Goal: Task Accomplishment & Management: Manage account settings

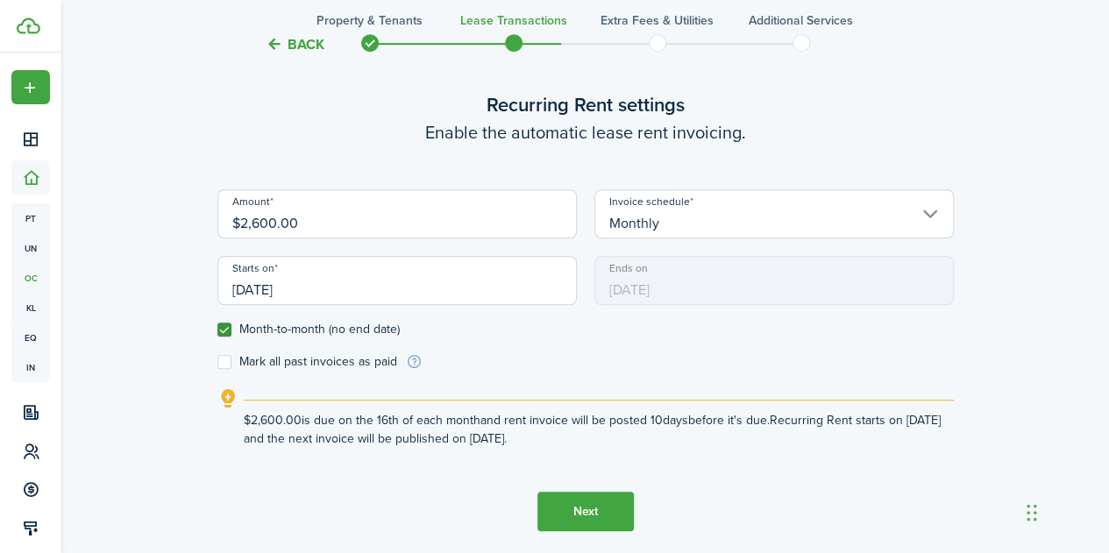
click at [587, 515] on button "Next" at bounding box center [585, 511] width 96 height 39
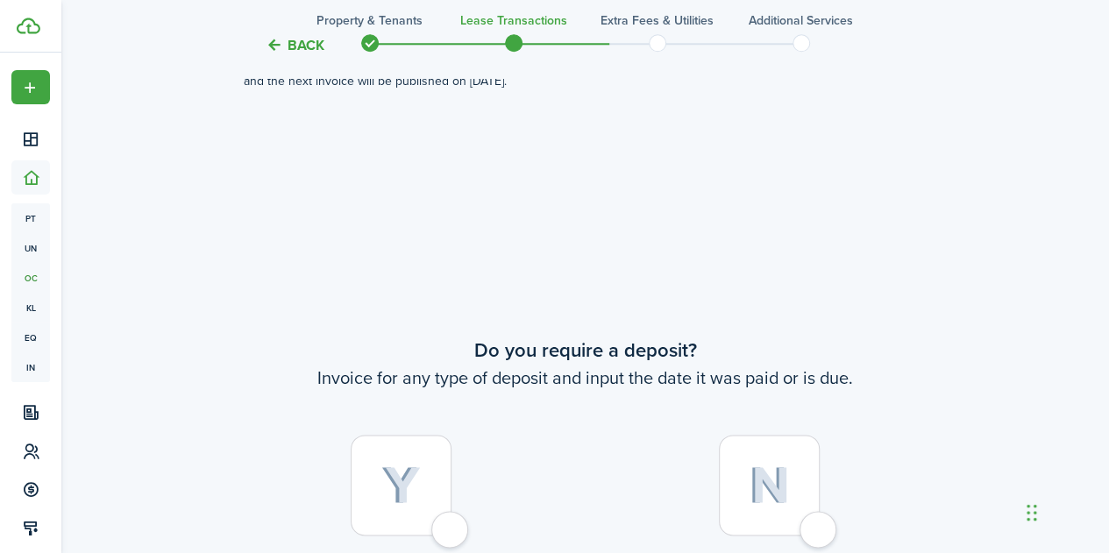
scroll to position [1035, 0]
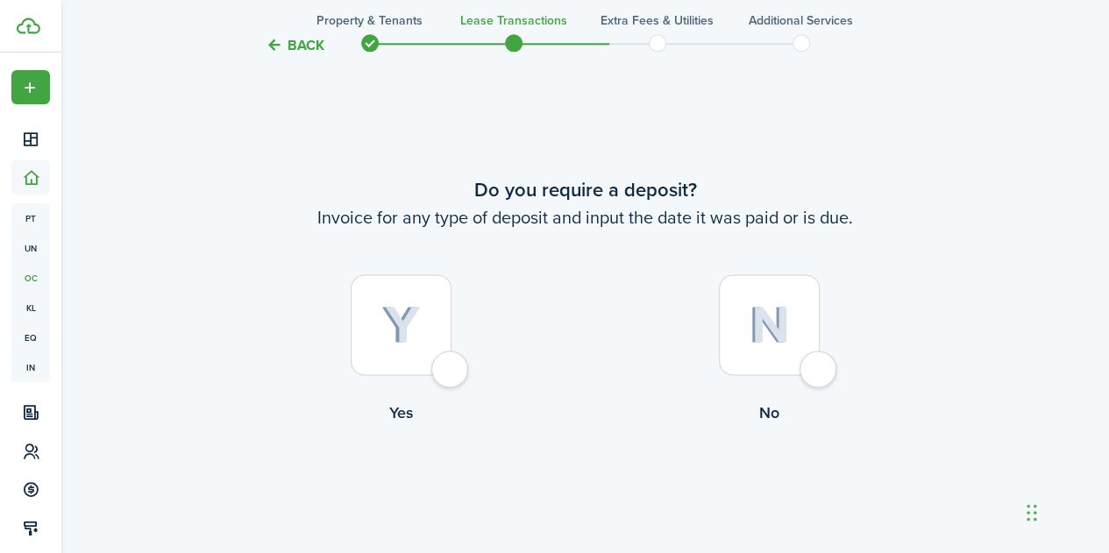
click at [394, 336] on img at bounding box center [400, 325] width 39 height 39
radio input "true"
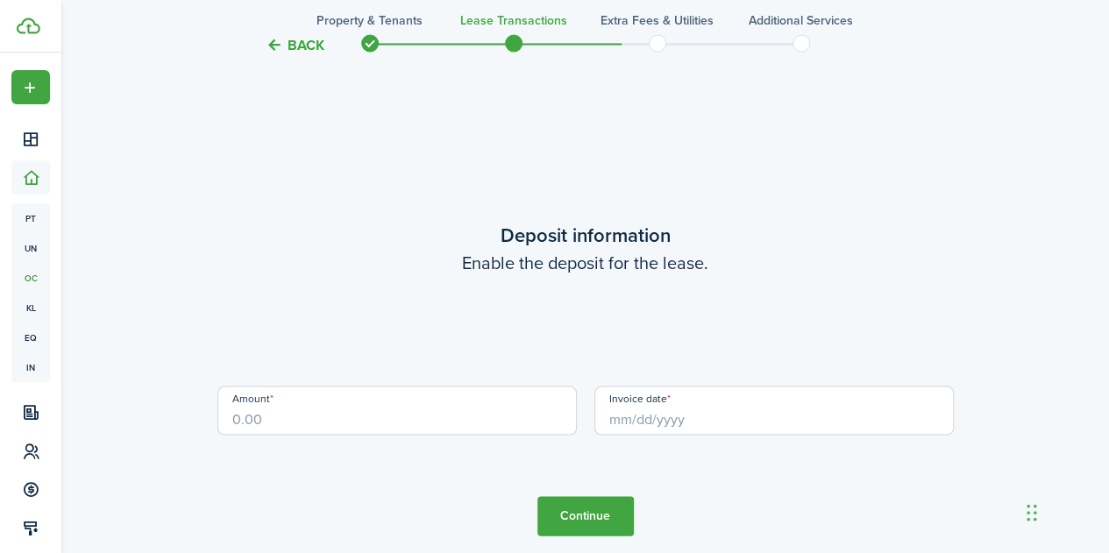
scroll to position [1588, 0]
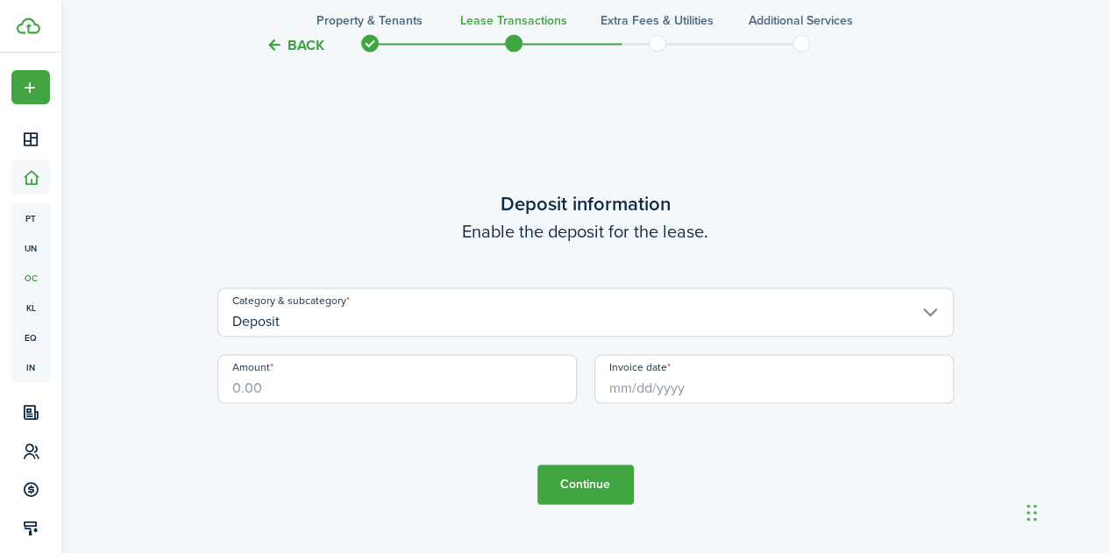
click at [333, 378] on input "Amount" at bounding box center [396, 378] width 359 height 49
click at [607, 381] on input "Invoice date" at bounding box center [773, 378] width 359 height 49
type input "$5,200.00"
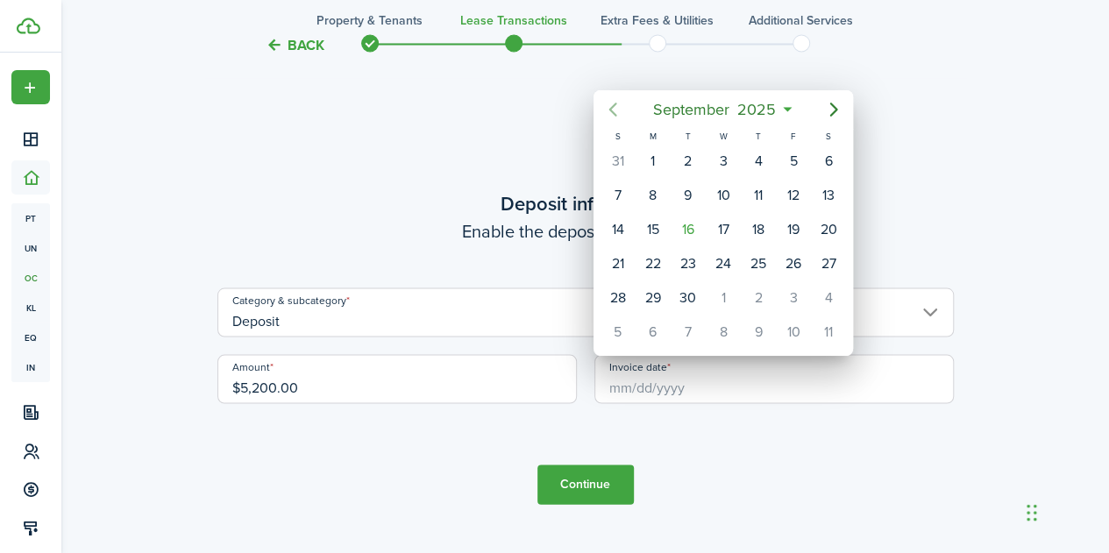
click at [612, 109] on icon "Previous page" at bounding box center [612, 109] width 21 height 21
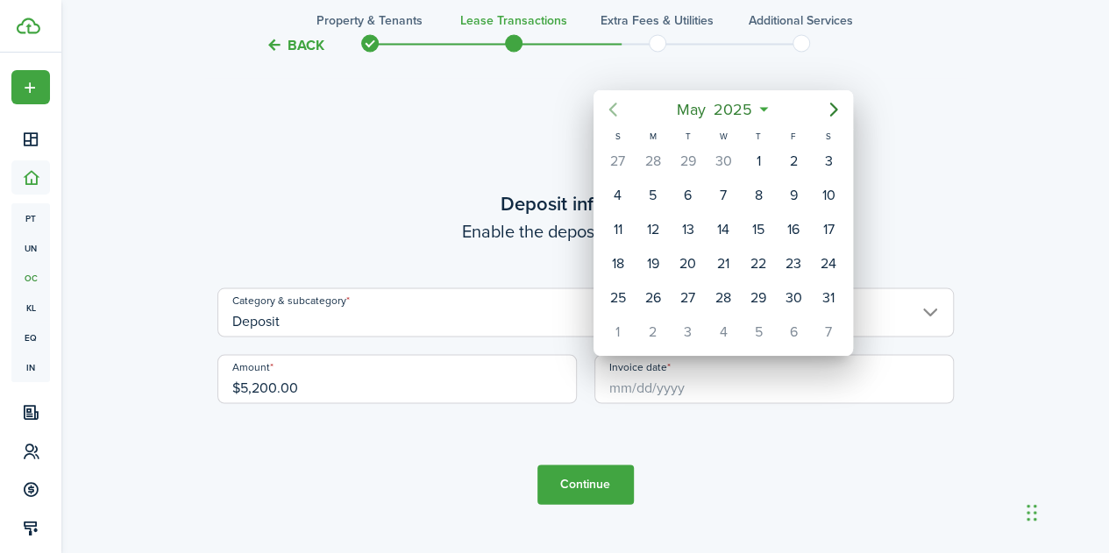
click at [612, 109] on icon "Previous page" at bounding box center [612, 109] width 21 height 21
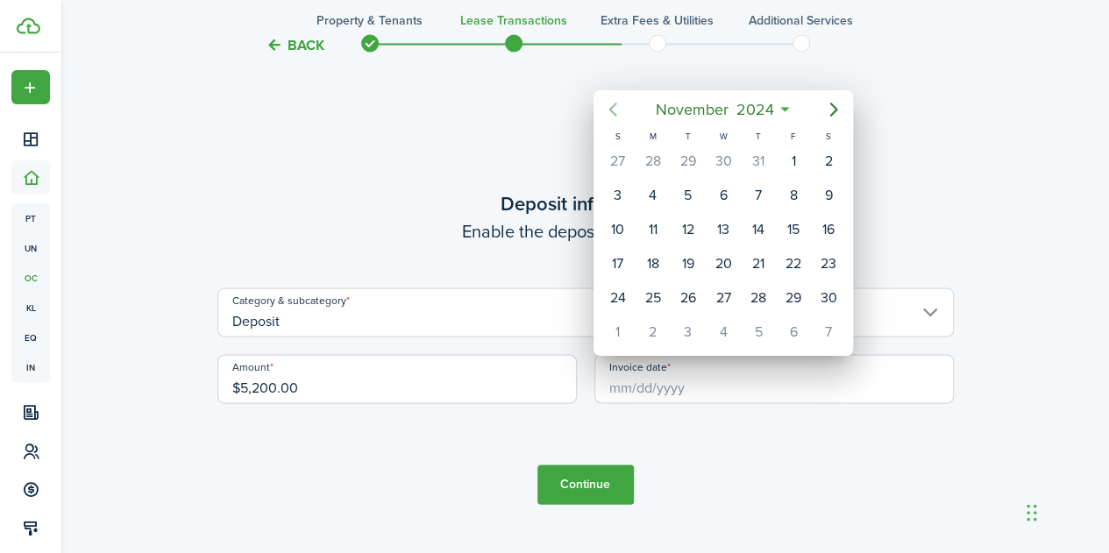
click at [612, 109] on icon "Previous page" at bounding box center [612, 109] width 21 height 21
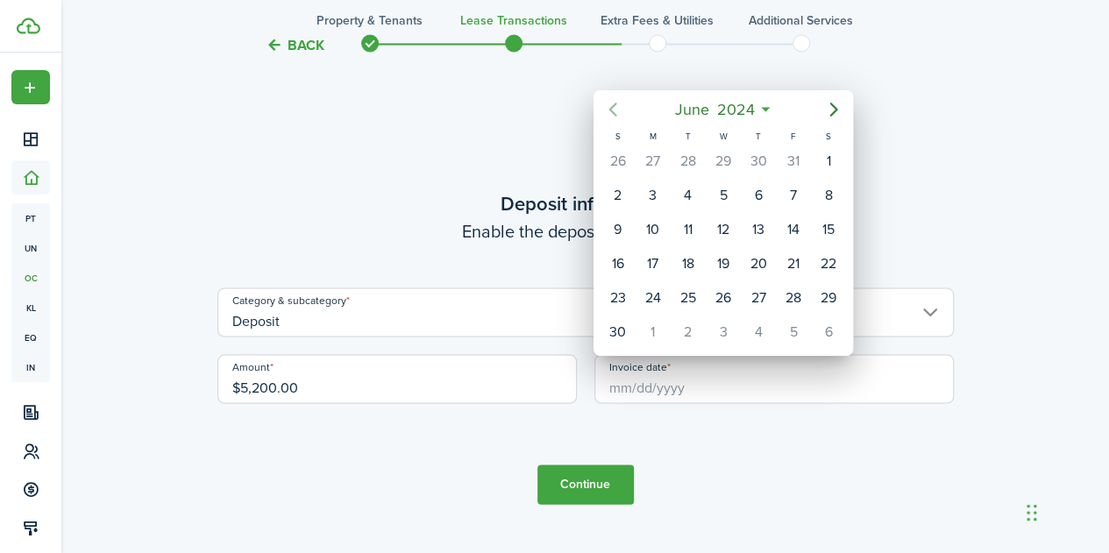
click at [612, 109] on icon "Previous page" at bounding box center [612, 109] width 21 height 21
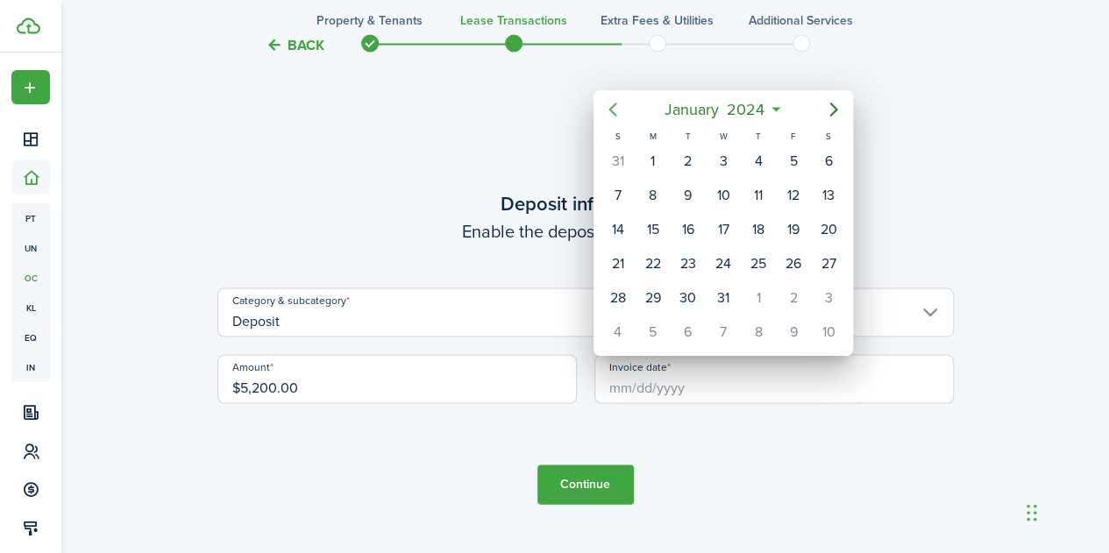
click at [612, 109] on icon "Previous page" at bounding box center [612, 109] width 21 height 21
click at [616, 152] on div "1" at bounding box center [617, 161] width 26 height 26
type input "[DATE]"
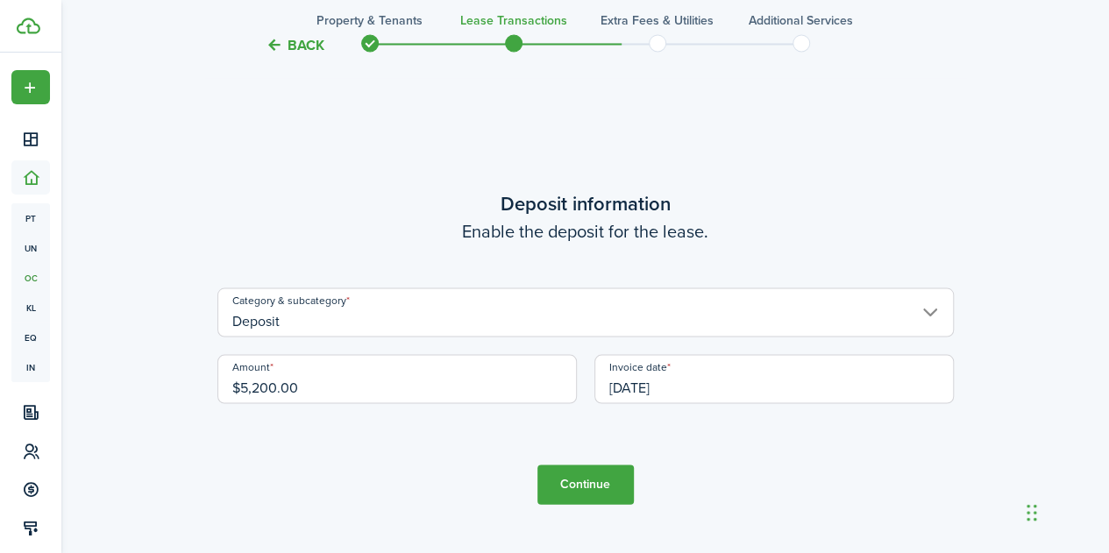
click at [560, 481] on button "Continue" at bounding box center [585, 484] width 96 height 39
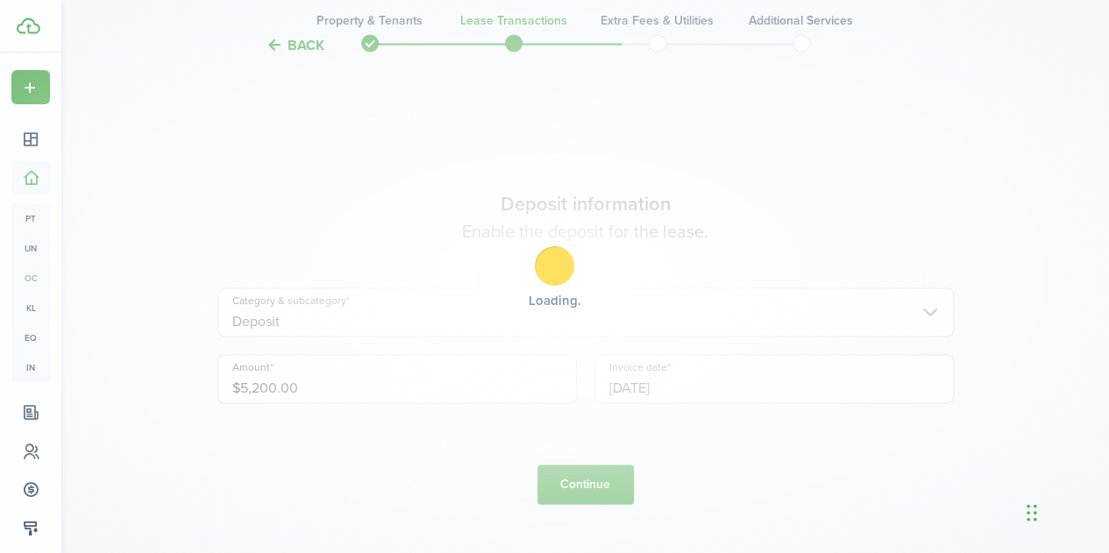
scroll to position [0, 0]
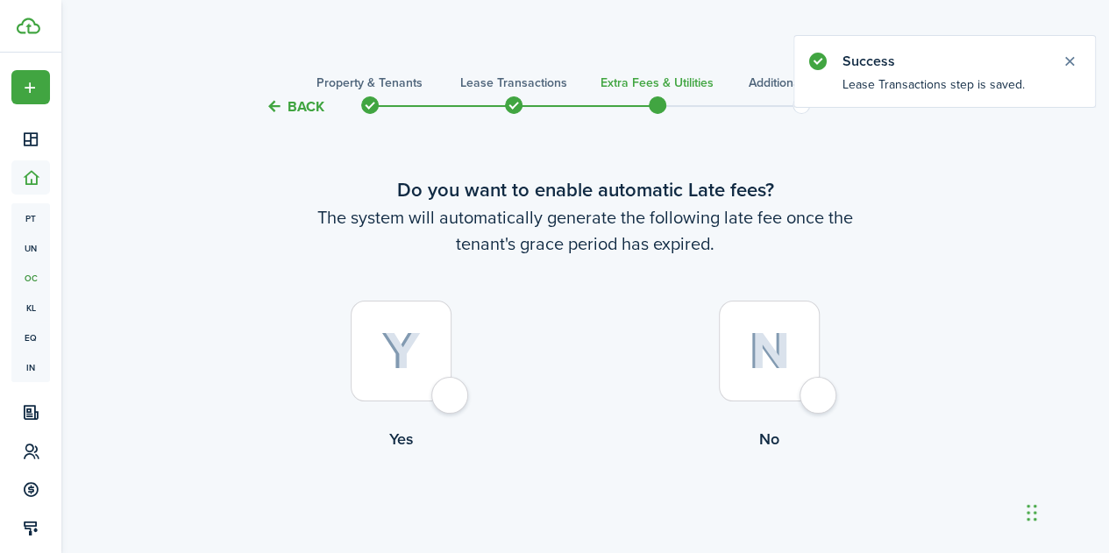
click at [451, 401] on div at bounding box center [401, 351] width 101 height 101
radio input "true"
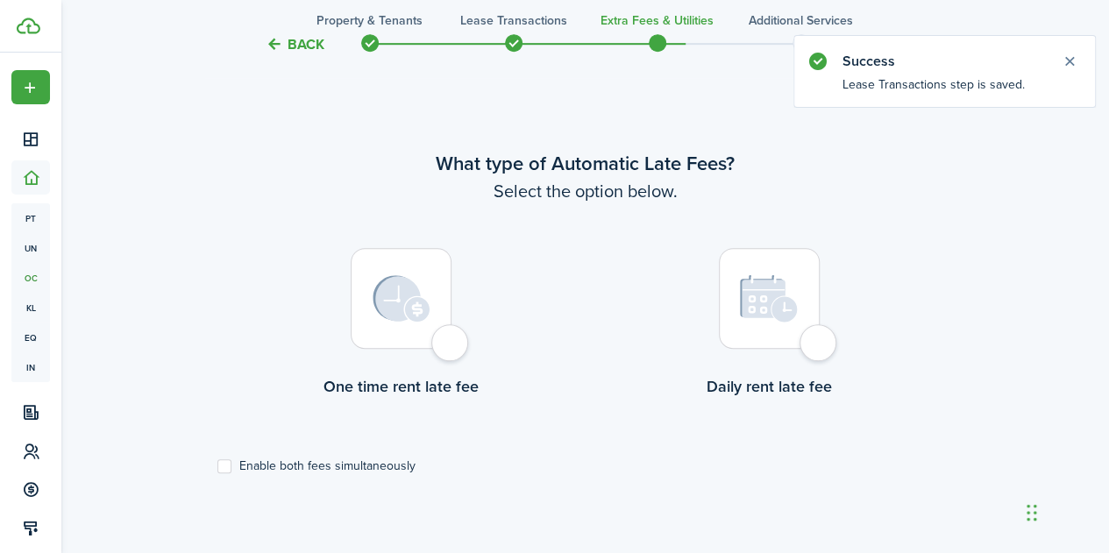
scroll to position [508, 0]
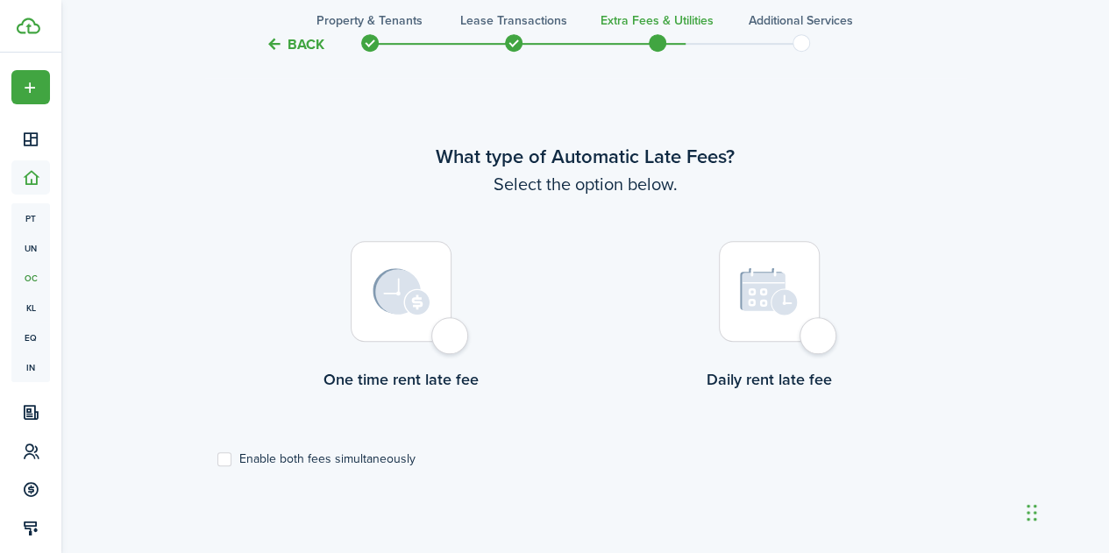
click at [444, 332] on div at bounding box center [401, 291] width 101 height 101
radio input "true"
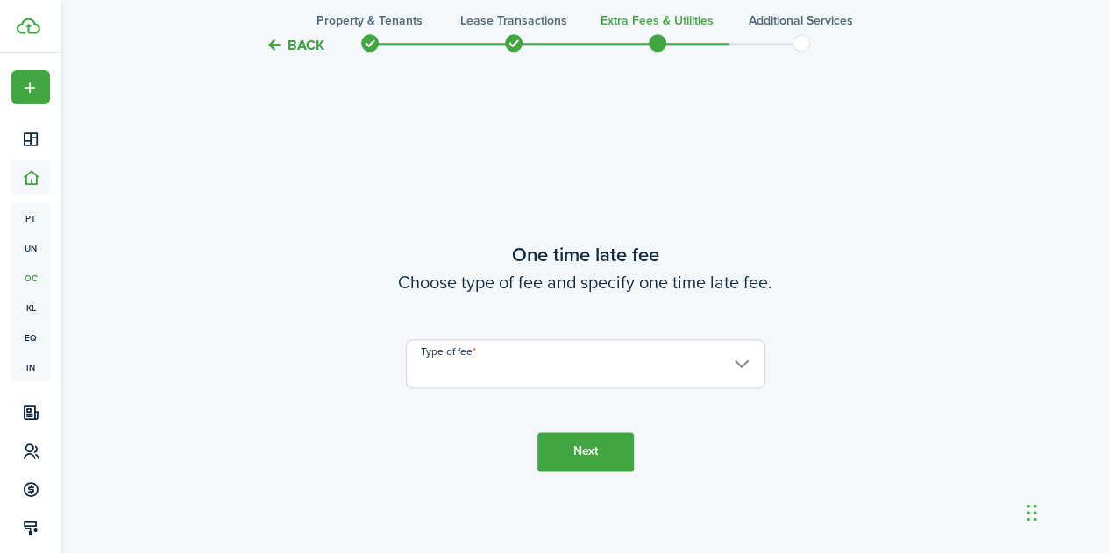
scroll to position [1061, 0]
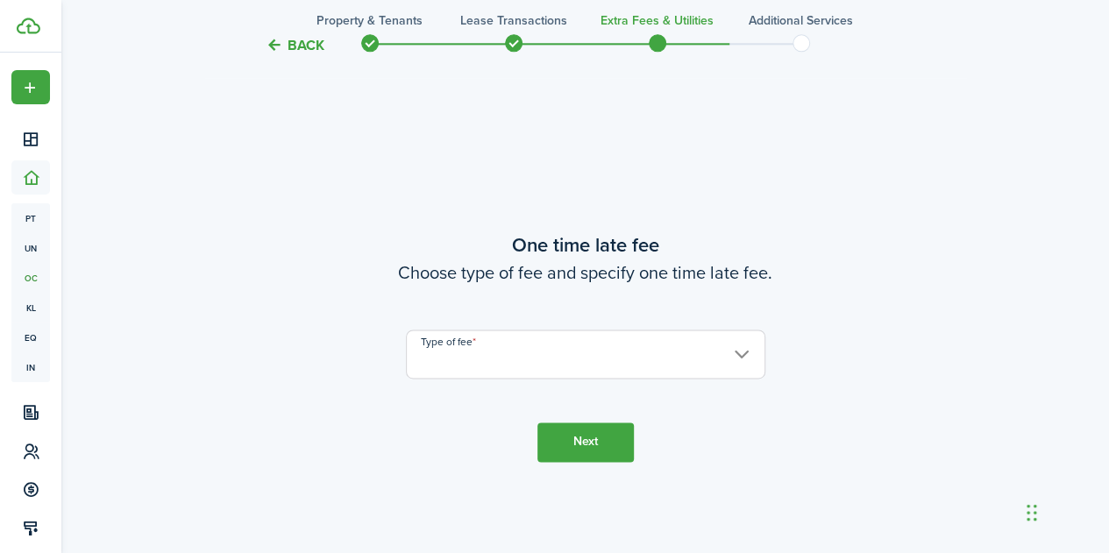
click at [474, 363] on input "Type of fee" at bounding box center [585, 354] width 359 height 49
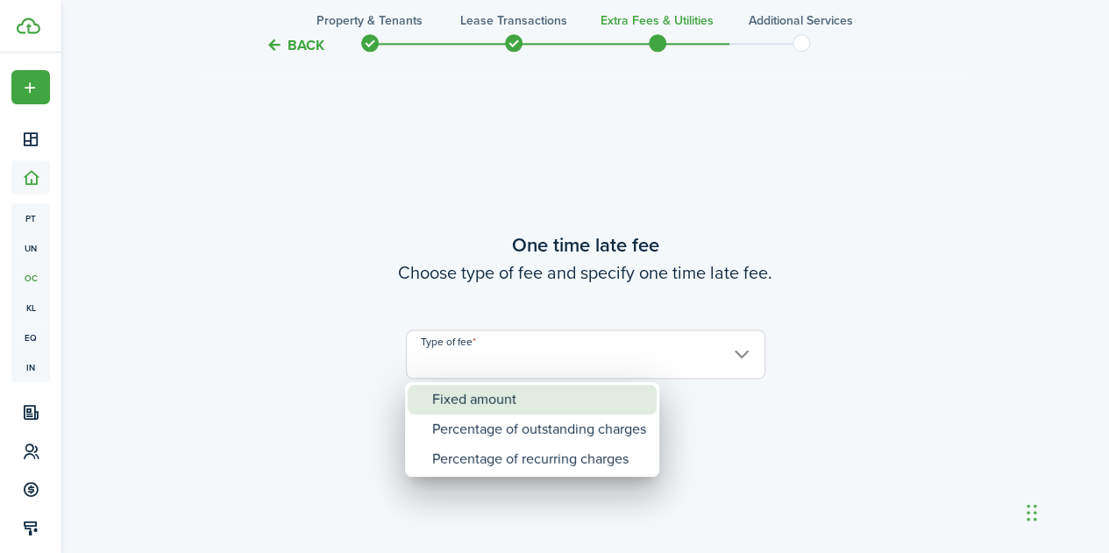
click at [482, 396] on div "Fixed amount" at bounding box center [539, 400] width 214 height 30
type input "Fixed amount"
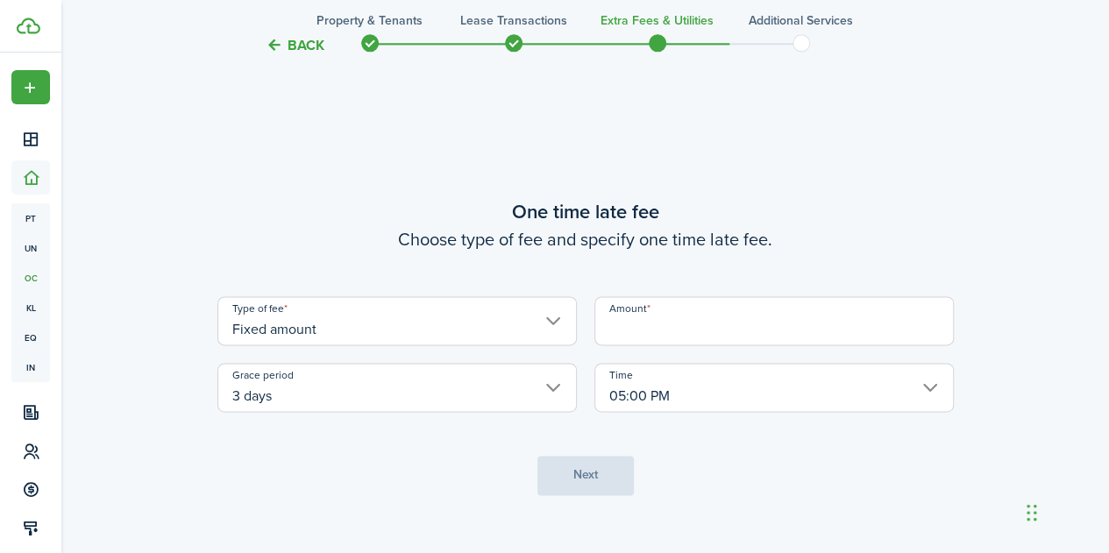
click at [617, 334] on input "Amount" at bounding box center [773, 320] width 359 height 49
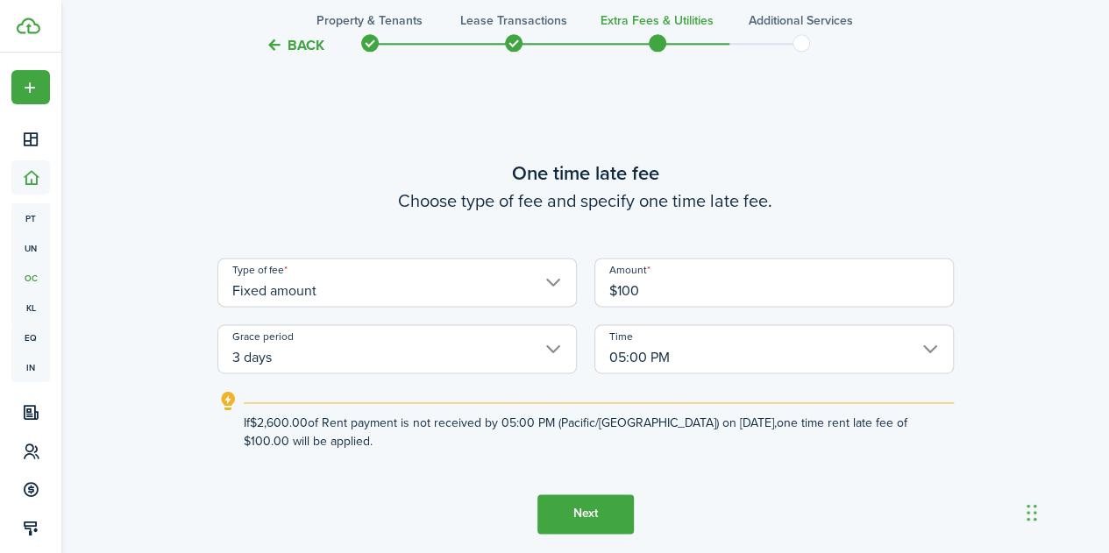
type input "$100.00"
click at [577, 522] on button "Next" at bounding box center [585, 513] width 96 height 39
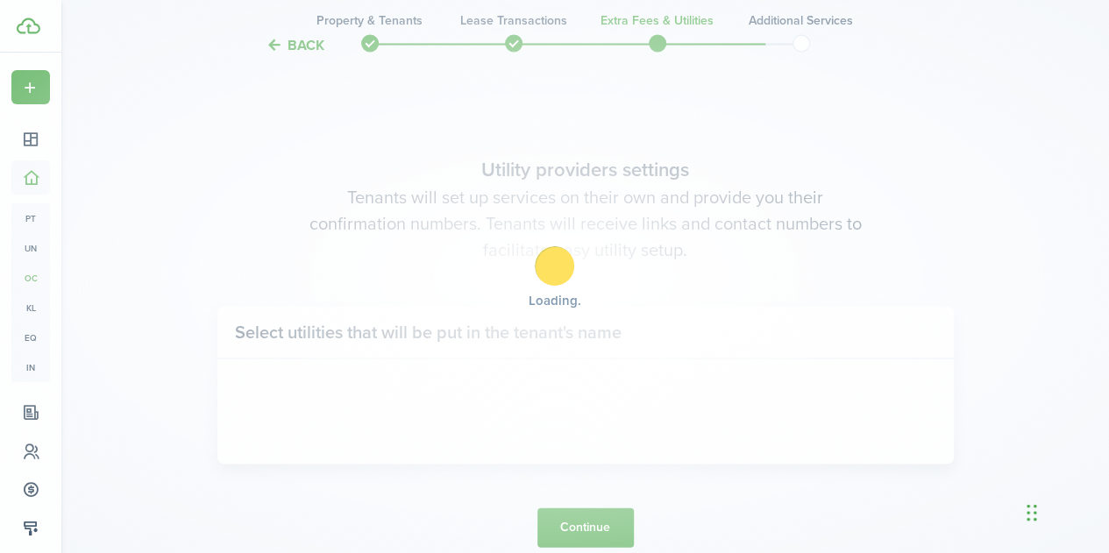
scroll to position [1615, 0]
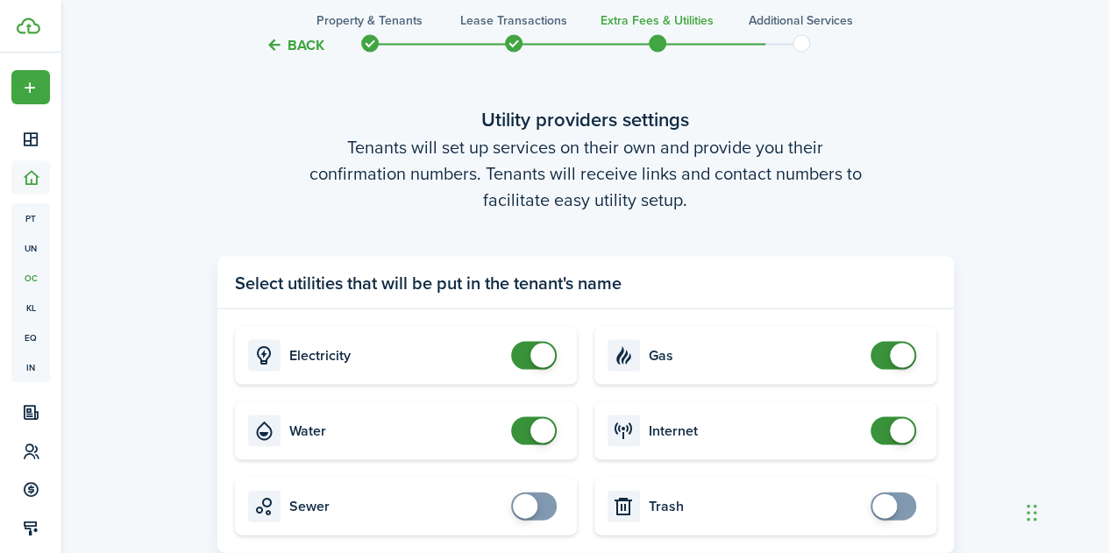
checkbox input "true"
click at [527, 506] on span at bounding box center [525, 505] width 25 height 25
checkbox input "true"
click at [877, 515] on span at bounding box center [884, 505] width 25 height 25
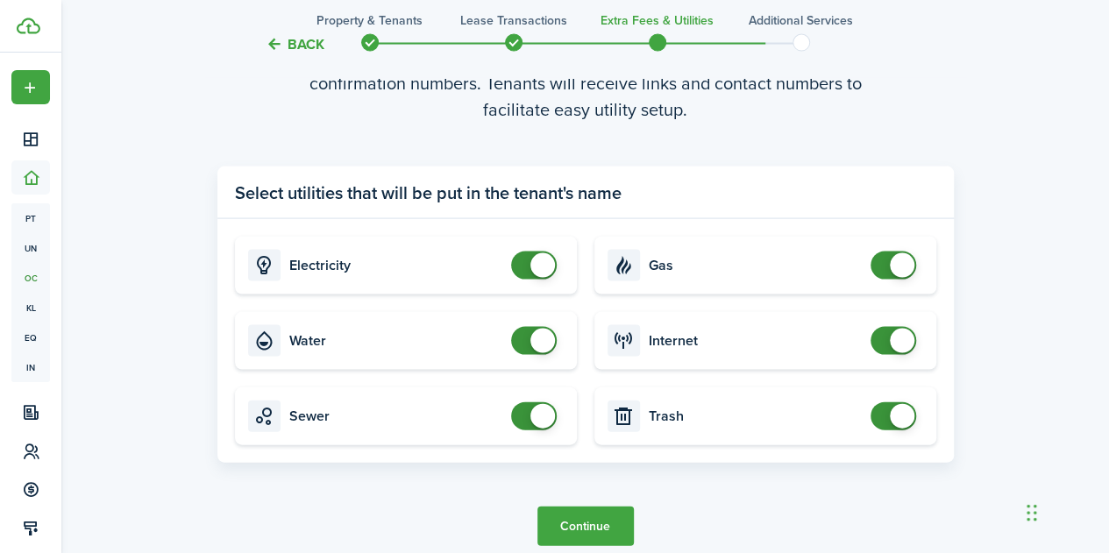
scroll to position [1720, 0]
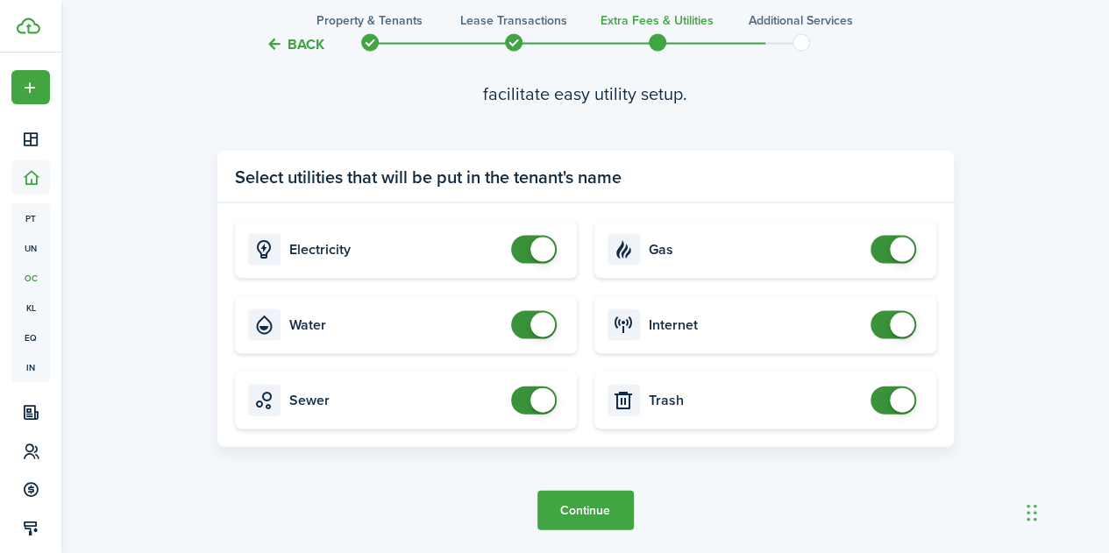
click at [591, 514] on button "Continue" at bounding box center [585, 510] width 96 height 39
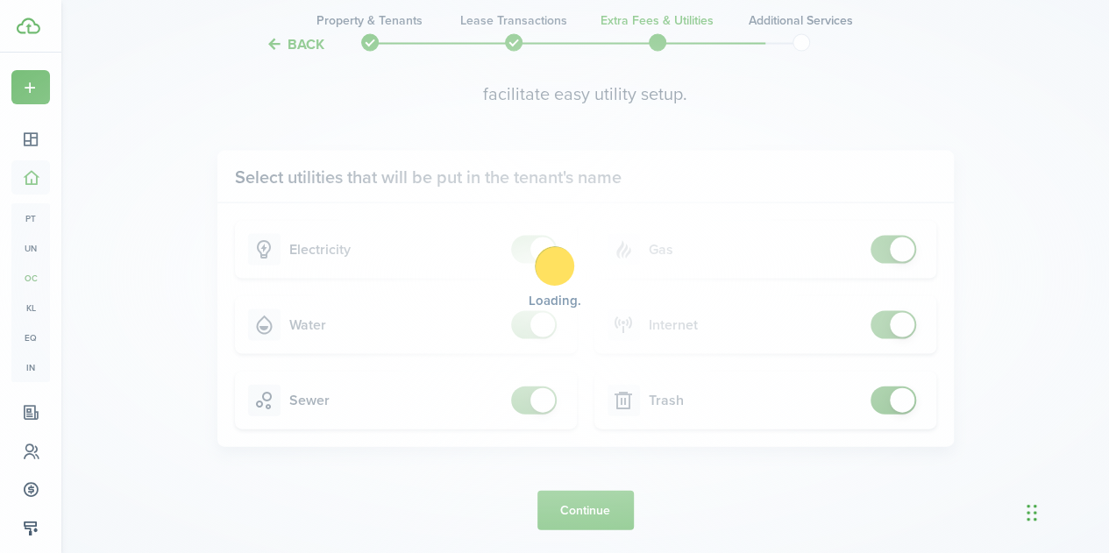
scroll to position [0, 0]
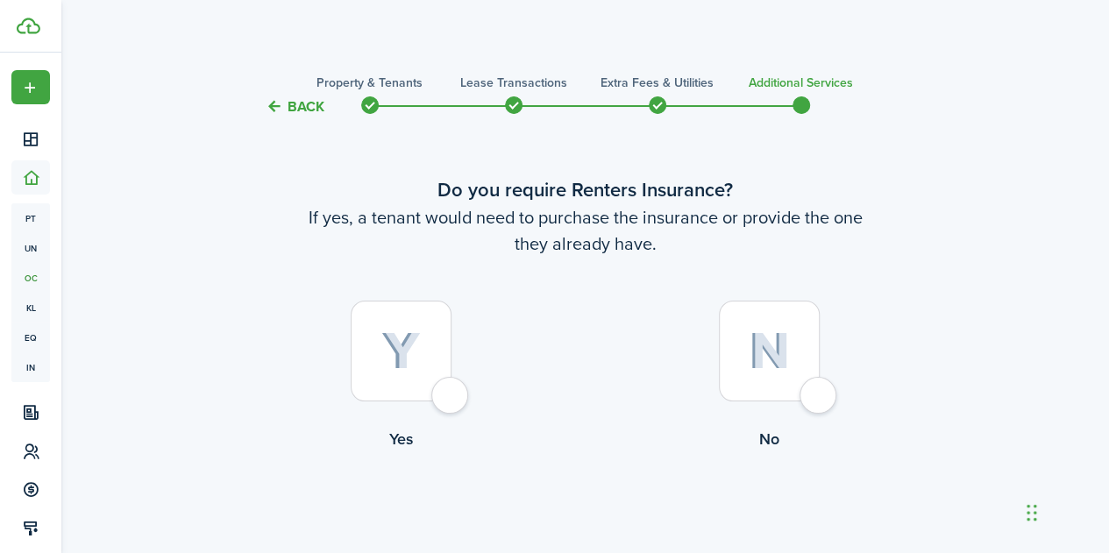
click at [451, 401] on div at bounding box center [401, 351] width 101 height 101
radio input "true"
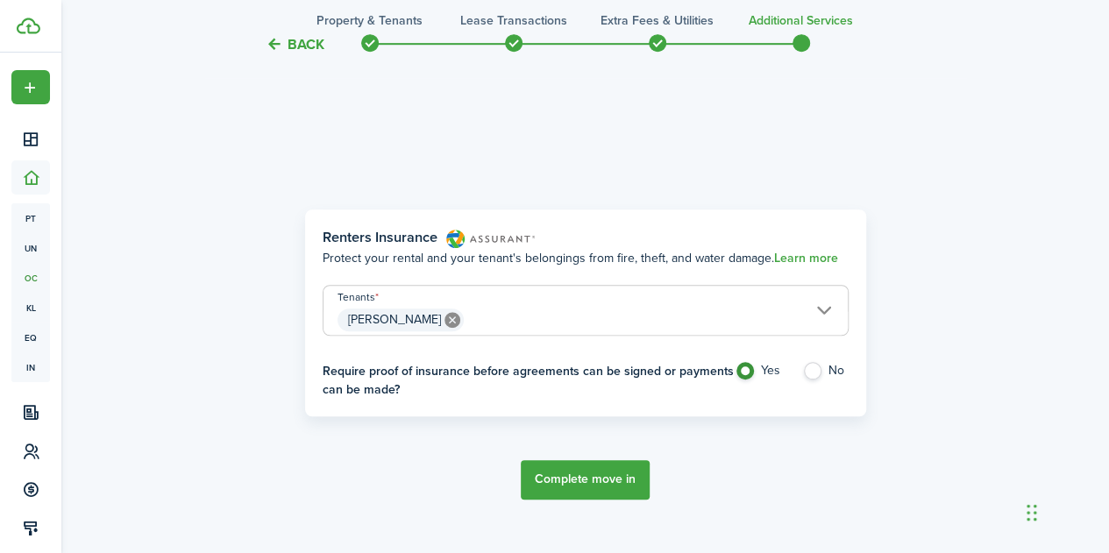
scroll to position [508, 0]
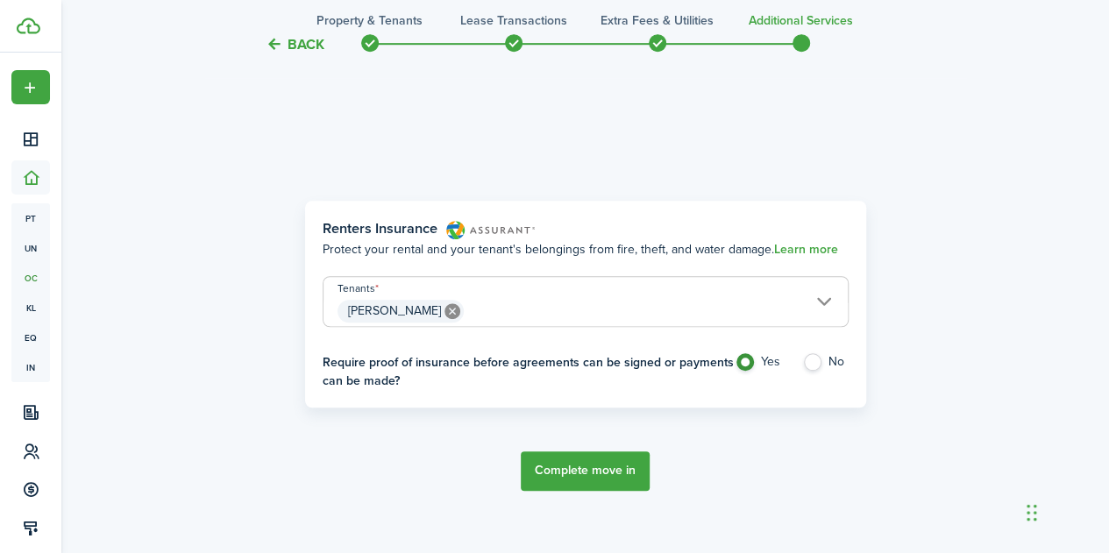
click at [818, 362] on label "No" at bounding box center [825, 366] width 46 height 26
radio input "false"
radio input "true"
click at [604, 472] on button "Complete move in" at bounding box center [585, 470] width 129 height 39
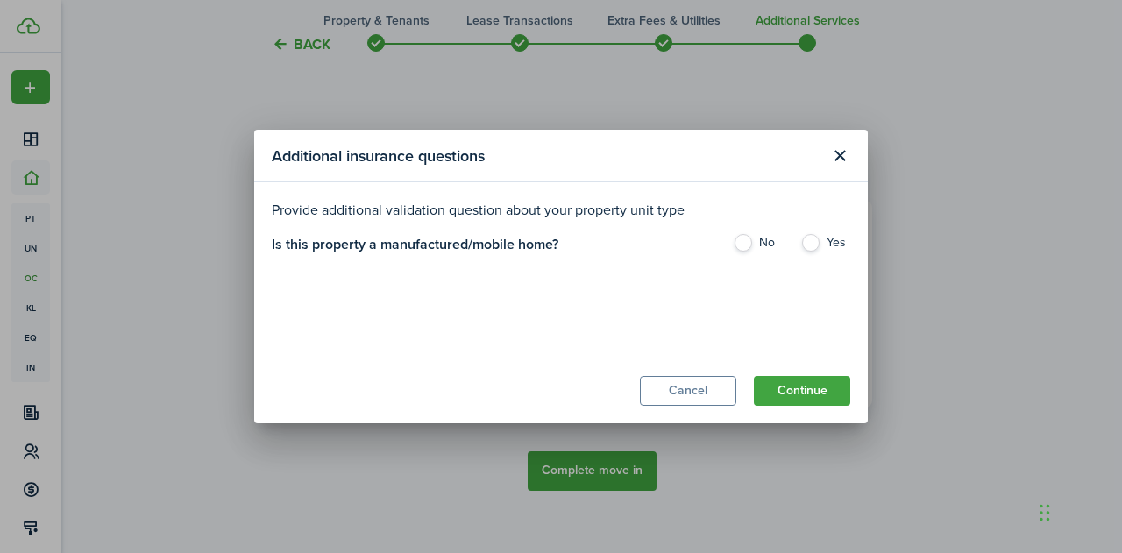
click at [741, 235] on label "No" at bounding box center [758, 247] width 50 height 26
radio input "true"
click at [799, 385] on button "Continue" at bounding box center [802, 391] width 96 height 30
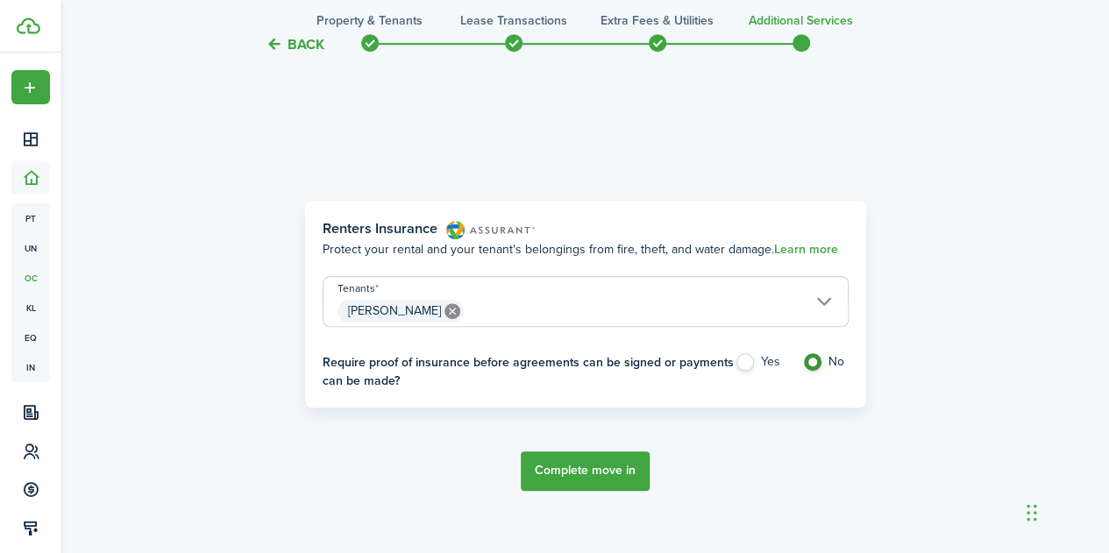
click at [601, 471] on button "Complete move in" at bounding box center [585, 470] width 129 height 39
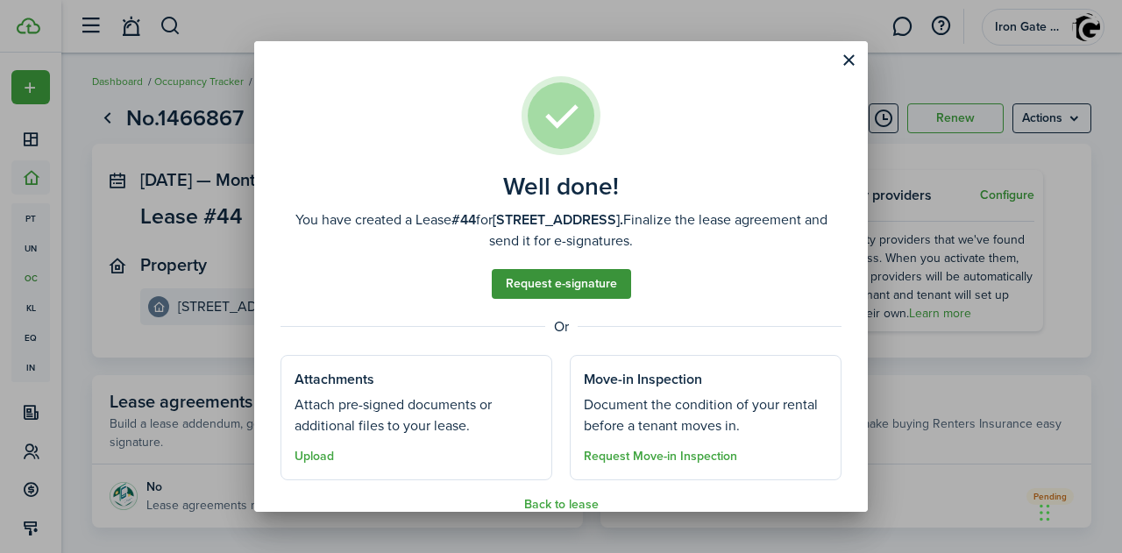
click at [546, 275] on link "Request e-signature" at bounding box center [561, 284] width 139 height 30
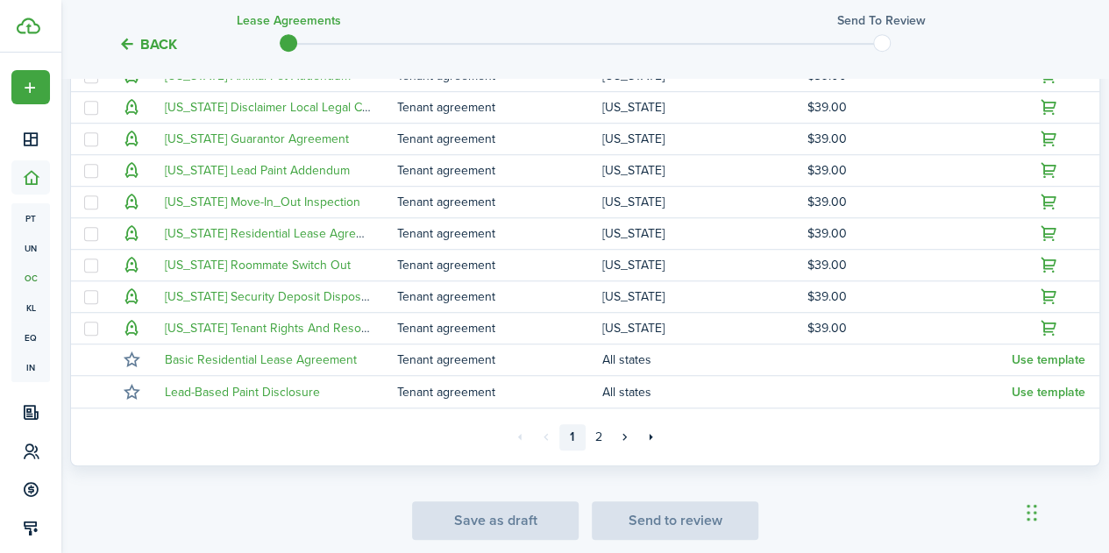
scroll to position [491, 0]
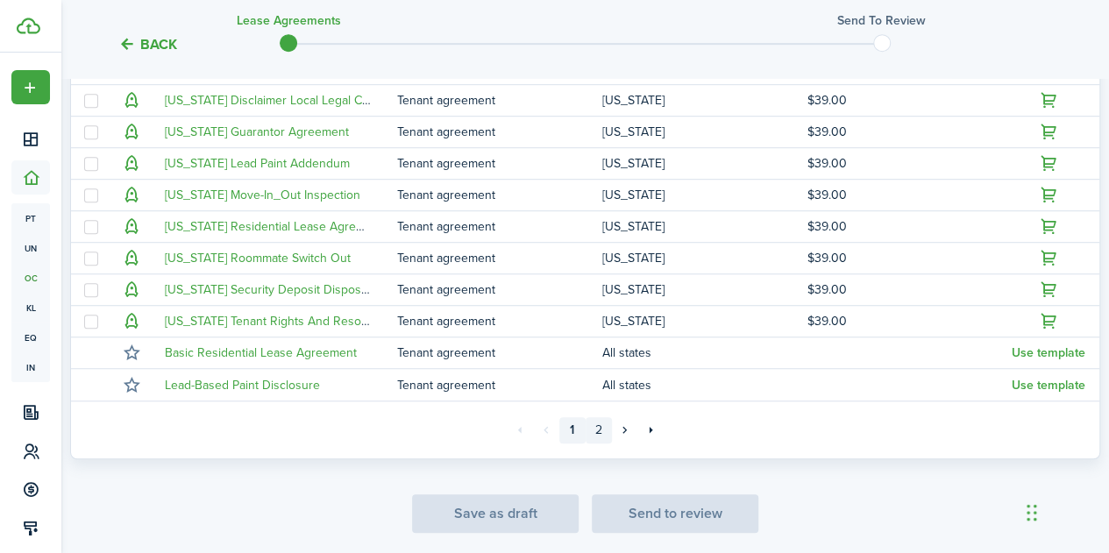
click at [593, 432] on link "2" at bounding box center [599, 430] width 26 height 26
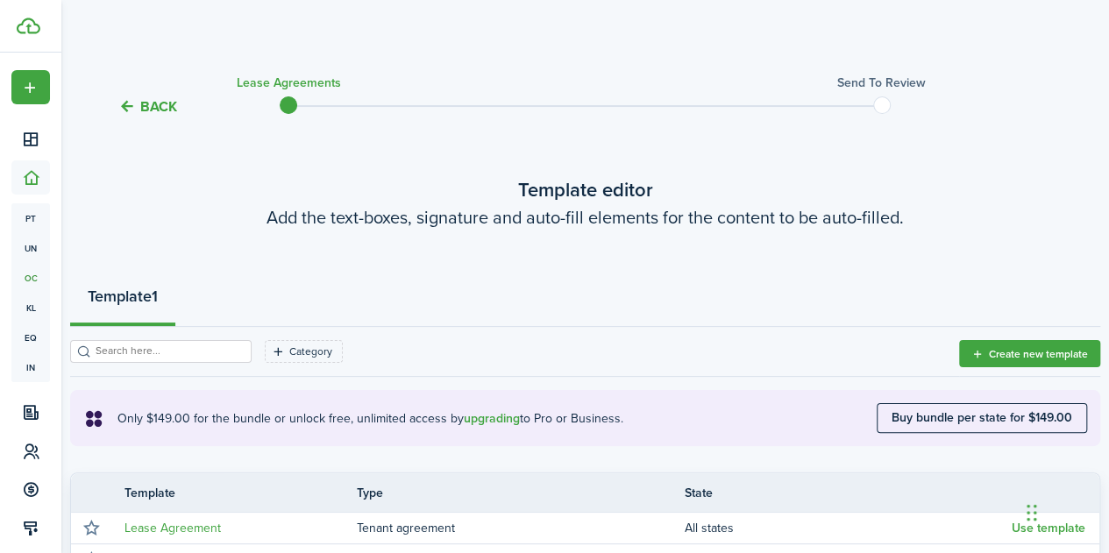
click at [155, 102] on button "Back" at bounding box center [147, 106] width 59 height 18
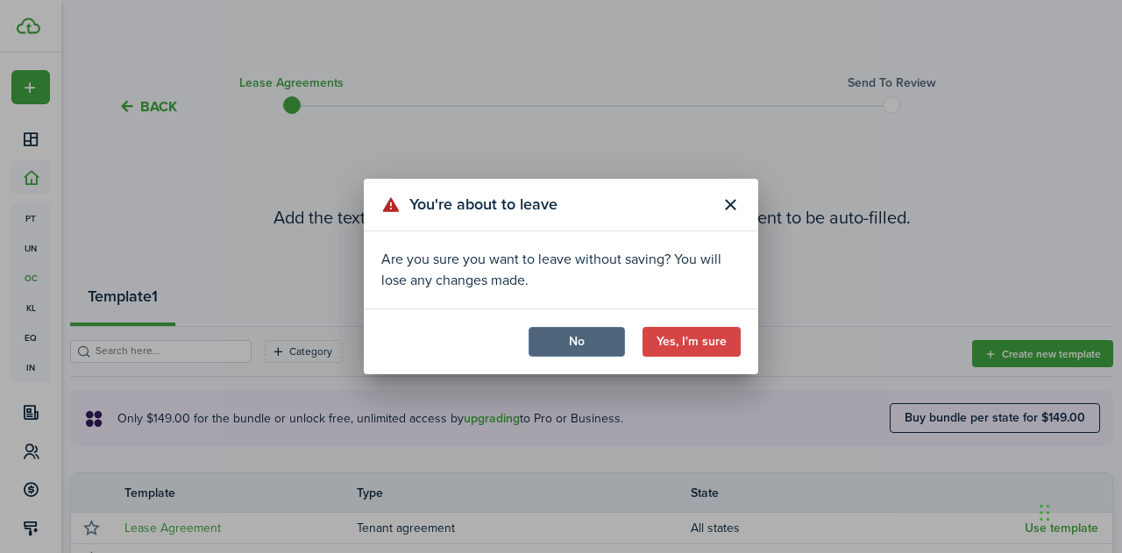
click at [577, 353] on button "No" at bounding box center [577, 342] width 96 height 30
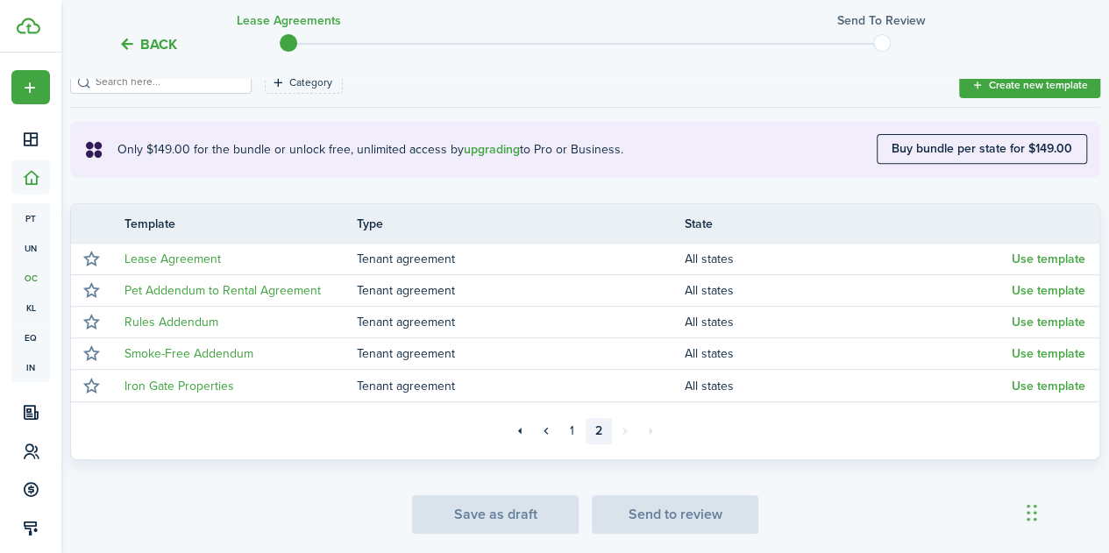
scroll to position [331, 0]
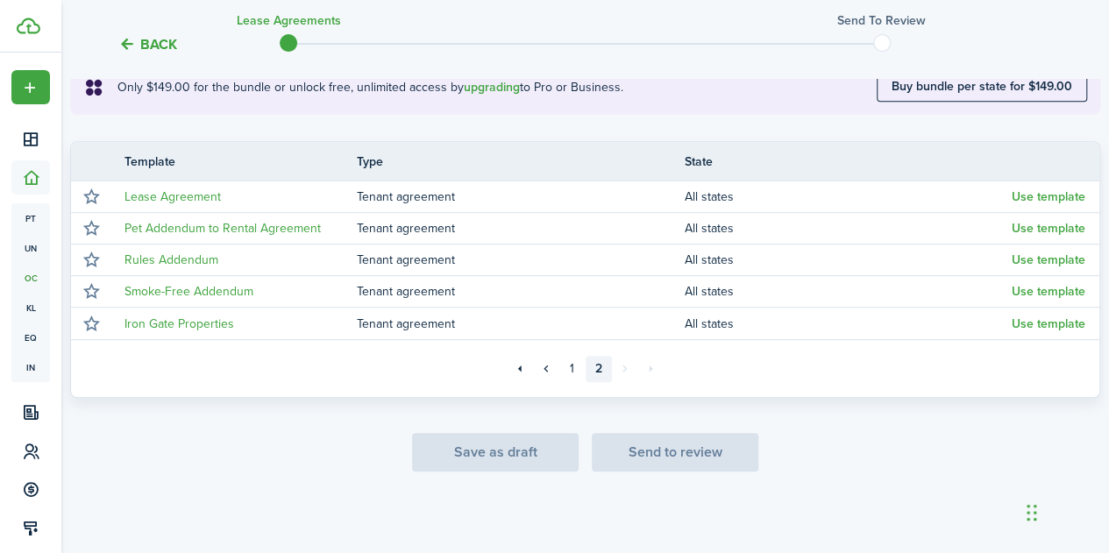
click at [684, 440] on div "Save as draft Send to review" at bounding box center [585, 452] width 1030 height 39
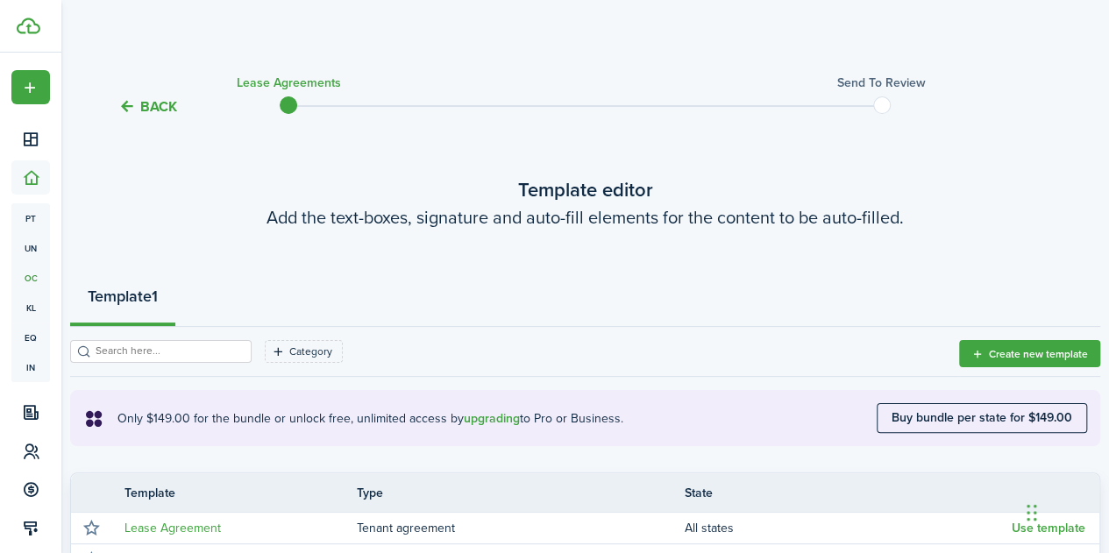
click at [156, 97] on button "Back" at bounding box center [147, 106] width 59 height 18
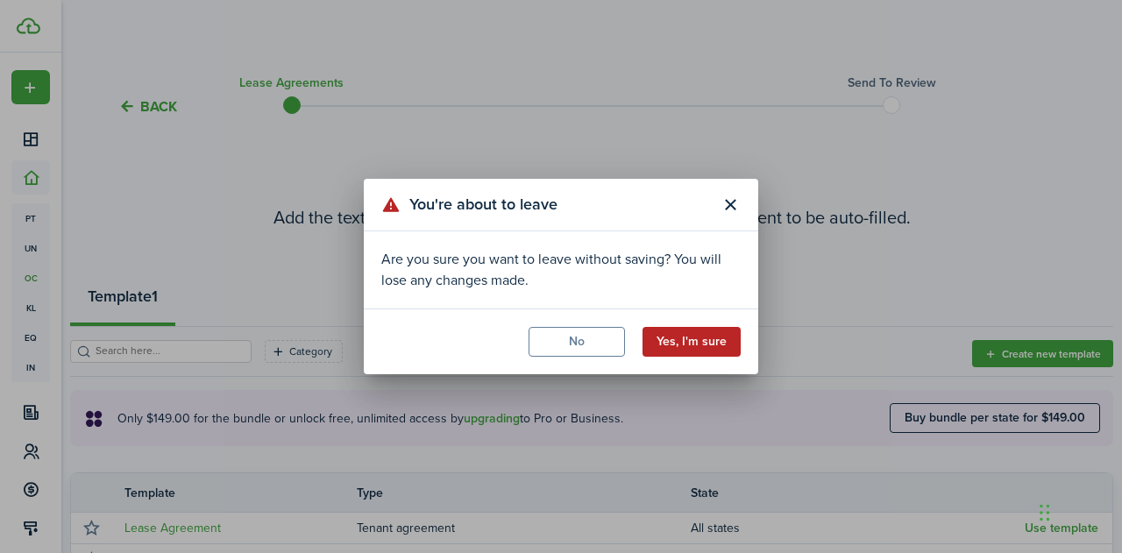
click at [682, 335] on button "Yes, I'm sure" at bounding box center [692, 342] width 98 height 30
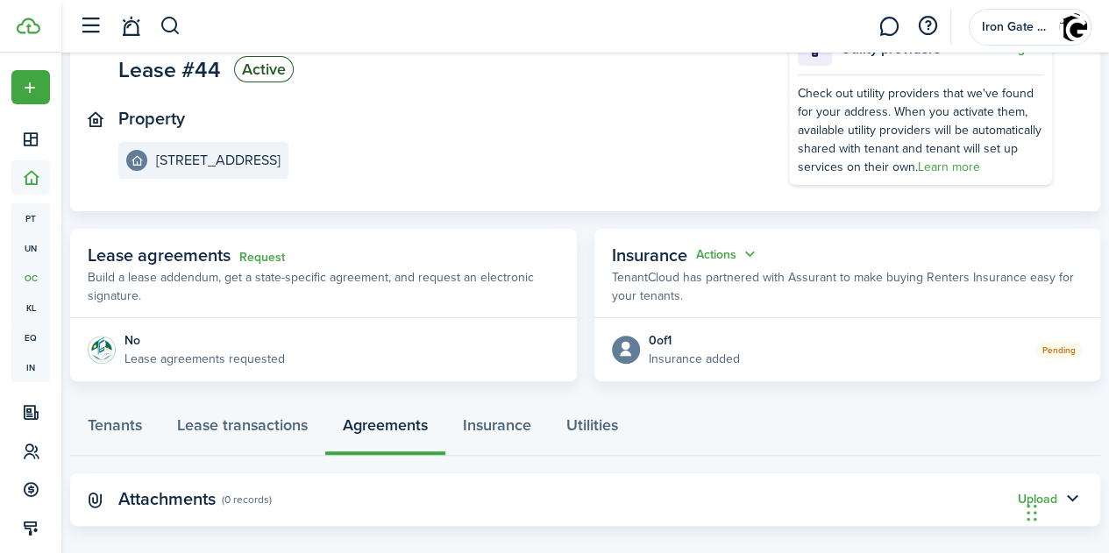
scroll to position [167, 0]
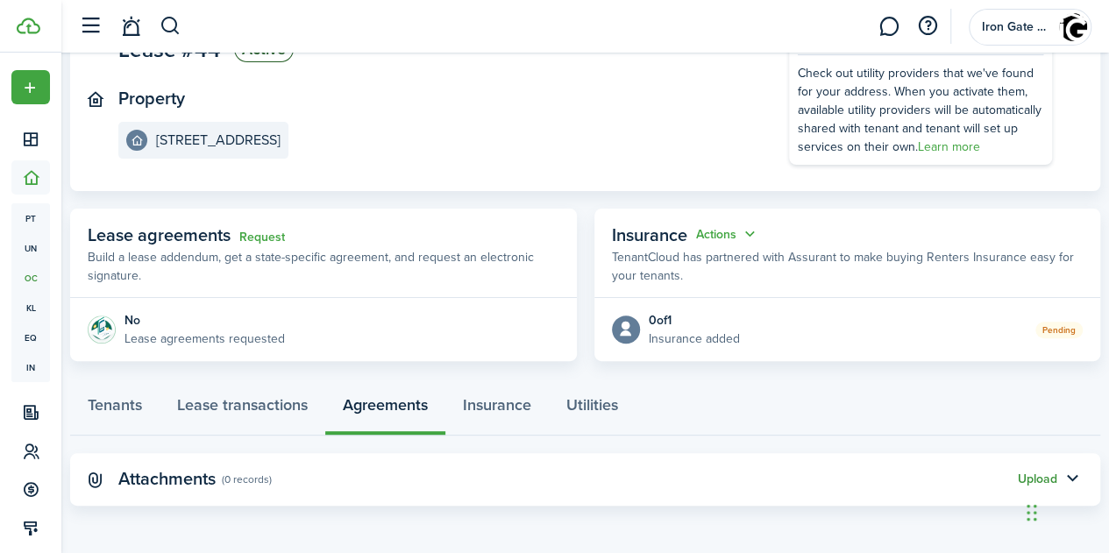
click at [1018, 477] on button "Upload" at bounding box center [1037, 479] width 39 height 14
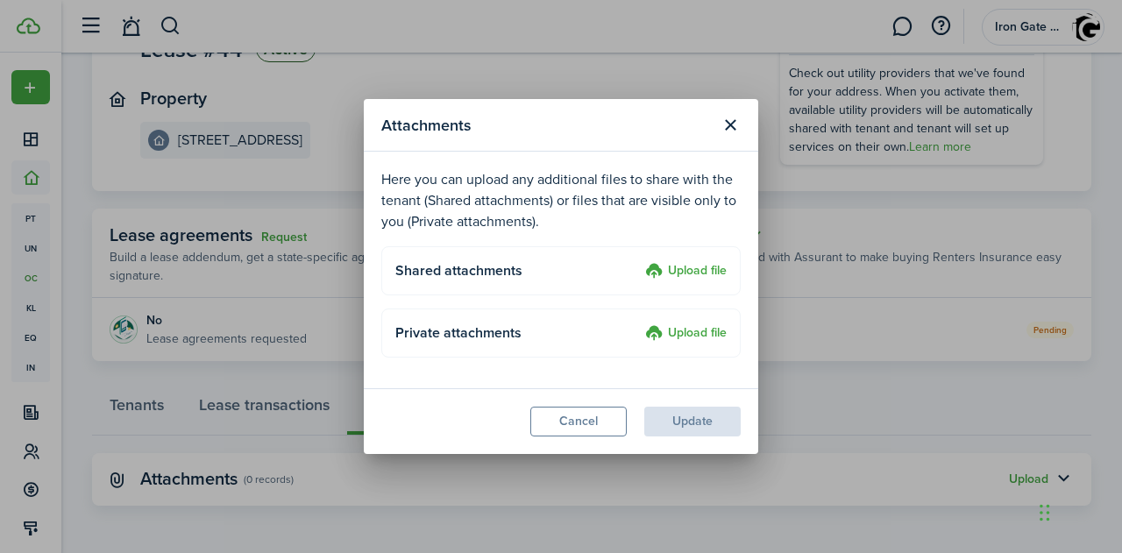
click at [698, 267] on label "Upload file" at bounding box center [686, 271] width 82 height 21
click at [639, 261] on input "Upload file" at bounding box center [639, 261] width 0 height 0
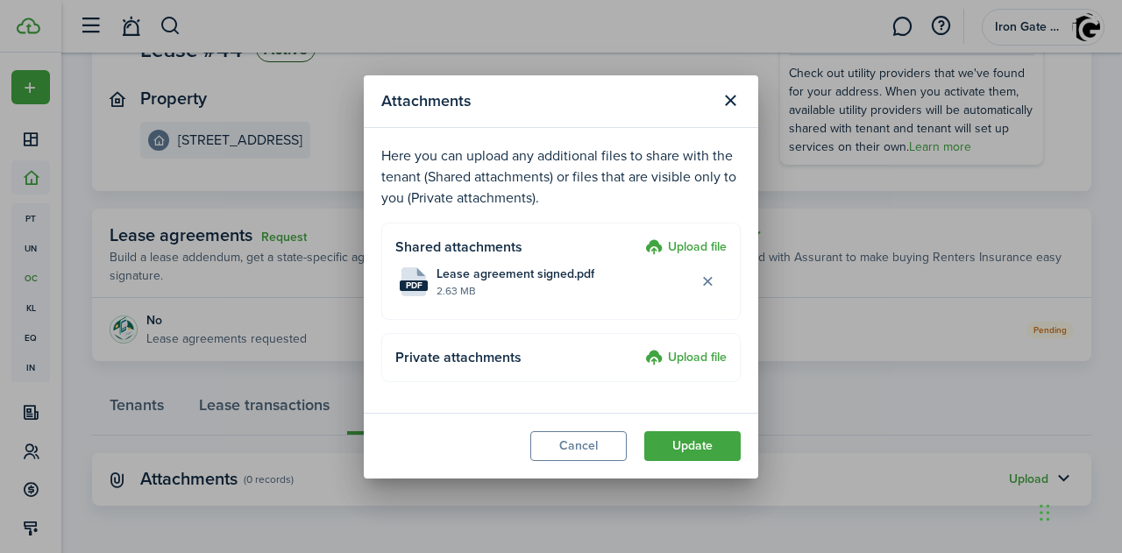
click at [682, 445] on modal-footer "Cancel Update" at bounding box center [561, 446] width 394 height 66
click at [682, 445] on button "Update" at bounding box center [692, 446] width 96 height 30
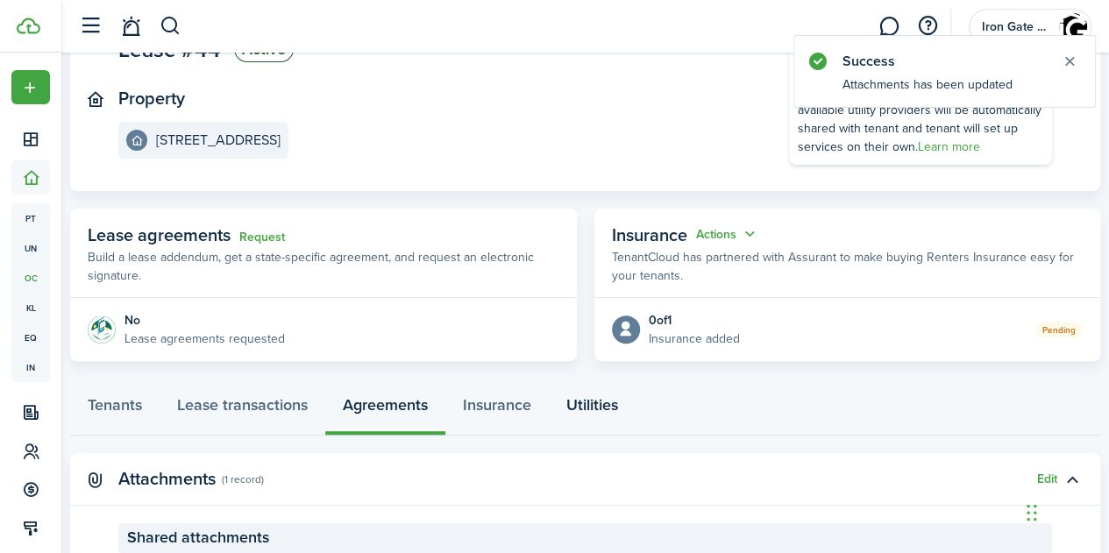
click at [607, 402] on link "Utilities" at bounding box center [592, 409] width 87 height 53
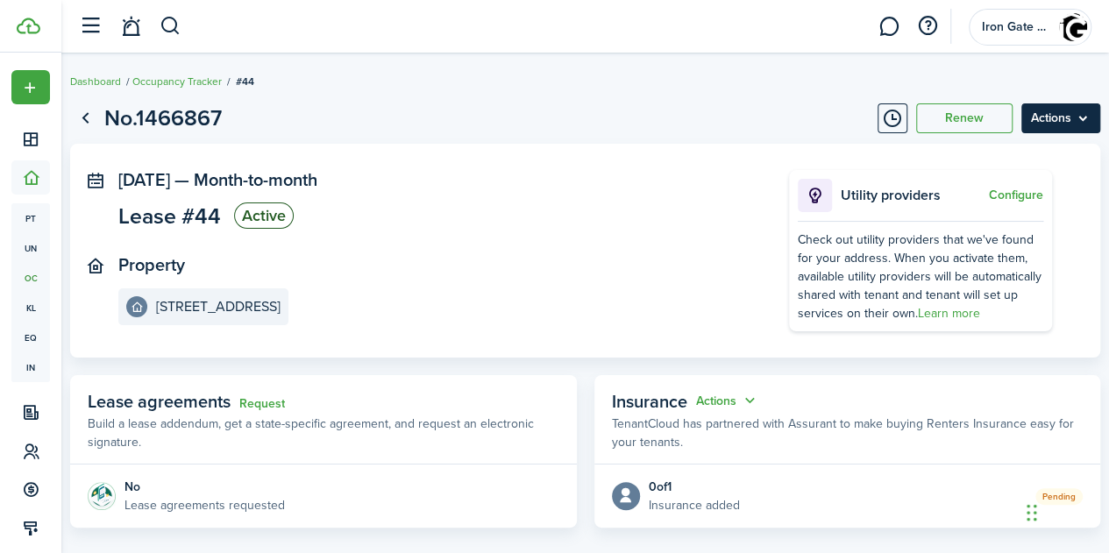
click at [1038, 123] on menu-btn "Actions" at bounding box center [1060, 118] width 79 height 30
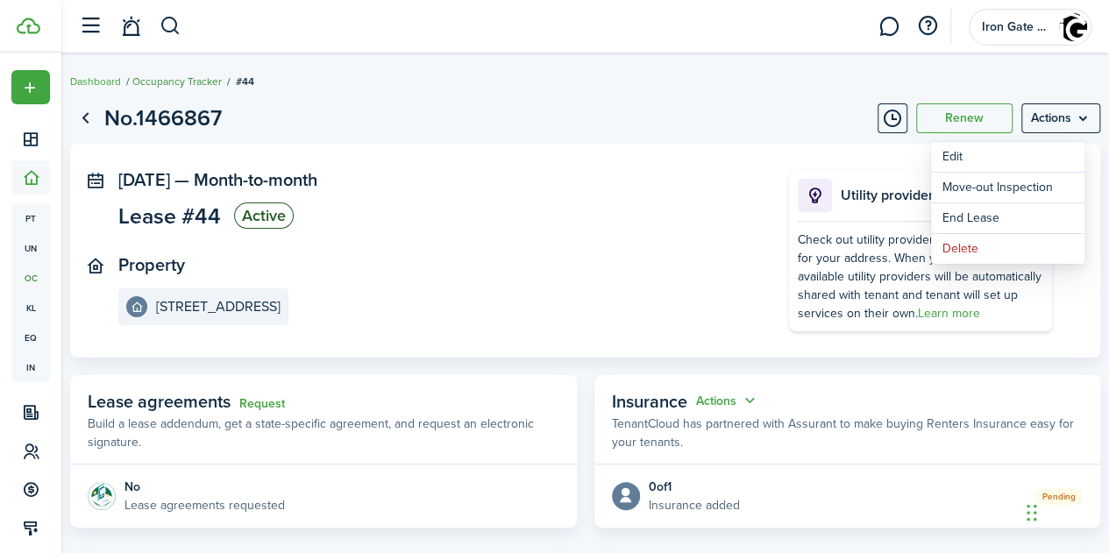
click at [214, 82] on link "Occupancy Tracker" at bounding box center [176, 82] width 89 height 16
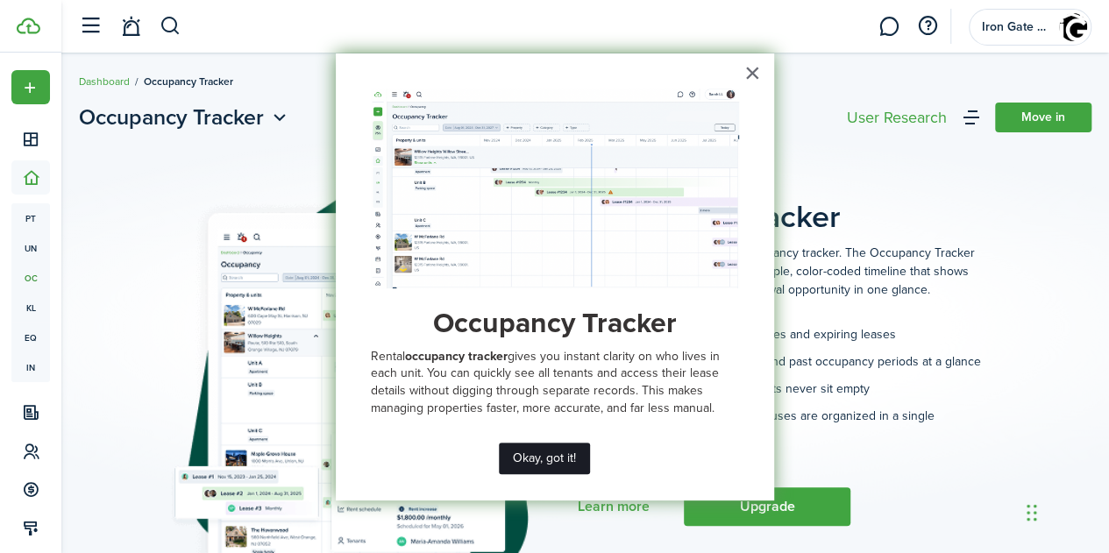
click at [547, 459] on button "Okay, got it!" at bounding box center [544, 459] width 91 height 32
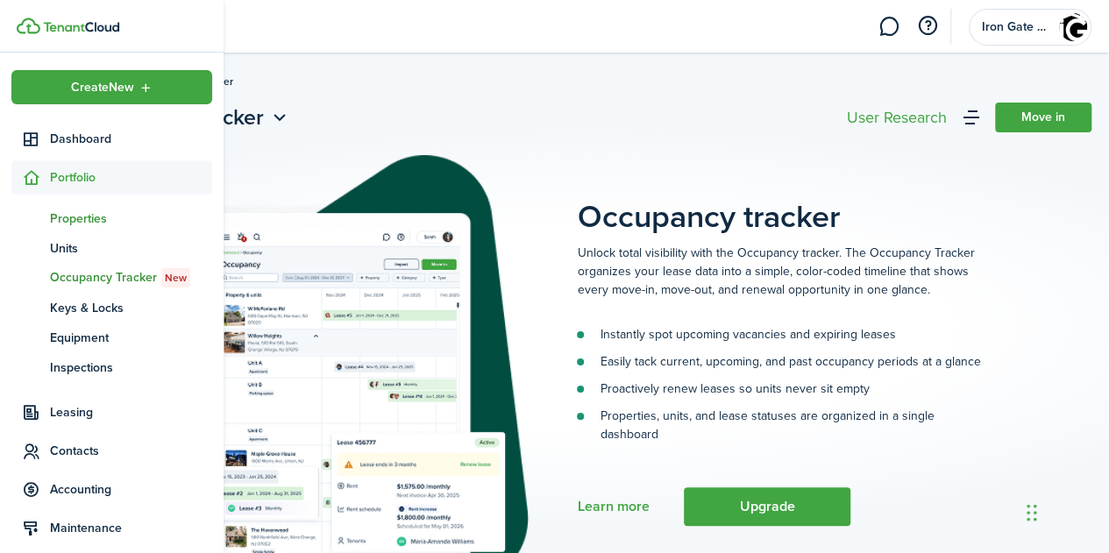
click at [85, 220] on span "Properties" at bounding box center [131, 218] width 162 height 18
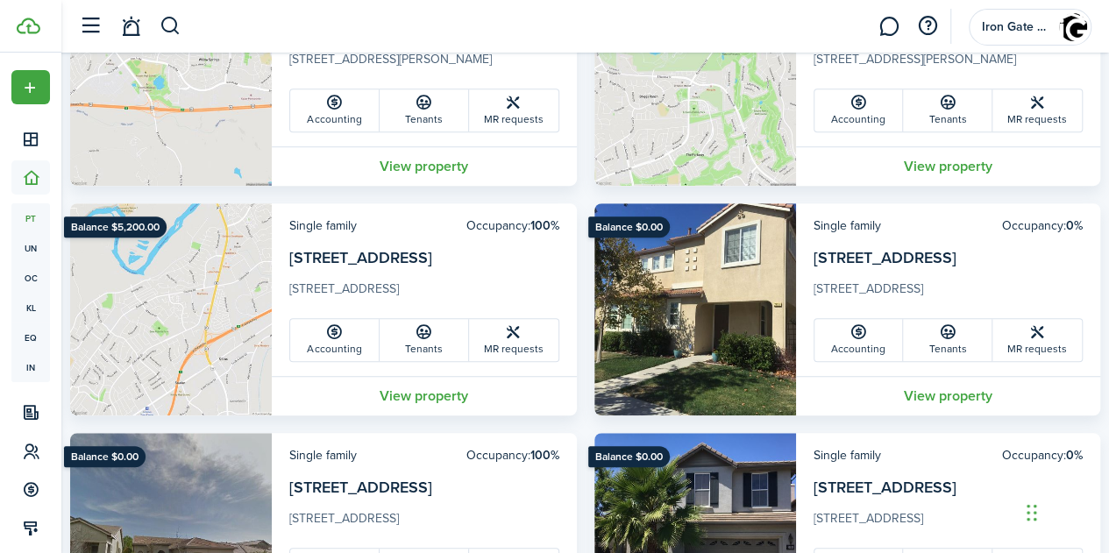
scroll to position [491, 0]
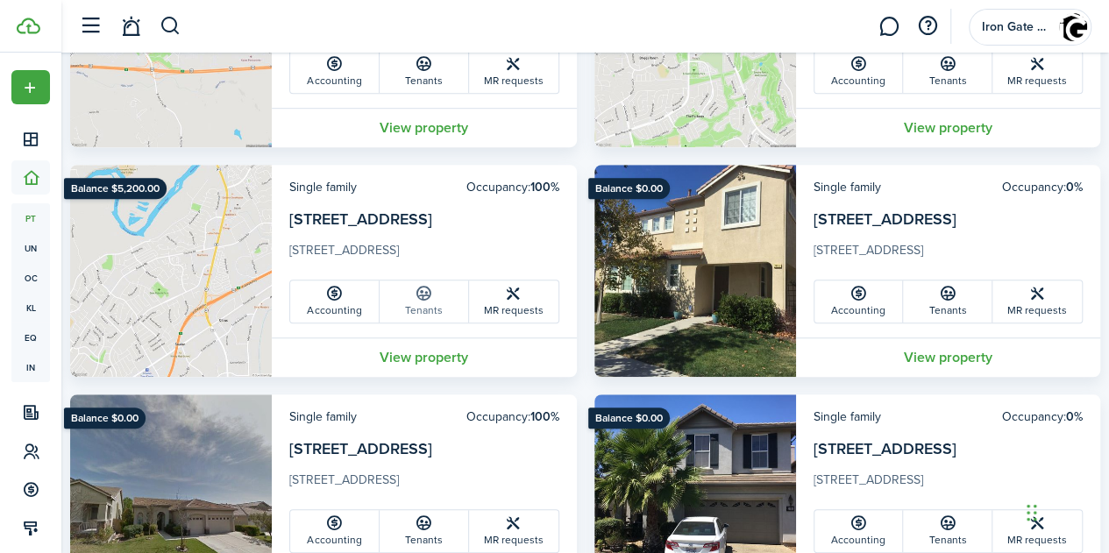
click at [422, 302] on link "Tenants" at bounding box center [424, 301] width 89 height 42
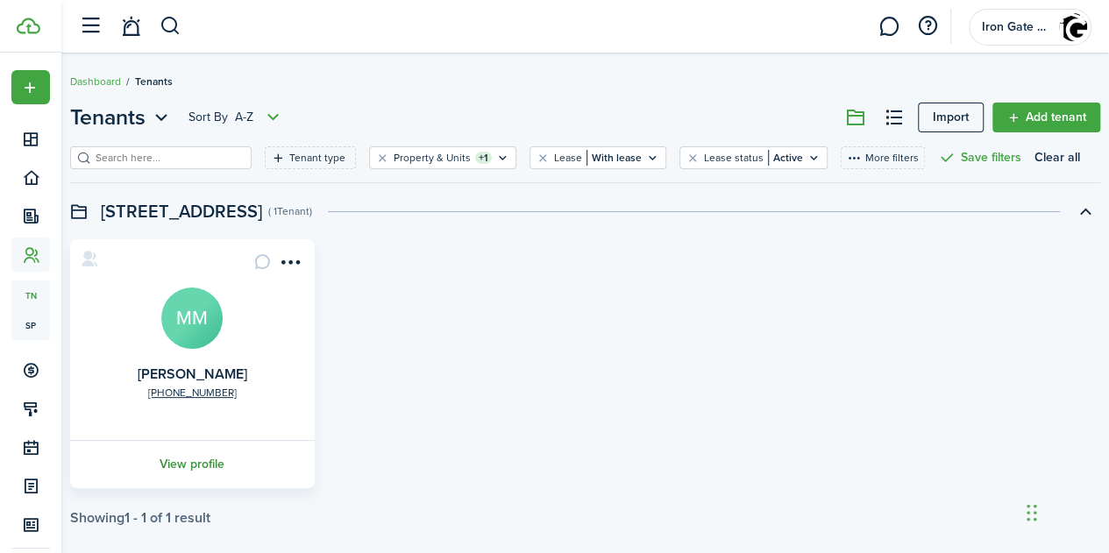
click at [217, 461] on link "View profile" at bounding box center [192, 464] width 250 height 48
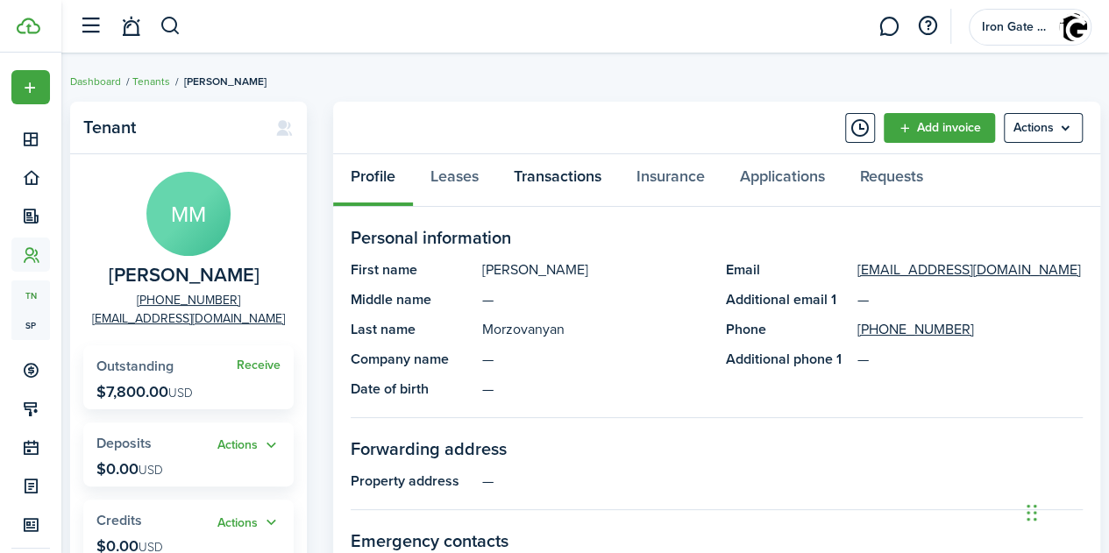
click at [541, 181] on link "Transactions" at bounding box center [557, 180] width 123 height 53
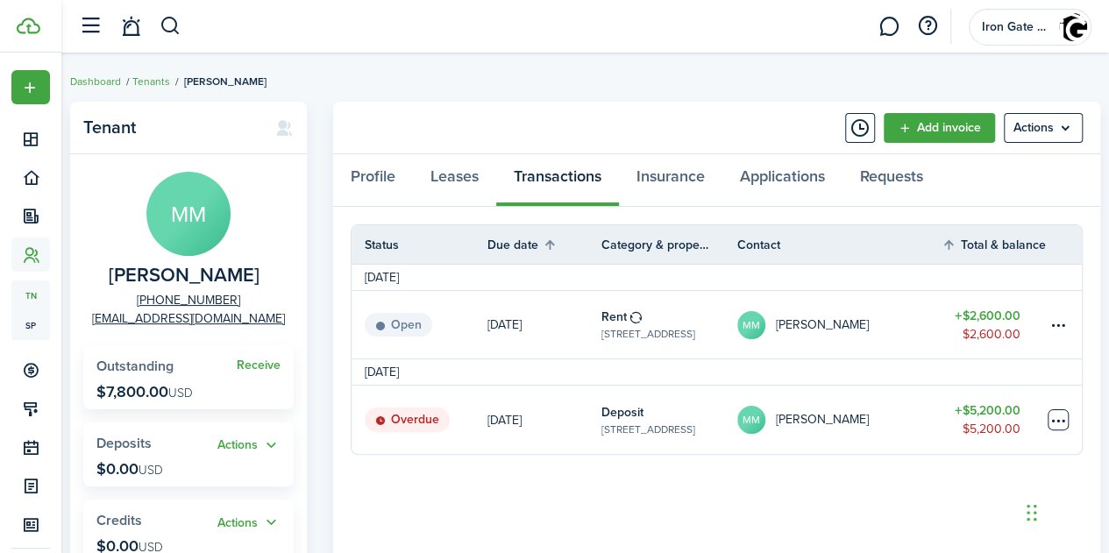
click at [1058, 423] on table-menu-btn-icon at bounding box center [1057, 419] width 21 height 21
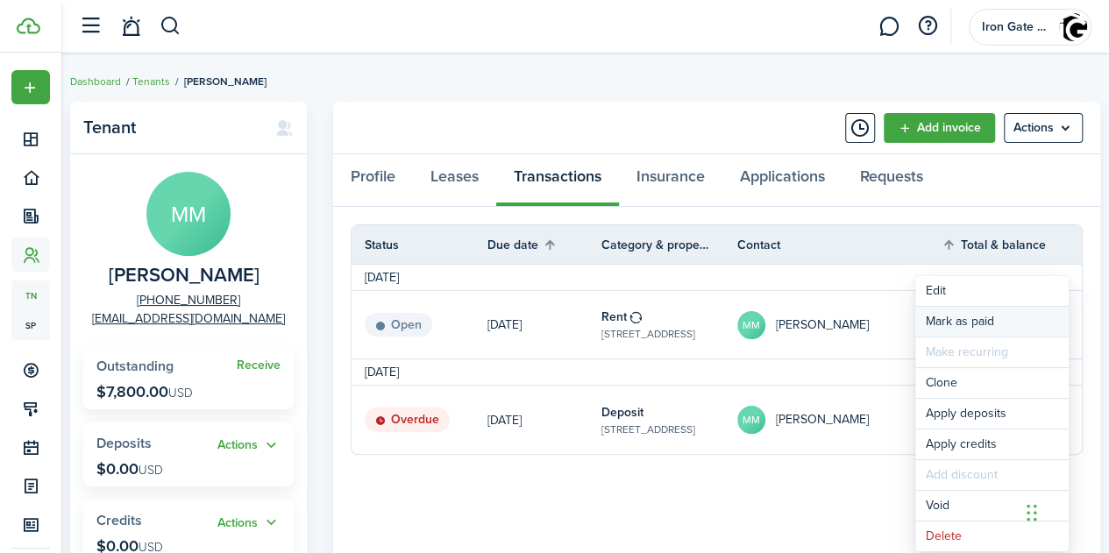
click at [958, 316] on link "Mark as paid" at bounding box center [991, 322] width 153 height 30
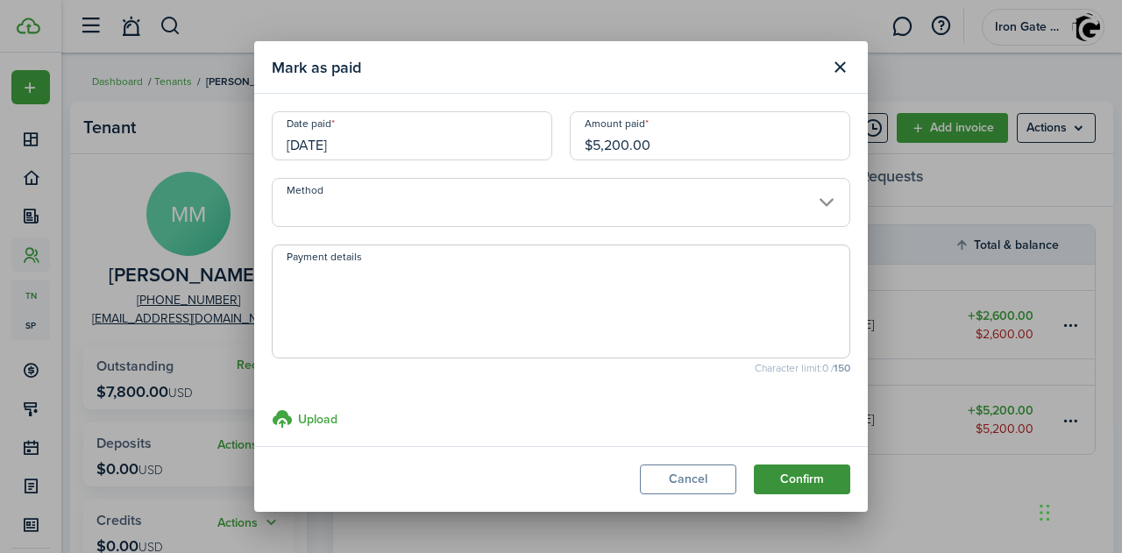
click at [799, 479] on button "Confirm" at bounding box center [802, 480] width 96 height 30
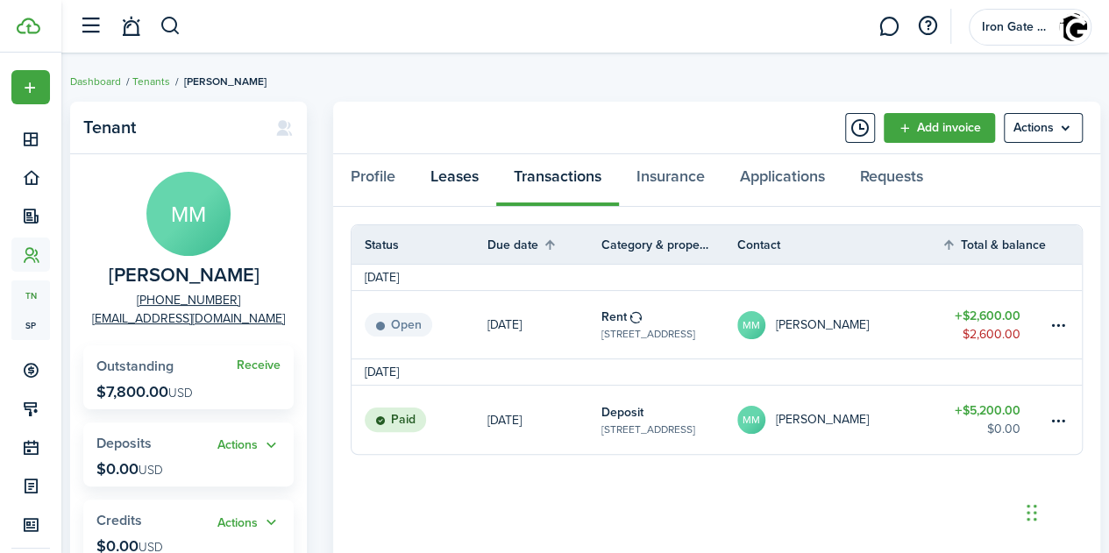
click at [454, 180] on link "Leases" at bounding box center [454, 180] width 83 height 53
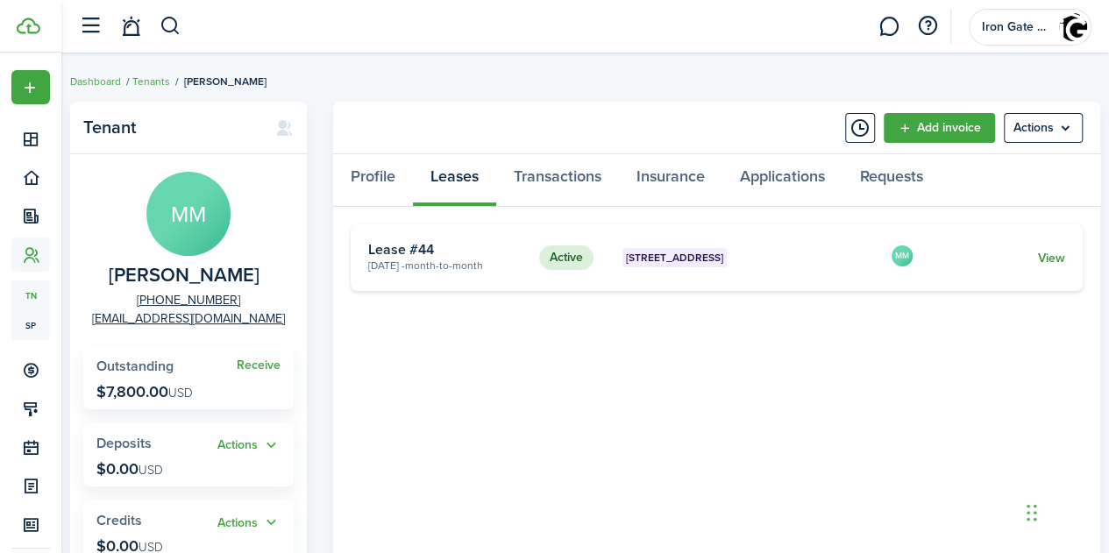
click at [1049, 259] on link "View" at bounding box center [1051, 258] width 27 height 18
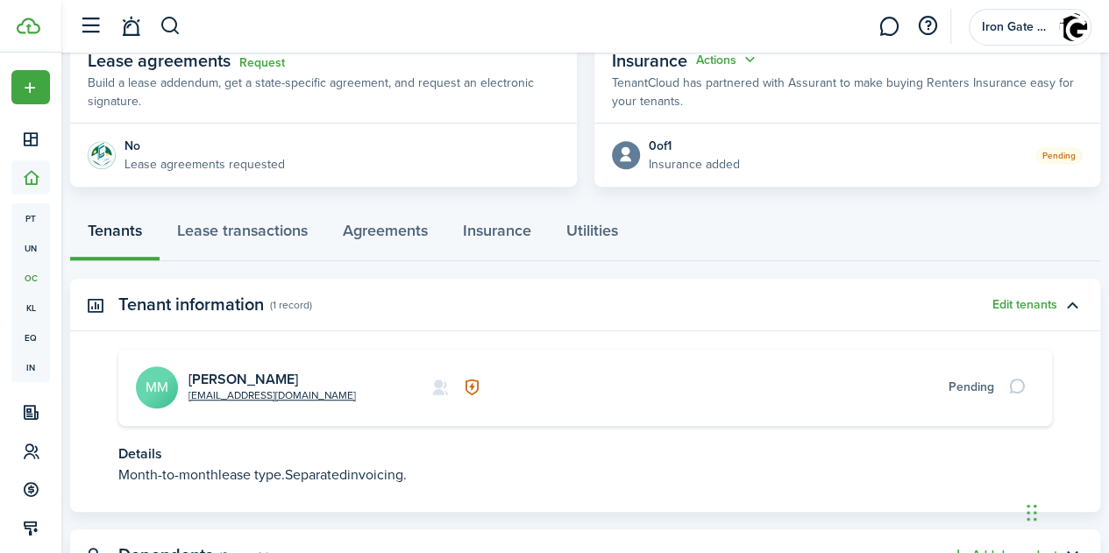
scroll to position [346, 0]
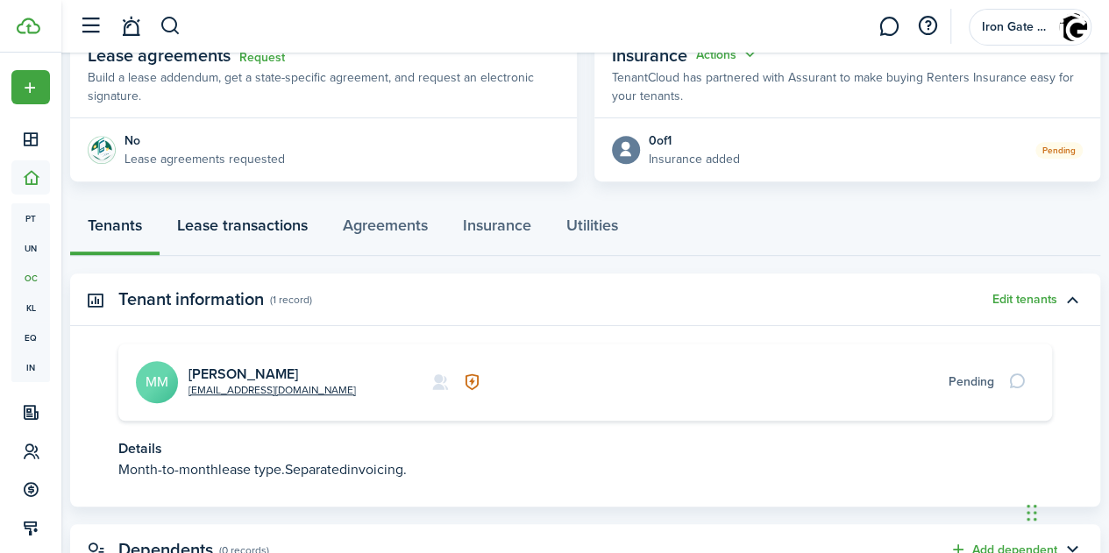
click at [258, 229] on link "Lease transactions" at bounding box center [243, 229] width 166 height 53
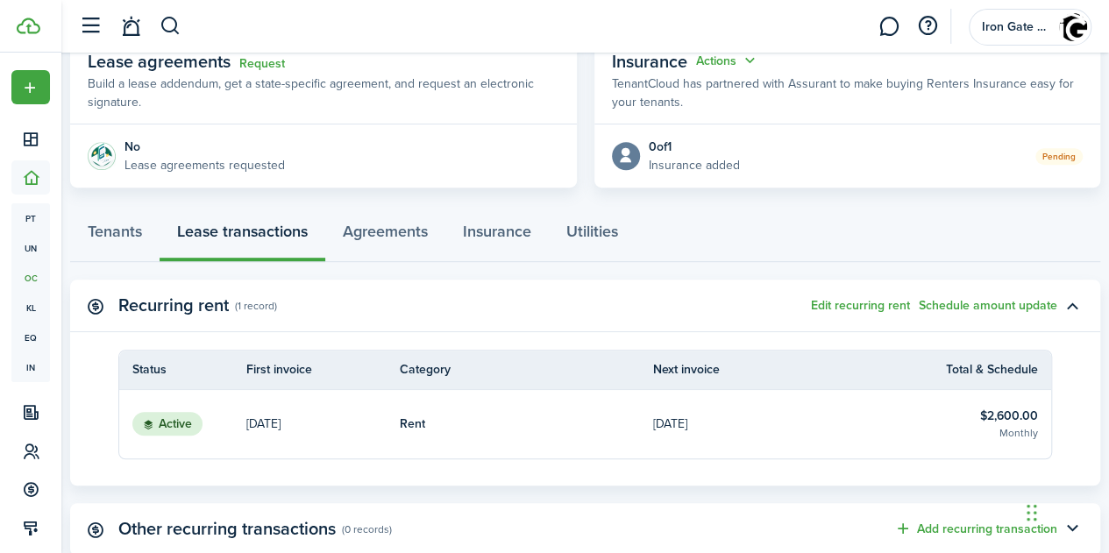
scroll to position [343, 0]
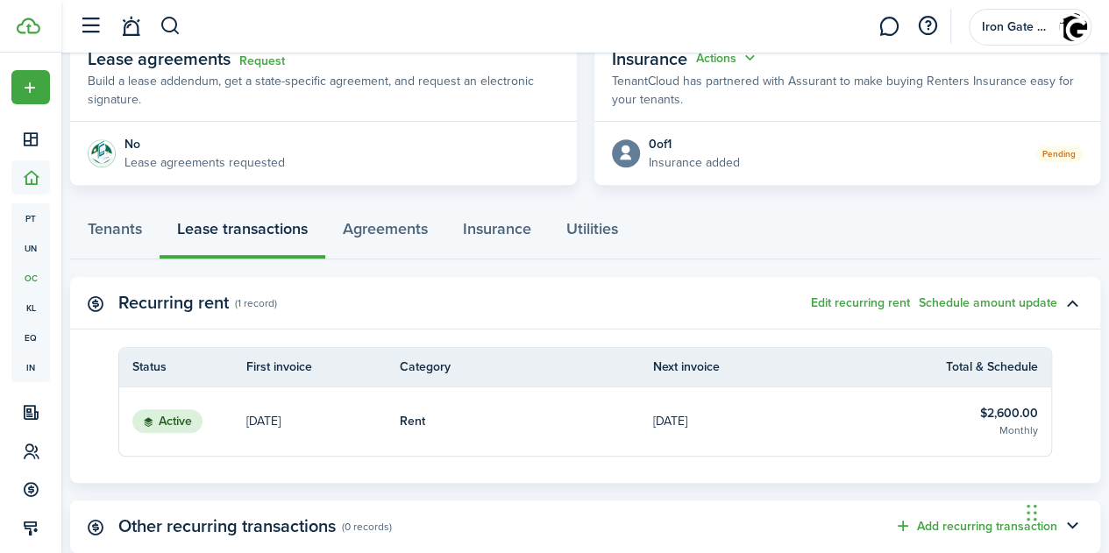
click at [665, 417] on p "[DATE]" at bounding box center [670, 421] width 34 height 18
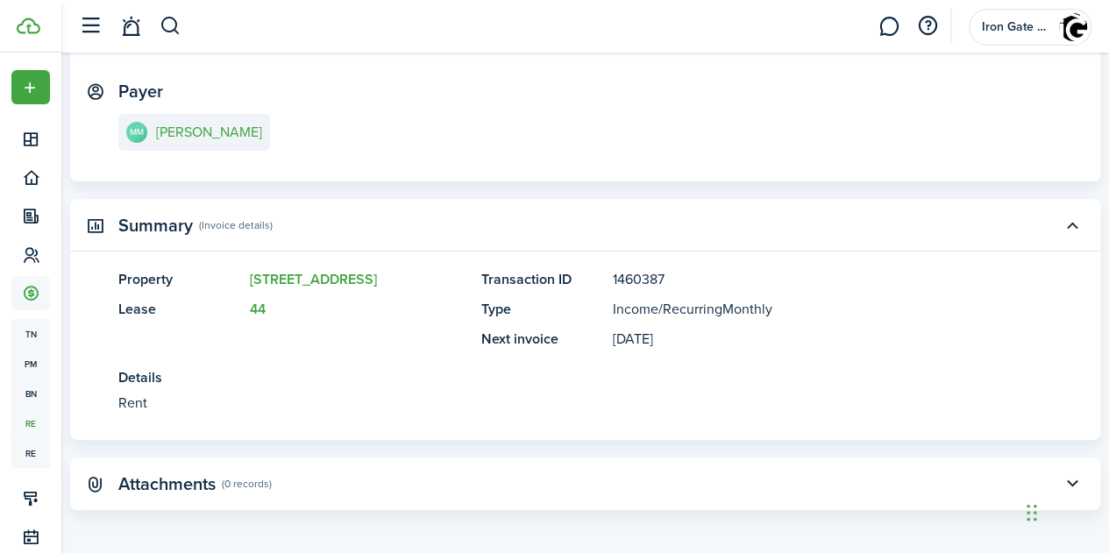
scroll to position [228, 0]
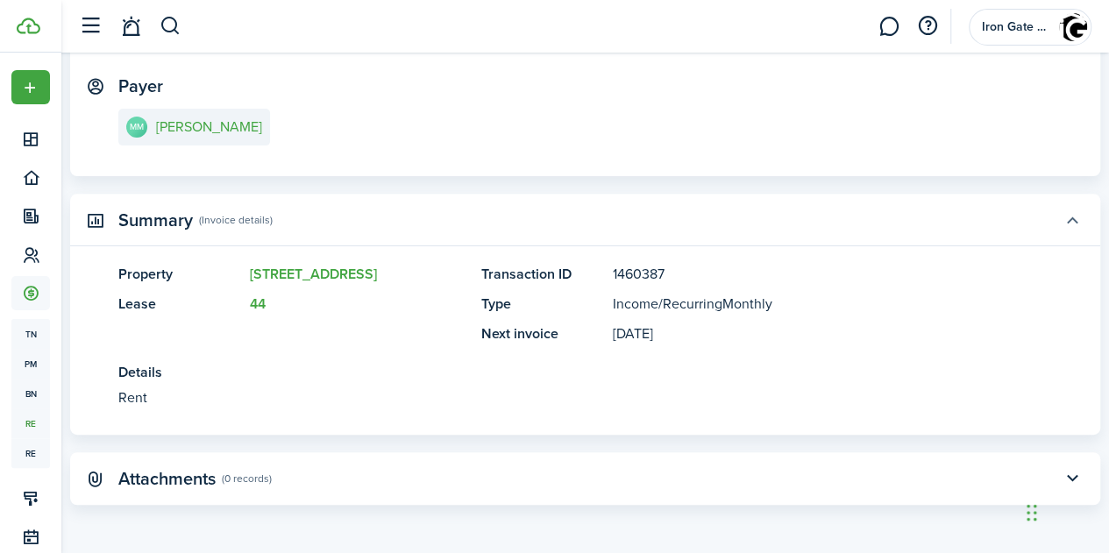
click at [1057, 224] on button "button" at bounding box center [1072, 220] width 30 height 30
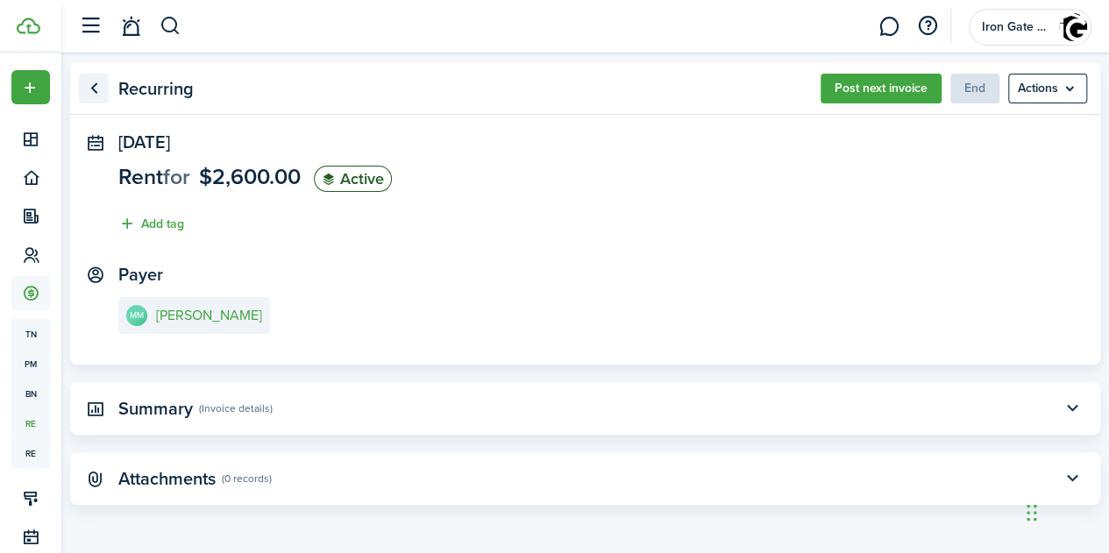
click at [109, 89] on link "Go back" at bounding box center [94, 89] width 30 height 30
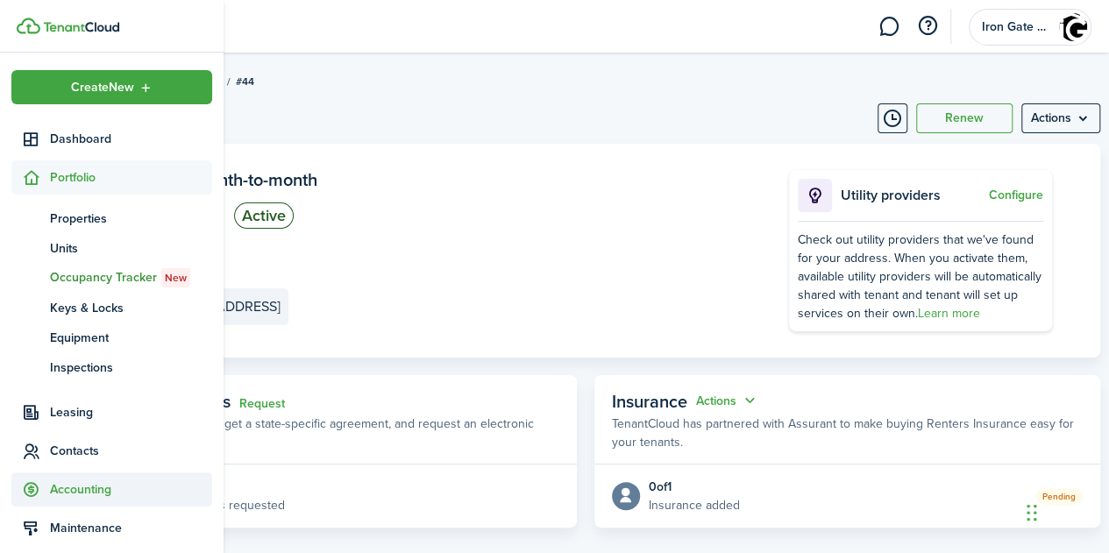
click at [86, 491] on span "Accounting" at bounding box center [131, 489] width 162 height 18
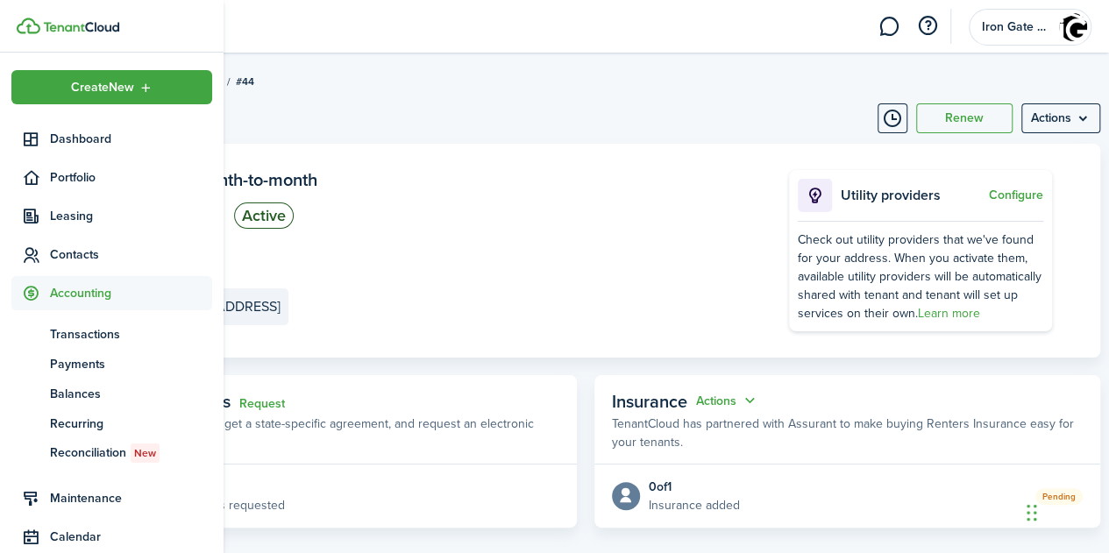
click at [82, 288] on span "Accounting" at bounding box center [131, 293] width 162 height 18
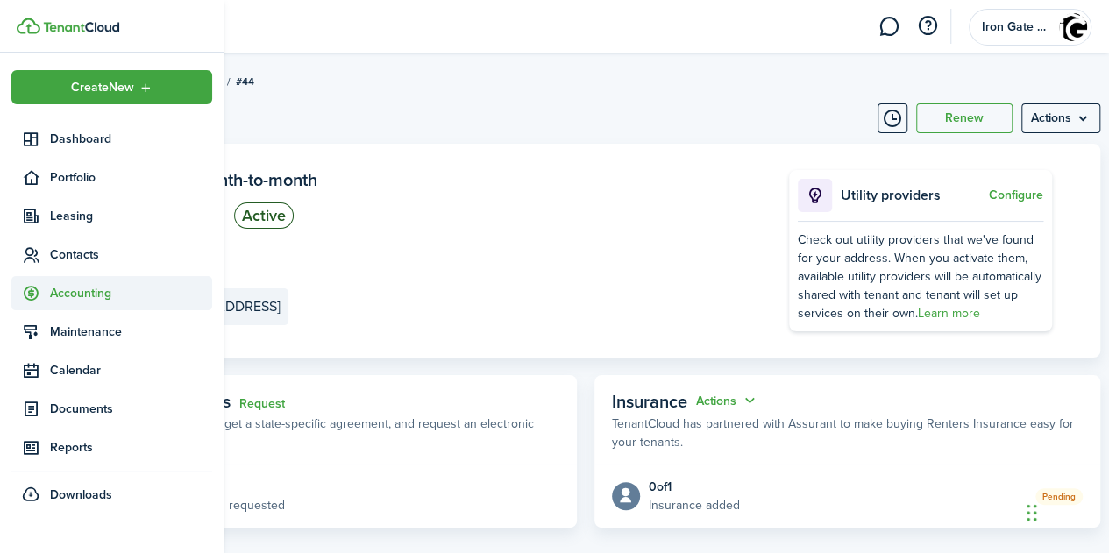
click at [77, 288] on span "Accounting" at bounding box center [131, 293] width 162 height 18
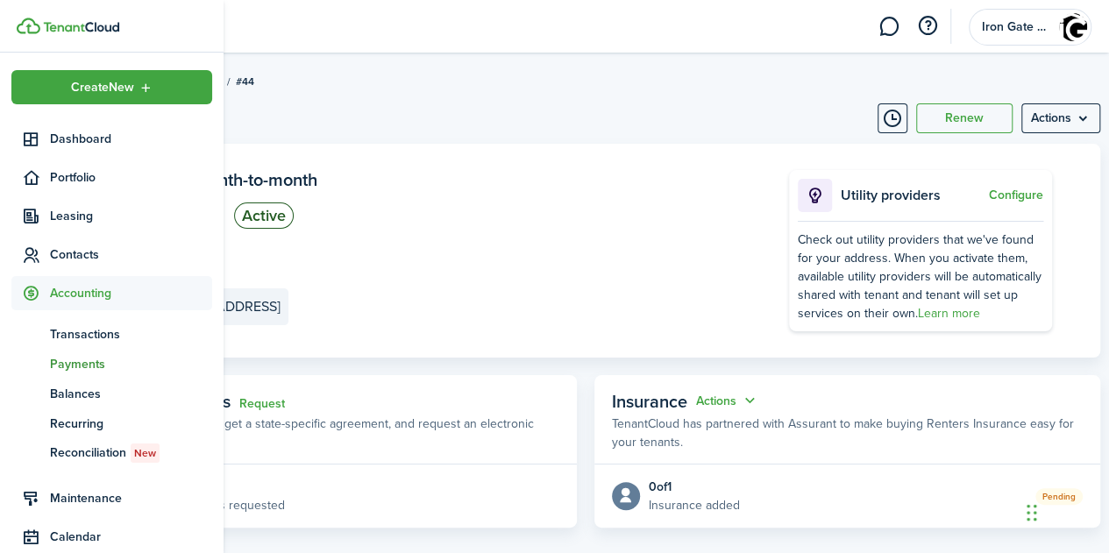
click at [85, 359] on span "Payments" at bounding box center [131, 364] width 162 height 18
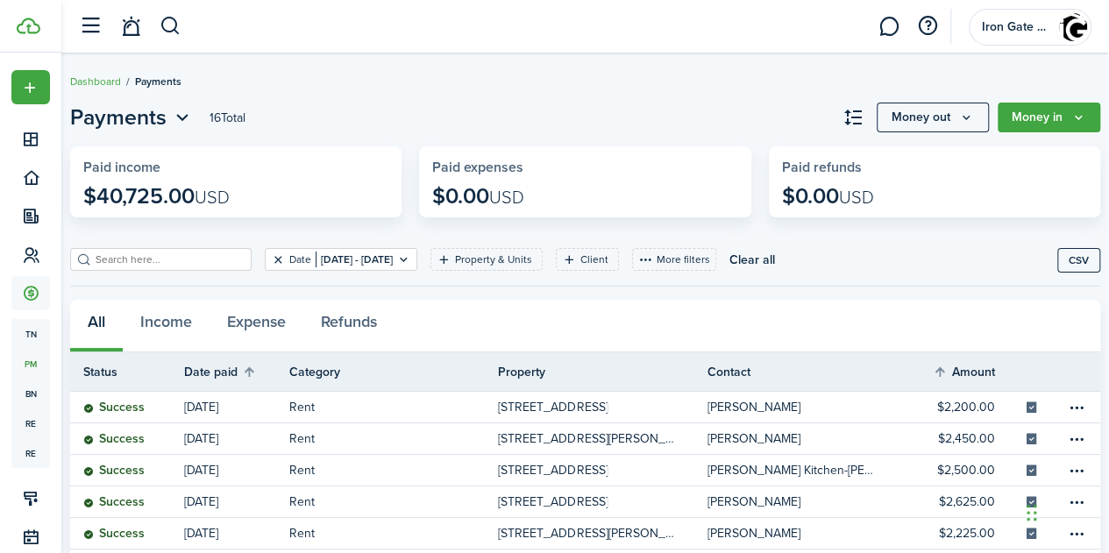
click at [273, 259] on button "Clear filter" at bounding box center [278, 259] width 15 height 14
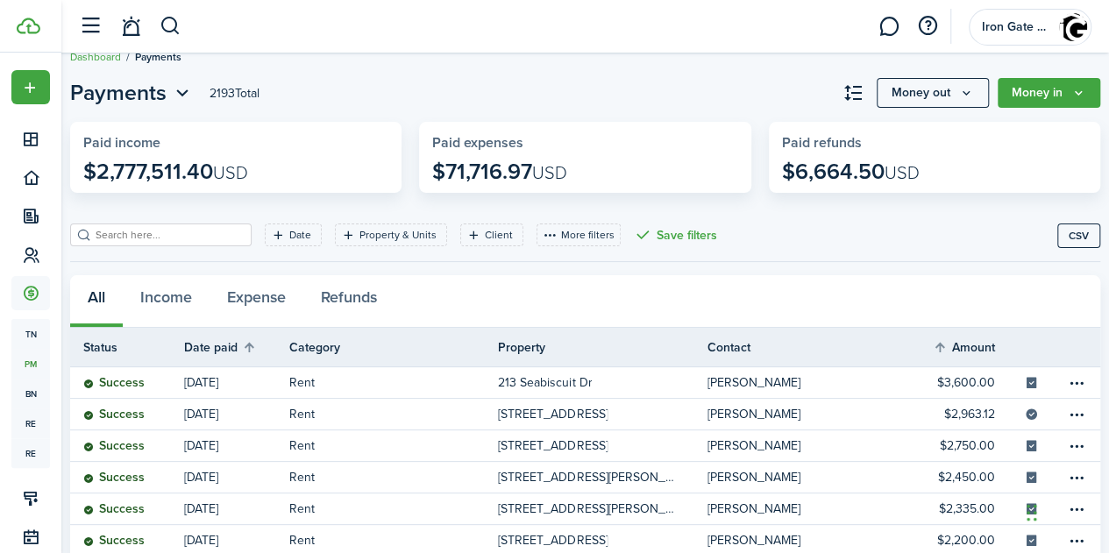
scroll to position [1, 0]
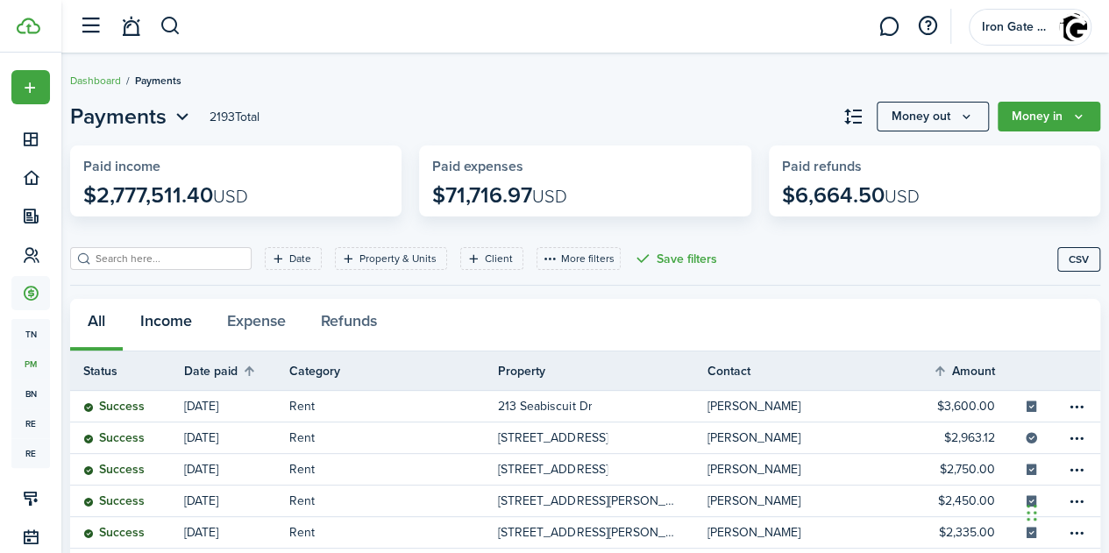
click at [183, 321] on button "Income" at bounding box center [166, 325] width 87 height 53
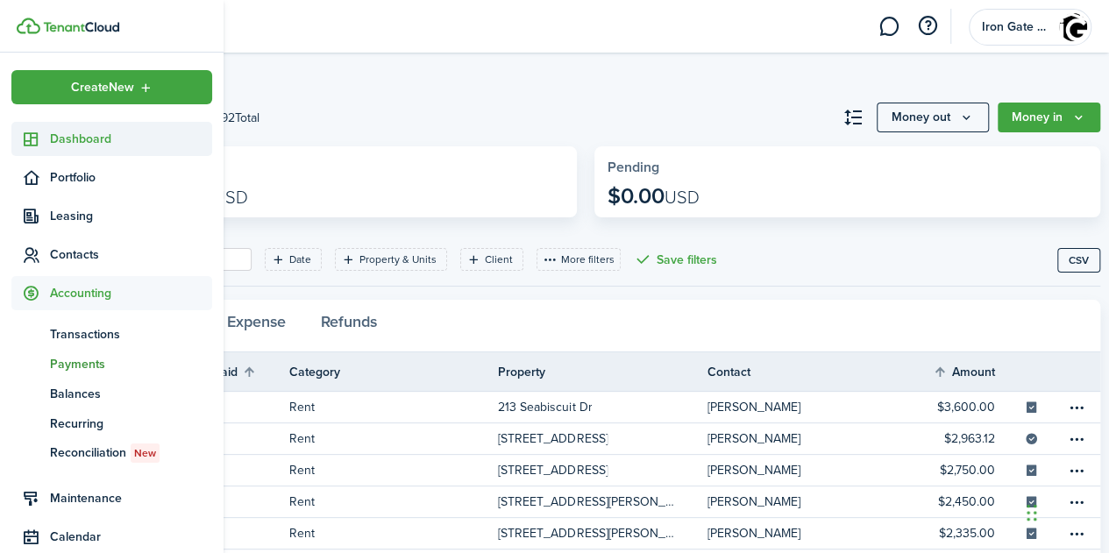
click at [71, 134] on span "Dashboard" at bounding box center [131, 139] width 162 height 18
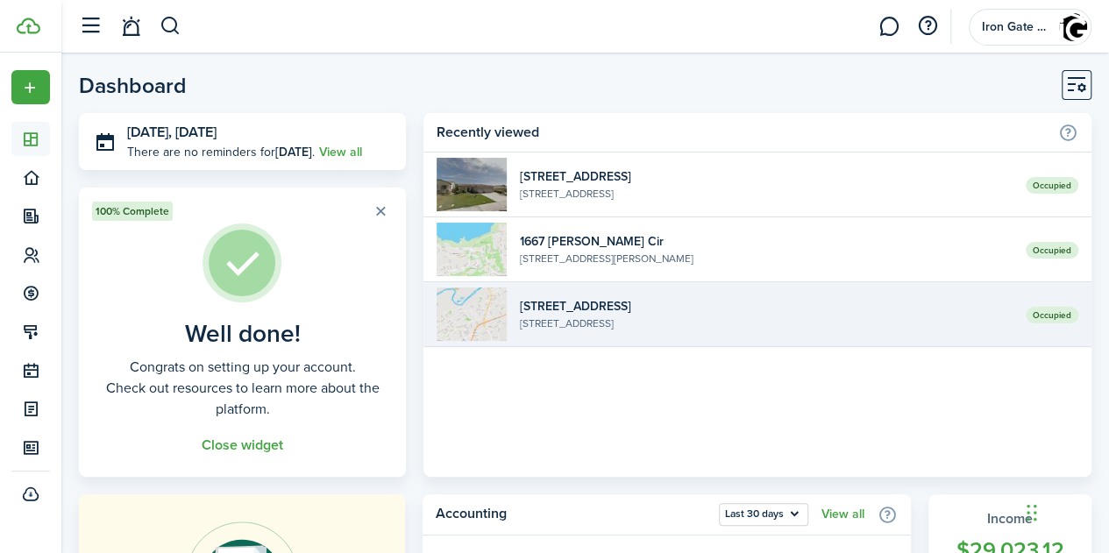
click at [589, 320] on widget-list-item-description "[STREET_ADDRESS]" at bounding box center [766, 324] width 493 height 16
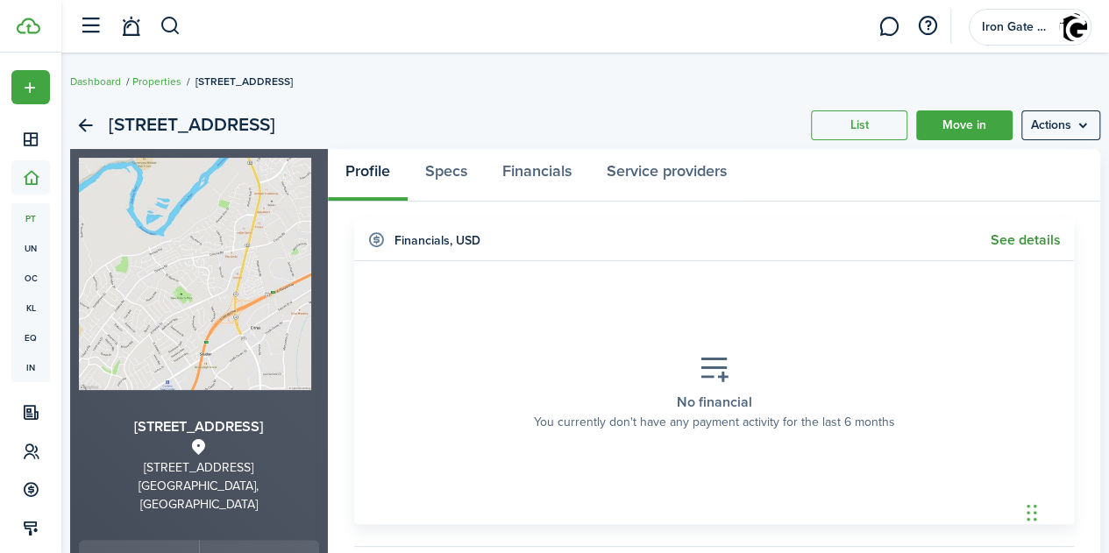
click at [998, 243] on link "See details" at bounding box center [1025, 240] width 70 height 16
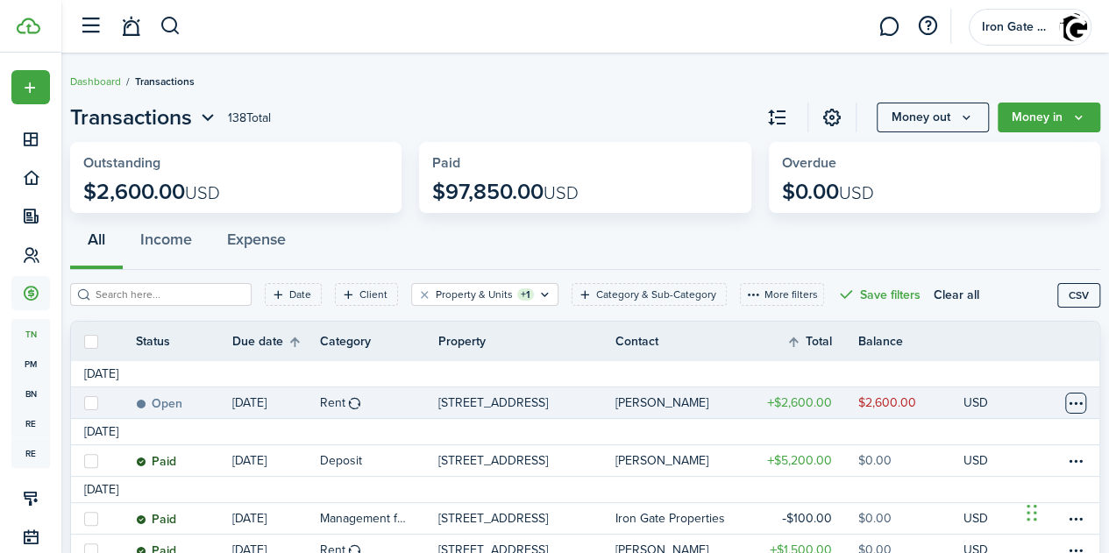
click at [1066, 403] on table-menu-btn-icon at bounding box center [1075, 403] width 21 height 21
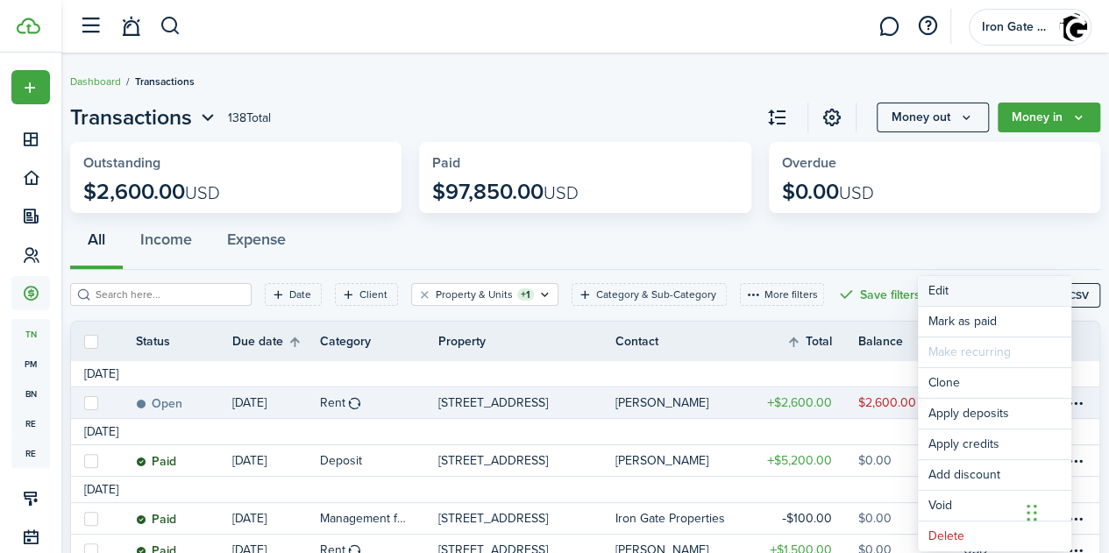
click at [940, 288] on button "Edit" at bounding box center [994, 291] width 153 height 30
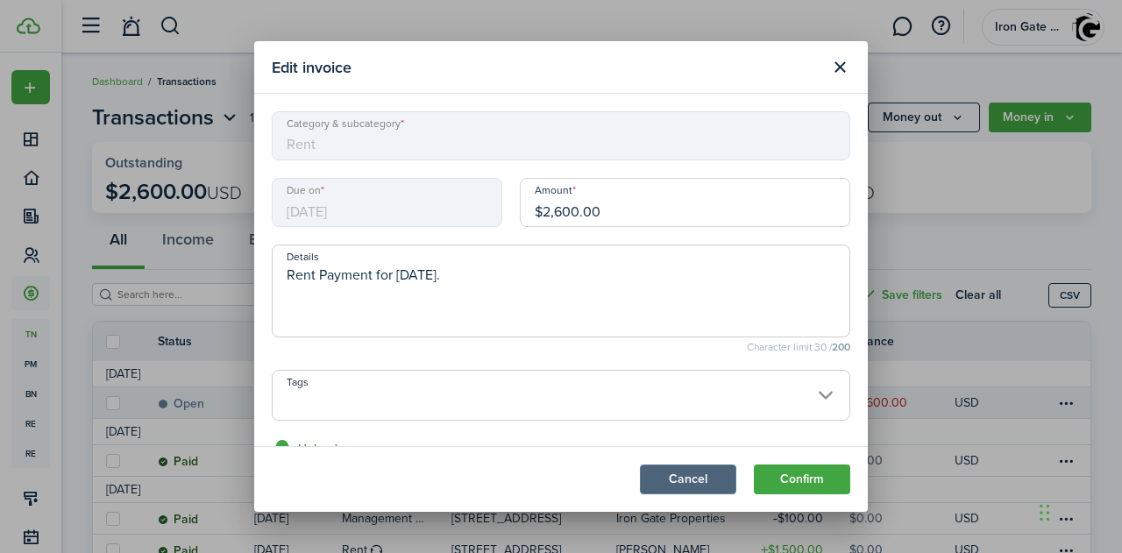
click at [682, 476] on button "Cancel" at bounding box center [688, 480] width 96 height 30
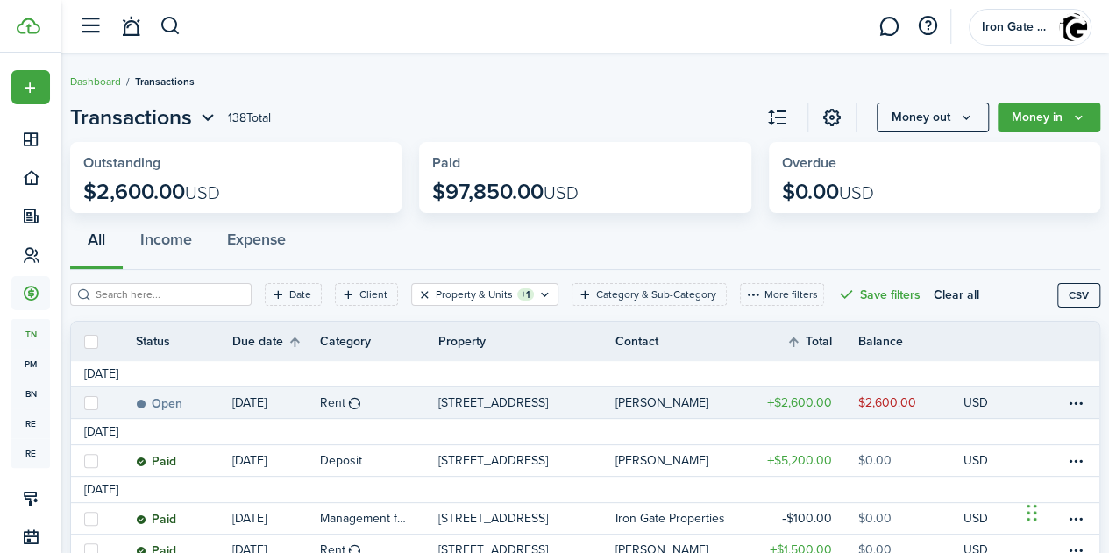
click at [421, 290] on button "Clear filter" at bounding box center [424, 295] width 15 height 14
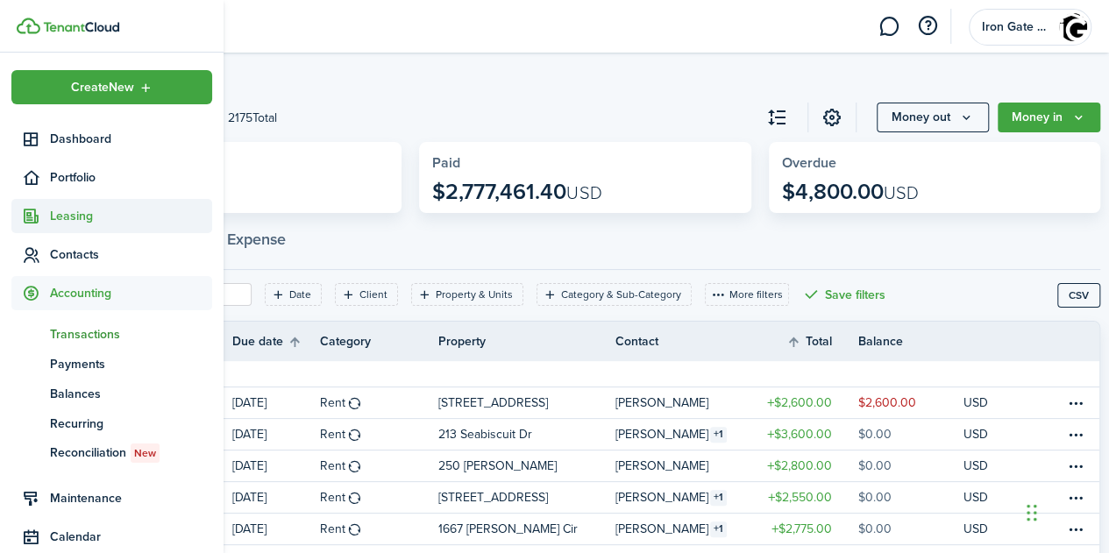
click at [63, 210] on span "Leasing" at bounding box center [131, 216] width 162 height 18
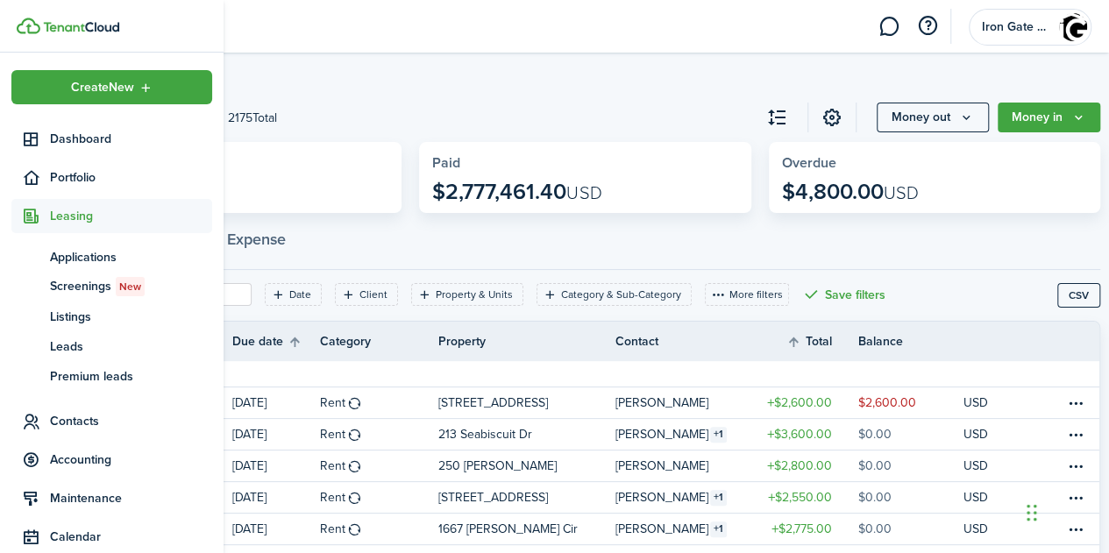
click at [63, 210] on span "Leasing" at bounding box center [131, 216] width 162 height 18
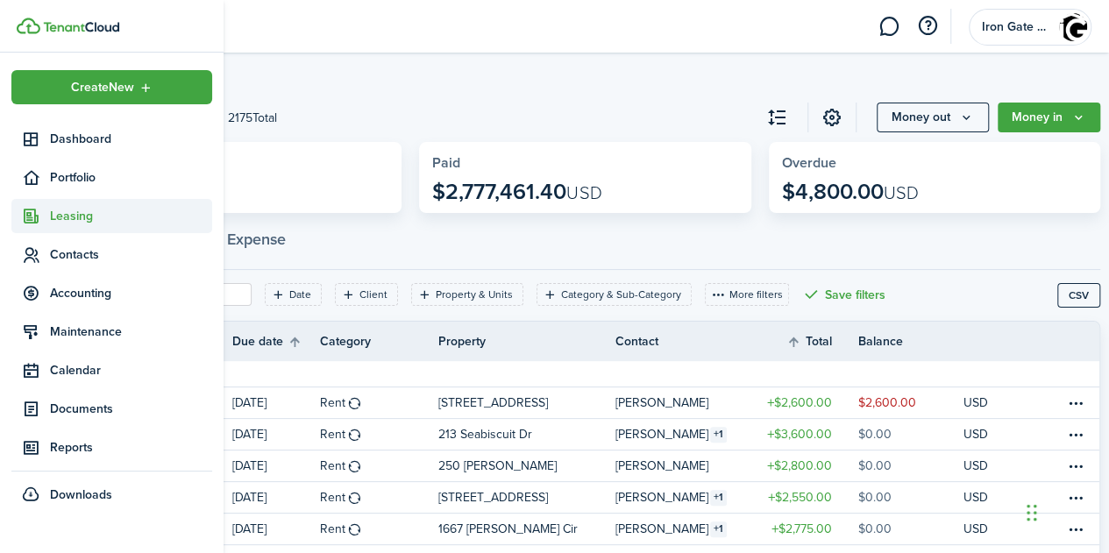
click at [63, 210] on span "Leasing" at bounding box center [131, 216] width 162 height 18
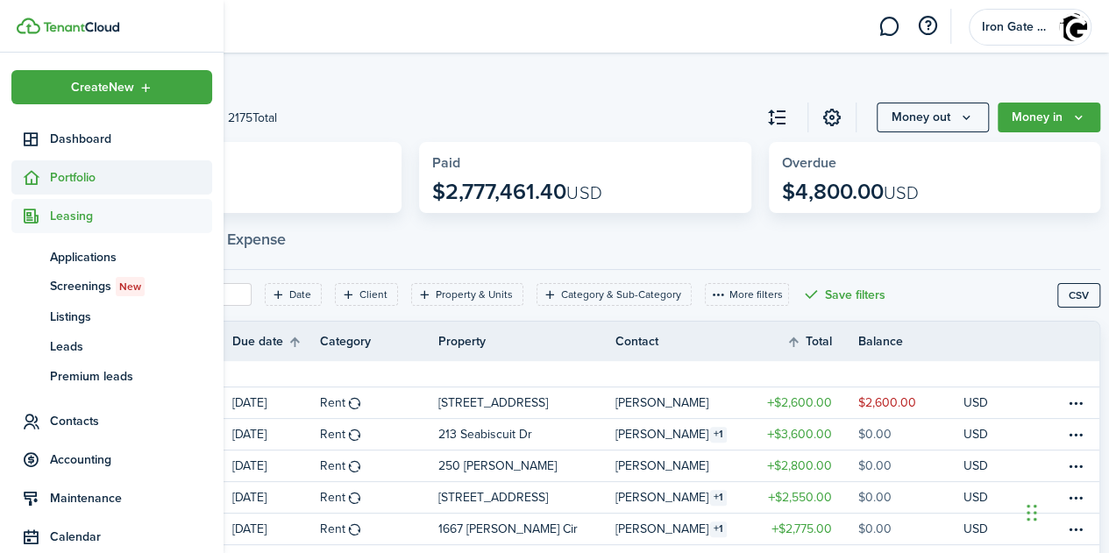
click at [68, 170] on span "Portfolio" at bounding box center [131, 177] width 162 height 18
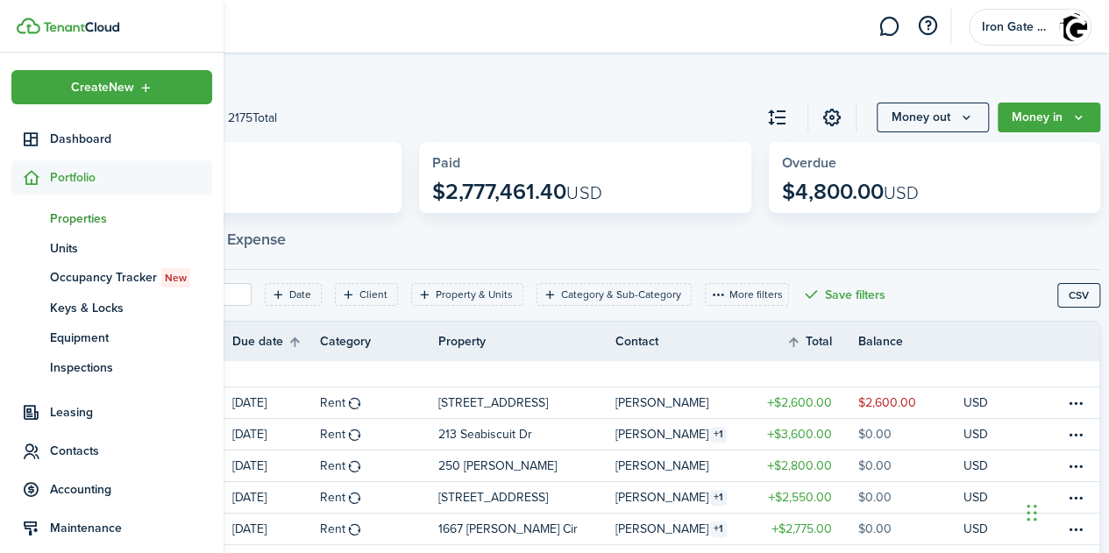
click at [70, 221] on span "Properties" at bounding box center [131, 218] width 162 height 18
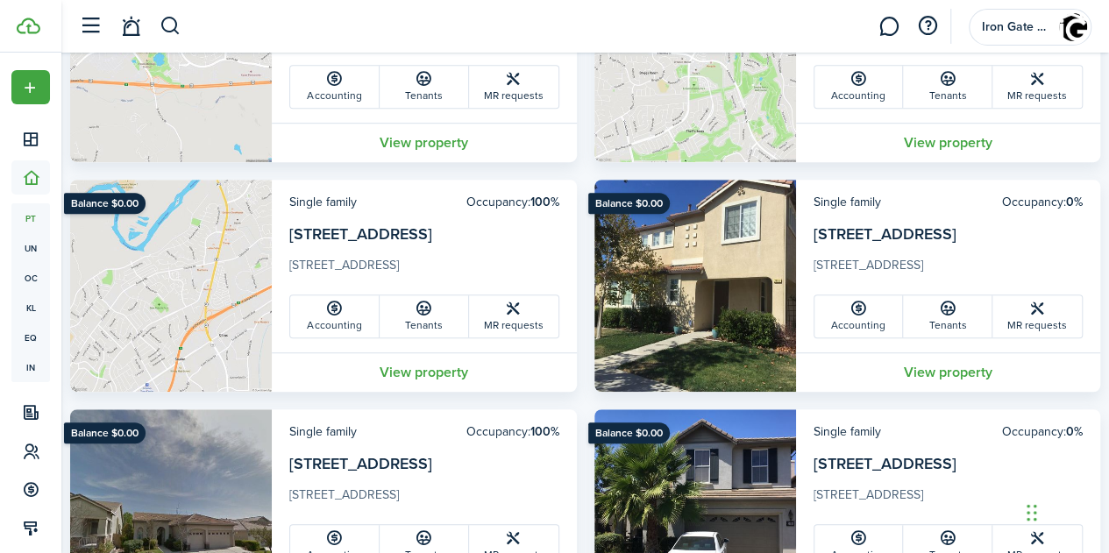
scroll to position [479, 0]
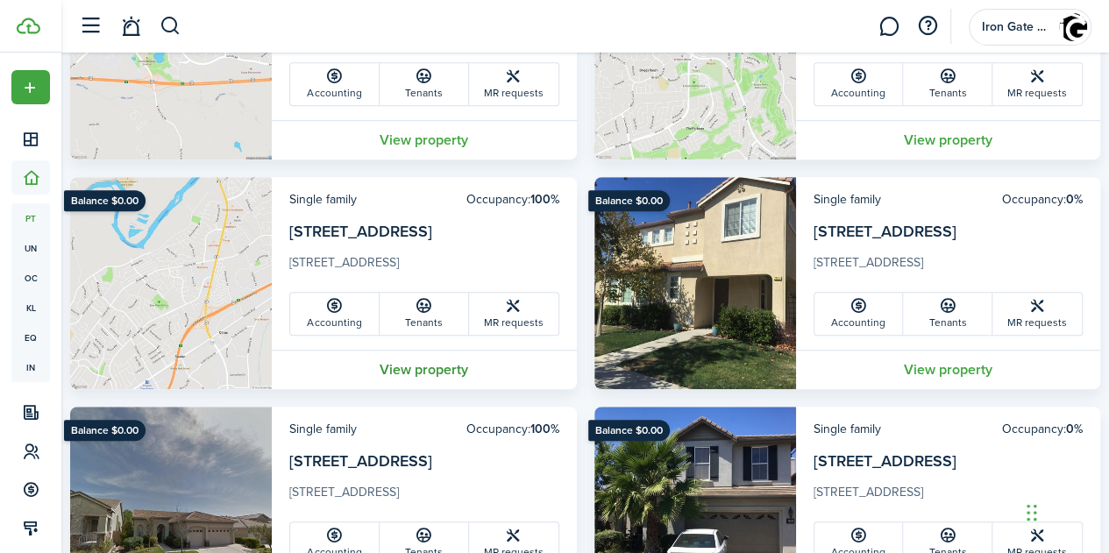
click at [419, 373] on link "View property" at bounding box center [424, 369] width 305 height 39
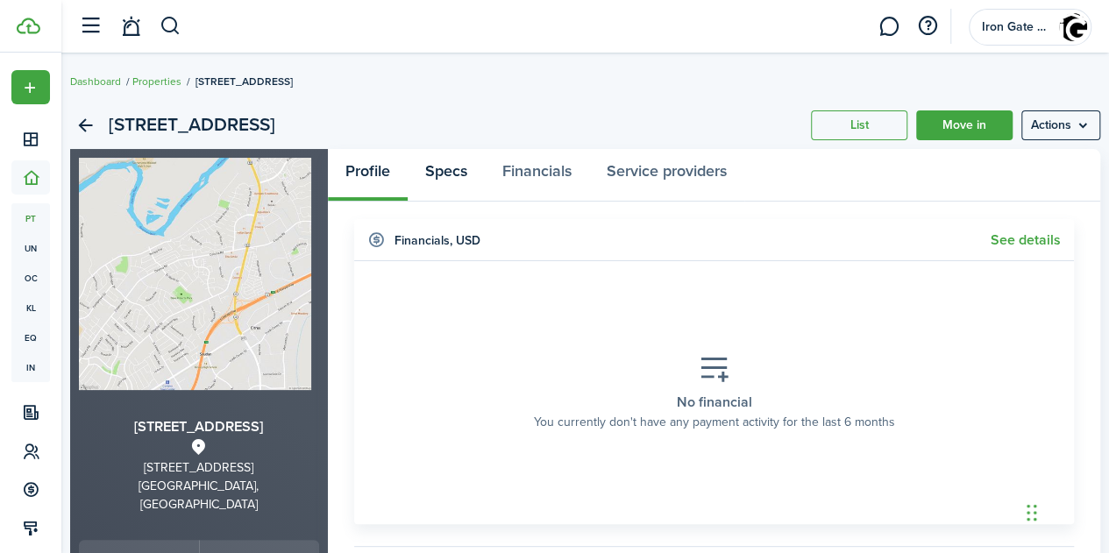
click at [444, 162] on link "Specs" at bounding box center [446, 175] width 77 height 53
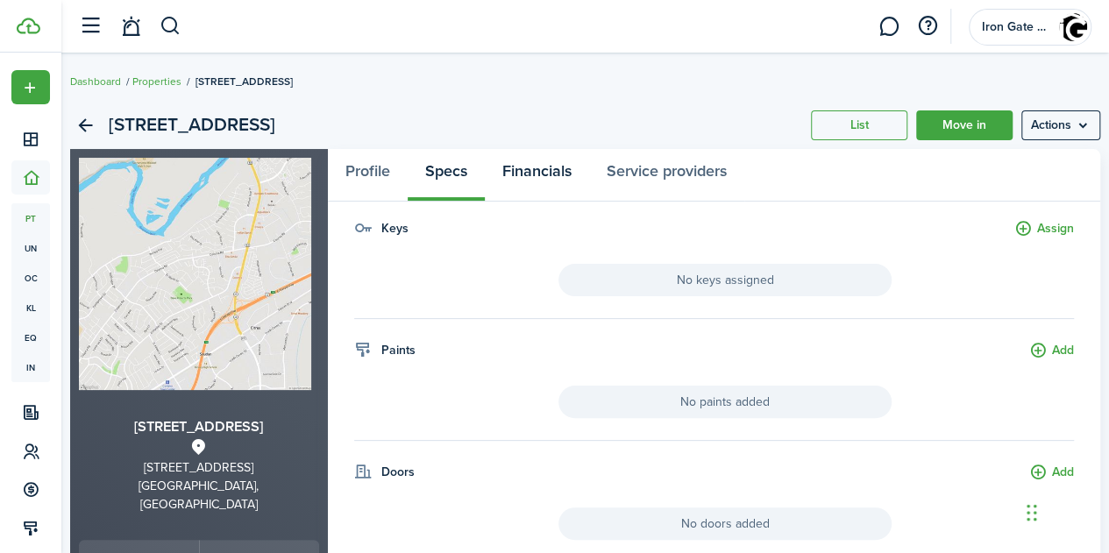
click at [539, 168] on link "Financials" at bounding box center [537, 175] width 104 height 53
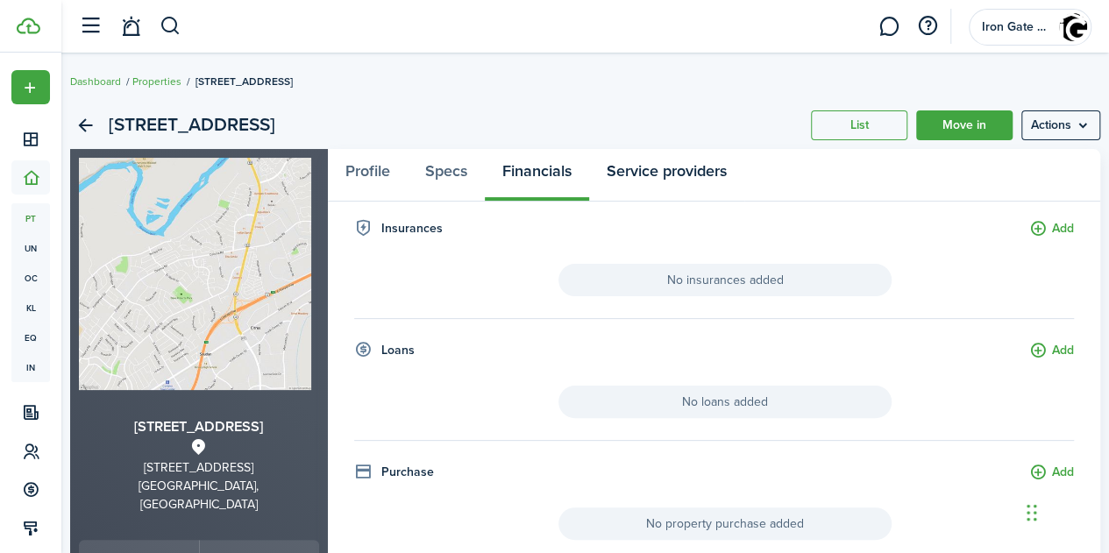
click at [666, 164] on link "Service providers" at bounding box center [666, 175] width 155 height 53
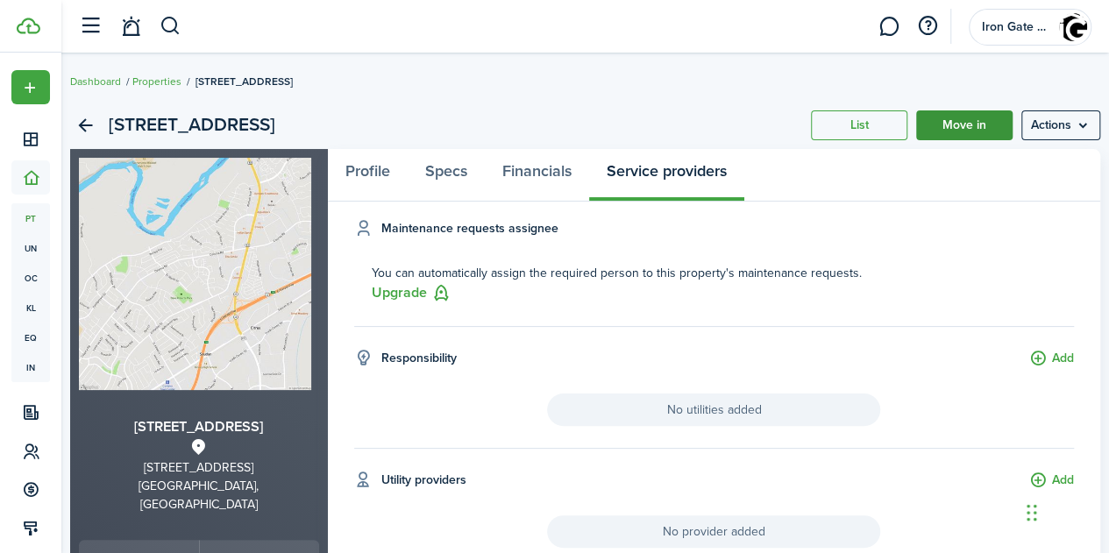
click at [933, 125] on link "Move in" at bounding box center [964, 125] width 96 height 30
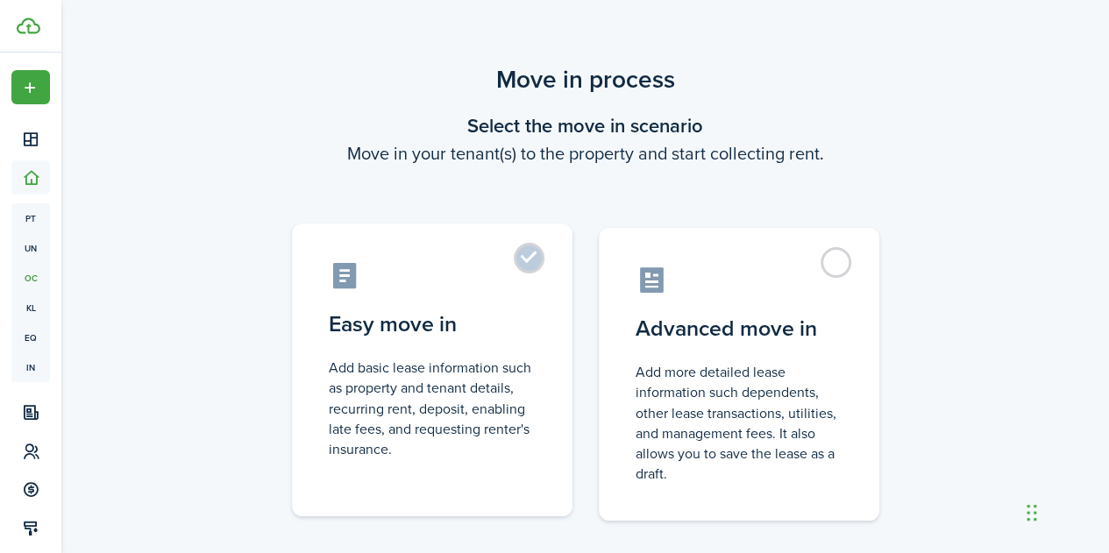
click at [450, 290] on control-radio-card-icon at bounding box center [432, 275] width 207 height 31
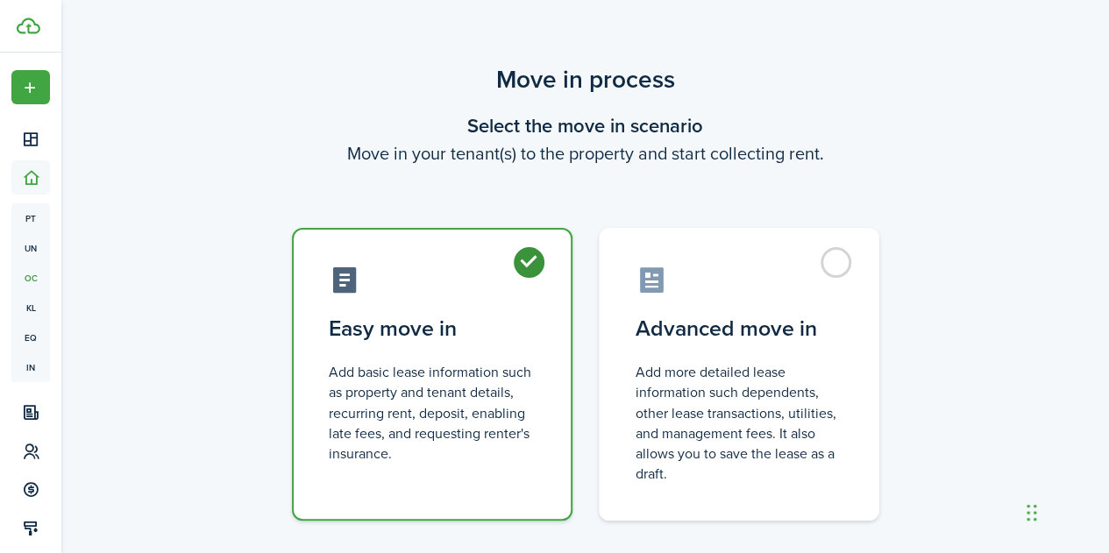
radio input "true"
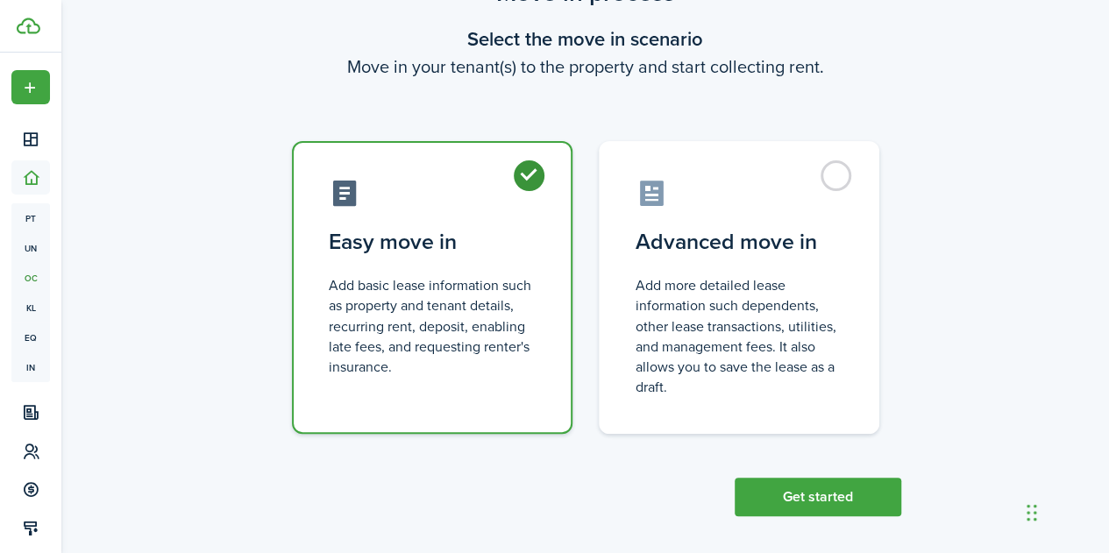
scroll to position [98, 0]
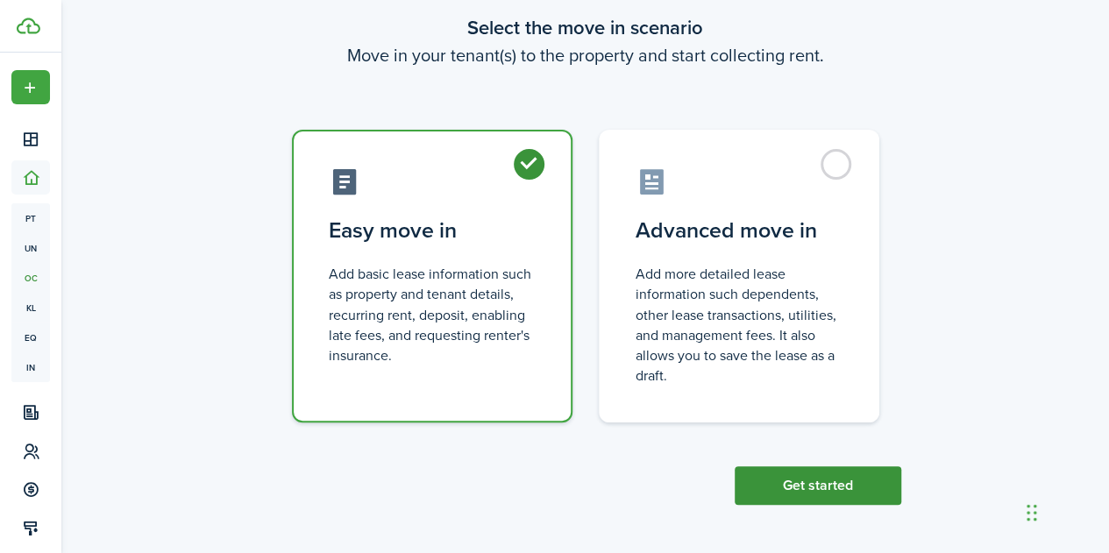
click at [800, 476] on button "Get started" at bounding box center [818, 485] width 167 height 39
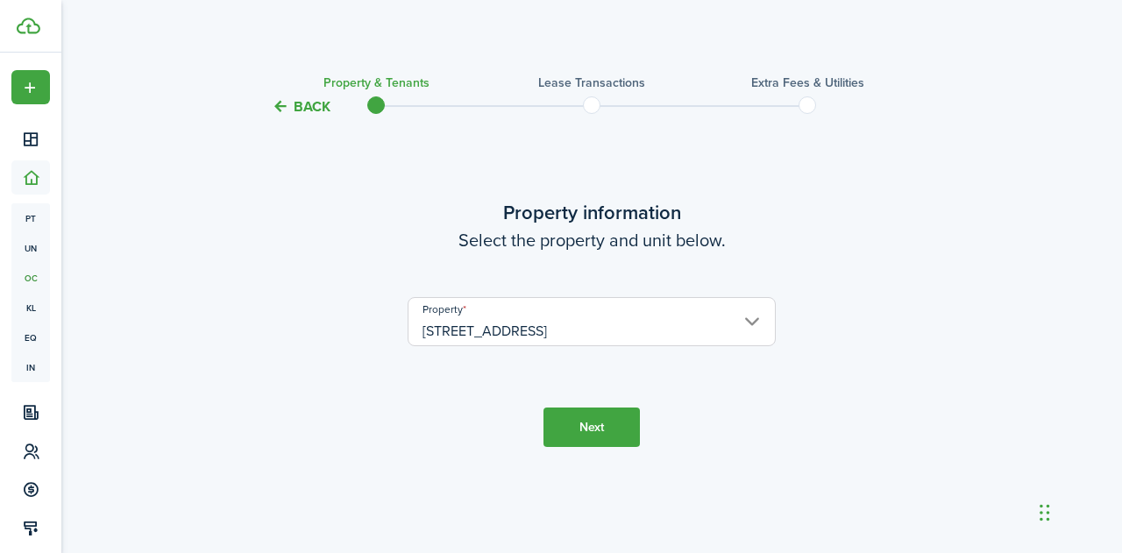
click at [577, 420] on button "Next" at bounding box center [591, 427] width 96 height 39
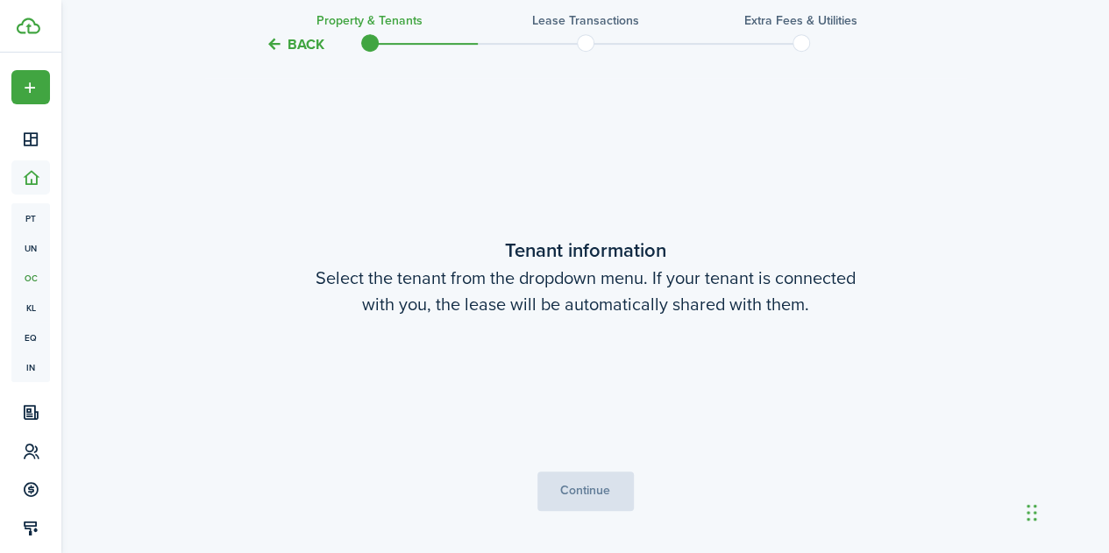
scroll to position [436, 0]
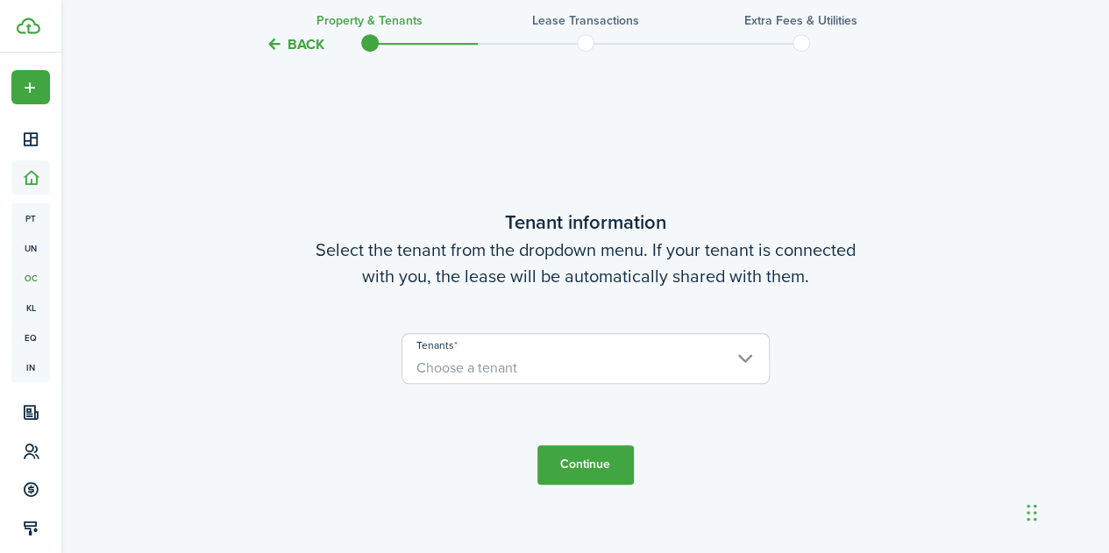
click at [515, 350] on input "Tenants" at bounding box center [585, 344] width 366 height 21
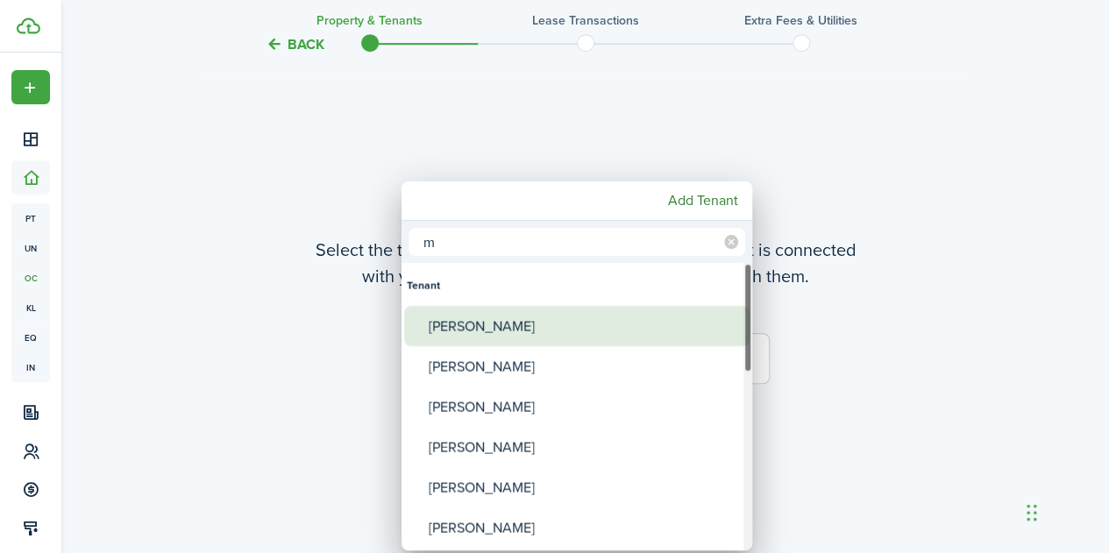
type input "m"
click at [502, 323] on div "[PERSON_NAME]" at bounding box center [584, 326] width 310 height 40
type input "[PERSON_NAME]"
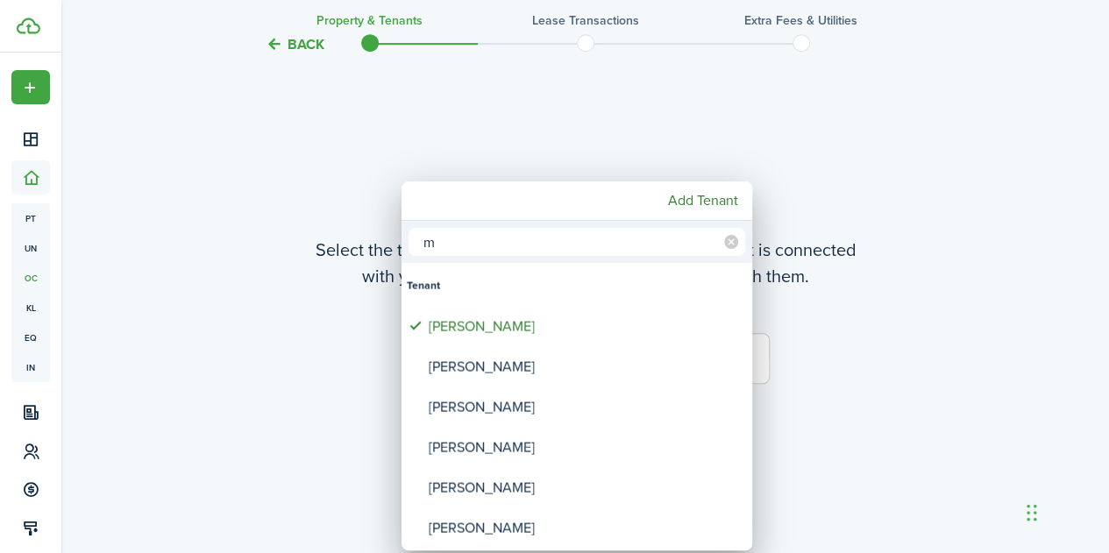
click at [805, 355] on div at bounding box center [554, 277] width 1389 height 834
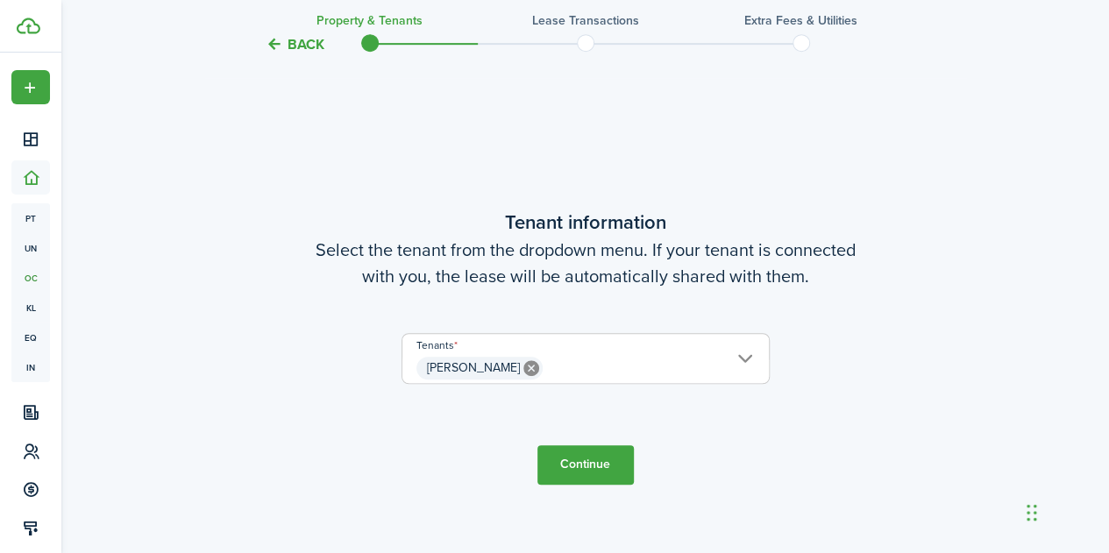
click at [579, 457] on button "Continue" at bounding box center [585, 464] width 96 height 39
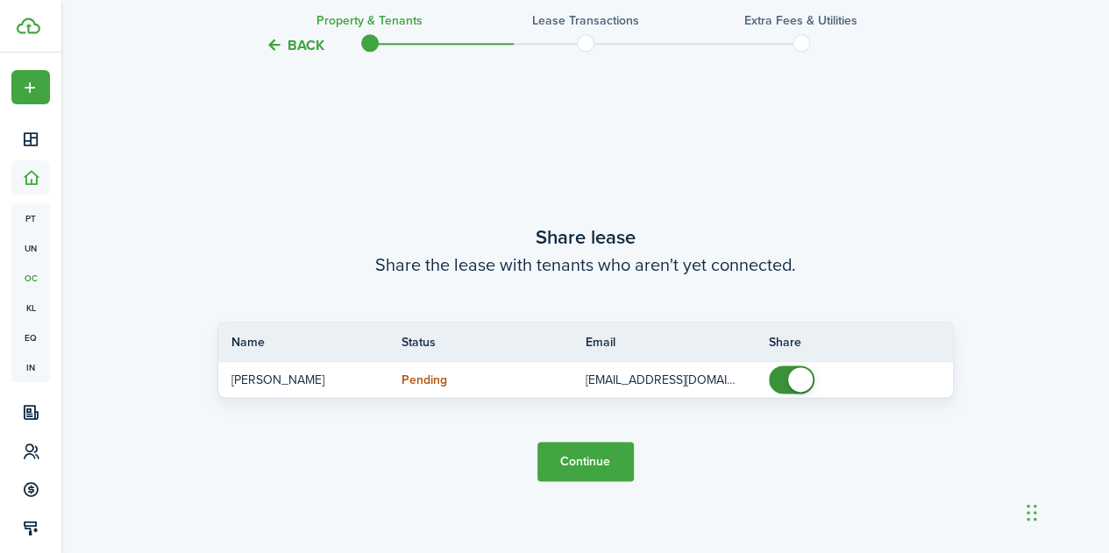
scroll to position [989, 0]
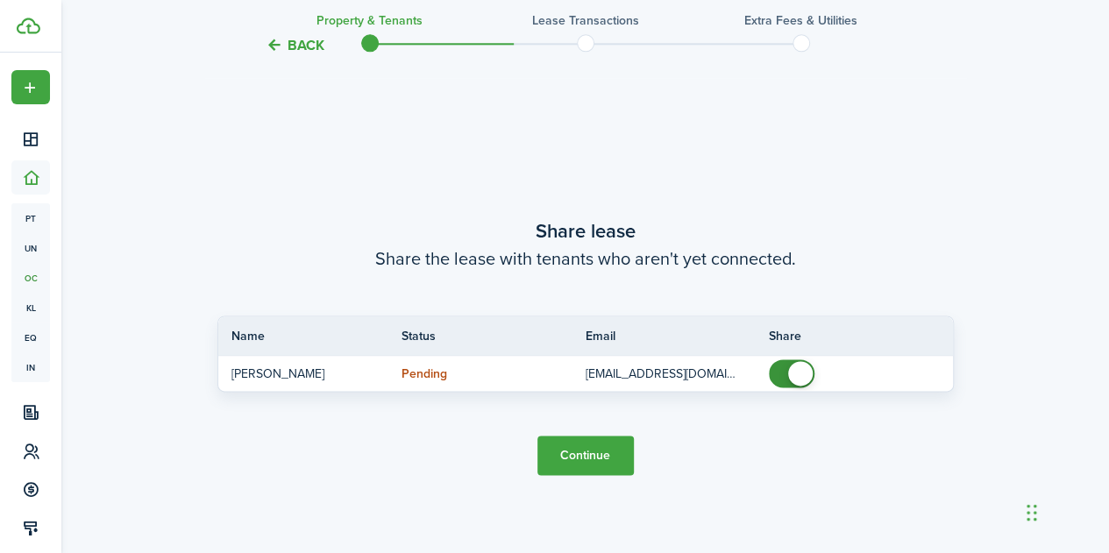
click at [584, 454] on button "Continue" at bounding box center [585, 455] width 96 height 39
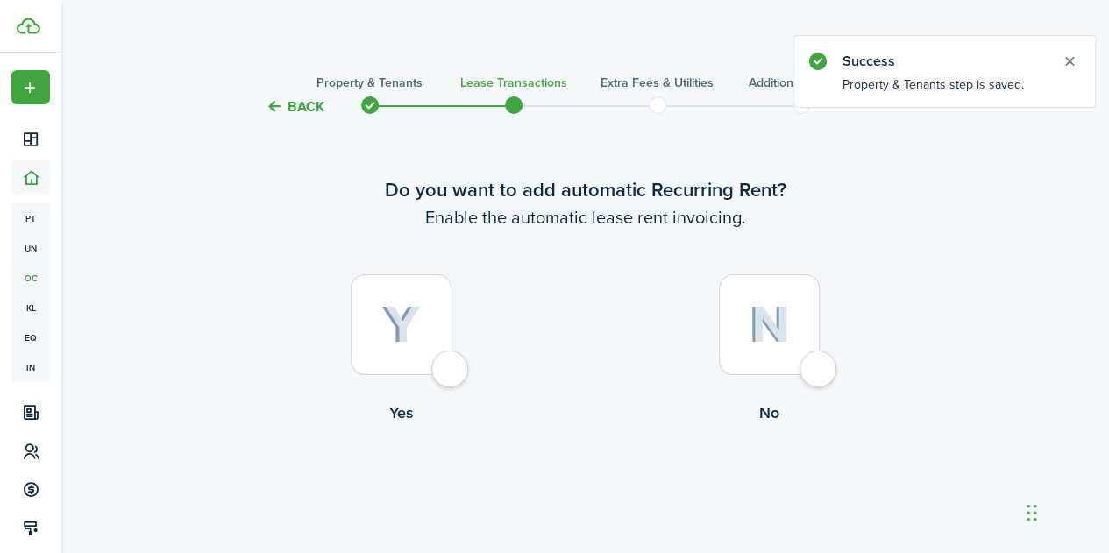
click at [451, 375] on div at bounding box center [401, 324] width 101 height 101
radio input "true"
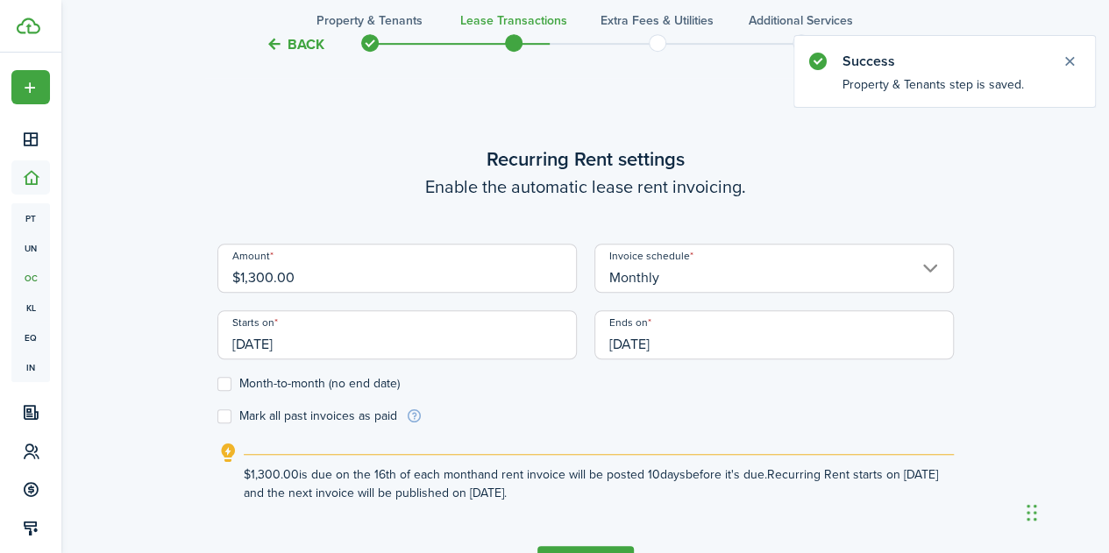
scroll to position [482, 0]
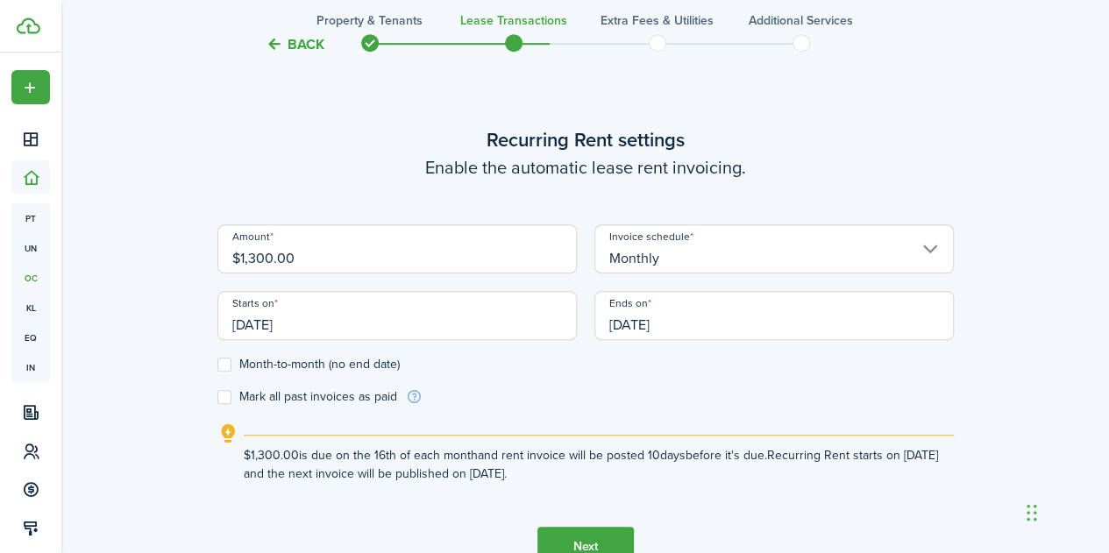
click at [309, 260] on input "$1,300.00" at bounding box center [396, 248] width 359 height 49
click at [480, 316] on input "[DATE]" at bounding box center [396, 315] width 359 height 49
type input "$2,600.00"
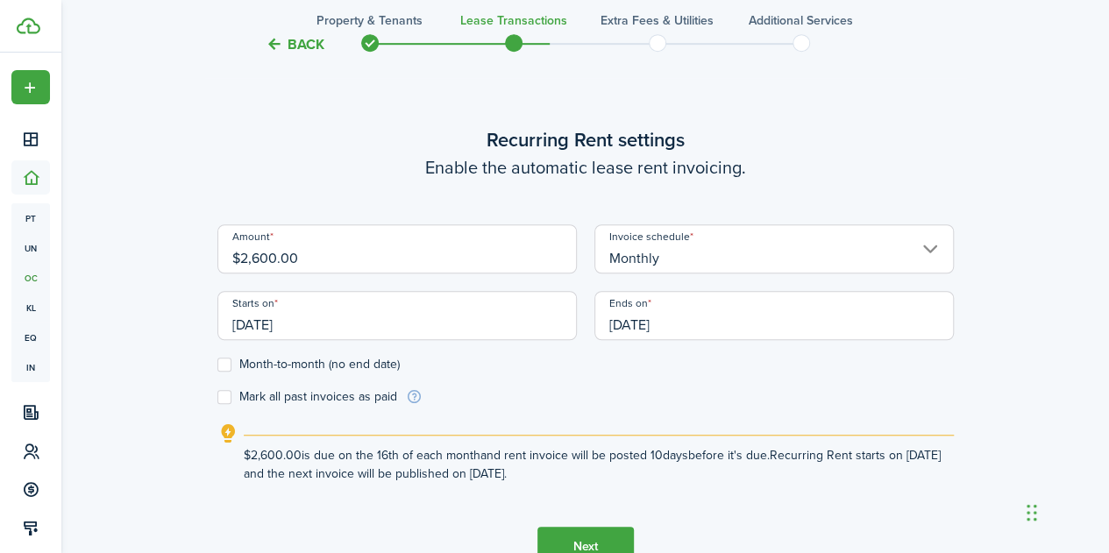
click at [480, 316] on div at bounding box center [554, 277] width 1389 height 834
click at [480, 316] on input "[DATE]" at bounding box center [396, 315] width 359 height 49
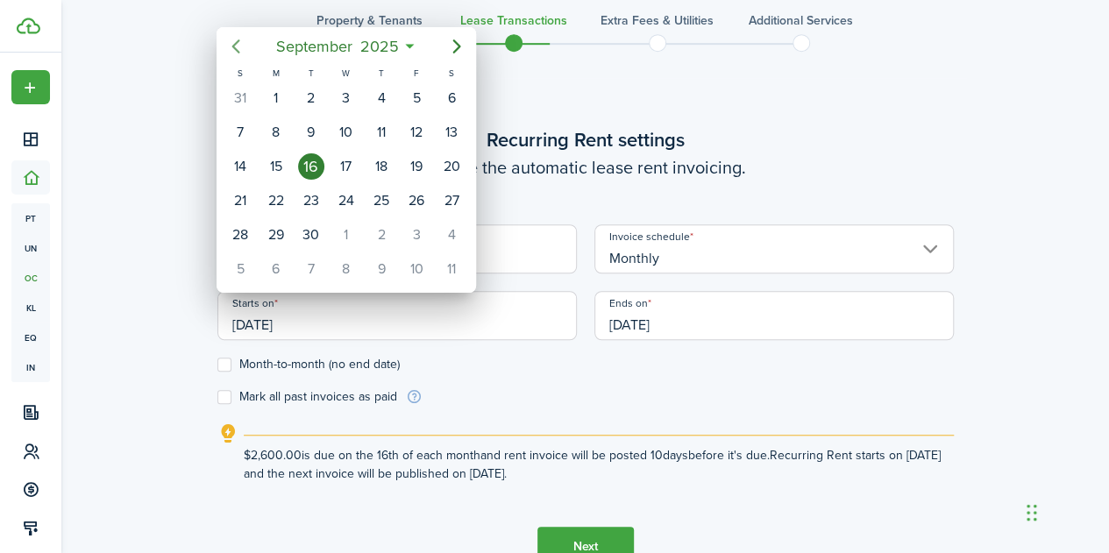
click at [237, 48] on icon "Previous page" at bounding box center [235, 46] width 21 height 21
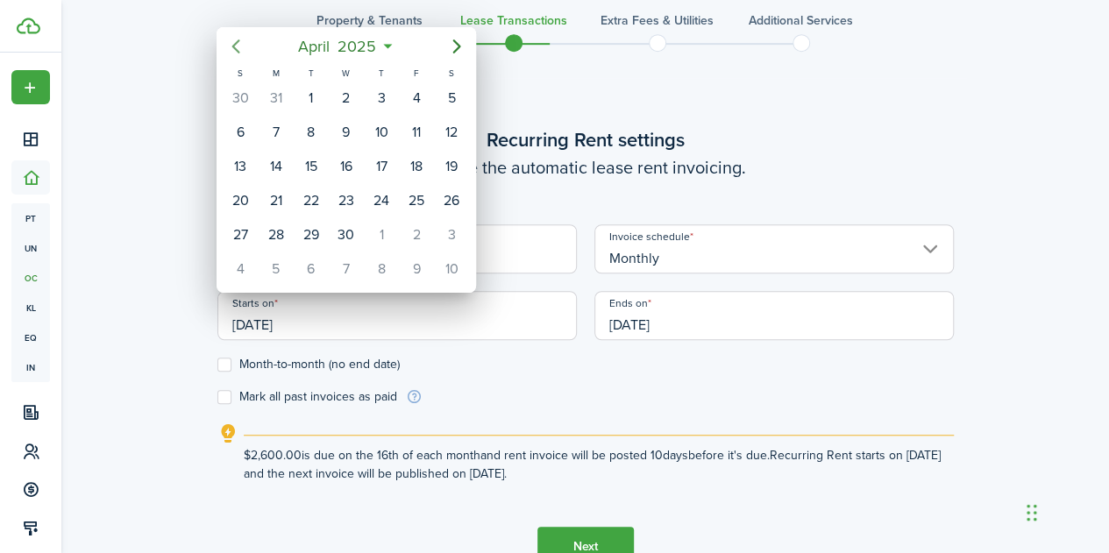
click at [237, 48] on icon "Previous page" at bounding box center [235, 46] width 21 height 21
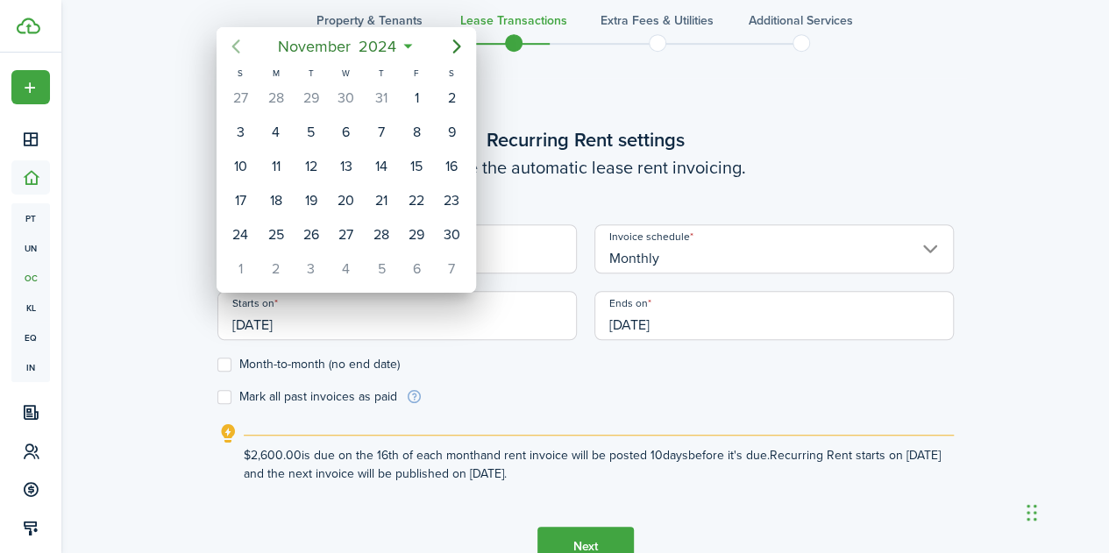
click at [237, 48] on icon "Previous page" at bounding box center [235, 46] width 21 height 21
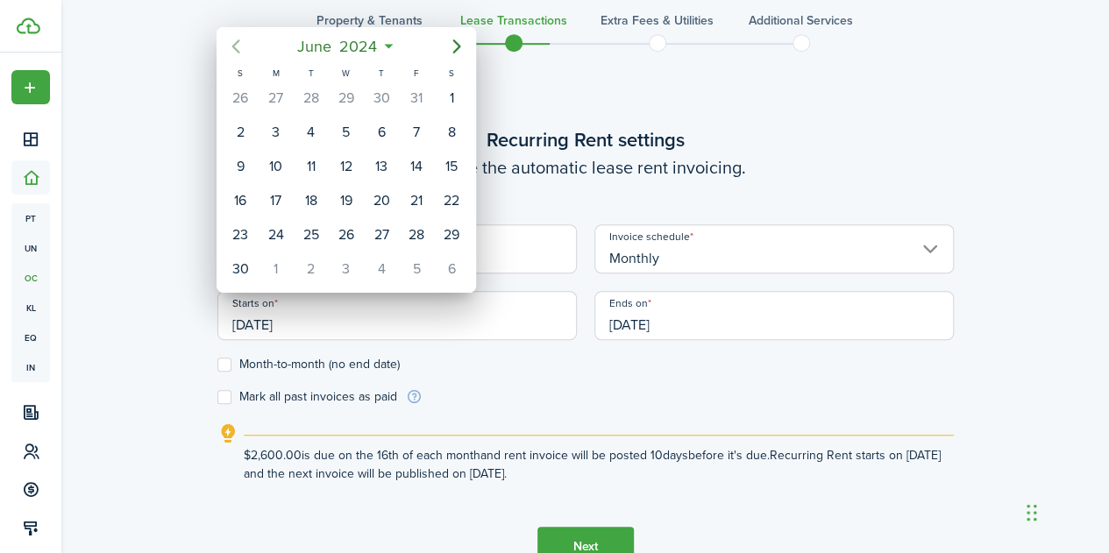
click at [237, 48] on icon "Previous page" at bounding box center [235, 46] width 21 height 21
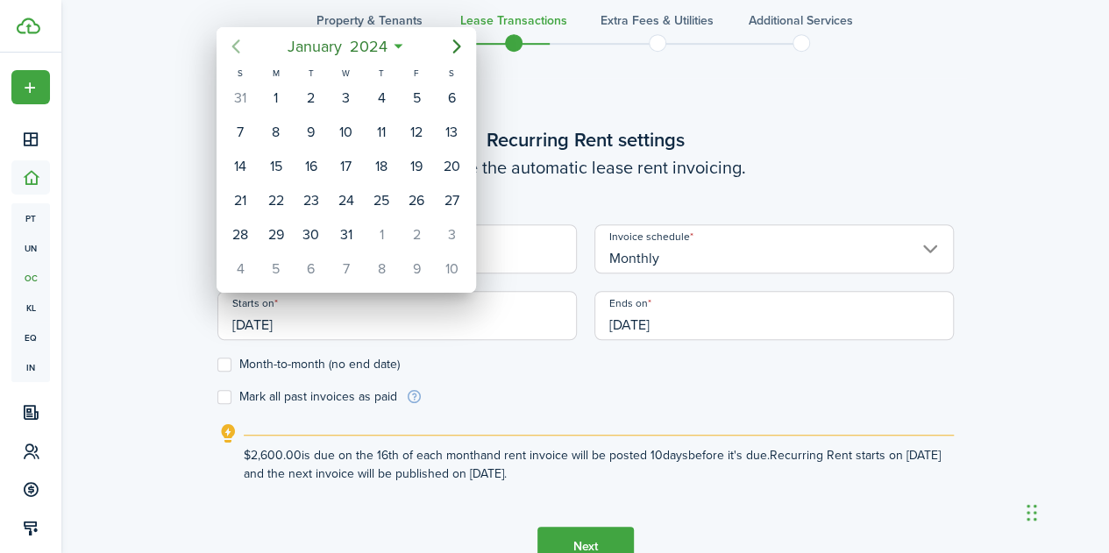
click at [237, 48] on icon "Previous page" at bounding box center [235, 46] width 21 height 21
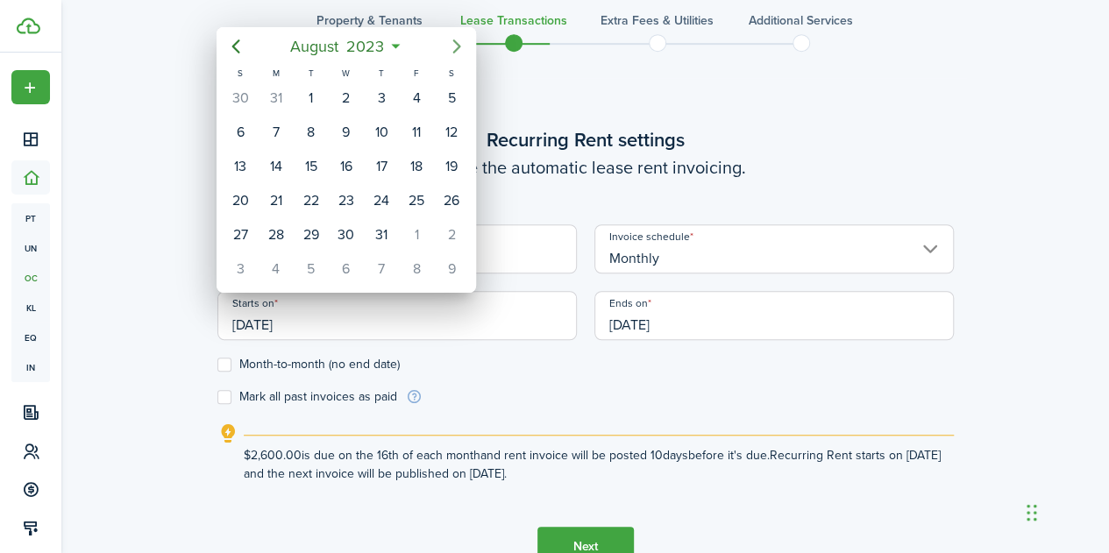
click at [445, 47] on mbsc-button "Next page" at bounding box center [456, 46] width 35 height 35
click at [240, 55] on icon "Previous page" at bounding box center [235, 46] width 21 height 21
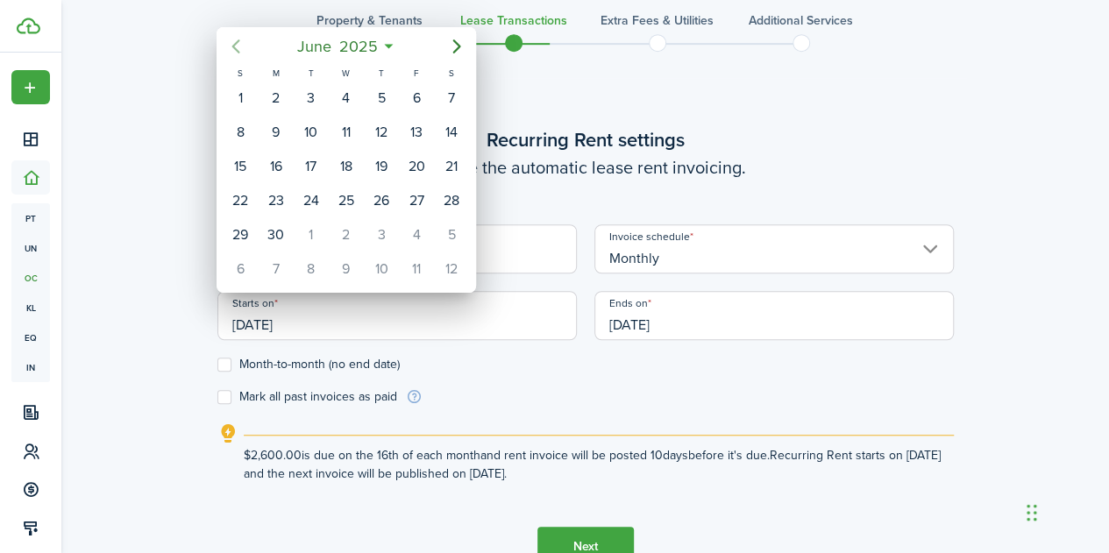
click at [240, 55] on icon "Previous page" at bounding box center [235, 46] width 21 height 21
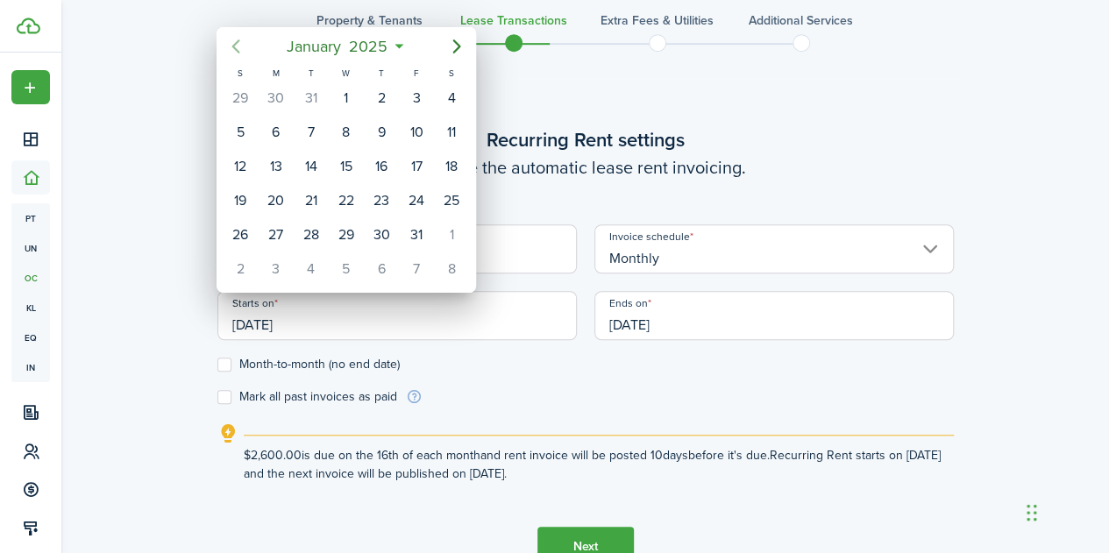
click at [240, 55] on icon "Previous page" at bounding box center [235, 46] width 21 height 21
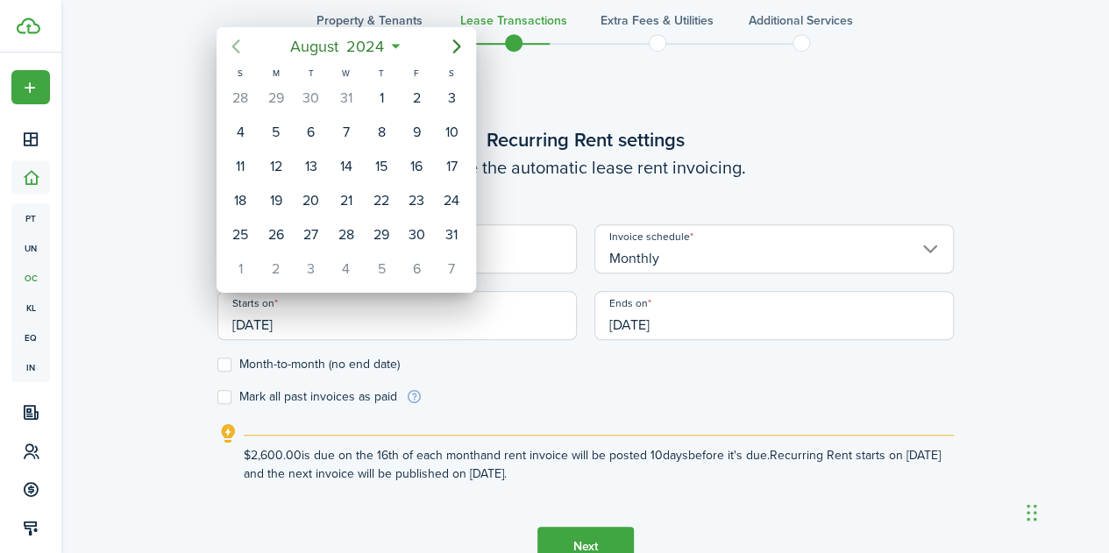
click at [240, 55] on icon "Previous page" at bounding box center [235, 46] width 21 height 21
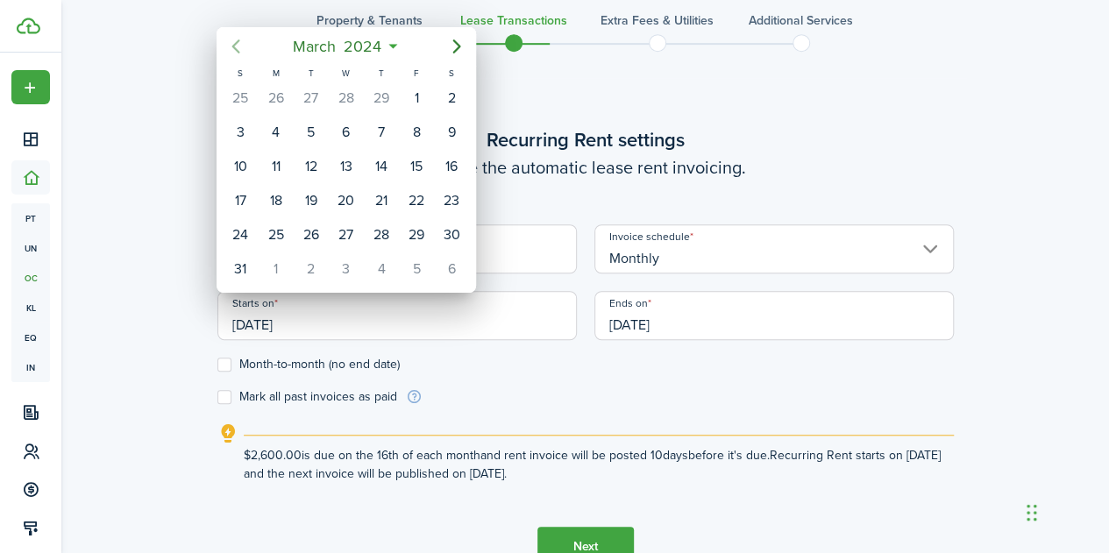
click at [240, 55] on icon "Previous page" at bounding box center [235, 46] width 21 height 21
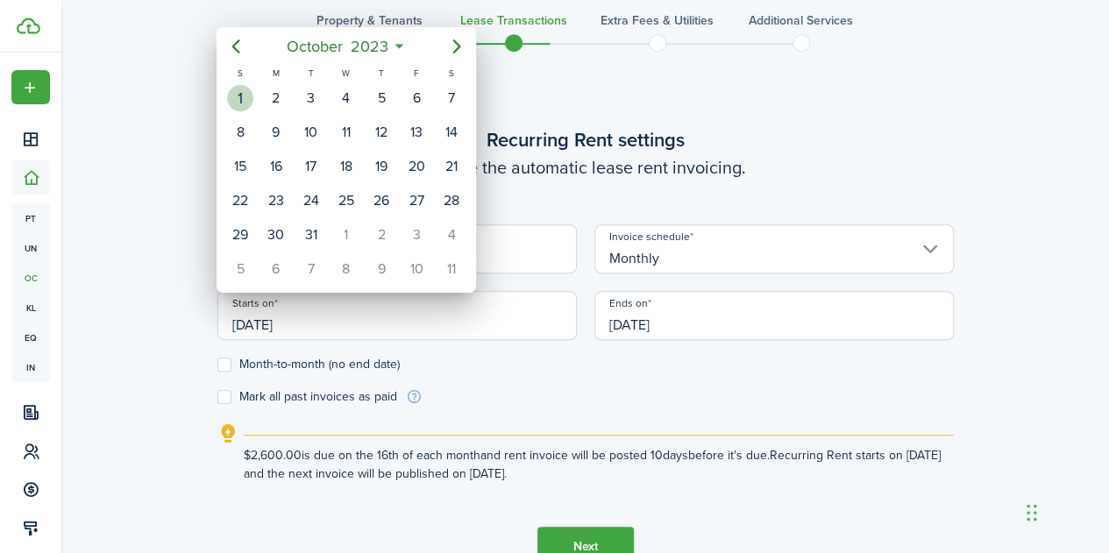
click at [242, 92] on div "1" at bounding box center [240, 98] width 26 height 26
type input "[DATE]"
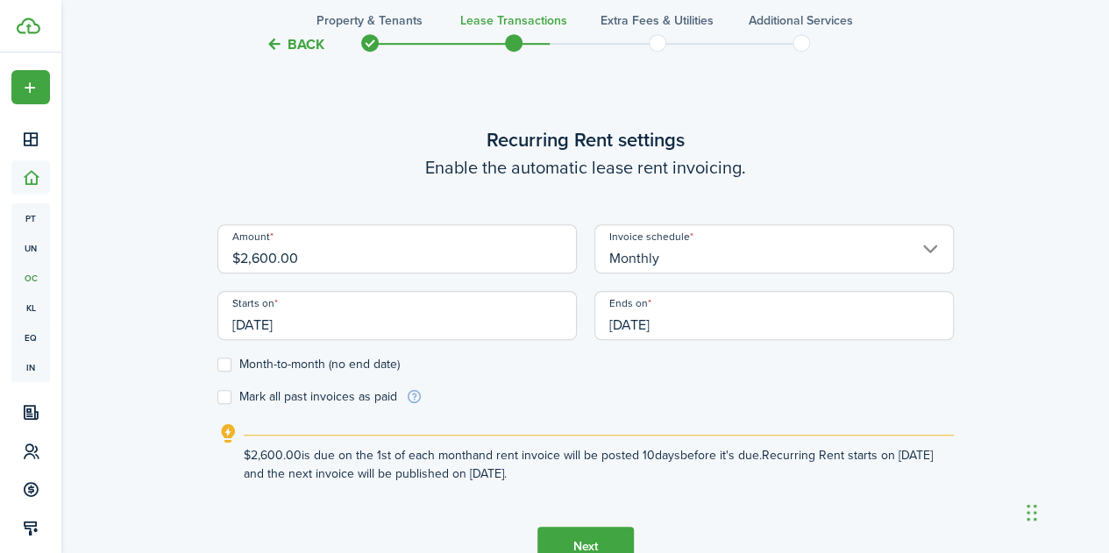
click at [224, 368] on label "Month-to-month (no end date)" at bounding box center [308, 365] width 182 height 14
click at [217, 366] on input "Month-to-month (no end date)" at bounding box center [217, 365] width 1 height 1
checkbox input "true"
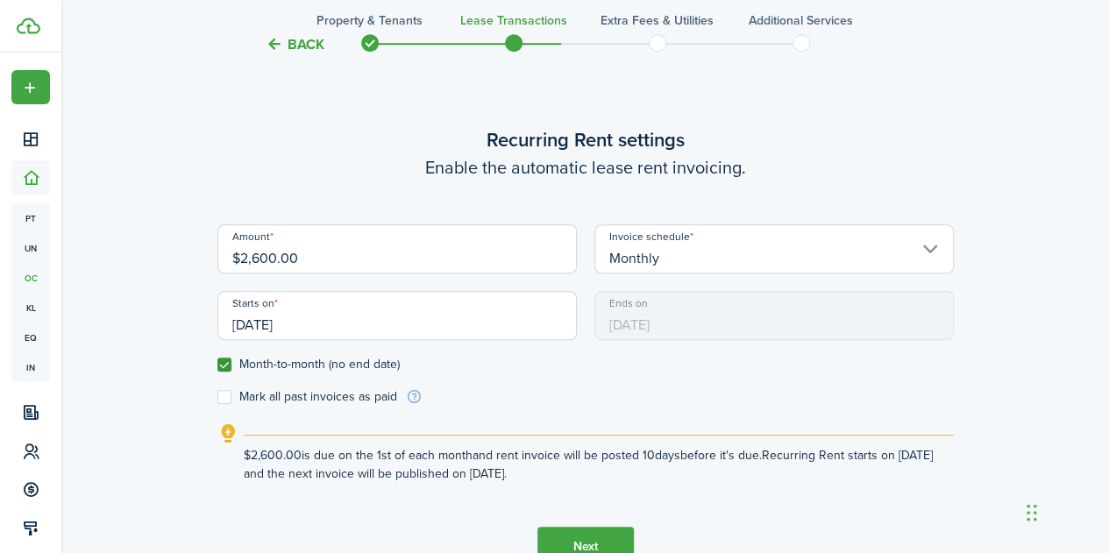
click at [567, 537] on button "Next" at bounding box center [585, 546] width 96 height 39
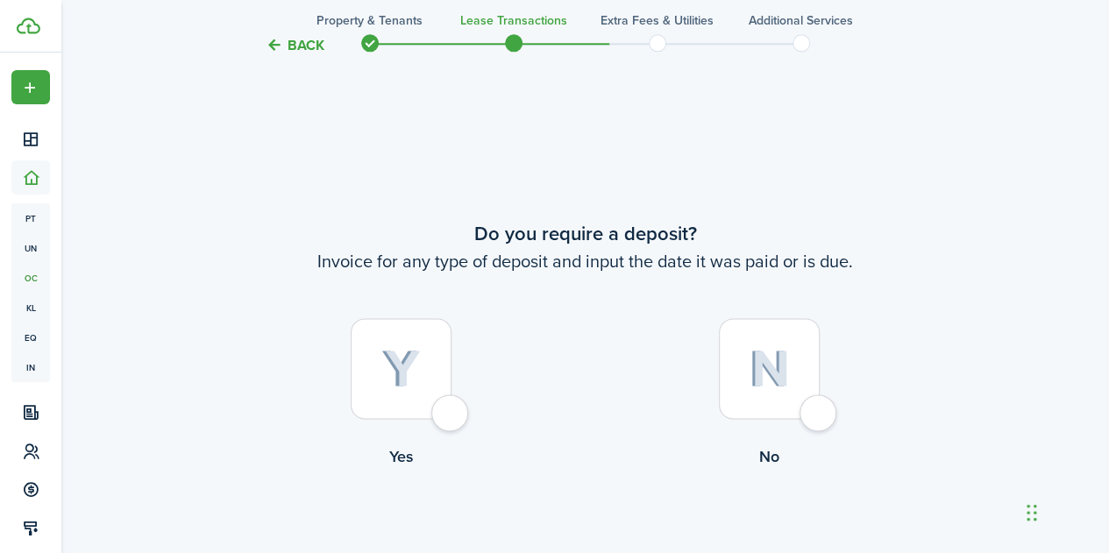
scroll to position [1035, 0]
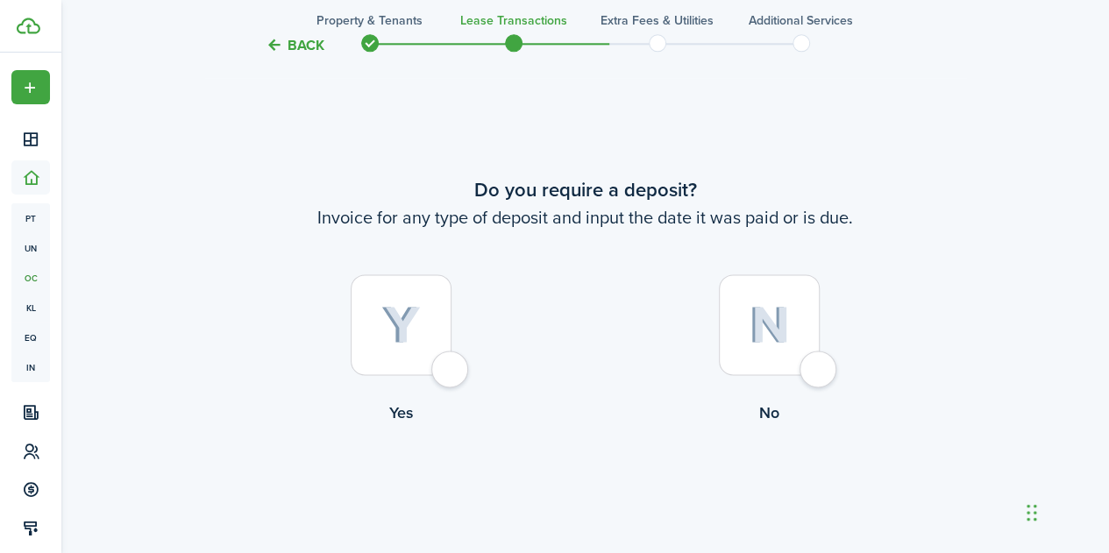
click at [444, 361] on div at bounding box center [401, 324] width 101 height 101
radio input "true"
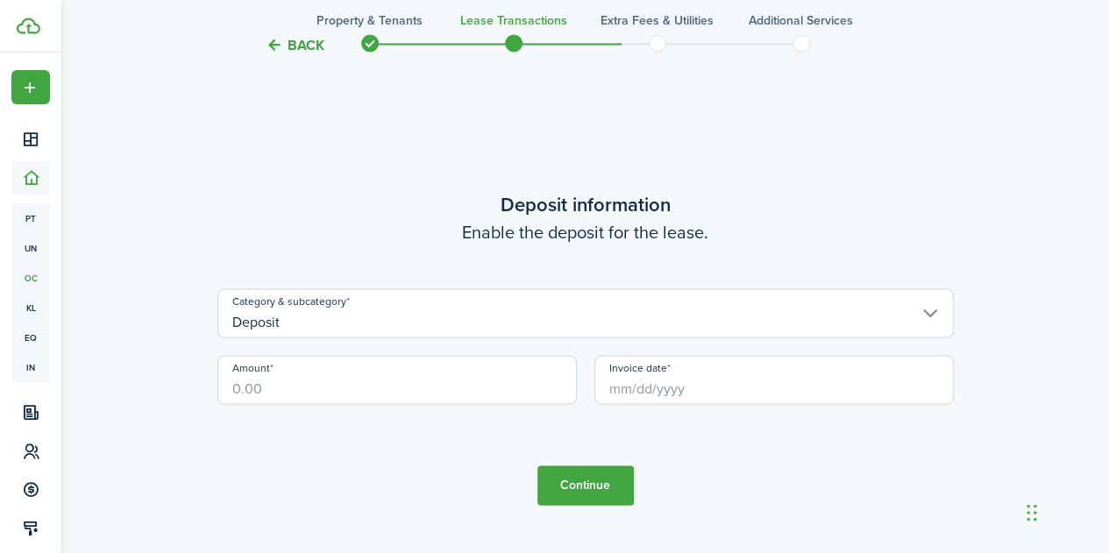
scroll to position [1588, 0]
click at [291, 387] on input "Amount" at bounding box center [396, 378] width 359 height 49
click at [600, 387] on input "Invoice date" at bounding box center [773, 378] width 359 height 49
type input "$5,200.00"
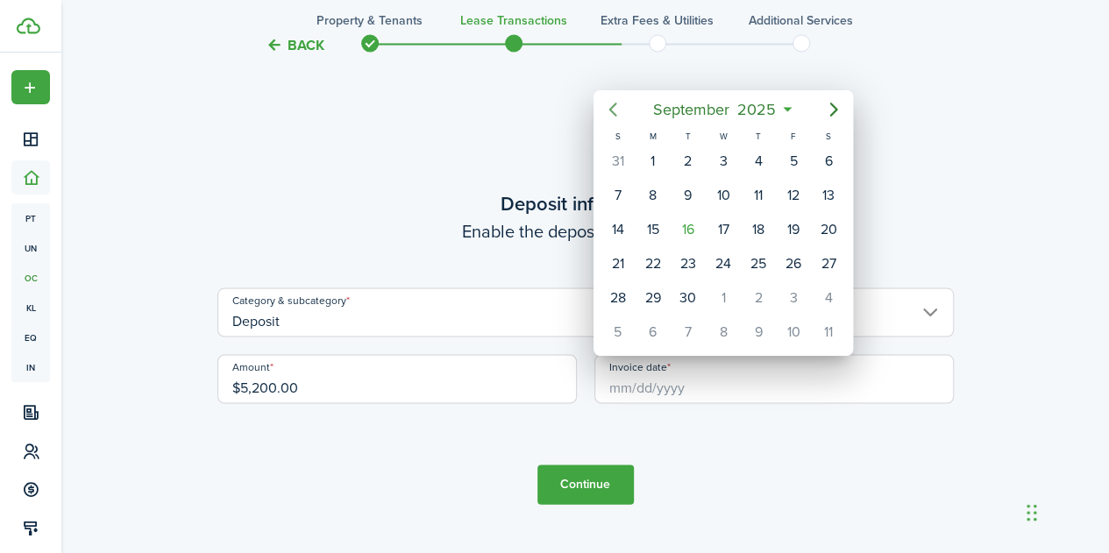
click at [617, 111] on icon "Previous page" at bounding box center [612, 109] width 21 height 21
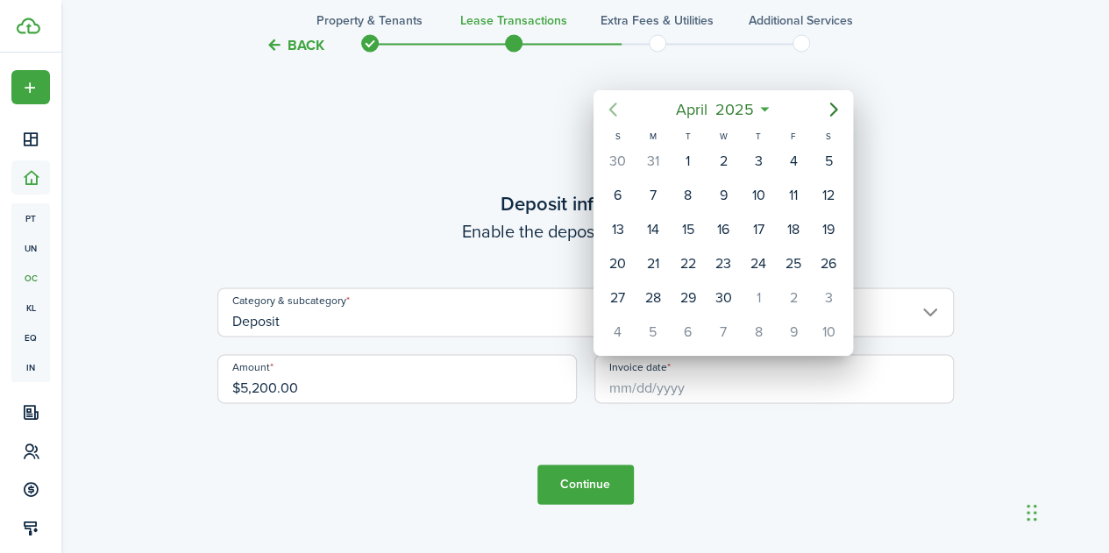
click at [617, 111] on icon "Previous page" at bounding box center [612, 109] width 21 height 21
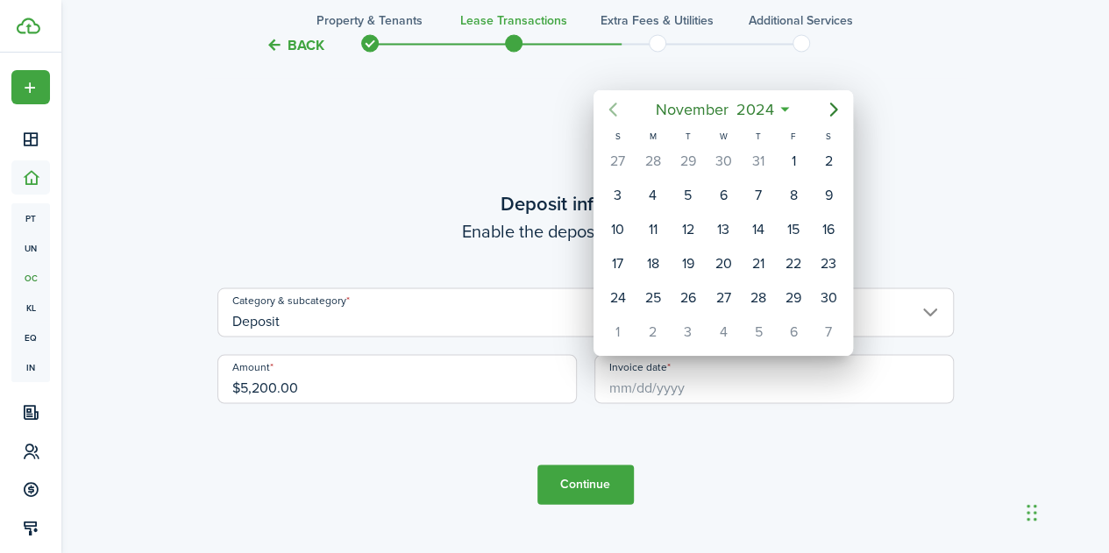
click at [617, 111] on icon "Previous page" at bounding box center [612, 109] width 21 height 21
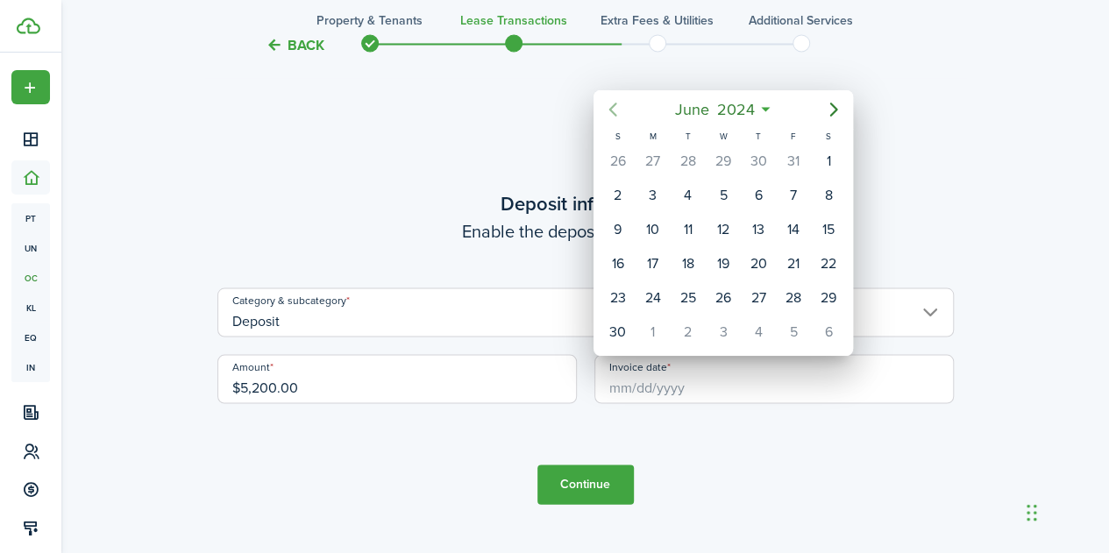
click at [617, 111] on icon "Previous page" at bounding box center [612, 109] width 21 height 21
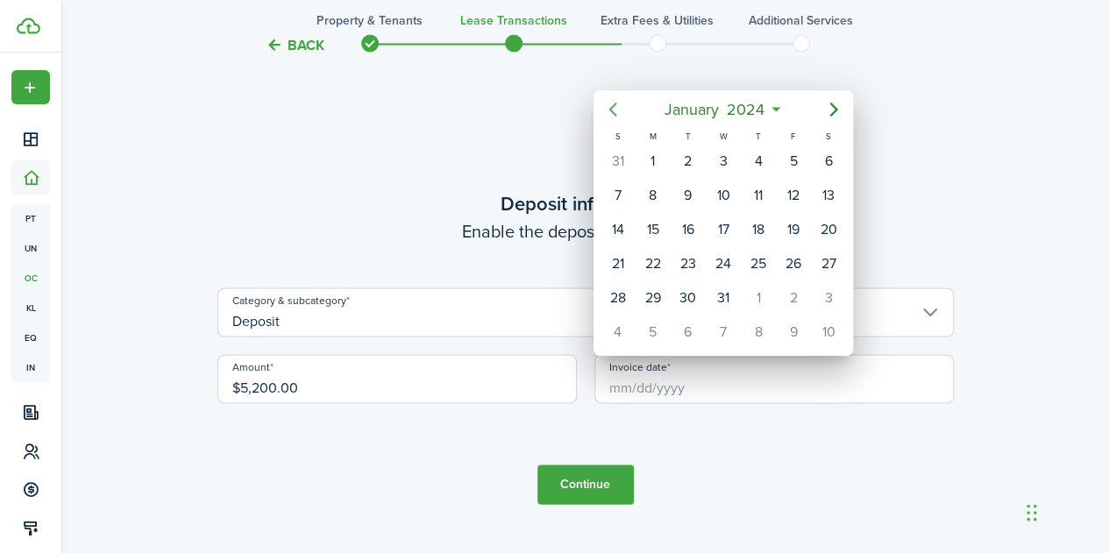
click at [617, 111] on icon "Previous page" at bounding box center [612, 109] width 21 height 21
click at [617, 155] on div "1" at bounding box center [617, 161] width 26 height 26
type input "[DATE]"
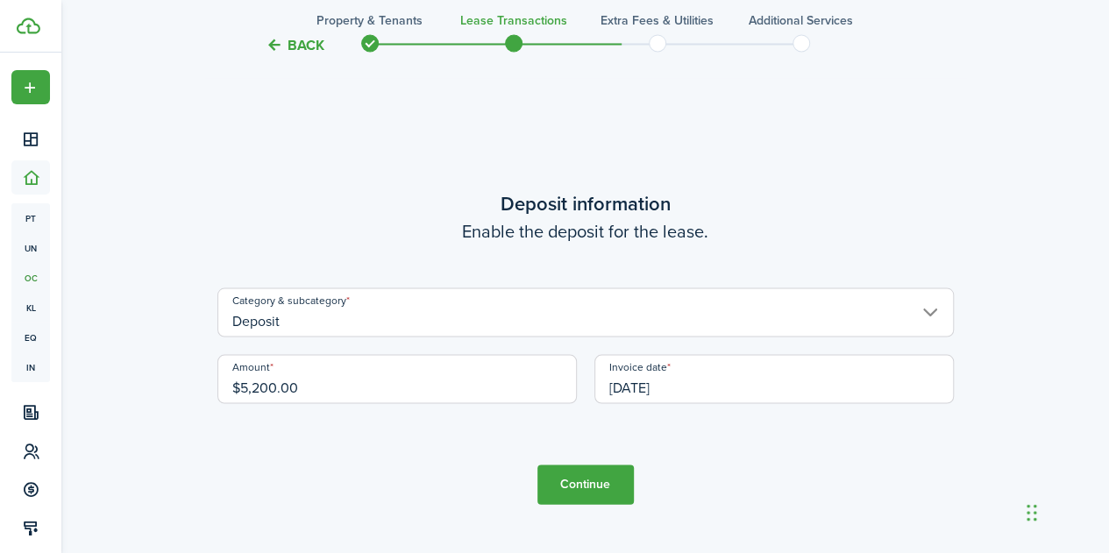
click at [593, 486] on button "Continue" at bounding box center [585, 484] width 96 height 39
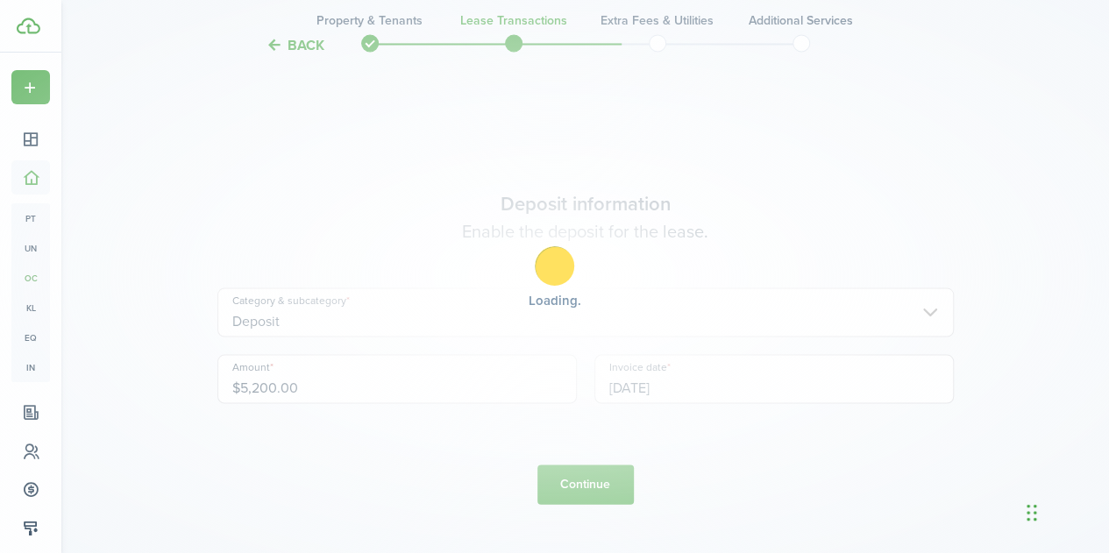
scroll to position [0, 0]
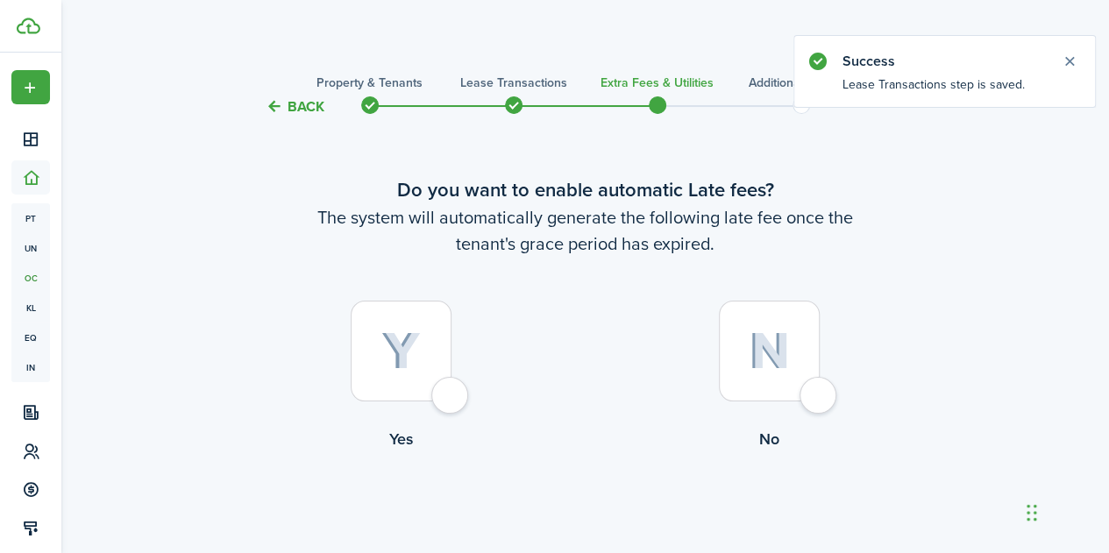
click at [451, 399] on div at bounding box center [401, 351] width 101 height 101
radio input "true"
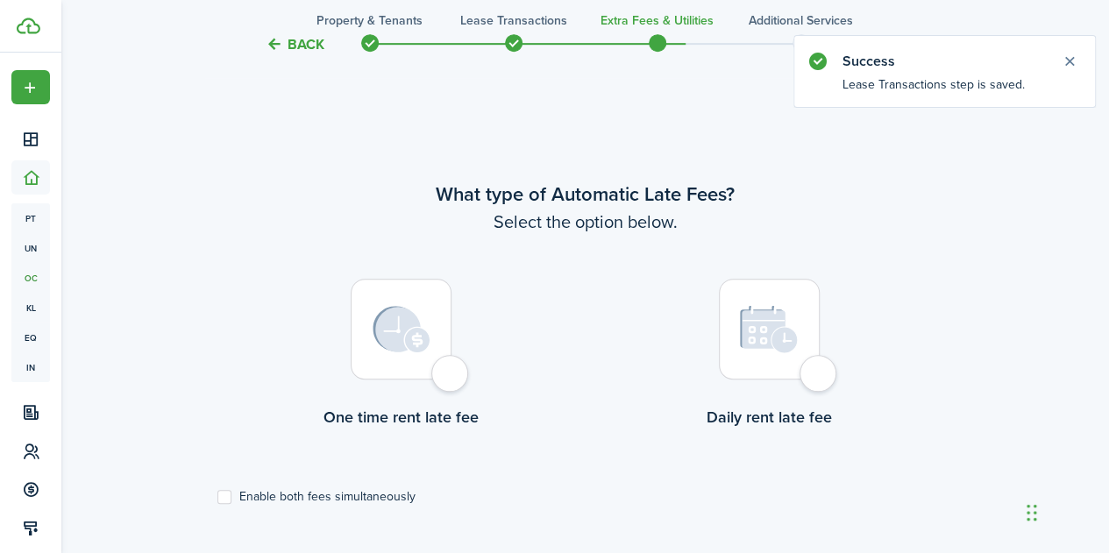
scroll to position [508, 0]
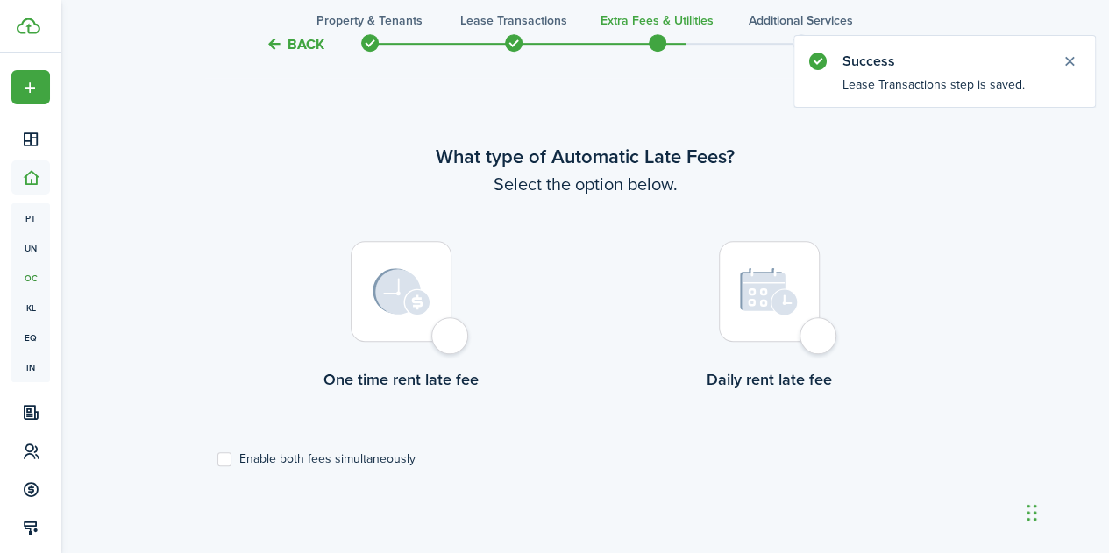
click at [444, 326] on div at bounding box center [401, 291] width 101 height 101
radio input "true"
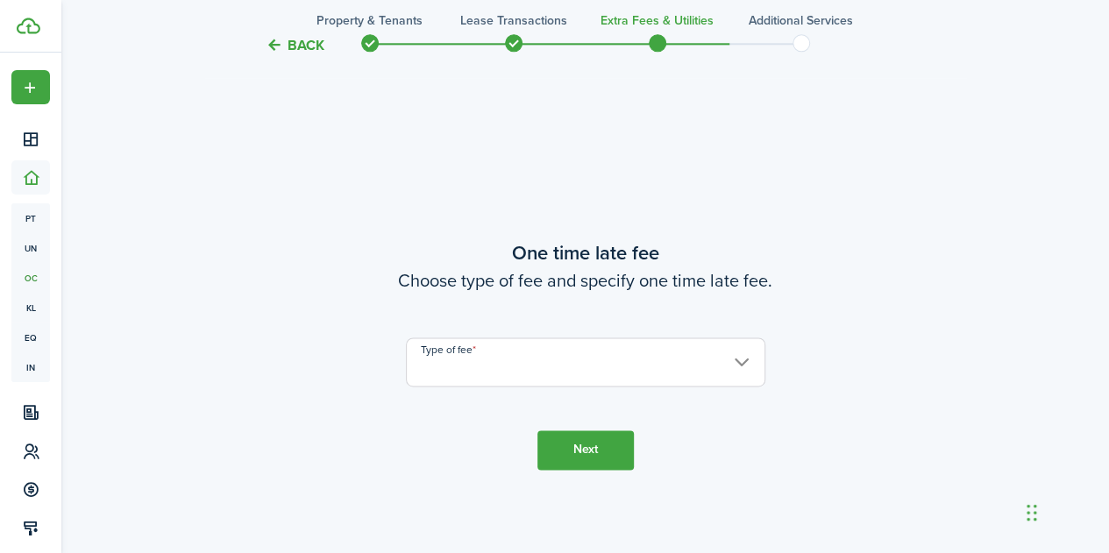
scroll to position [1061, 0]
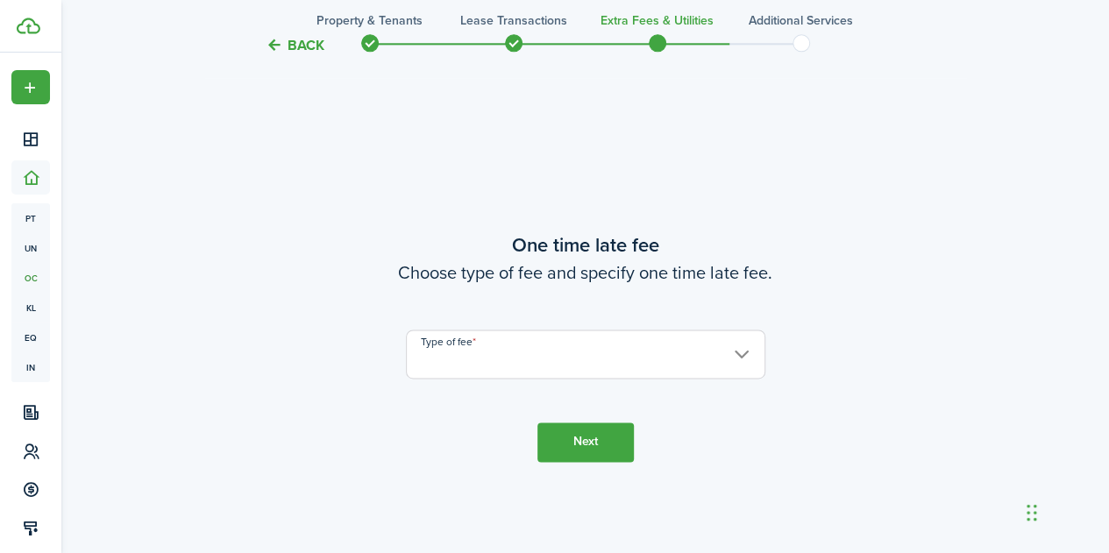
click at [458, 357] on input "Type of fee" at bounding box center [585, 354] width 359 height 49
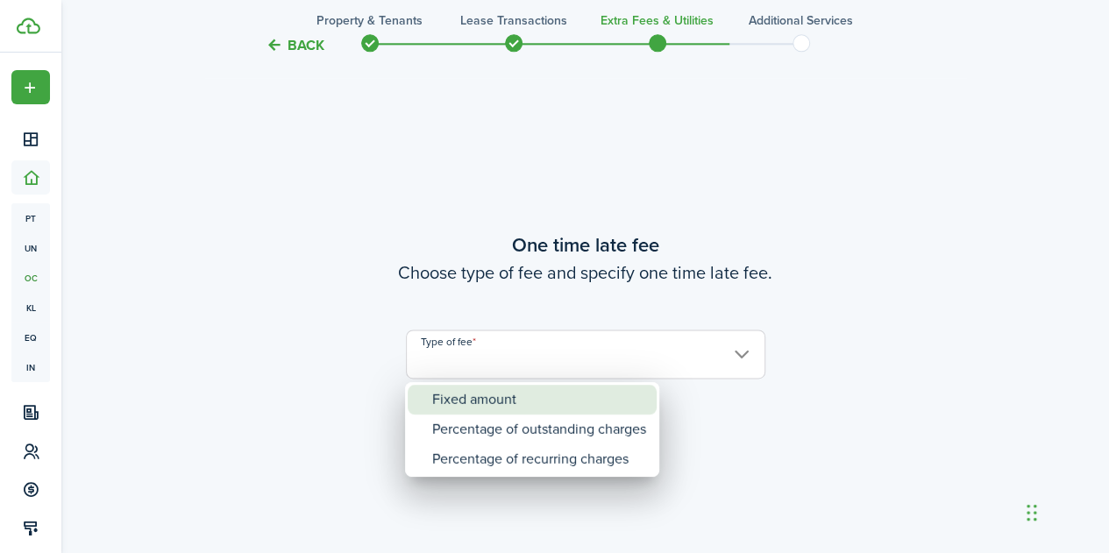
click at [467, 401] on div "Fixed amount" at bounding box center [539, 400] width 214 height 30
type input "Fixed amount"
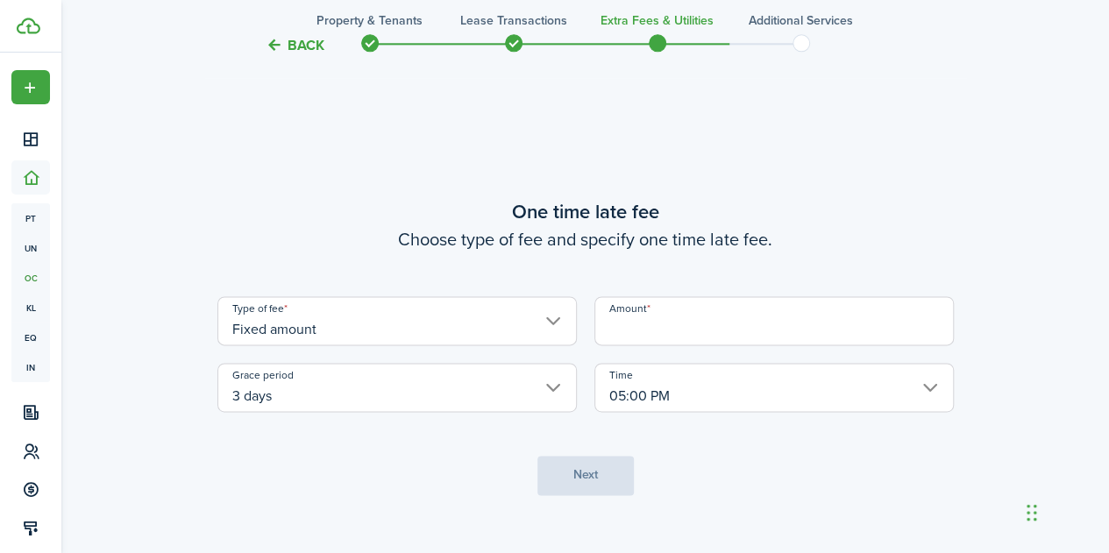
click at [615, 334] on input "Amount" at bounding box center [773, 320] width 359 height 49
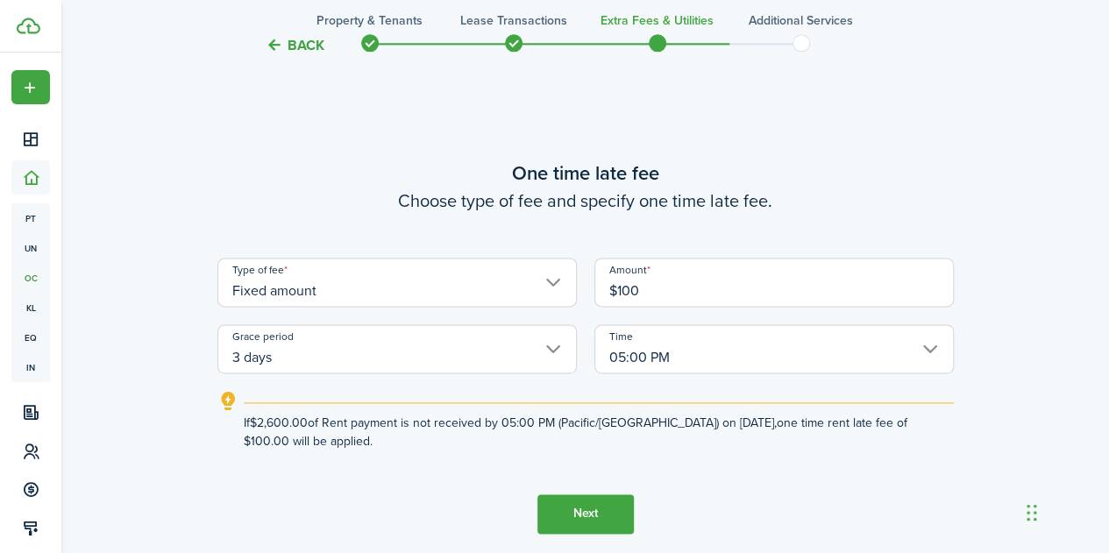
type input "$100.00"
click at [582, 513] on button "Next" at bounding box center [585, 513] width 96 height 39
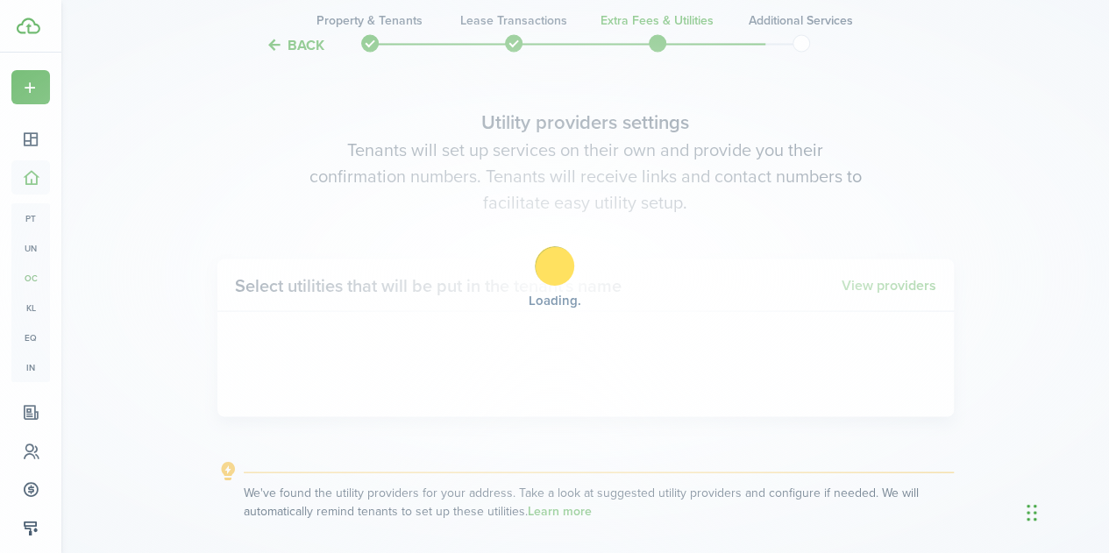
scroll to position [1615, 0]
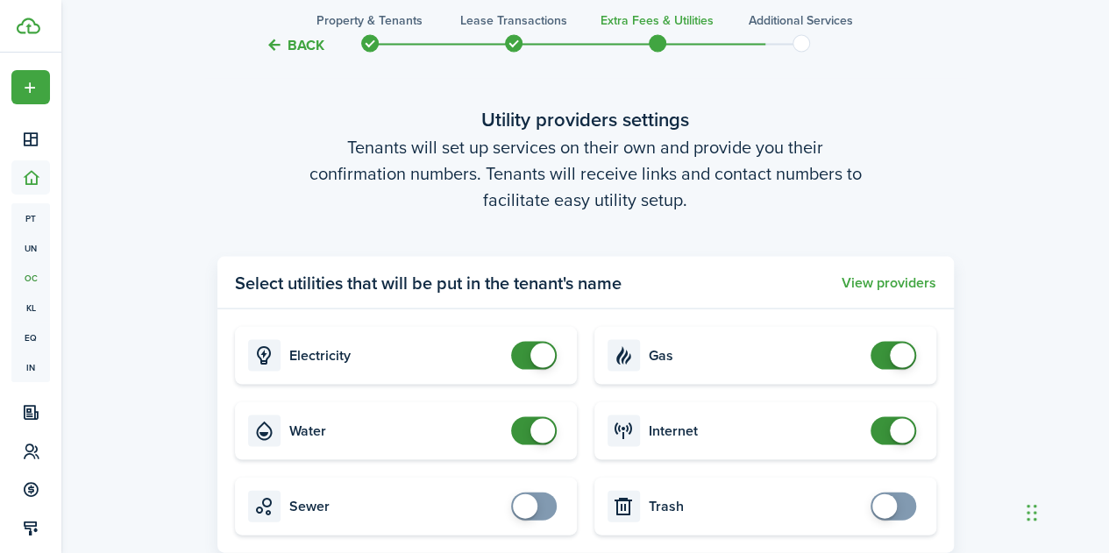
click at [537, 529] on card "Sewer" at bounding box center [406, 506] width 342 height 58
checkbox input "true"
click at [535, 514] on span at bounding box center [534, 506] width 18 height 28
checkbox input "true"
click at [896, 515] on span at bounding box center [893, 506] width 18 height 28
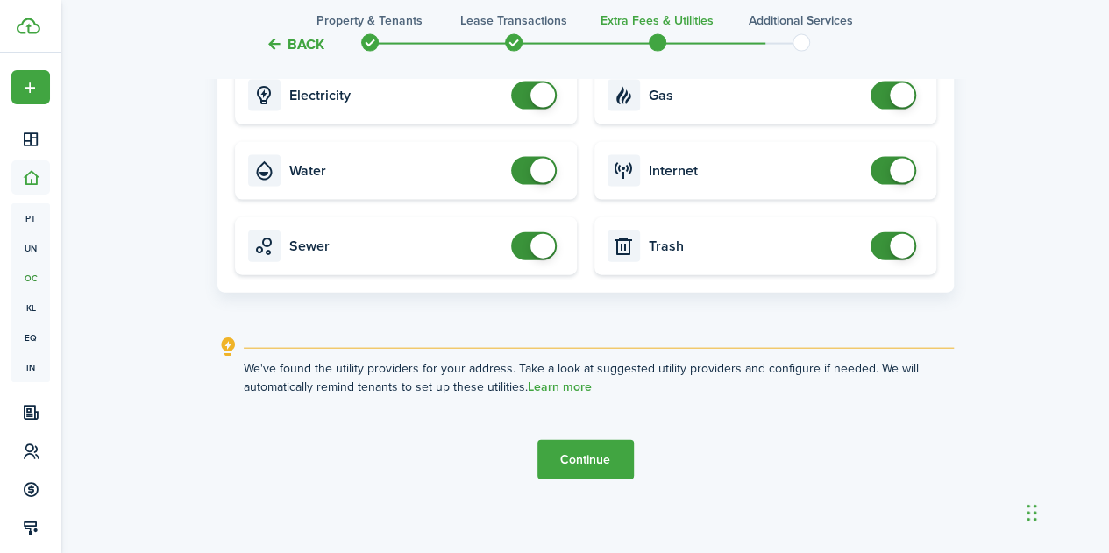
scroll to position [1884, 0]
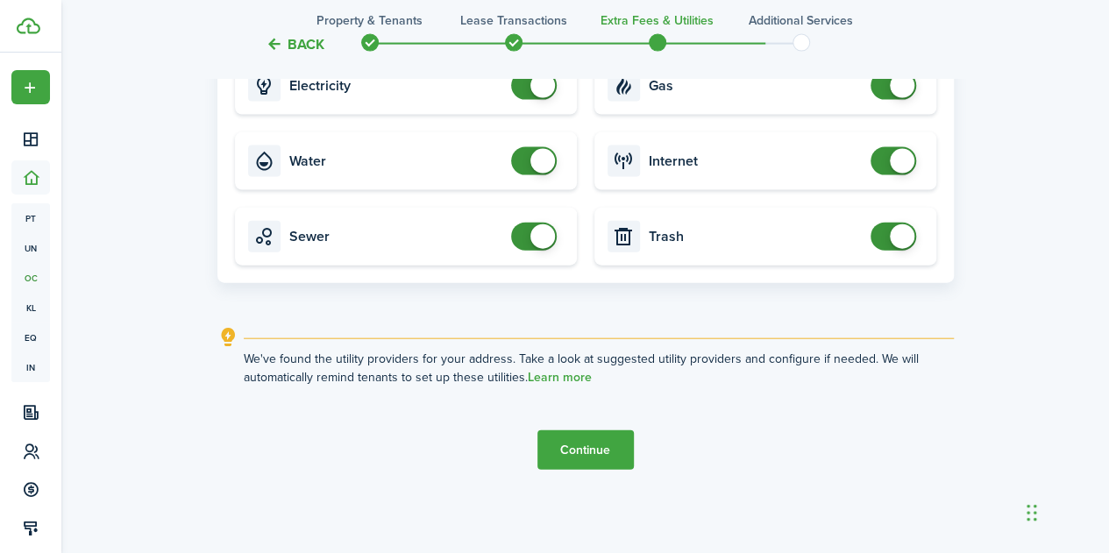
click at [590, 448] on button "Continue" at bounding box center [585, 449] width 96 height 39
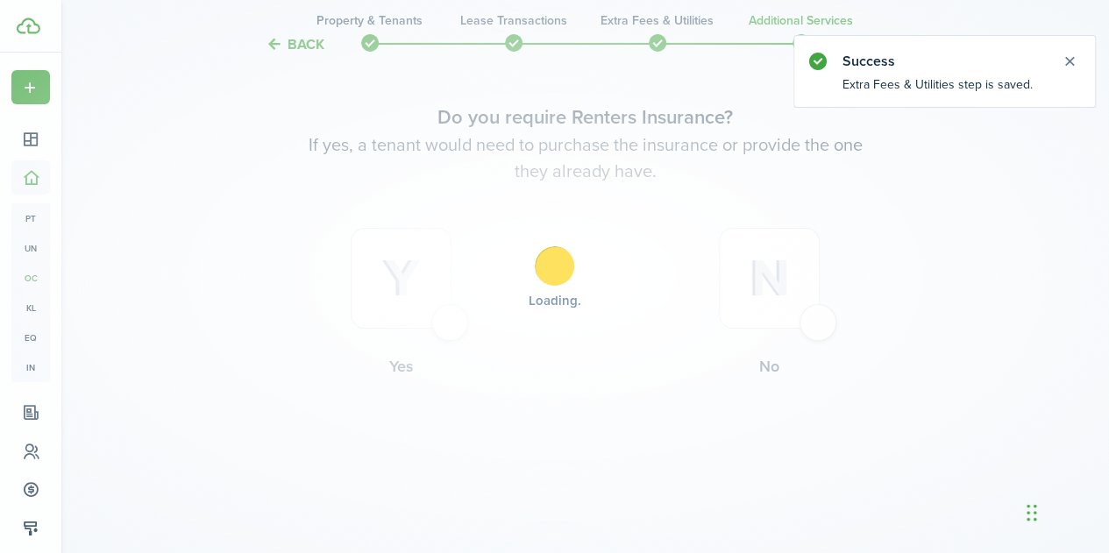
scroll to position [0, 0]
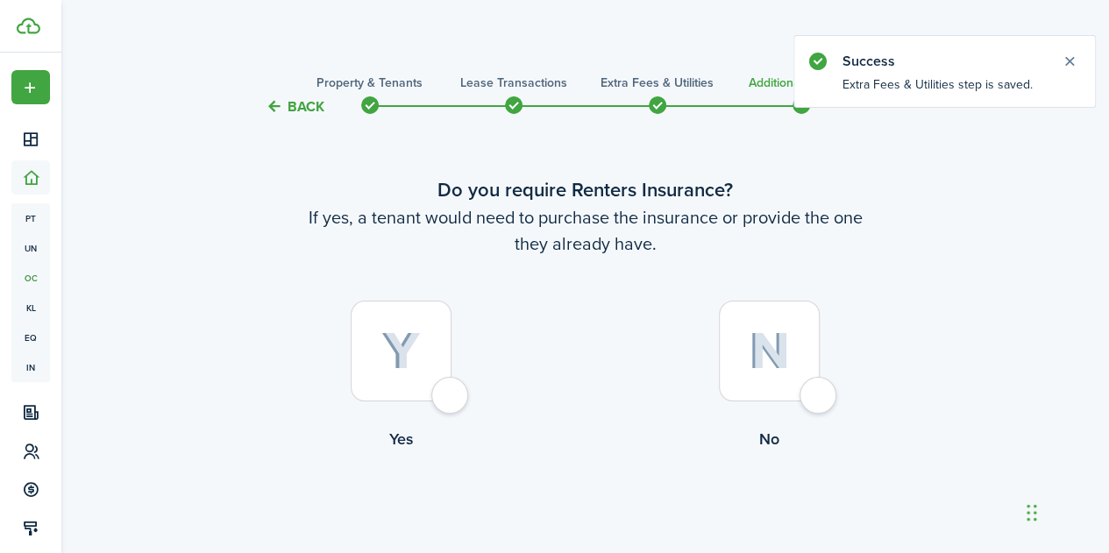
click at [442, 395] on div at bounding box center [401, 351] width 101 height 101
radio input "true"
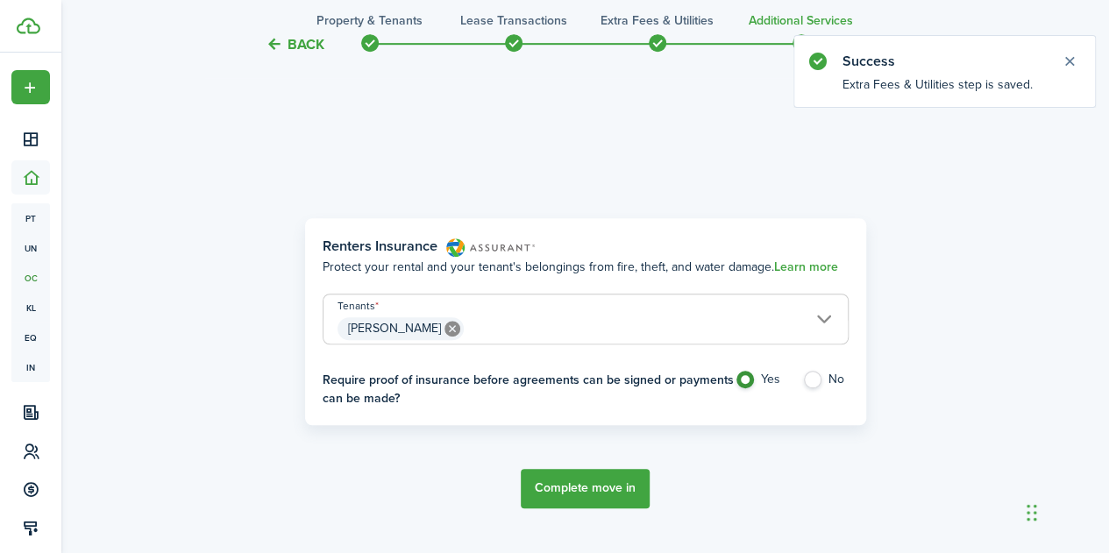
scroll to position [508, 0]
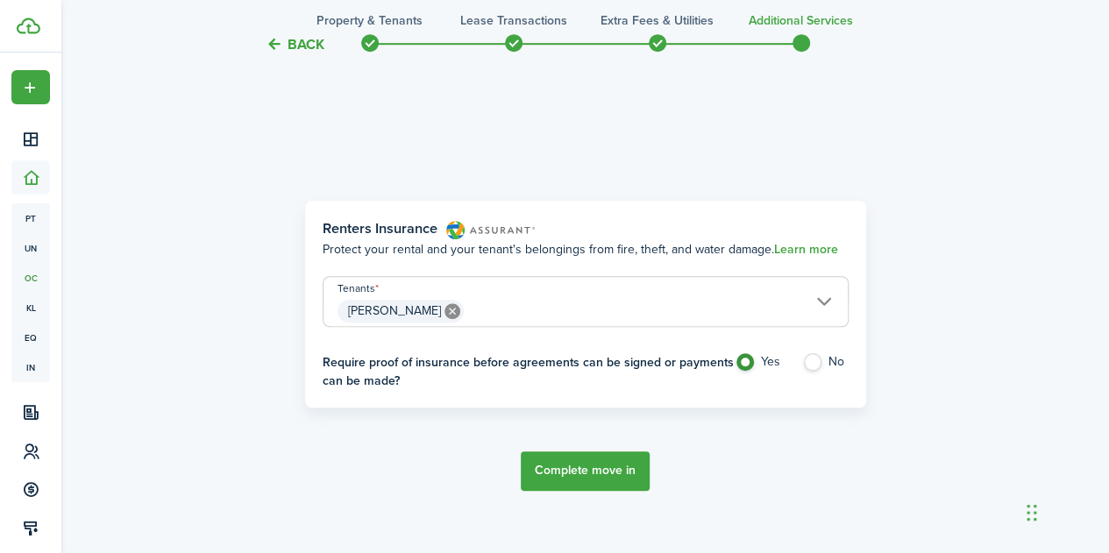
click at [814, 361] on label "No" at bounding box center [825, 366] width 46 height 26
radio input "false"
radio input "true"
click at [600, 462] on button "Complete move in" at bounding box center [585, 470] width 129 height 39
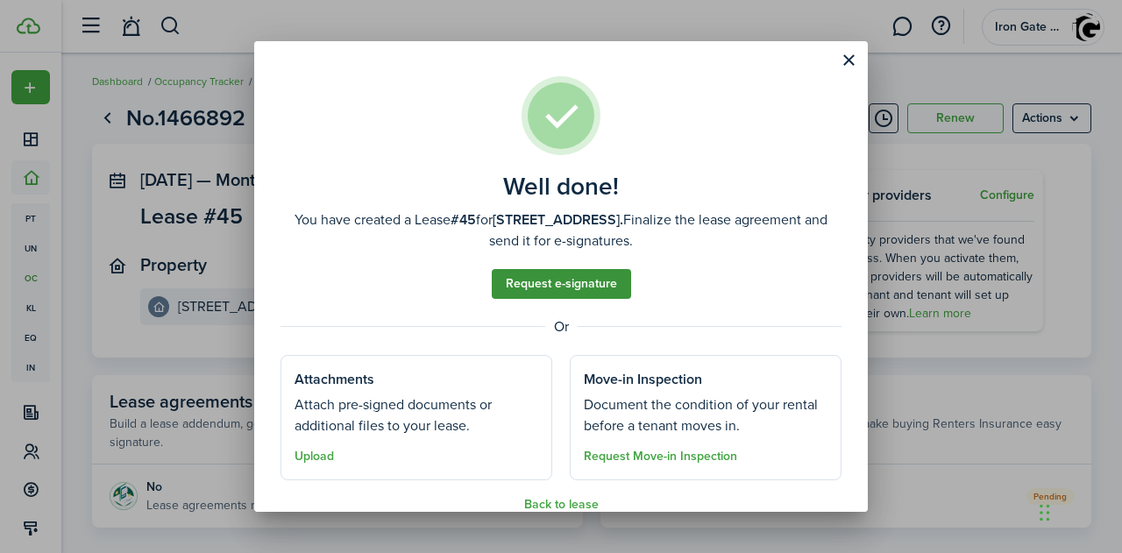
click at [528, 280] on link "Request e-signature" at bounding box center [561, 284] width 139 height 30
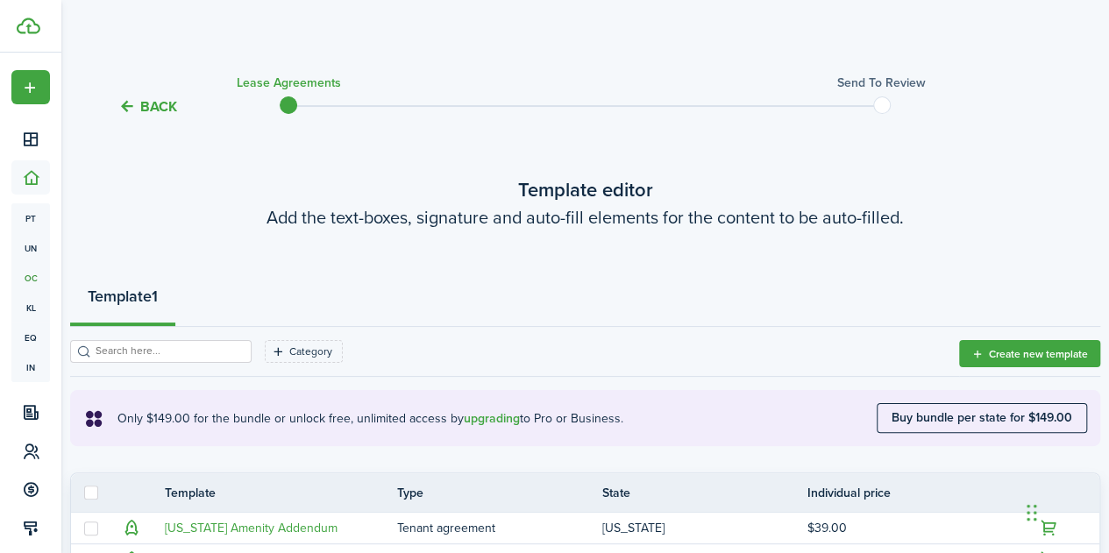
click at [146, 110] on button "Back" at bounding box center [147, 106] width 59 height 18
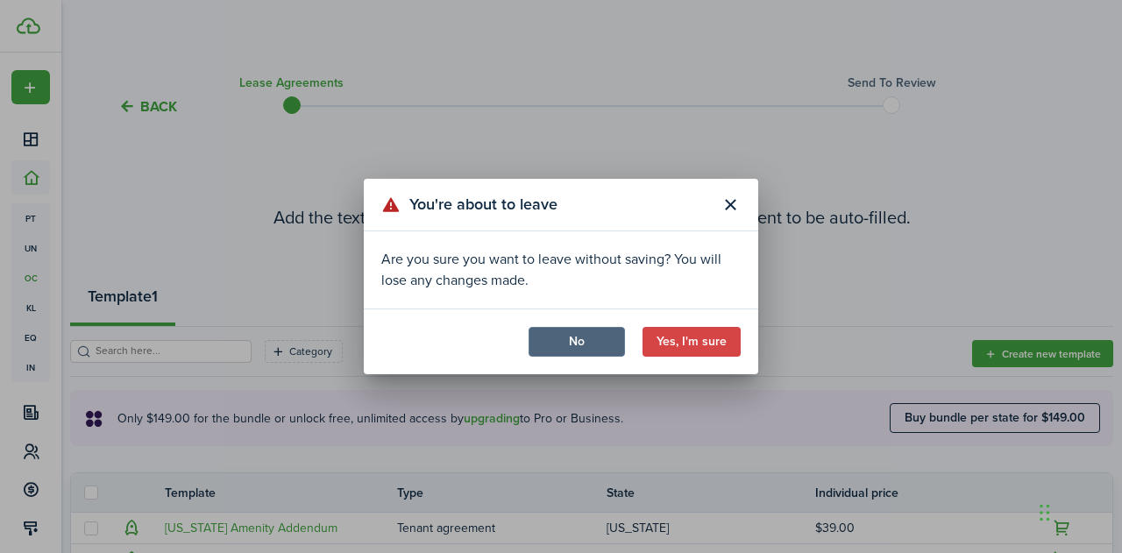
click at [587, 341] on button "No" at bounding box center [577, 342] width 96 height 30
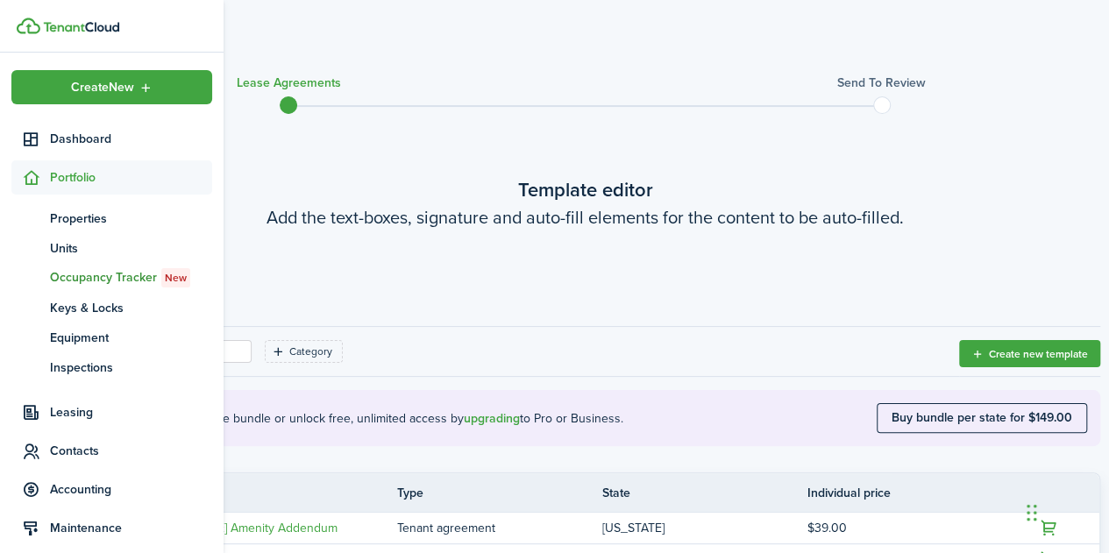
click at [103, 278] on span "Occupancy Tracker New" at bounding box center [131, 277] width 162 height 19
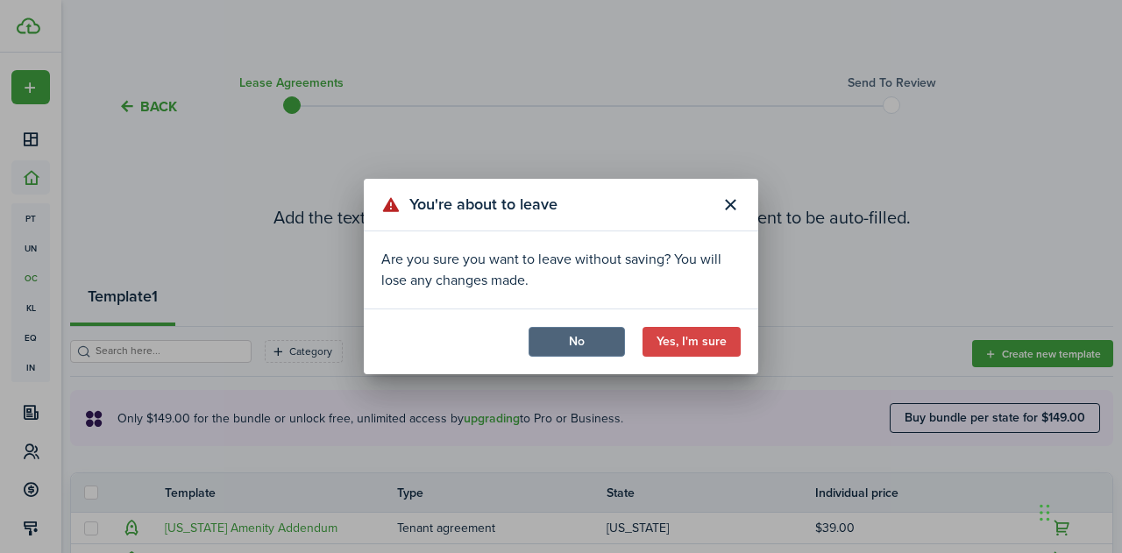
click at [531, 343] on button "No" at bounding box center [577, 342] width 96 height 30
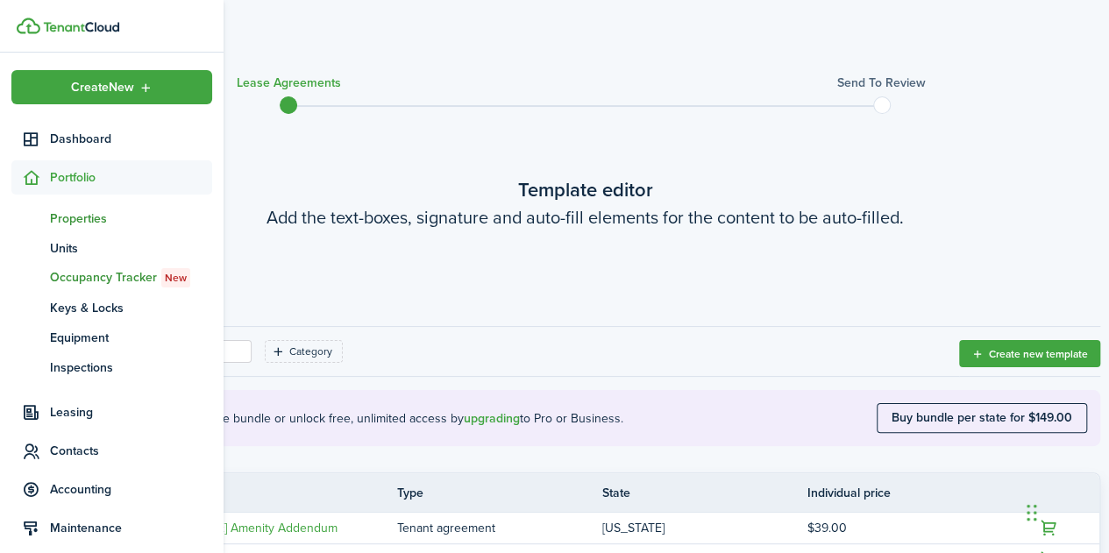
click at [63, 217] on span "Properties" at bounding box center [131, 218] width 162 height 18
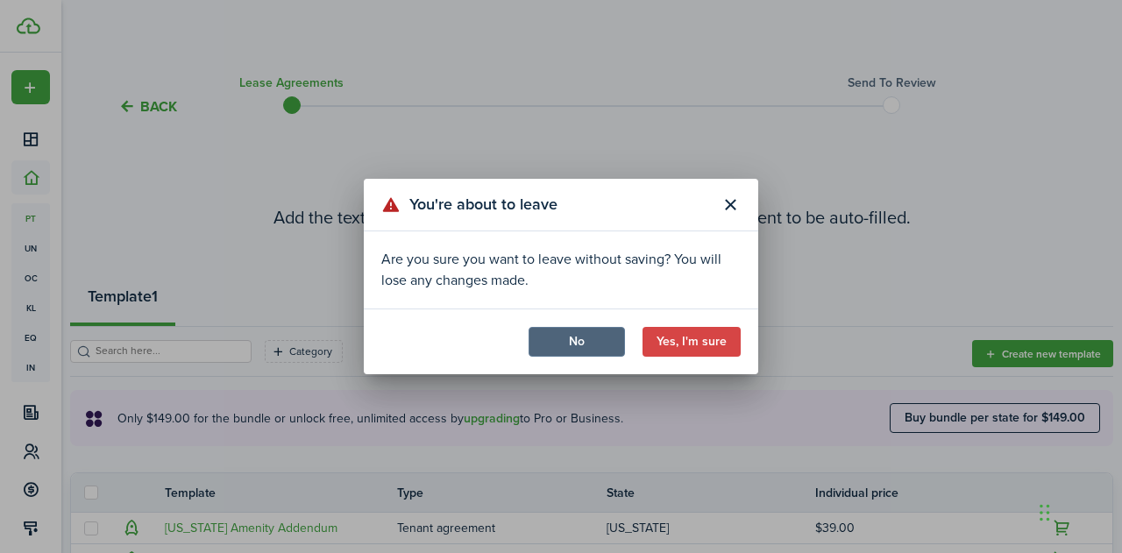
click at [564, 334] on button "No" at bounding box center [577, 342] width 96 height 30
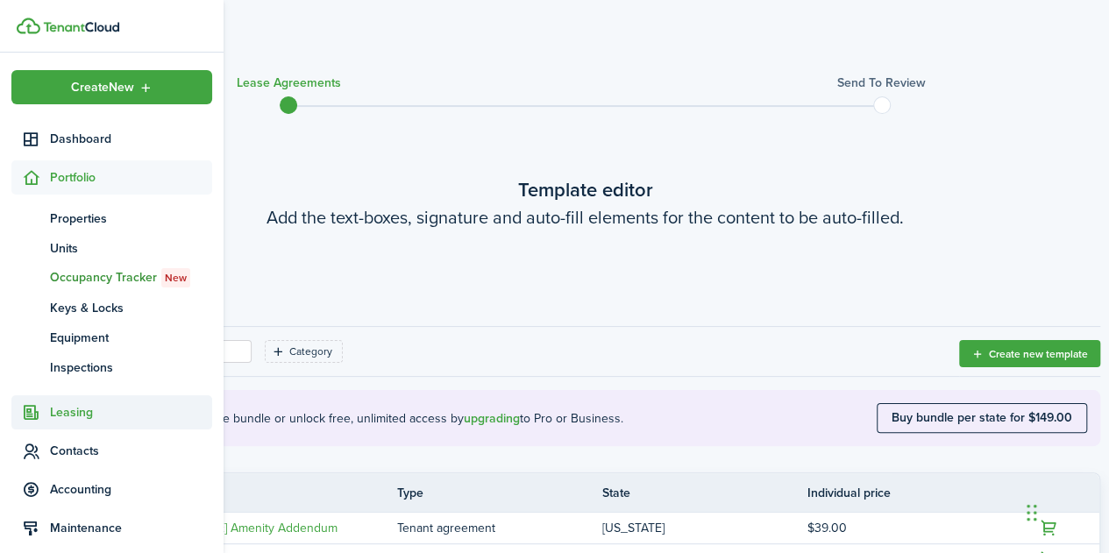
click at [79, 410] on span "Leasing" at bounding box center [131, 412] width 162 height 18
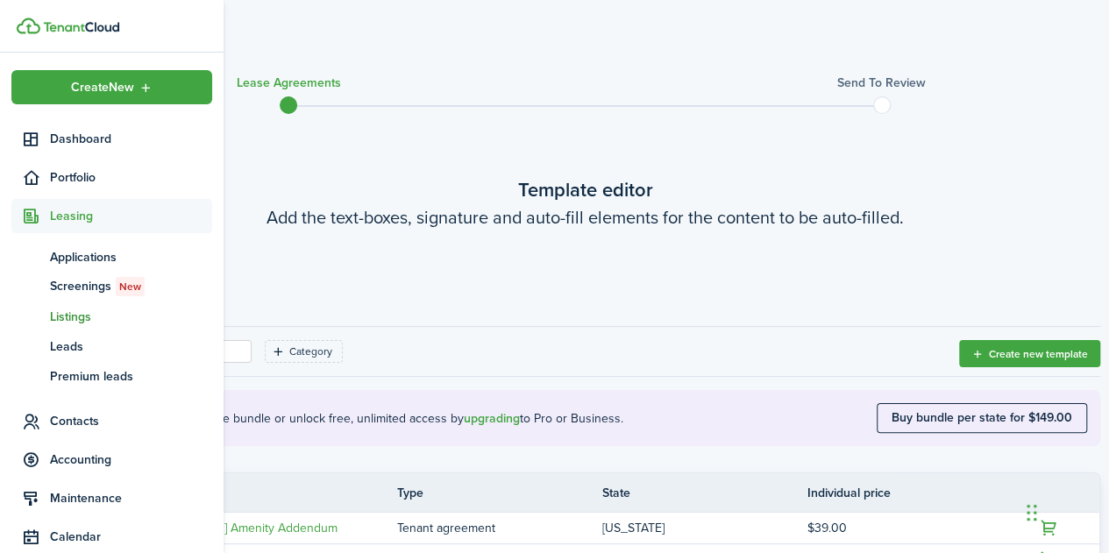
click at [74, 316] on span "Listings" at bounding box center [131, 317] width 162 height 18
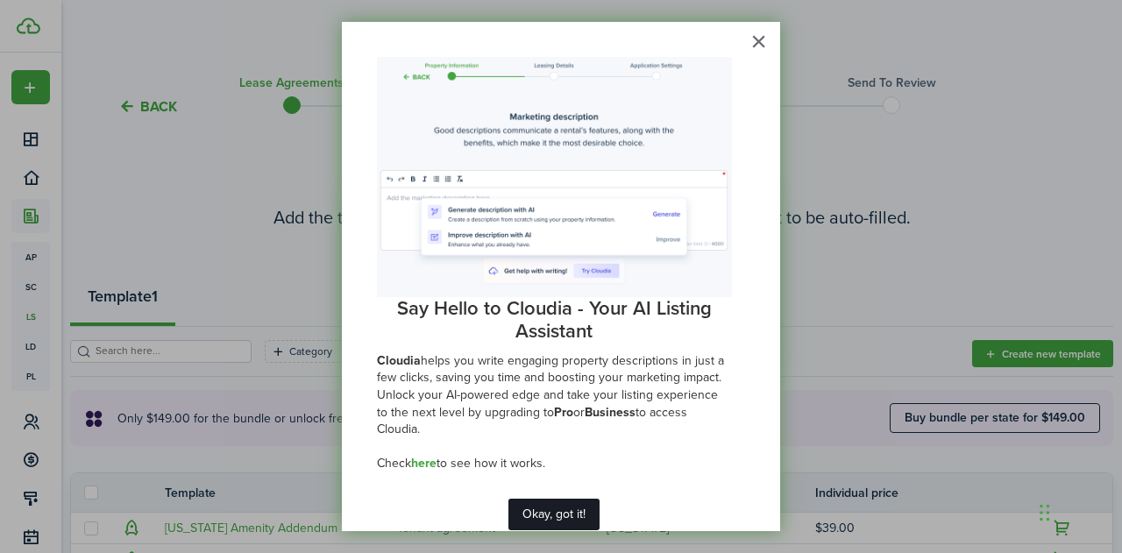
click at [551, 499] on button "Okay, got it!" at bounding box center [553, 515] width 91 height 32
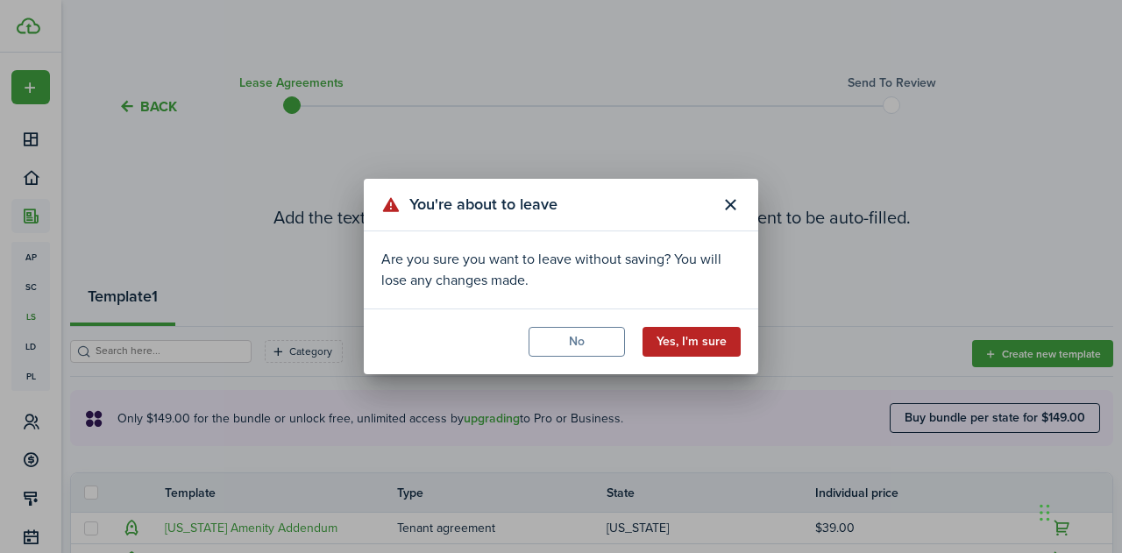
click at [694, 344] on button "Yes, I'm sure" at bounding box center [692, 342] width 98 height 30
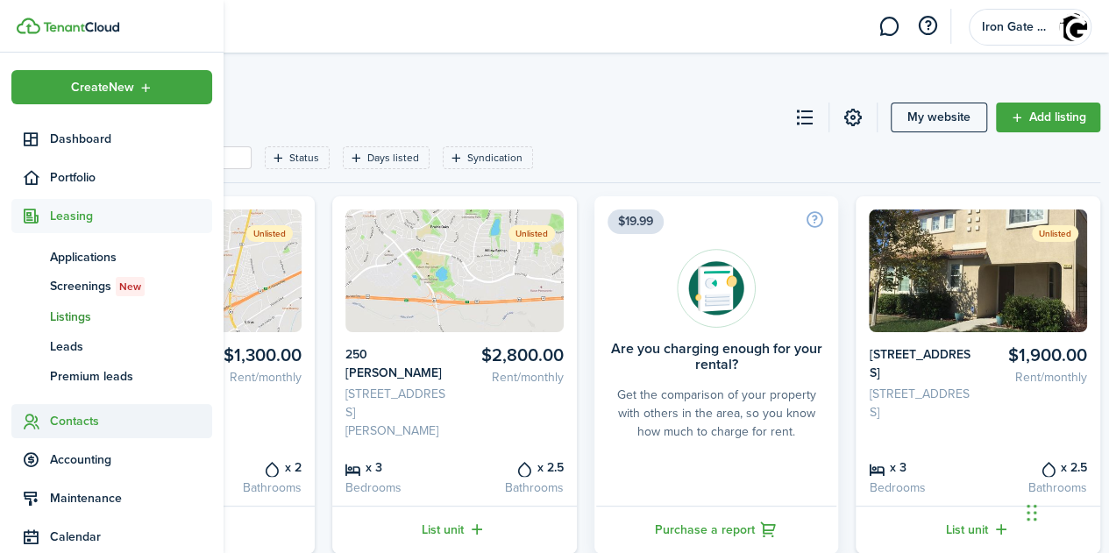
click at [72, 420] on span "Contacts" at bounding box center [131, 421] width 162 height 18
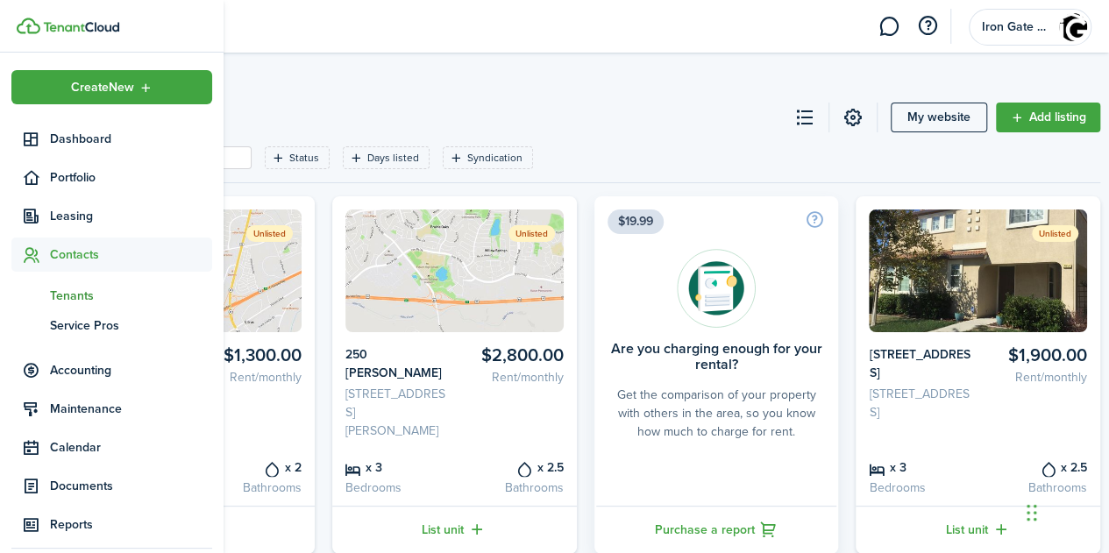
click at [60, 301] on span "Tenants" at bounding box center [131, 296] width 162 height 18
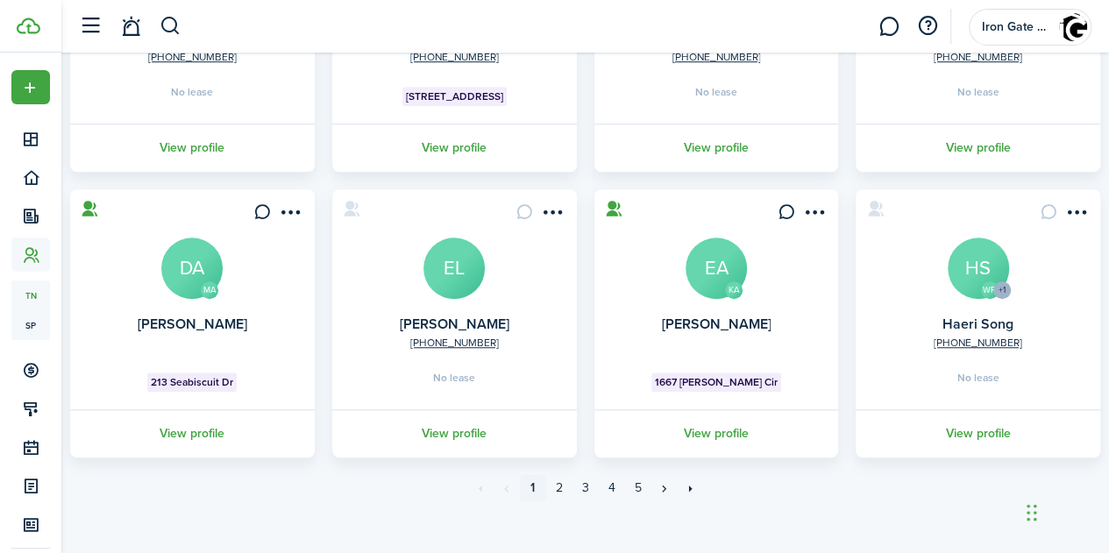
scroll to position [584, 0]
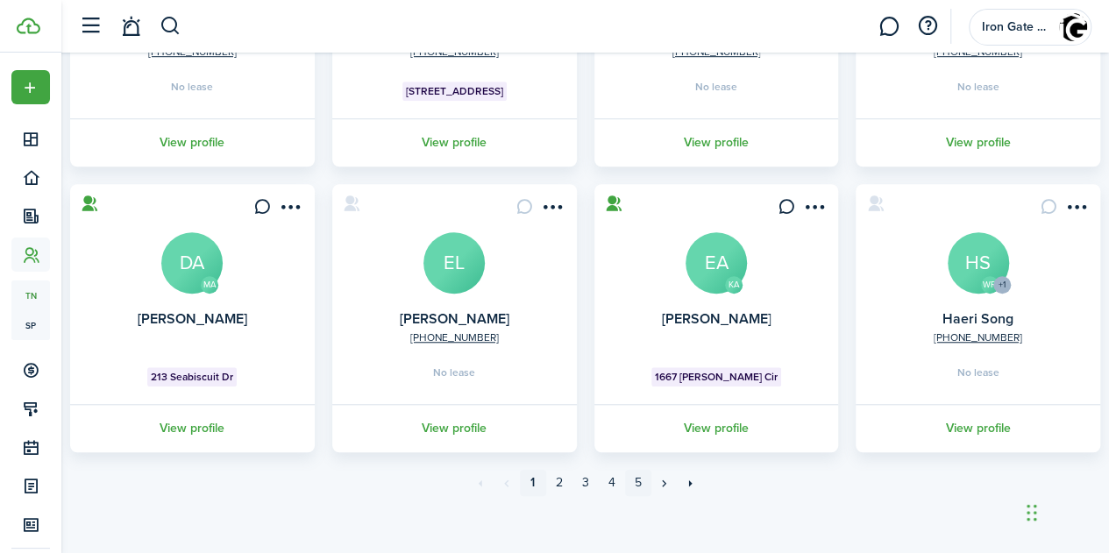
click at [635, 479] on link "5" at bounding box center [638, 483] width 26 height 26
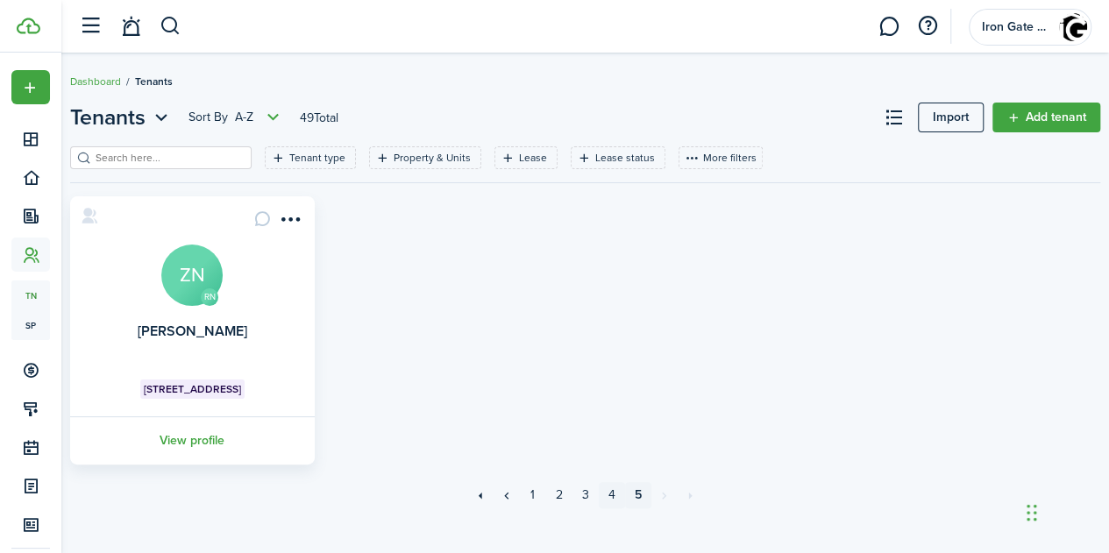
click at [611, 493] on link "4" at bounding box center [612, 495] width 26 height 26
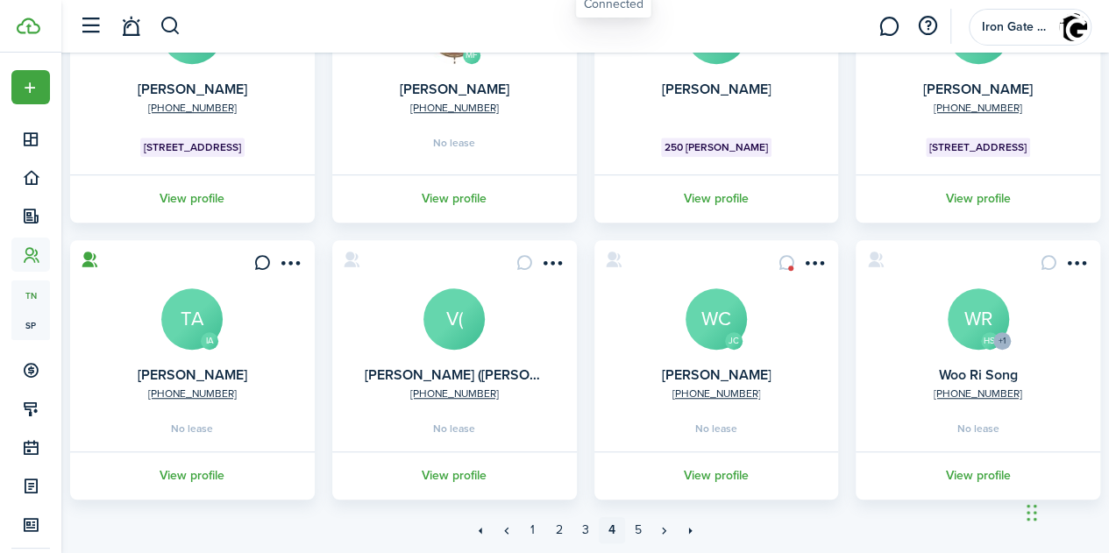
scroll to position [529, 0]
click at [586, 527] on link "3" at bounding box center [585, 529] width 26 height 26
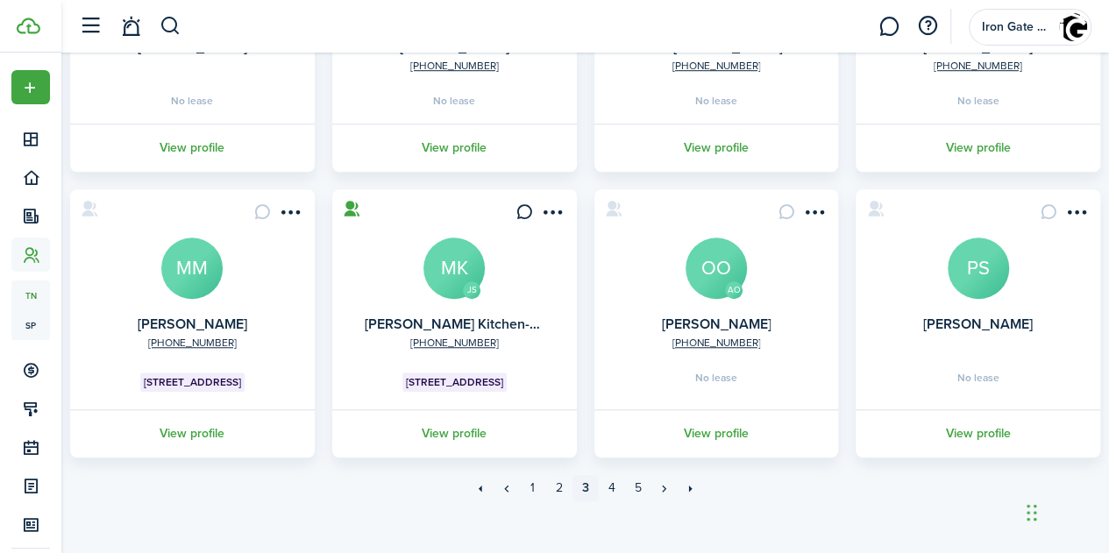
scroll to position [571, 0]
click at [186, 429] on link "View profile" at bounding box center [192, 432] width 250 height 48
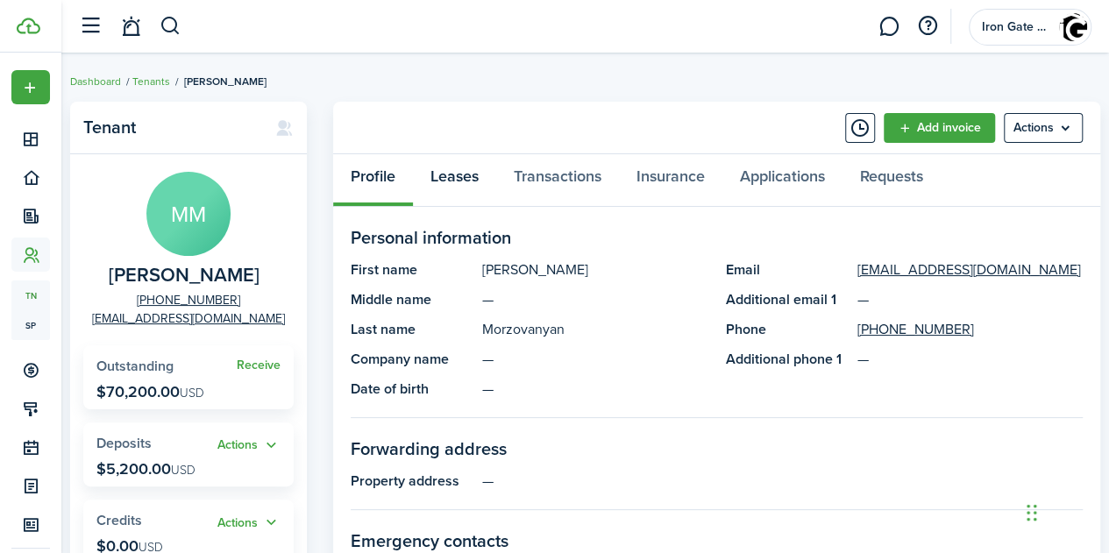
click at [449, 177] on link "Leases" at bounding box center [454, 180] width 83 height 53
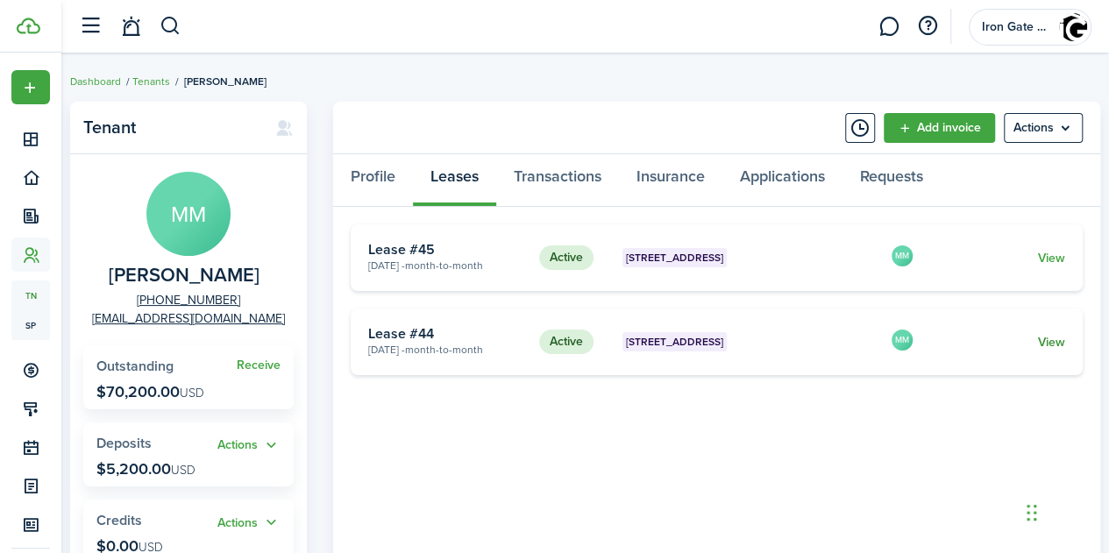
click at [1048, 344] on link "View" at bounding box center [1051, 342] width 27 height 18
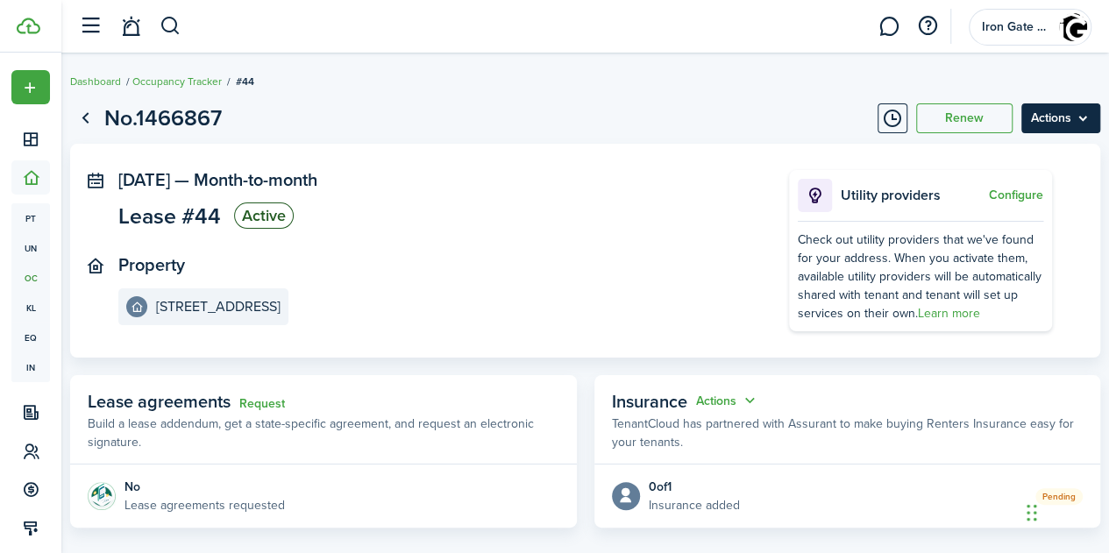
click at [1064, 125] on menu-btn "Actions" at bounding box center [1060, 118] width 79 height 30
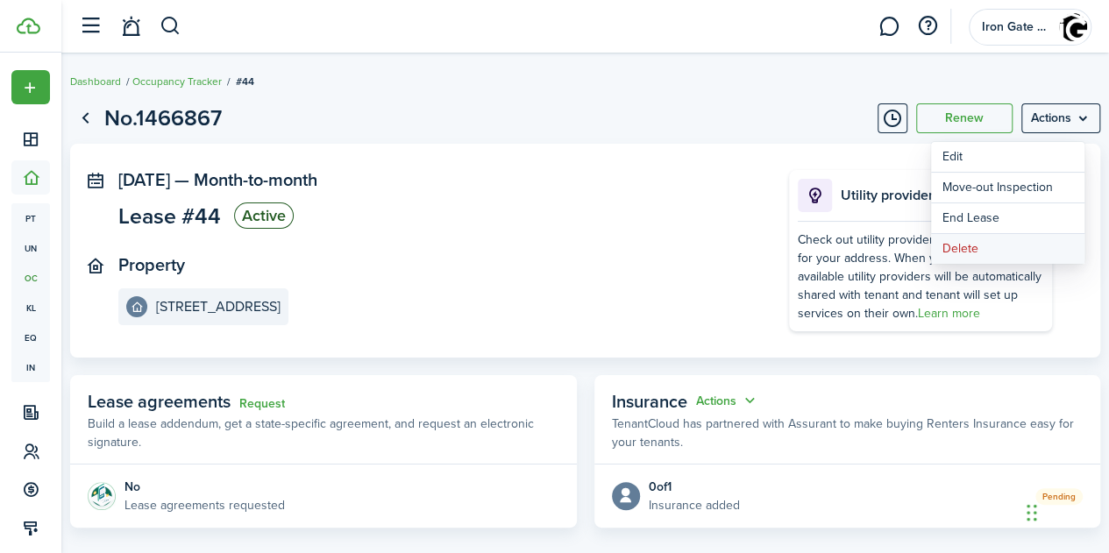
click at [962, 245] on button "Delete" at bounding box center [1007, 249] width 153 height 30
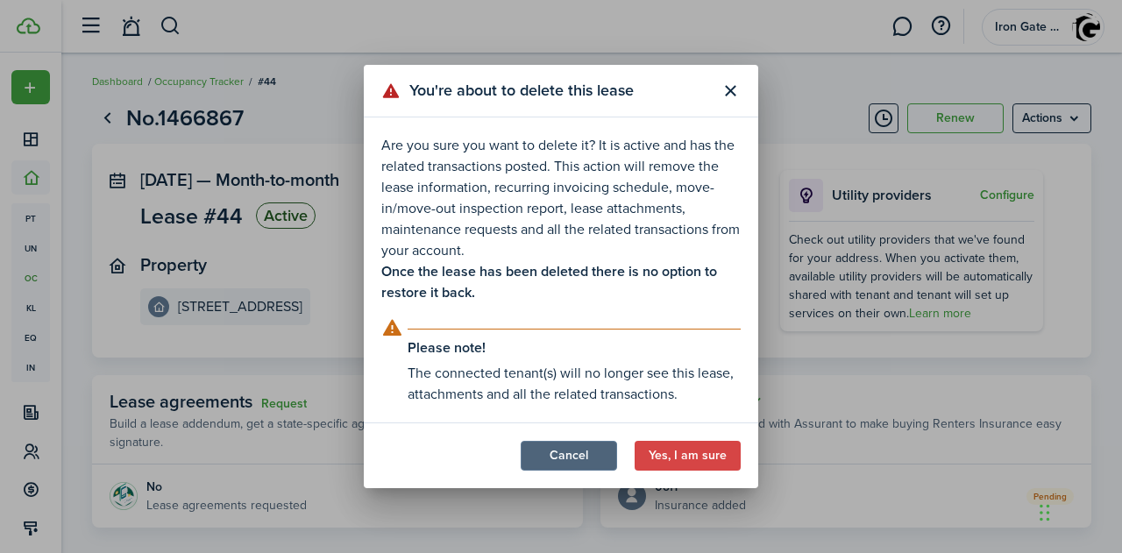
click at [577, 455] on button "Cancel" at bounding box center [569, 456] width 96 height 30
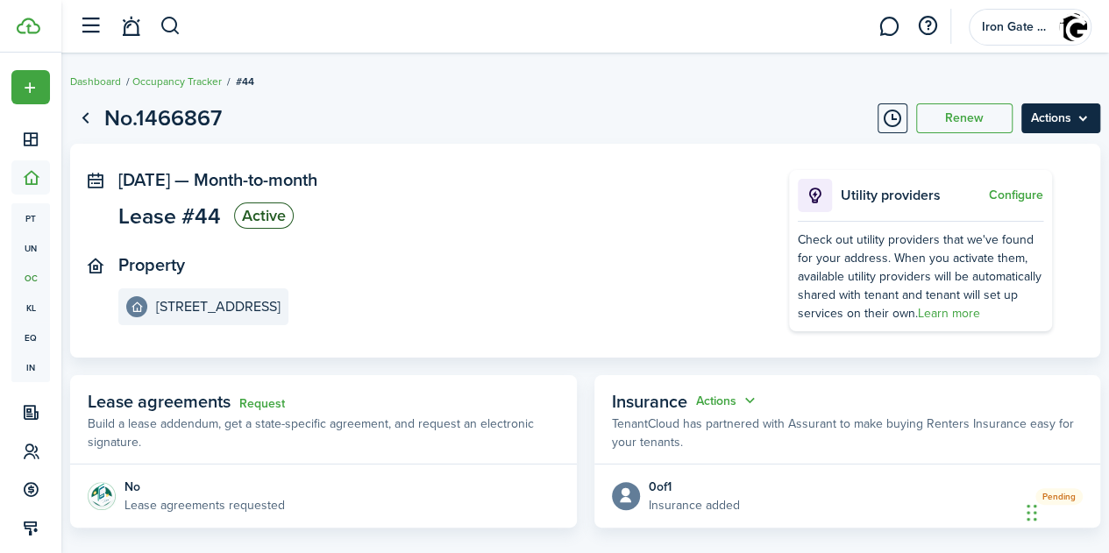
click at [1042, 125] on menu-btn "Actions" at bounding box center [1060, 118] width 79 height 30
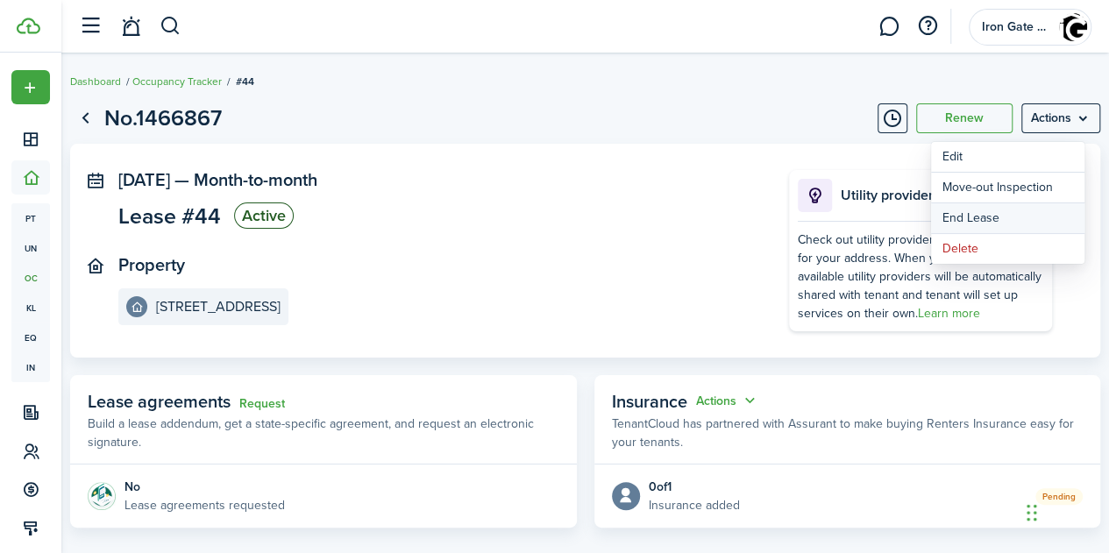
click at [971, 213] on link "End Lease" at bounding box center [1007, 218] width 153 height 30
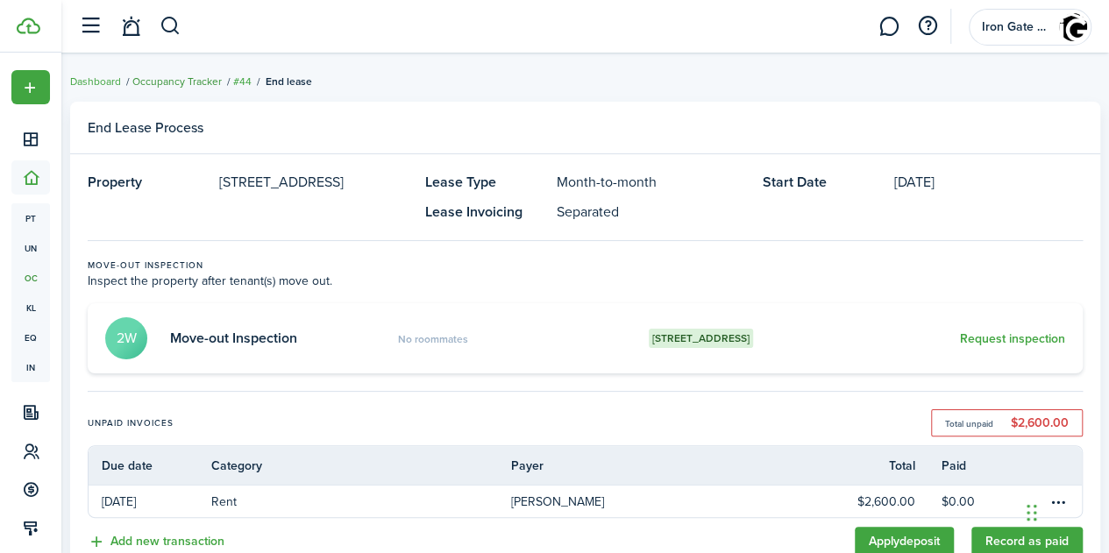
click at [192, 80] on link "Occupancy Tracker" at bounding box center [176, 82] width 89 height 16
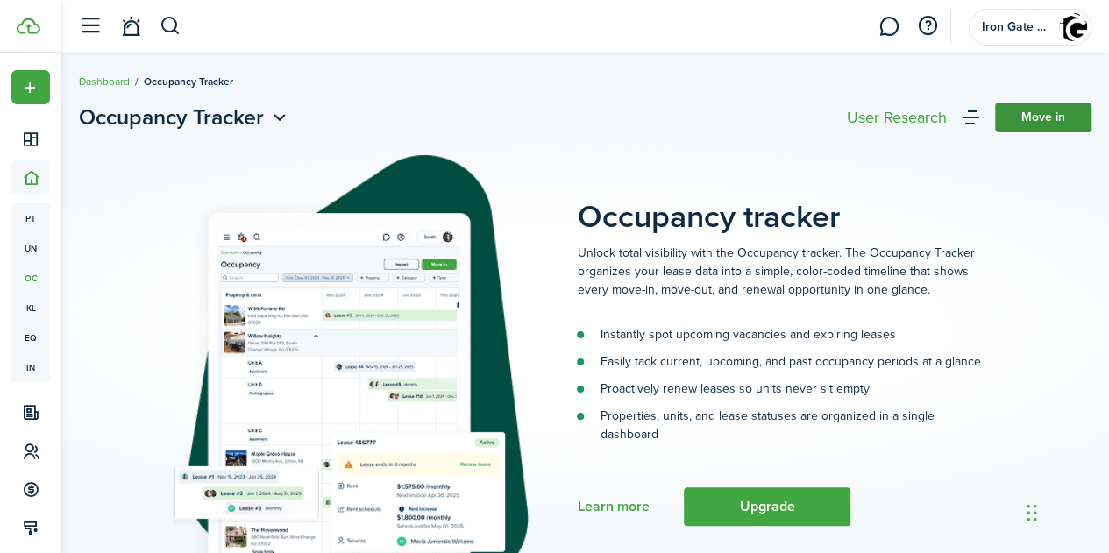
click at [996, 114] on link "Move in" at bounding box center [1043, 118] width 96 height 30
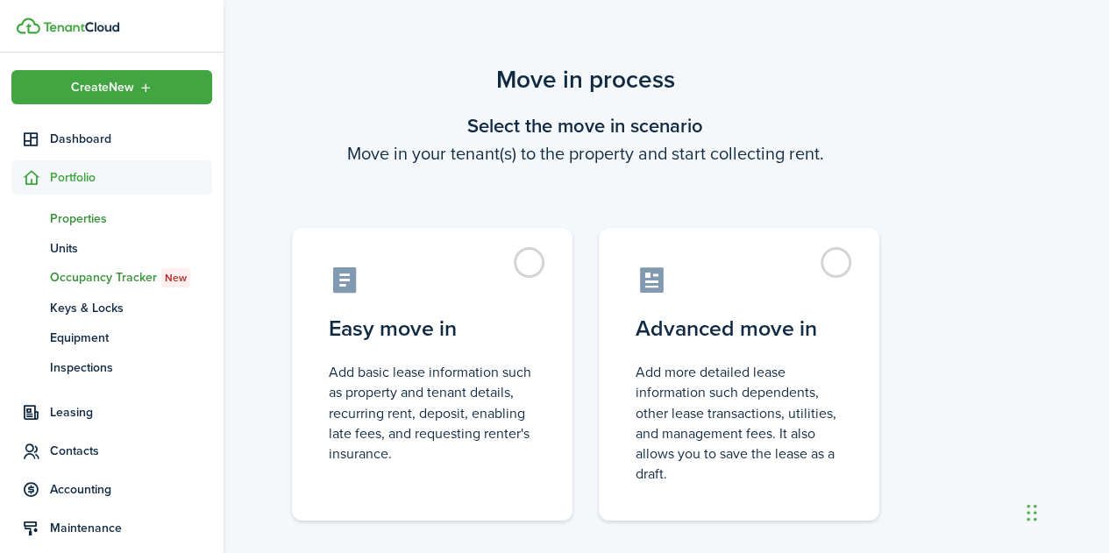
click at [73, 225] on span "Properties" at bounding box center [131, 218] width 162 height 18
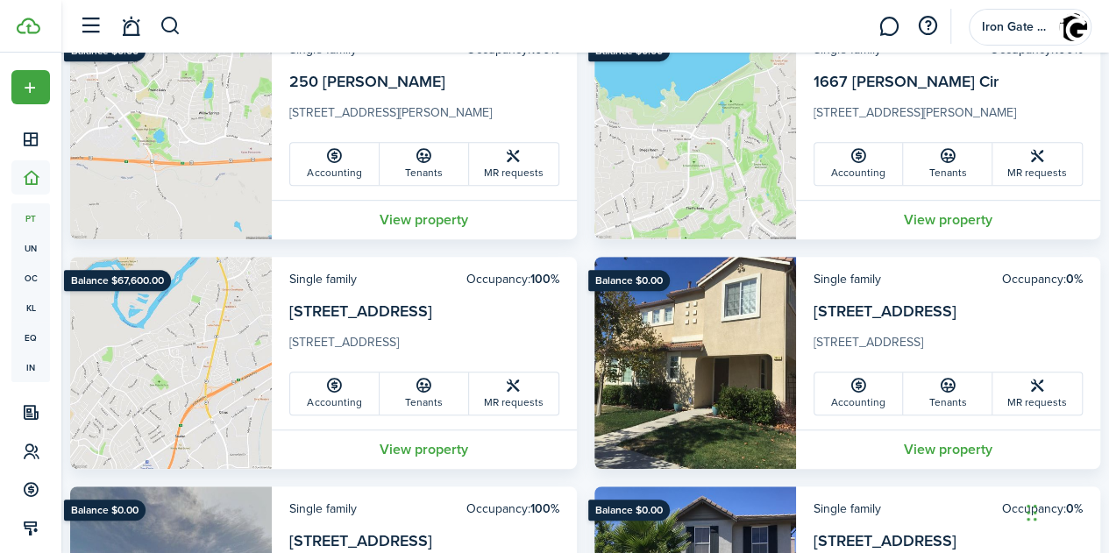
scroll to position [408, 0]
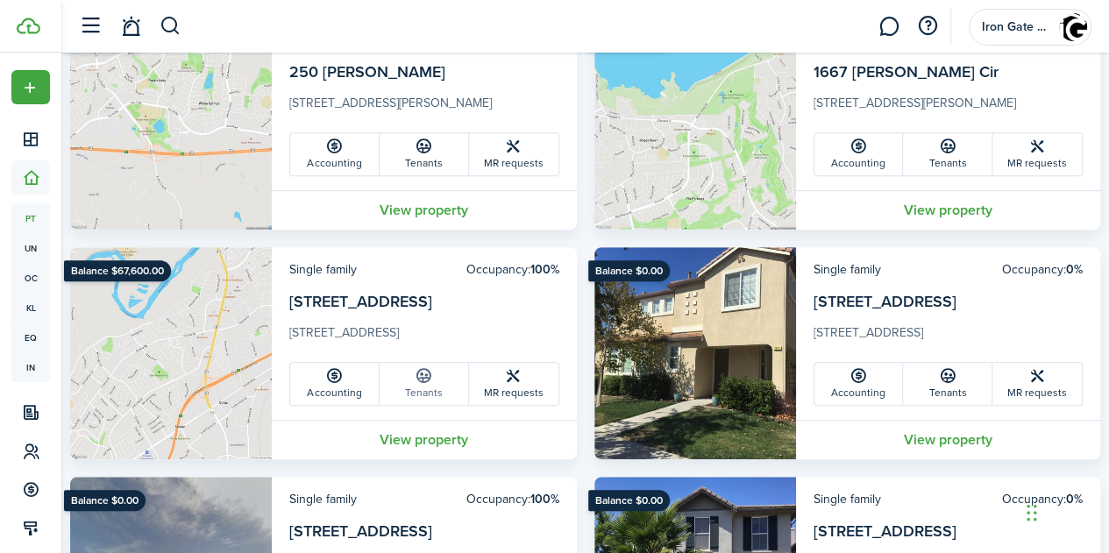
click at [431, 382] on icon at bounding box center [424, 376] width 18 height 18
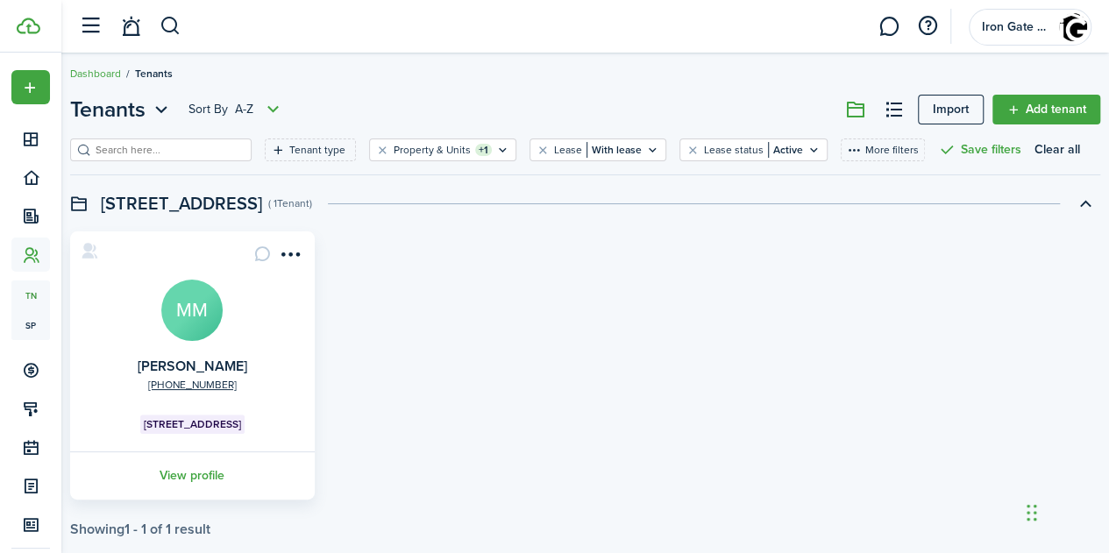
scroll to position [39, 0]
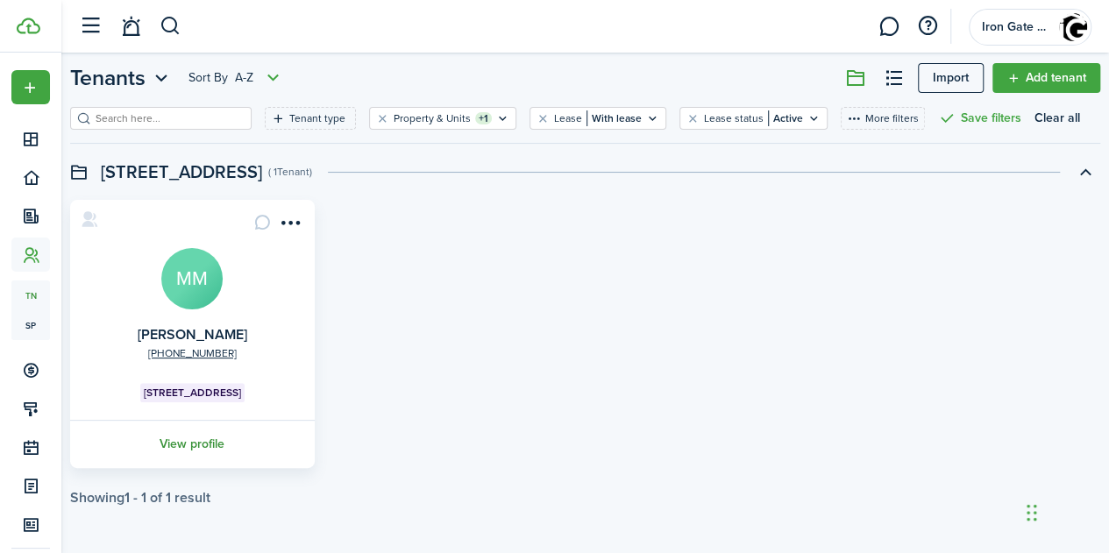
click at [223, 442] on link "View profile" at bounding box center [192, 444] width 250 height 48
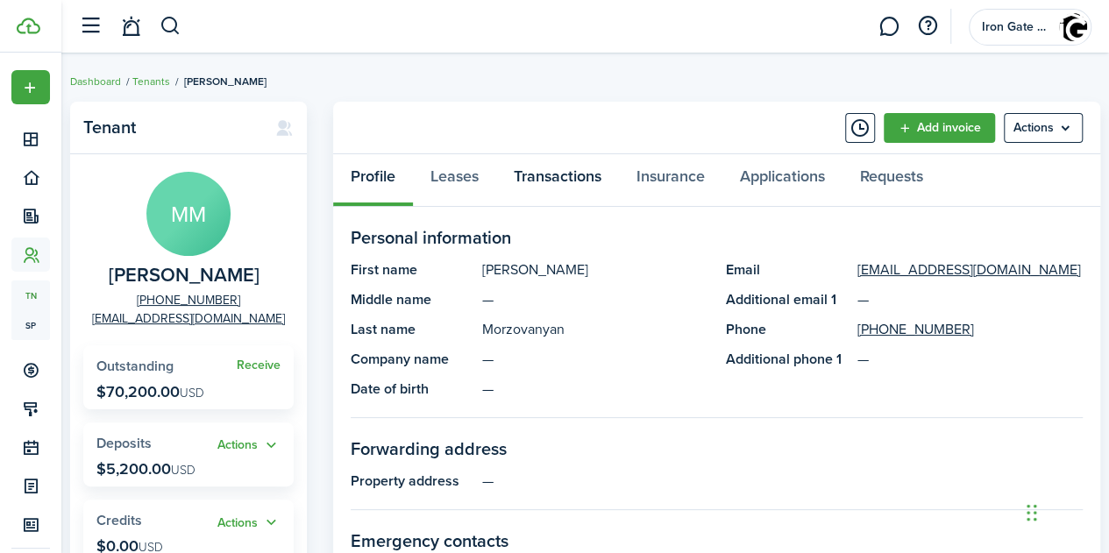
click at [531, 174] on link "Transactions" at bounding box center [557, 180] width 123 height 53
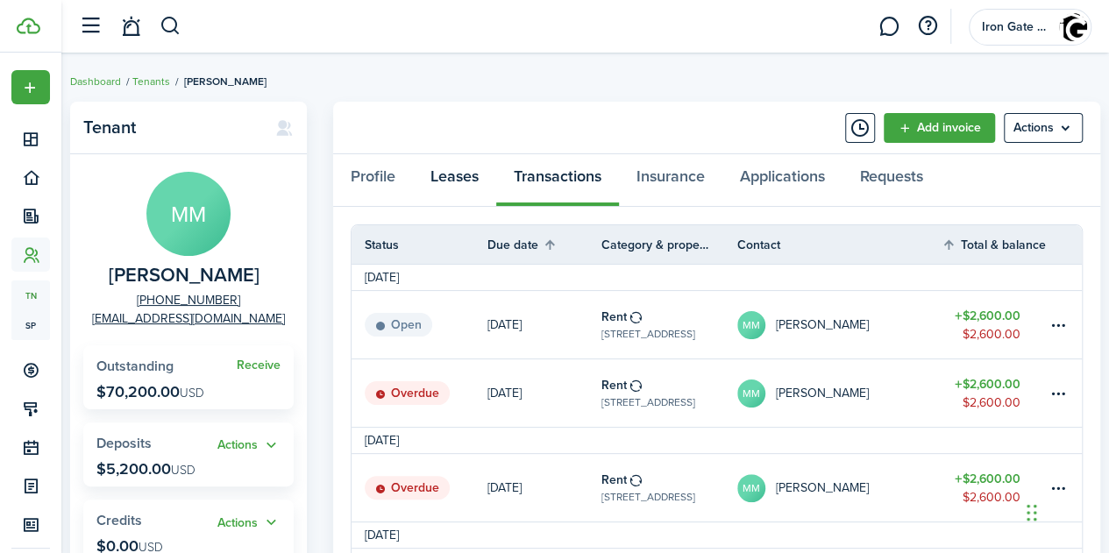
click at [463, 176] on link "Leases" at bounding box center [454, 180] width 83 height 53
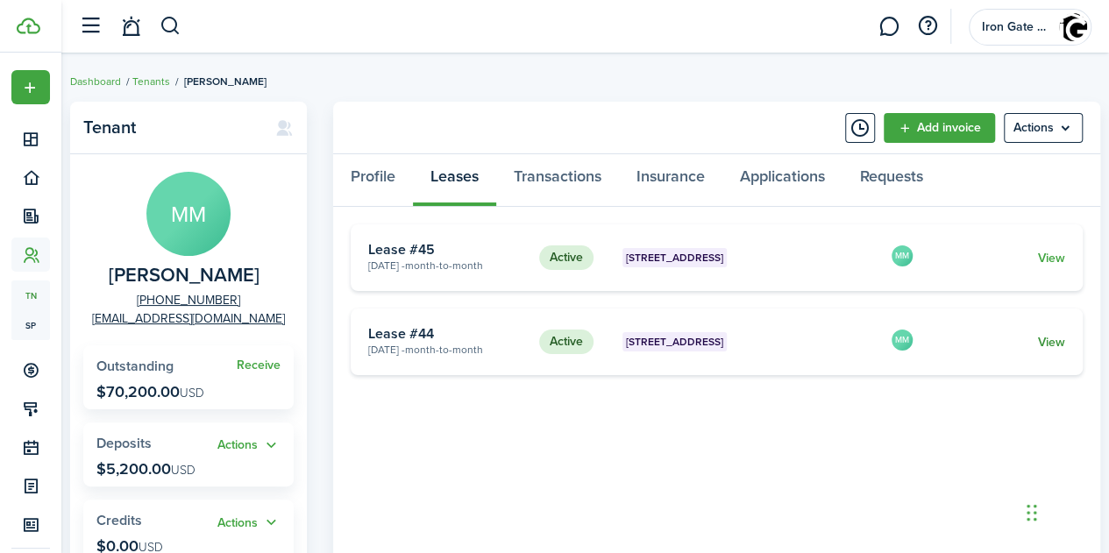
click at [1048, 339] on link "View" at bounding box center [1051, 342] width 27 height 18
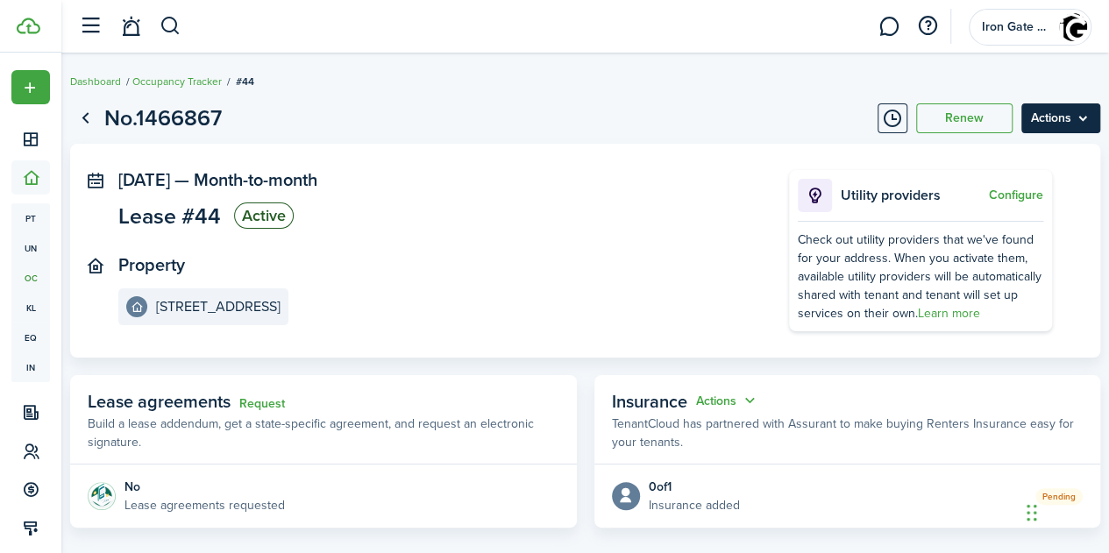
click at [1032, 118] on menu-btn "Actions" at bounding box center [1060, 118] width 79 height 30
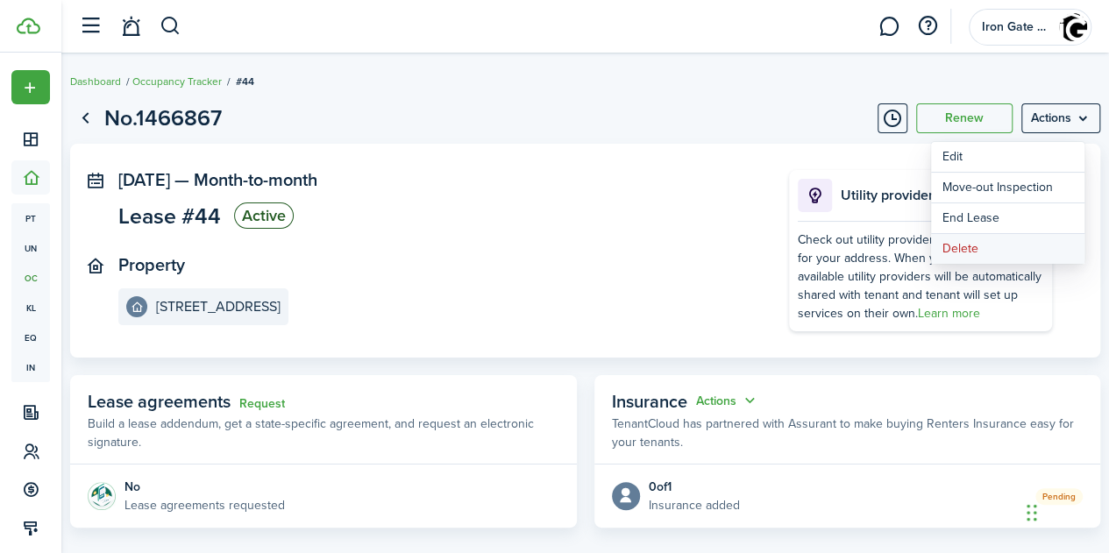
click at [962, 250] on button "Delete" at bounding box center [1007, 249] width 153 height 30
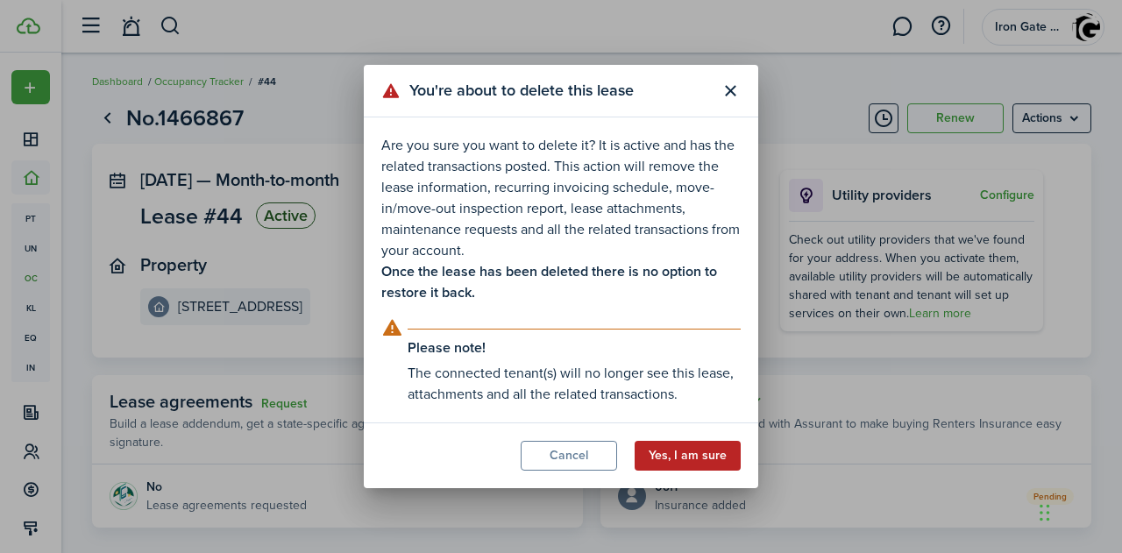
click at [700, 464] on button "Yes, I am sure" at bounding box center [688, 456] width 106 height 30
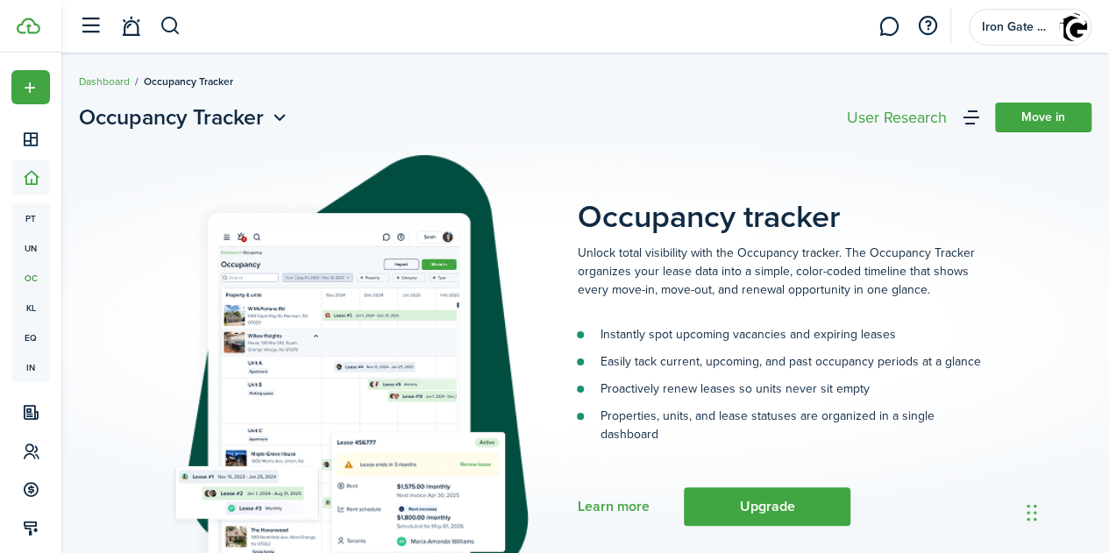
click at [643, 124] on header-page "Occupancy Tracker Move in" at bounding box center [585, 124] width 1012 height 45
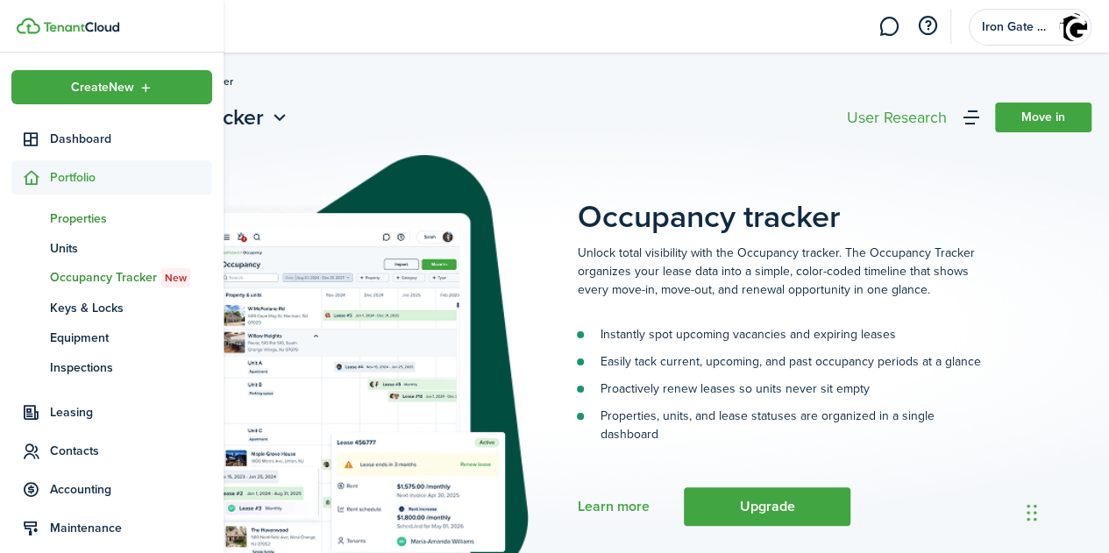
click at [69, 218] on span "Properties" at bounding box center [131, 218] width 162 height 18
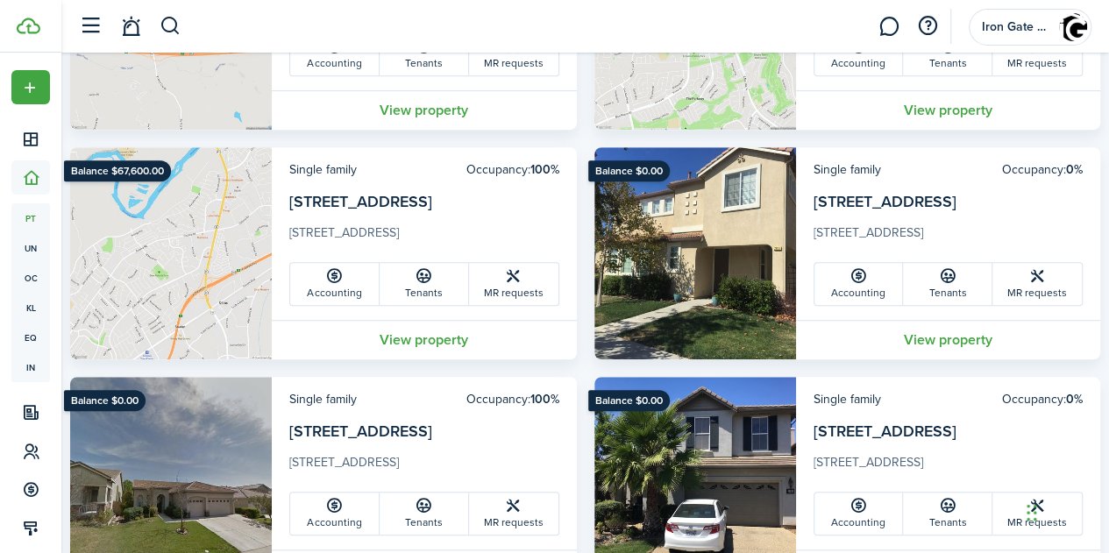
scroll to position [519, 0]
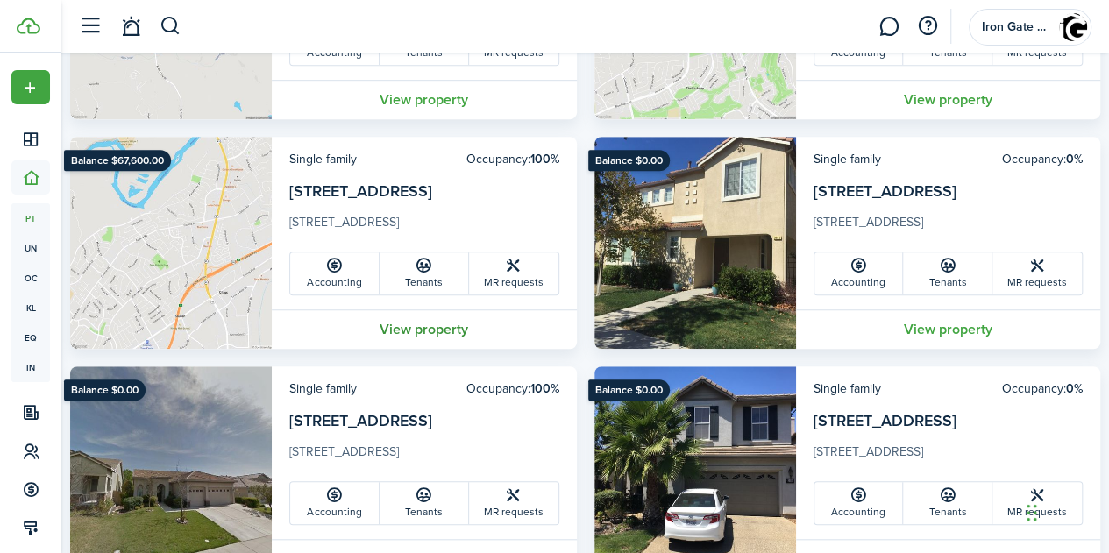
click at [419, 337] on link "View property" at bounding box center [424, 328] width 305 height 39
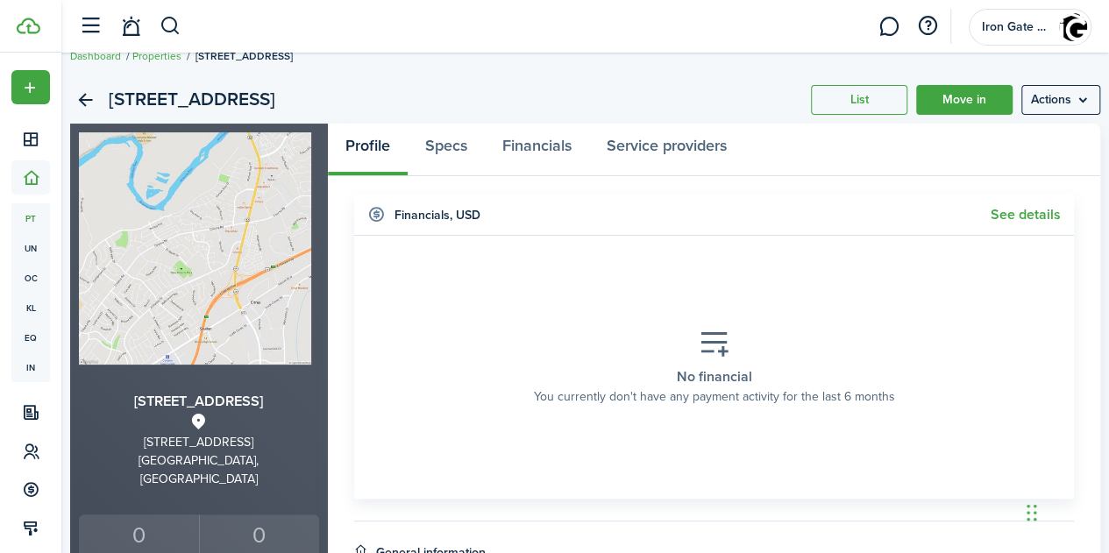
scroll to position [23, 0]
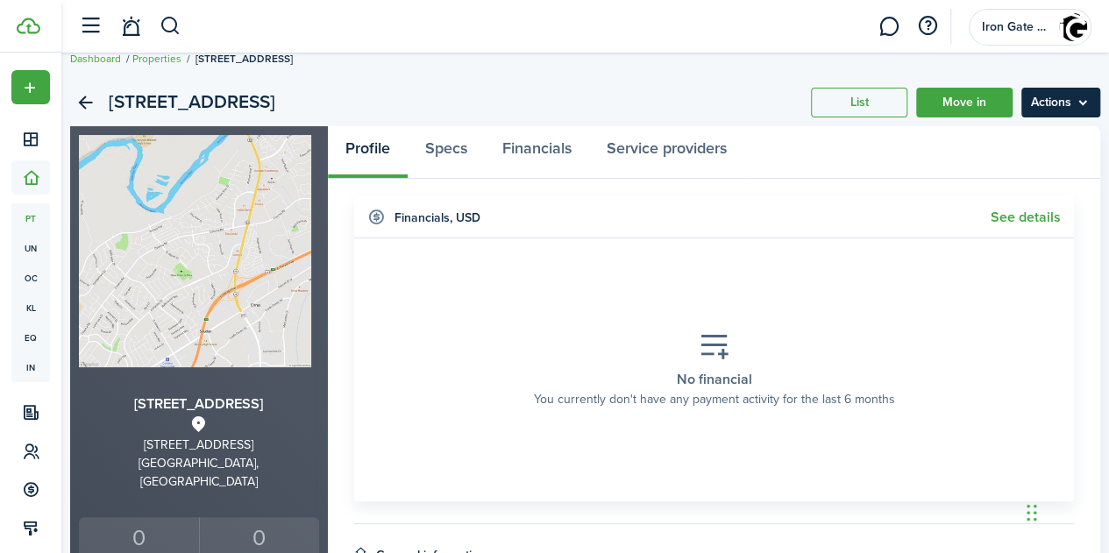
click at [1055, 106] on menu-btn "Actions" at bounding box center [1060, 103] width 79 height 30
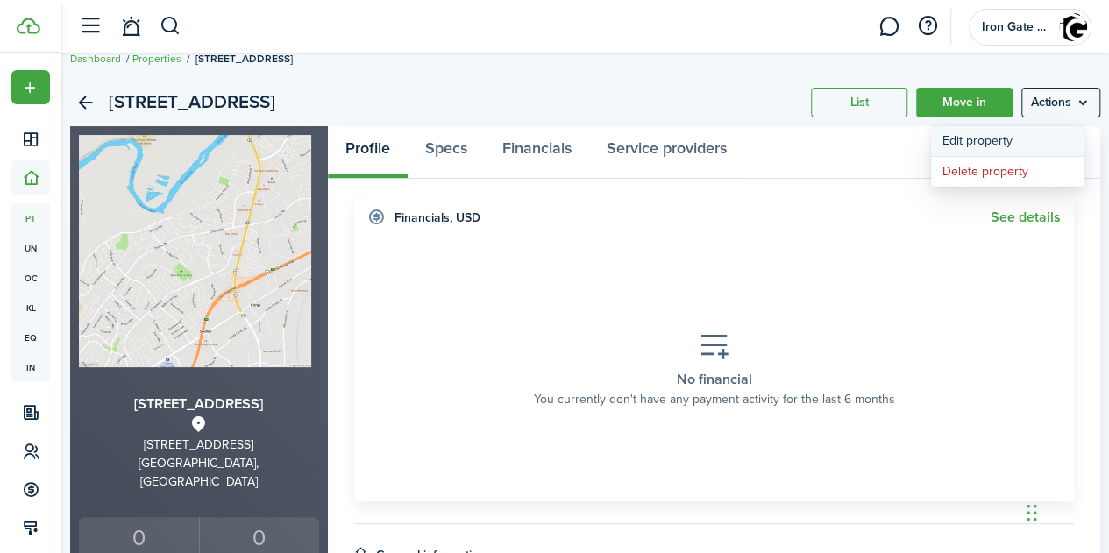
click at [1004, 136] on link "Edit property" at bounding box center [1007, 141] width 153 height 30
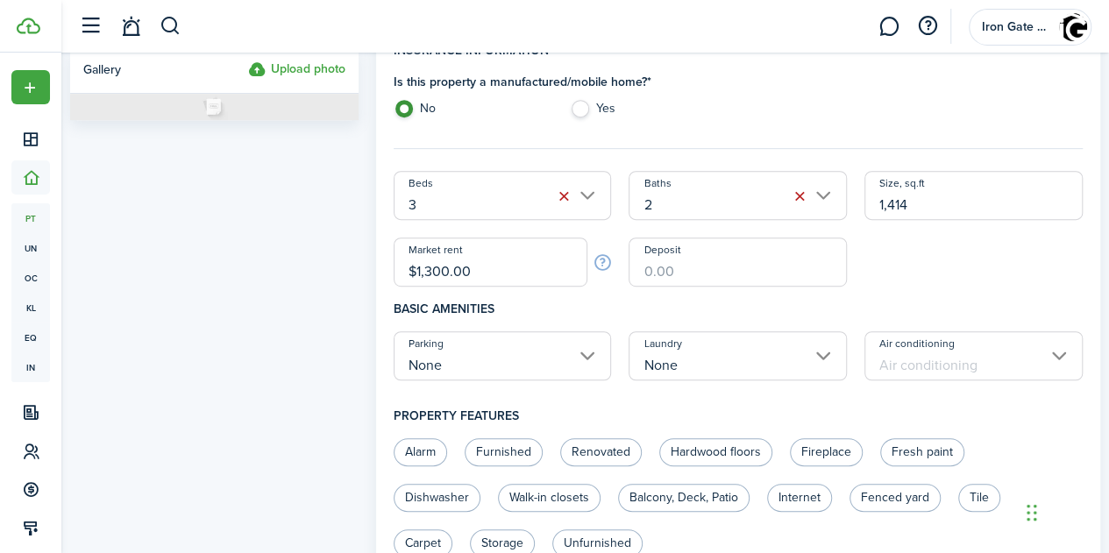
scroll to position [370, 0]
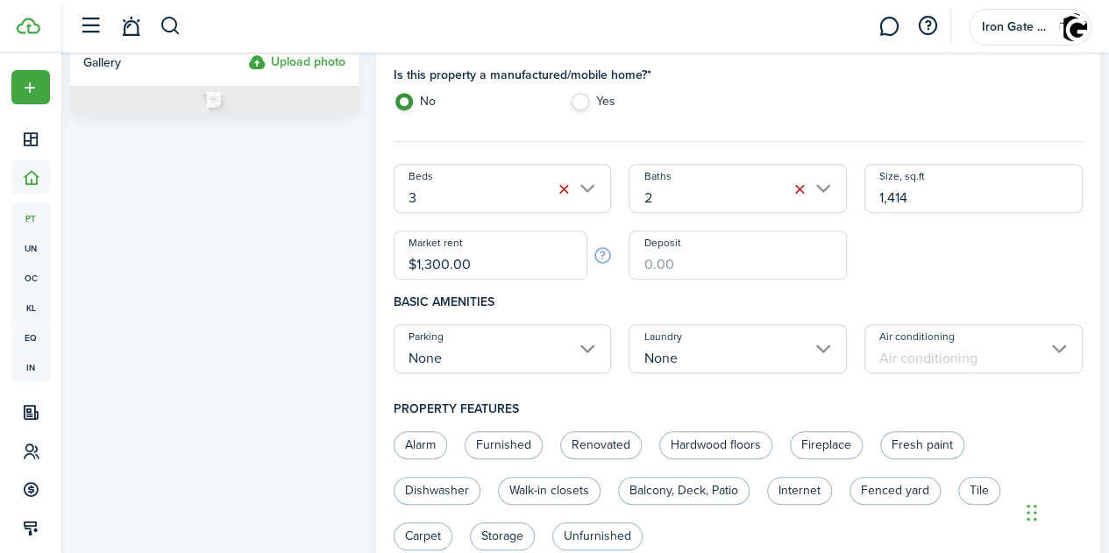
click at [500, 259] on input "$1,300.00" at bounding box center [491, 255] width 195 height 49
type input "$"
type input "$2,600.00"
click at [685, 251] on input "Deposit" at bounding box center [737, 255] width 218 height 49
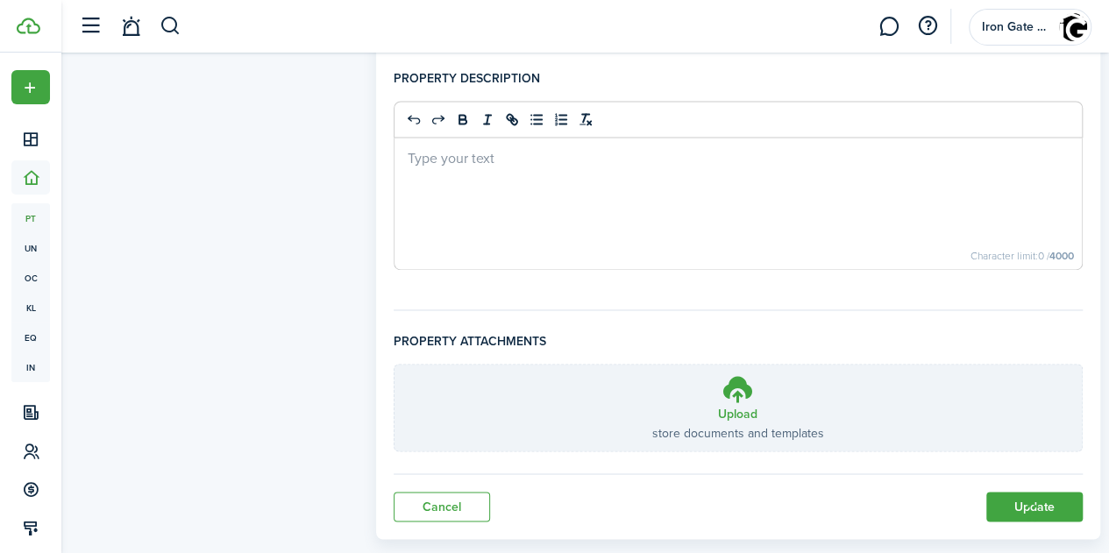
scroll to position [1272, 0]
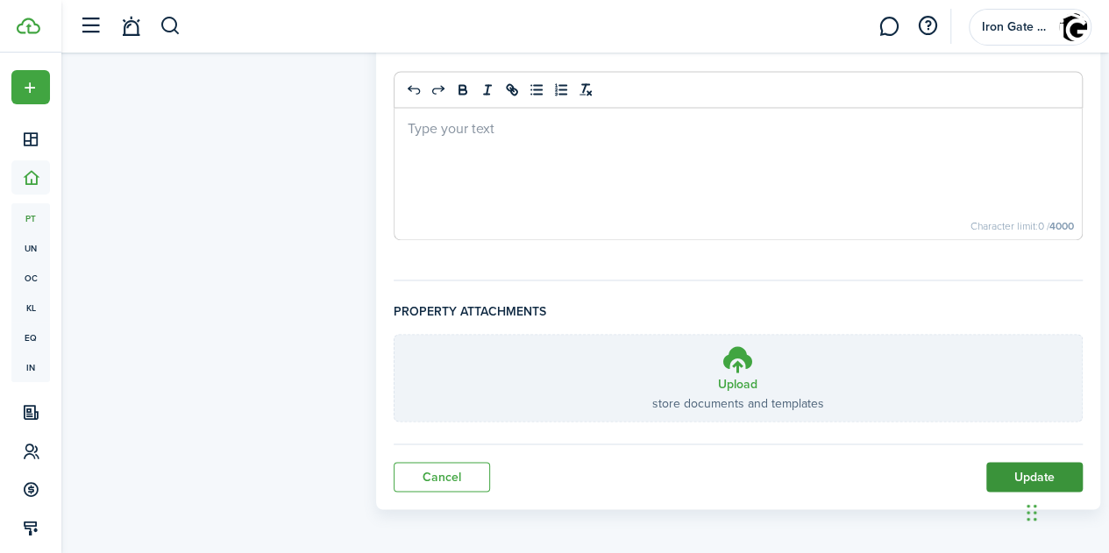
type input "$5,200.00"
click at [1008, 476] on button "Update" at bounding box center [1034, 477] width 96 height 30
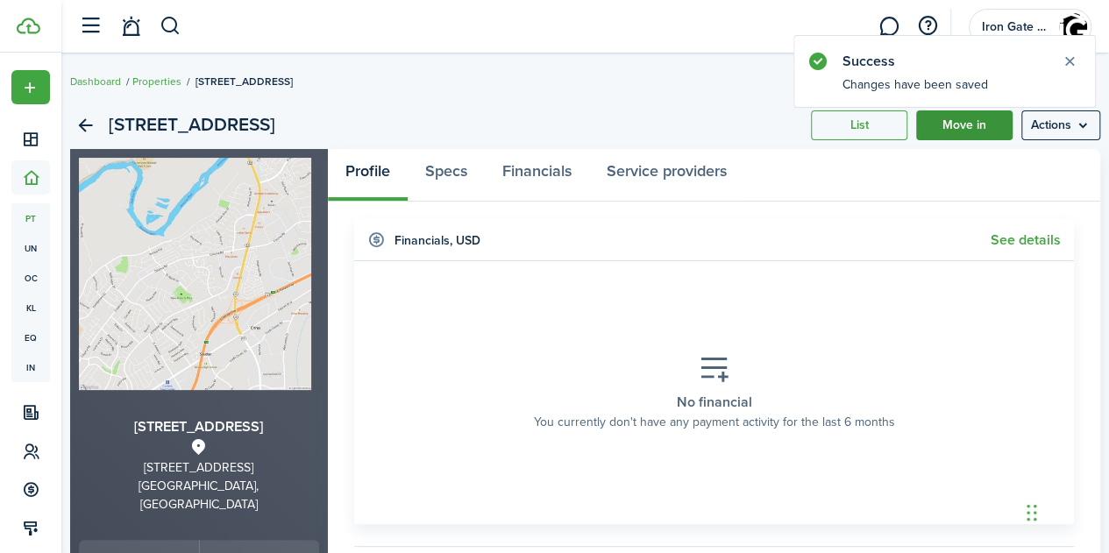
click at [941, 129] on link "Move in" at bounding box center [964, 125] width 96 height 30
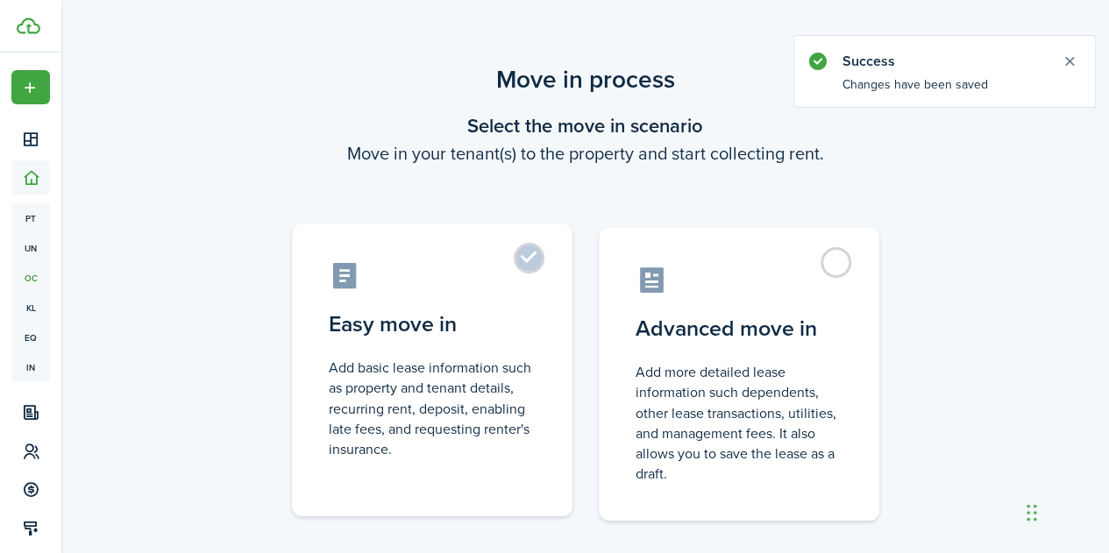
click at [528, 260] on label "Easy move in Add basic lease information such as property and tenant details, r…" at bounding box center [432, 370] width 280 height 293
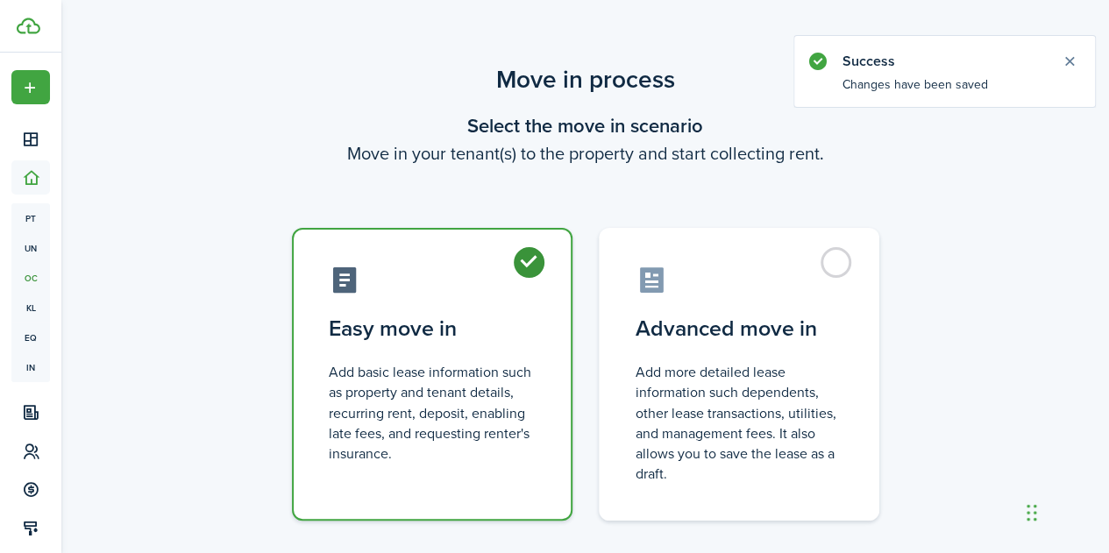
radio input "true"
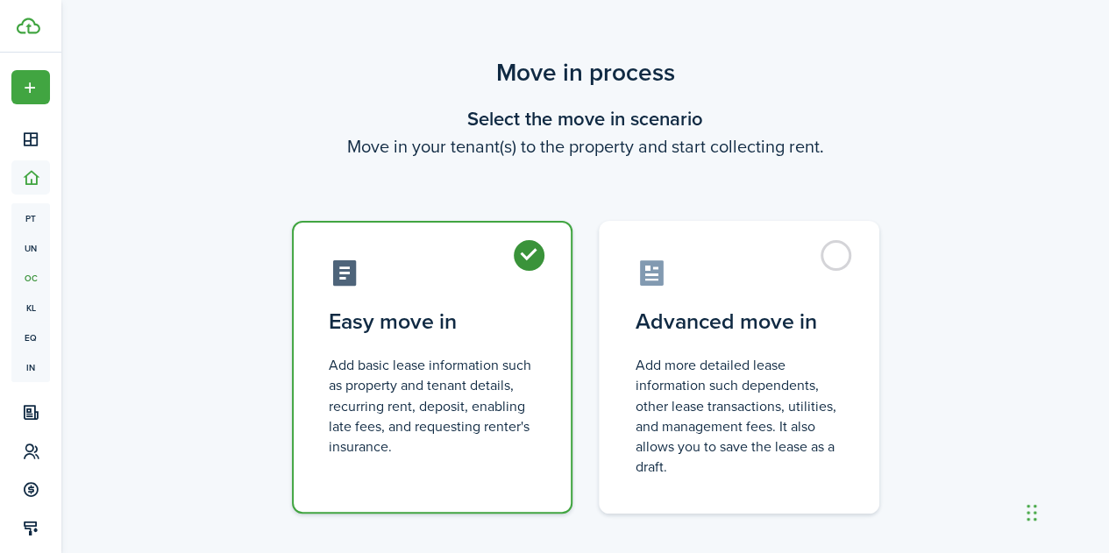
scroll to position [98, 0]
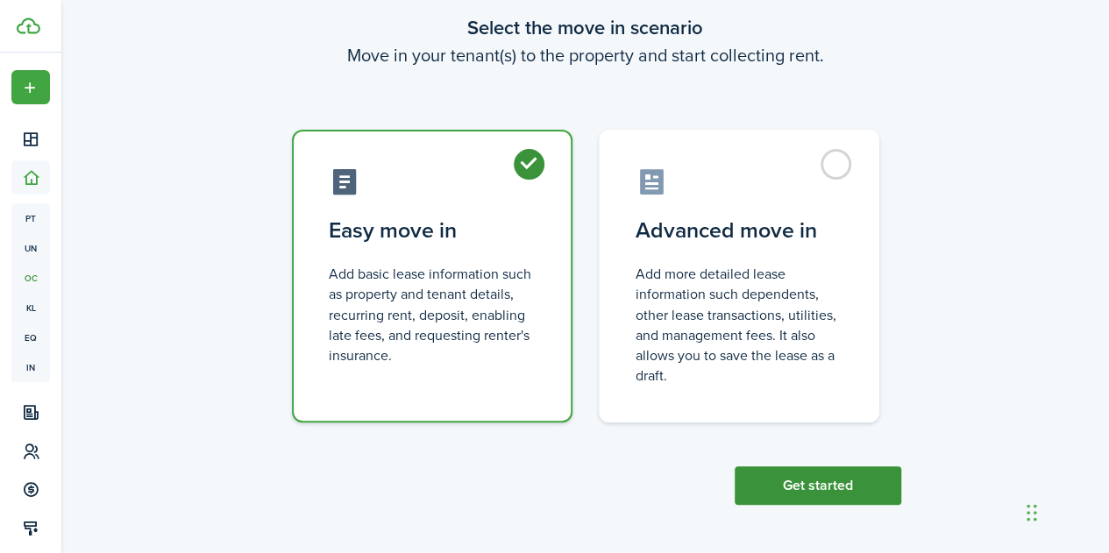
click at [846, 490] on button "Get started" at bounding box center [818, 485] width 167 height 39
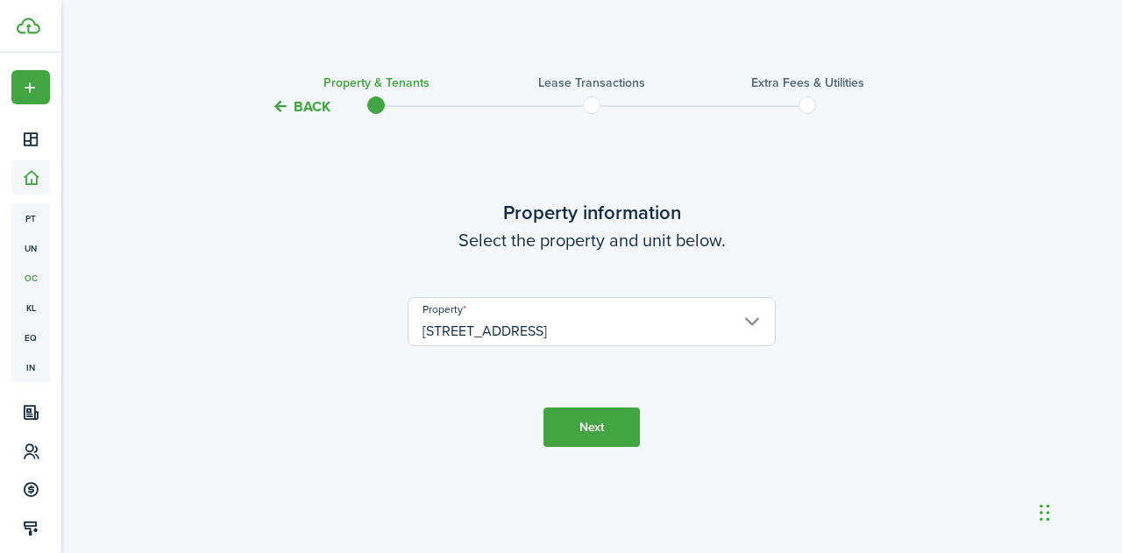
click at [593, 431] on button "Next" at bounding box center [591, 427] width 96 height 39
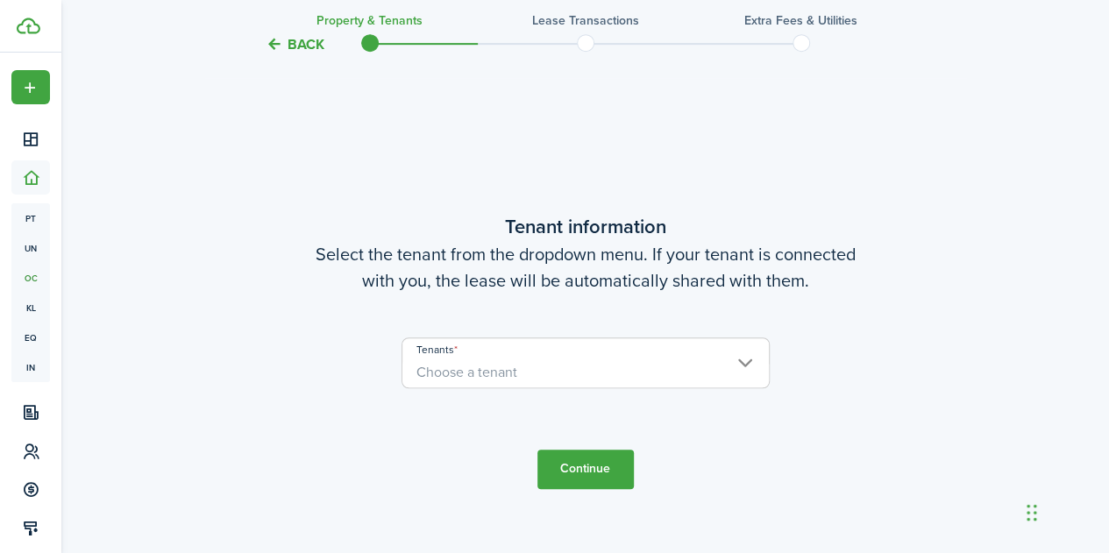
scroll to position [436, 0]
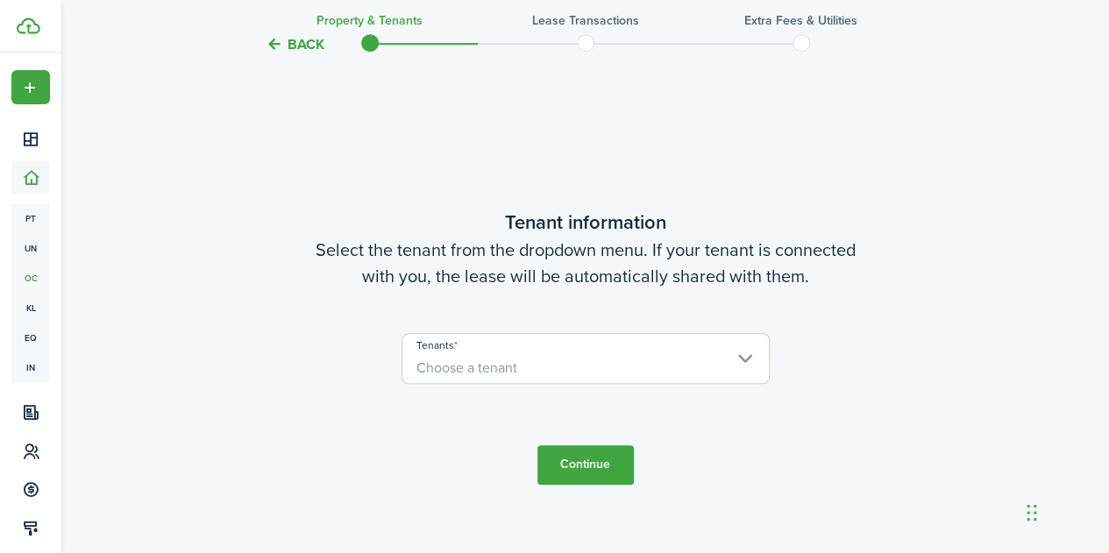
click at [531, 370] on span "Choose a tenant" at bounding box center [585, 368] width 366 height 30
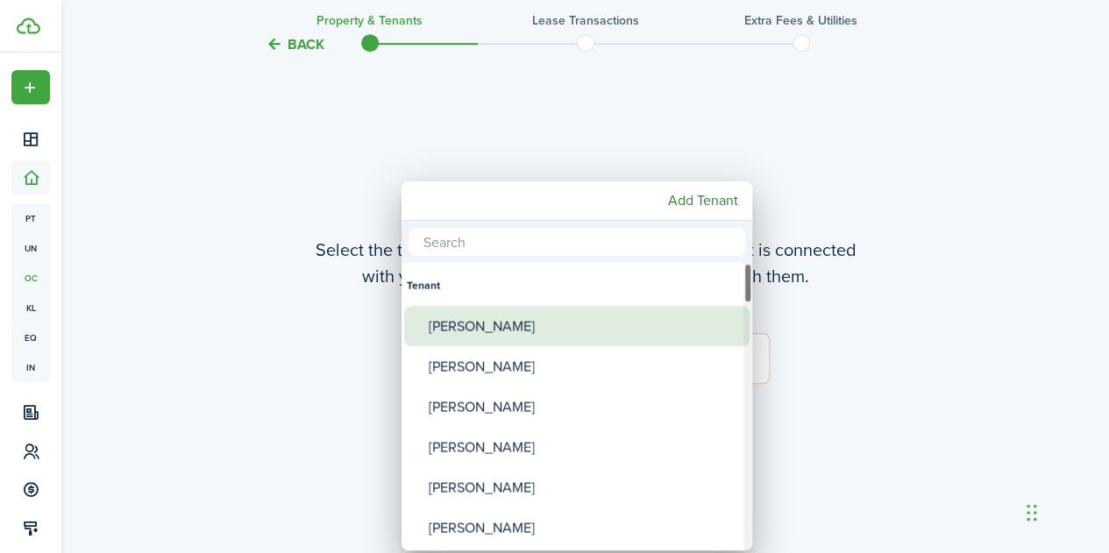
click at [515, 322] on div "[PERSON_NAME]" at bounding box center [584, 326] width 310 height 40
type input "[PERSON_NAME]"
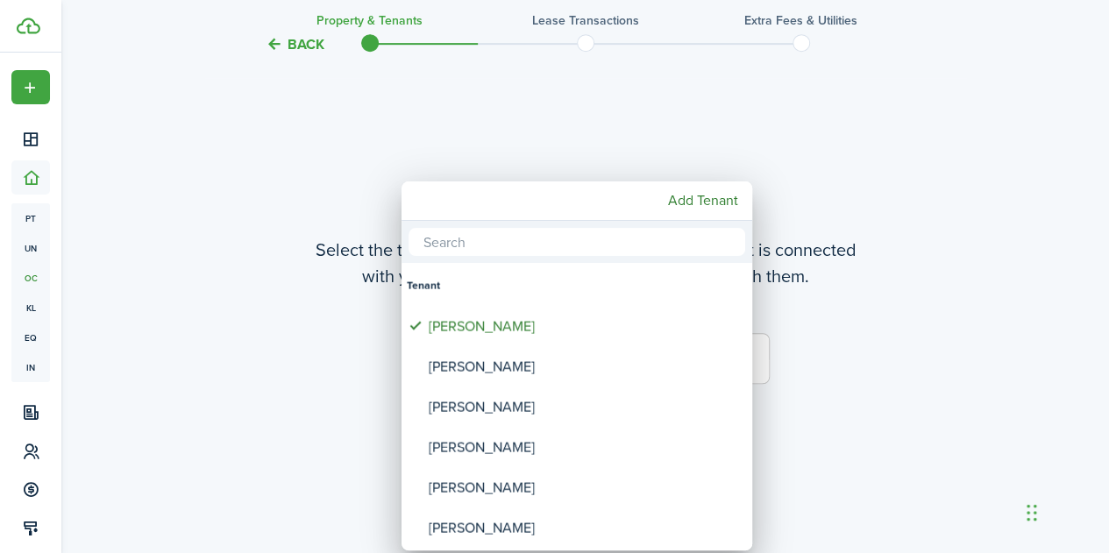
click at [902, 333] on div at bounding box center [554, 277] width 1389 height 834
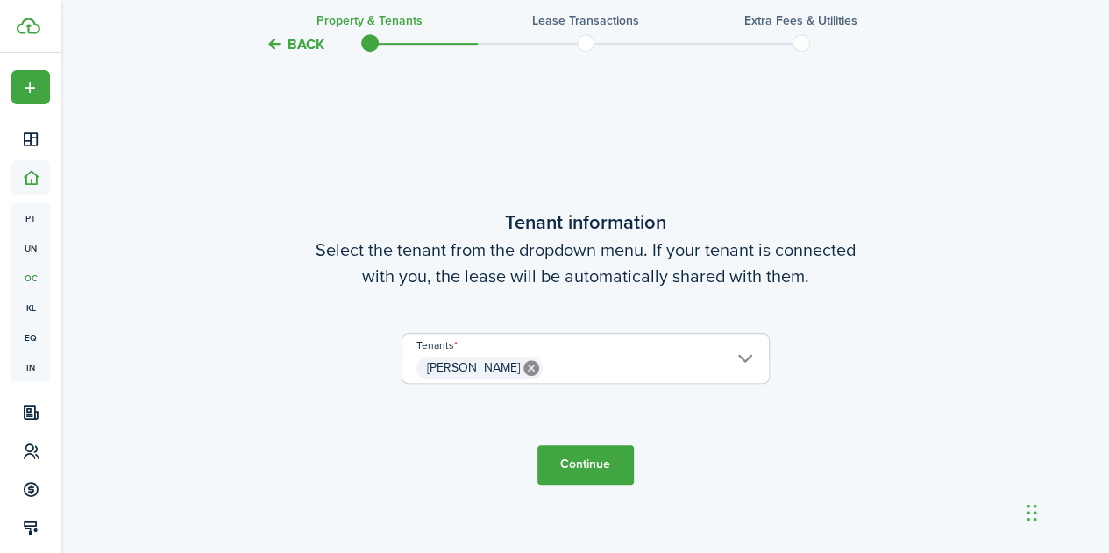
click at [601, 469] on button "Continue" at bounding box center [585, 464] width 96 height 39
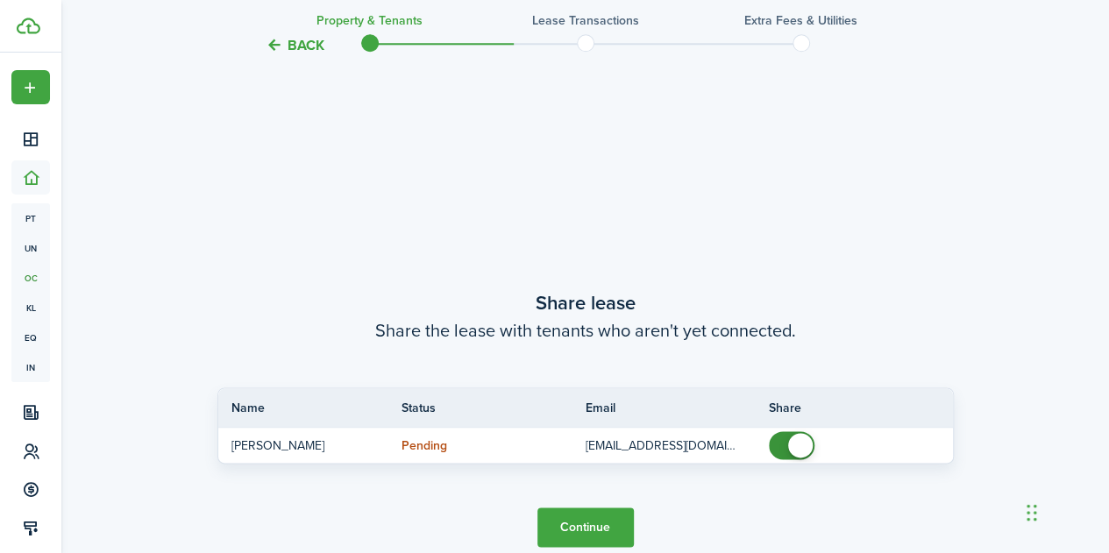
scroll to position [989, 0]
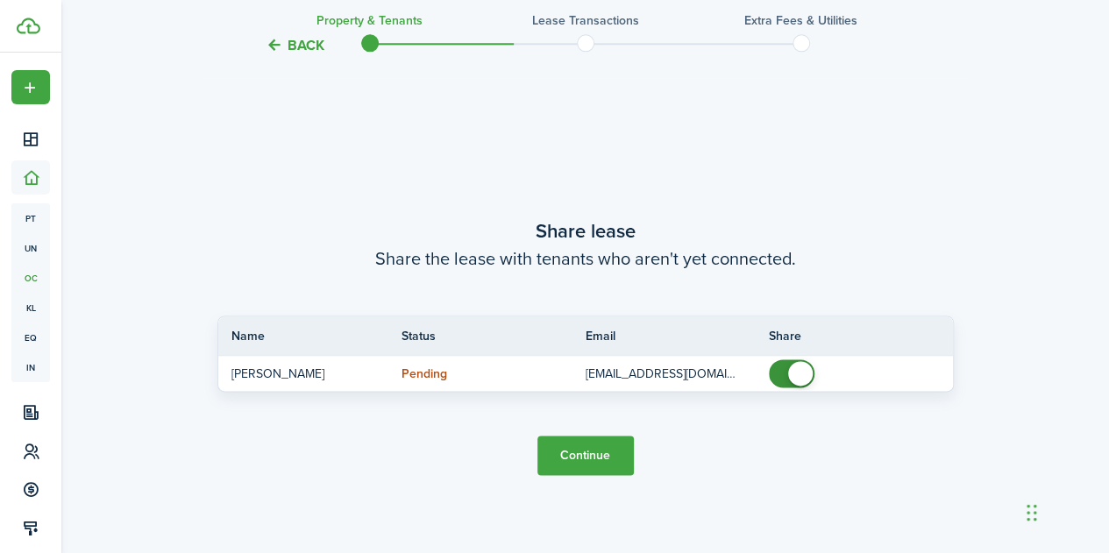
click at [587, 459] on button "Continue" at bounding box center [585, 455] width 96 height 39
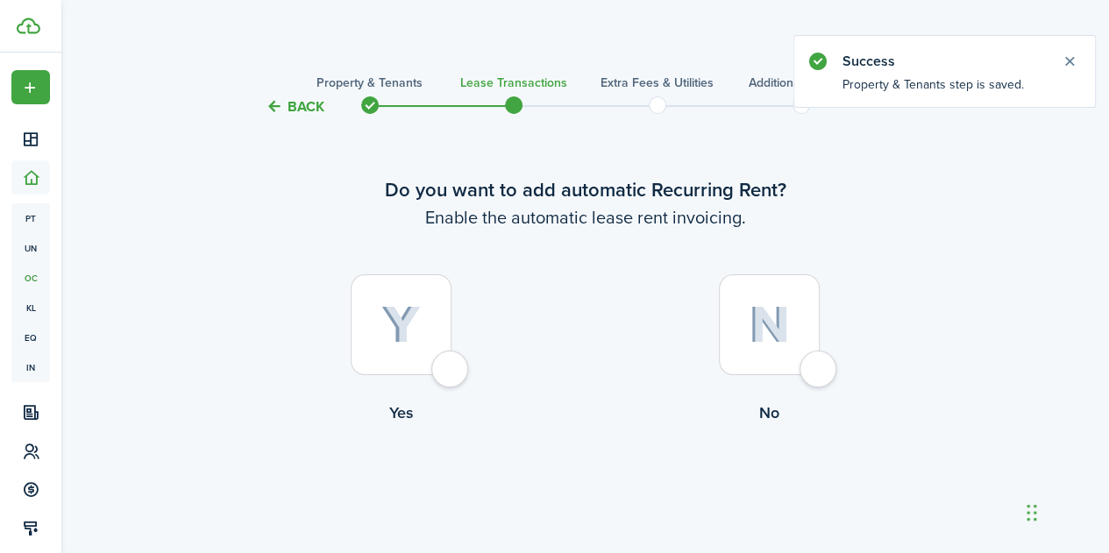
click at [449, 369] on div at bounding box center [401, 324] width 101 height 101
radio input "true"
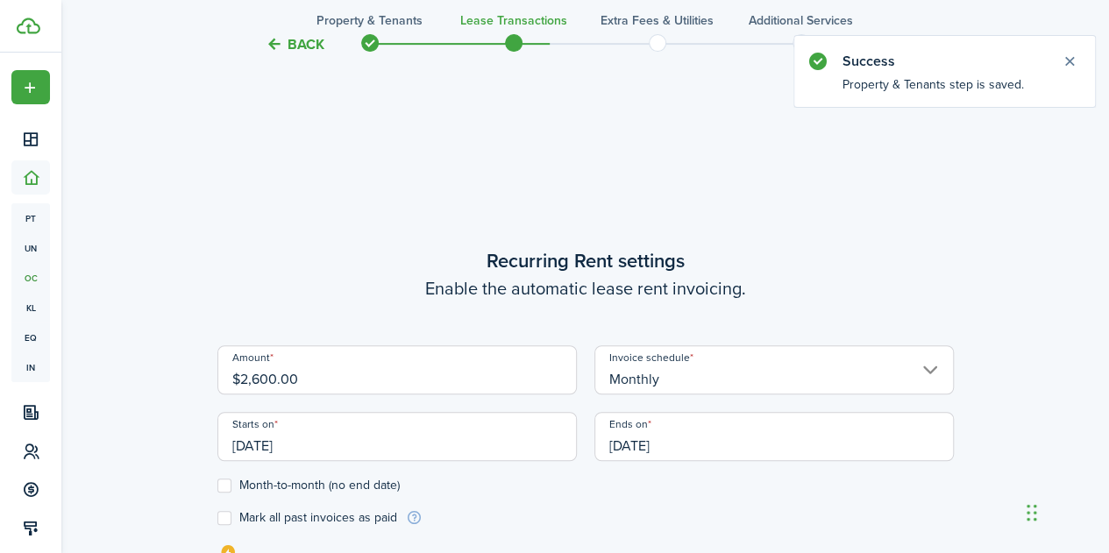
scroll to position [482, 0]
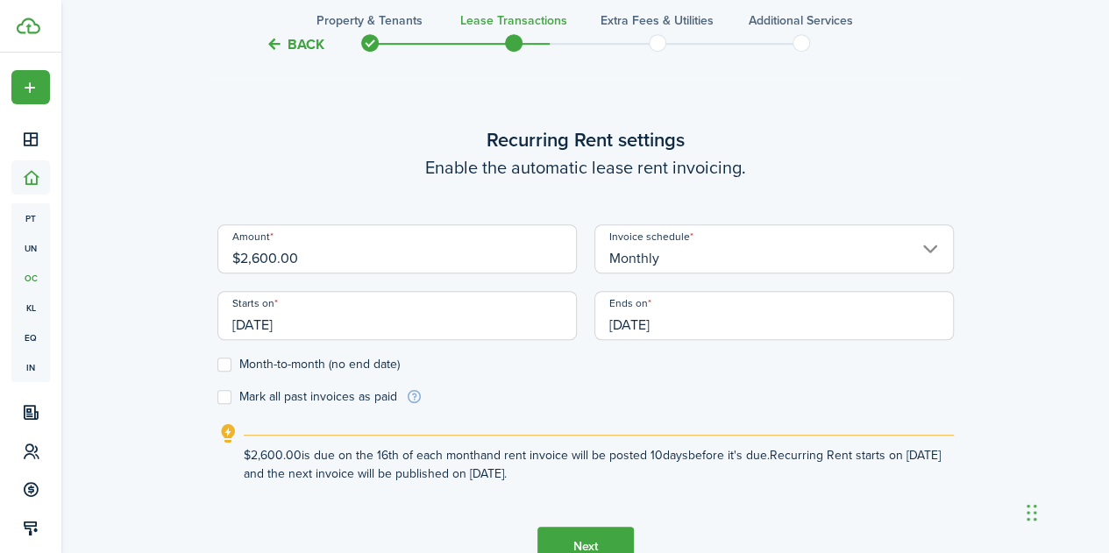
click at [298, 326] on input "[DATE]" at bounding box center [396, 315] width 359 height 49
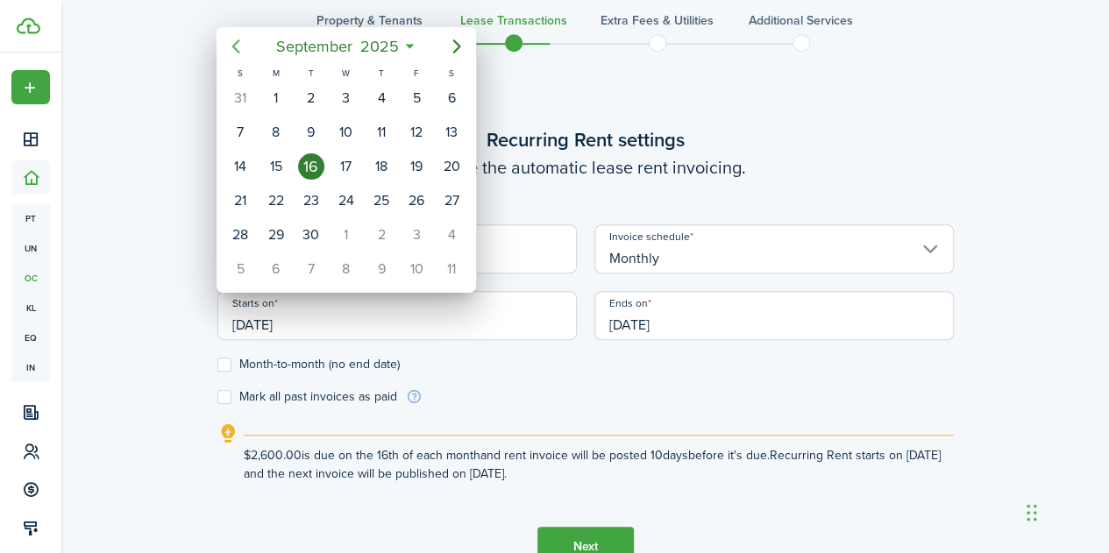
click at [241, 46] on icon "Previous page" at bounding box center [235, 46] width 21 height 21
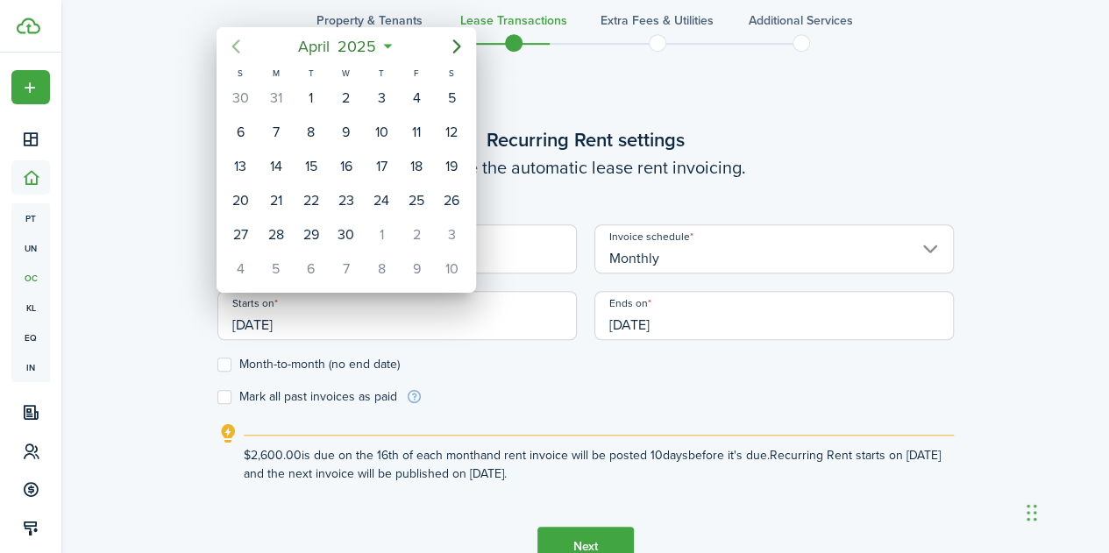
click at [241, 46] on icon "Previous page" at bounding box center [235, 46] width 21 height 21
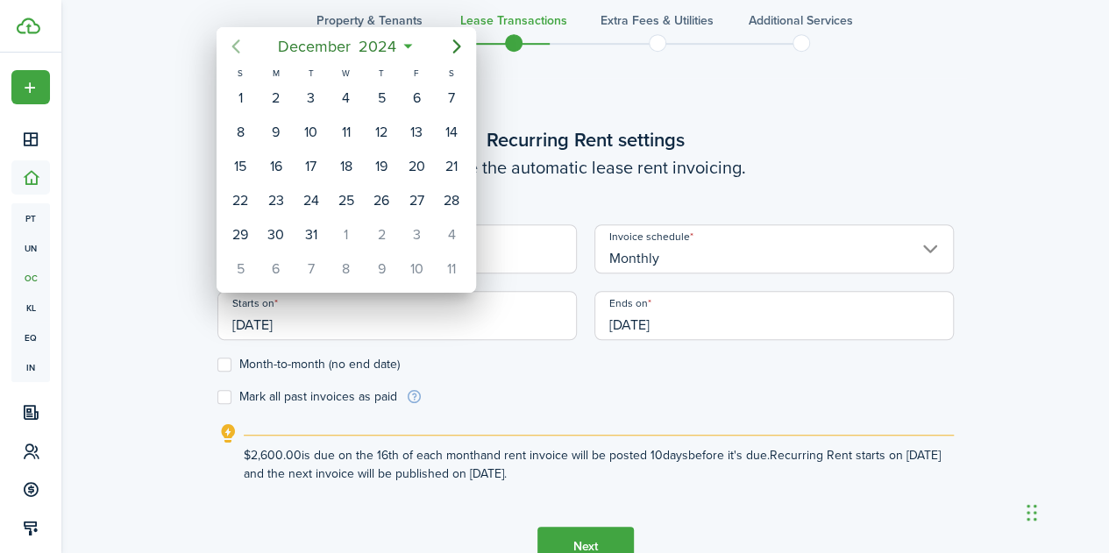
click at [241, 46] on icon "Previous page" at bounding box center [235, 46] width 21 height 21
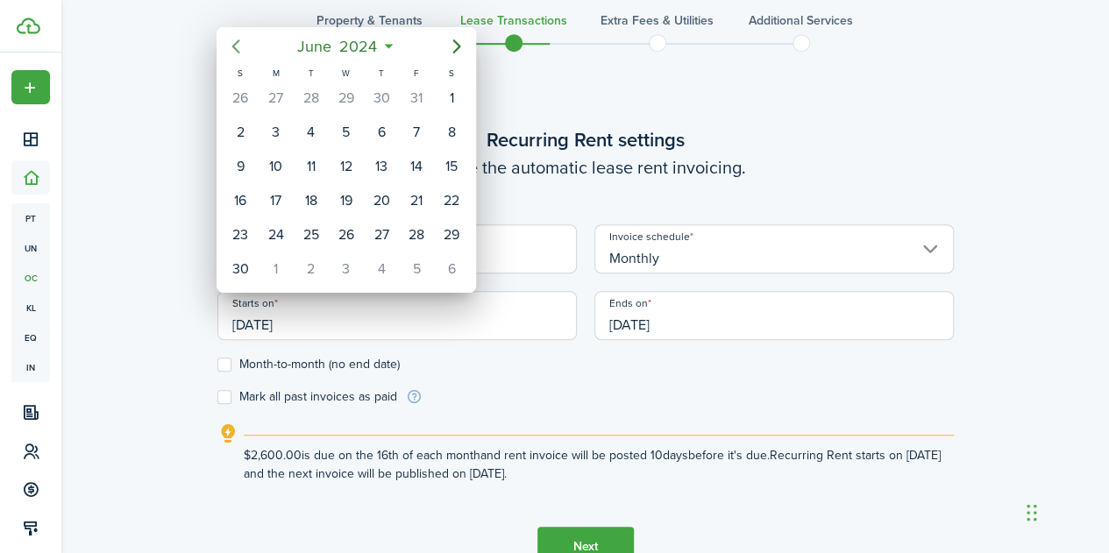
click at [241, 46] on icon "Previous page" at bounding box center [235, 46] width 21 height 21
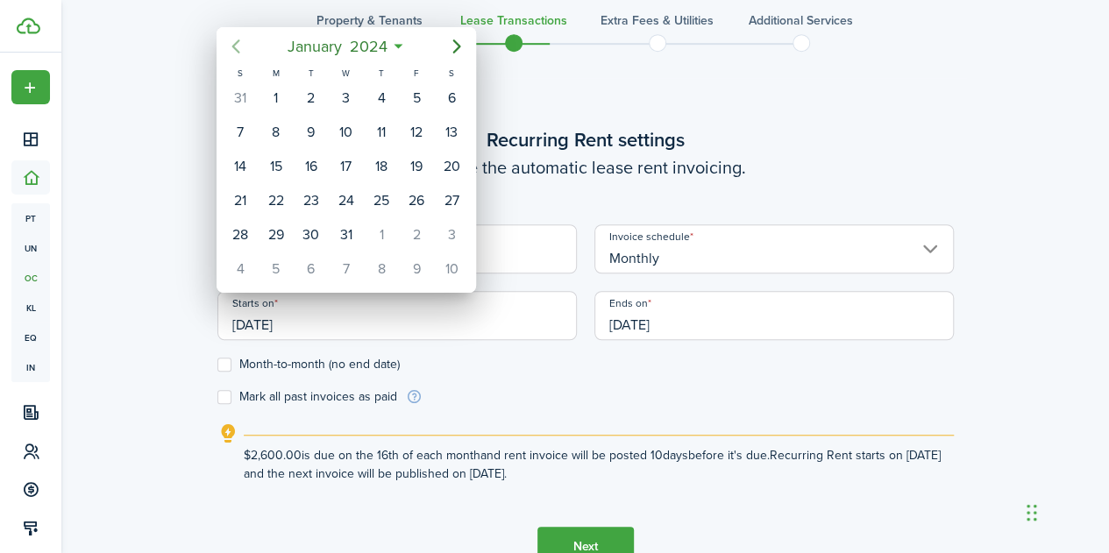
click at [241, 46] on icon "Previous page" at bounding box center [235, 46] width 21 height 21
click at [451, 40] on icon "Next page" at bounding box center [456, 46] width 21 height 21
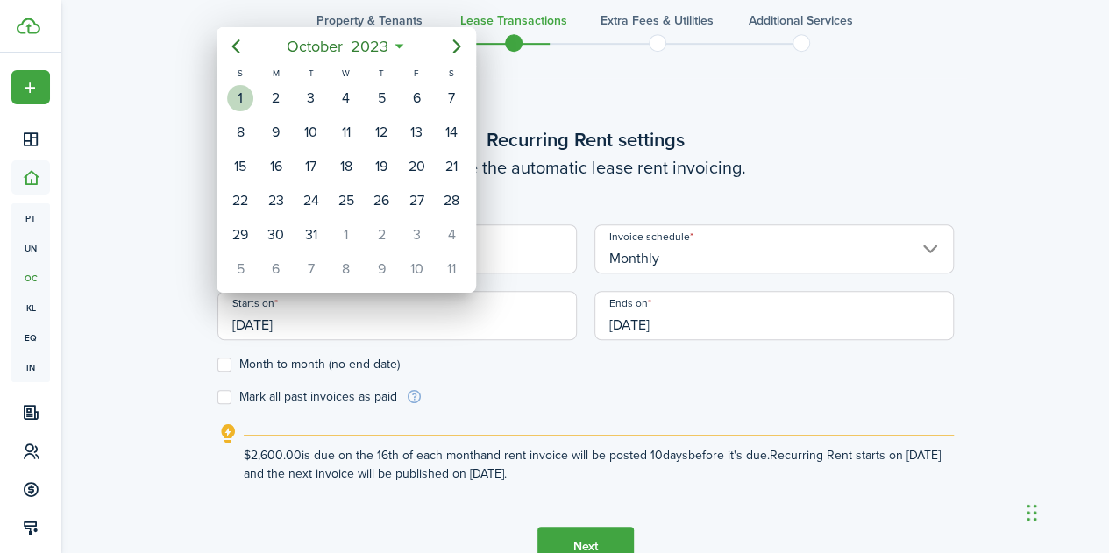
click at [244, 87] on div "1" at bounding box center [240, 98] width 26 height 26
type input "[DATE]"
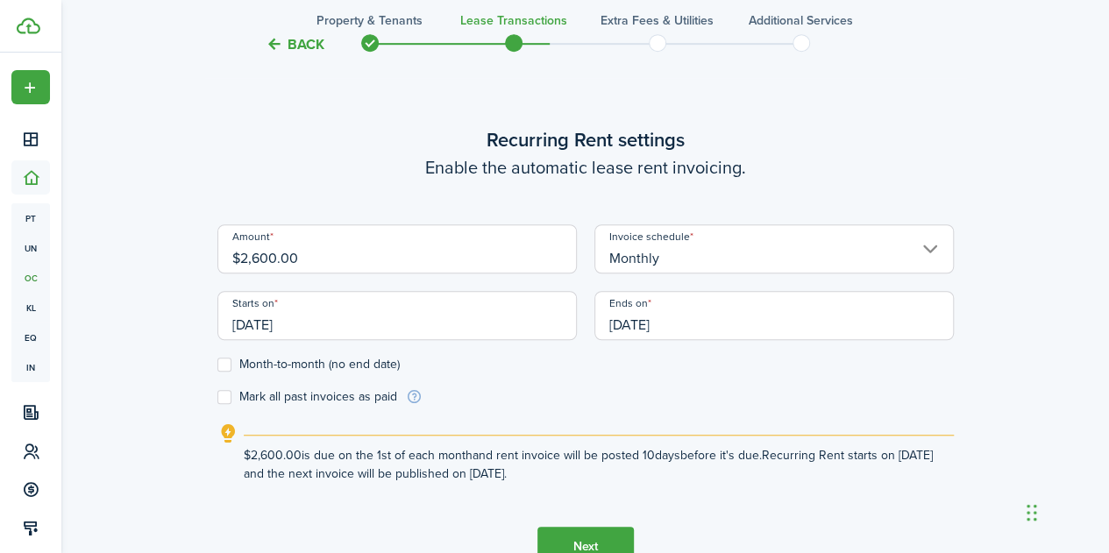
click at [235, 362] on label "Month-to-month (no end date)" at bounding box center [308, 365] width 182 height 14
click at [217, 365] on input "Month-to-month (no end date)" at bounding box center [217, 365] width 1 height 1
checkbox input "true"
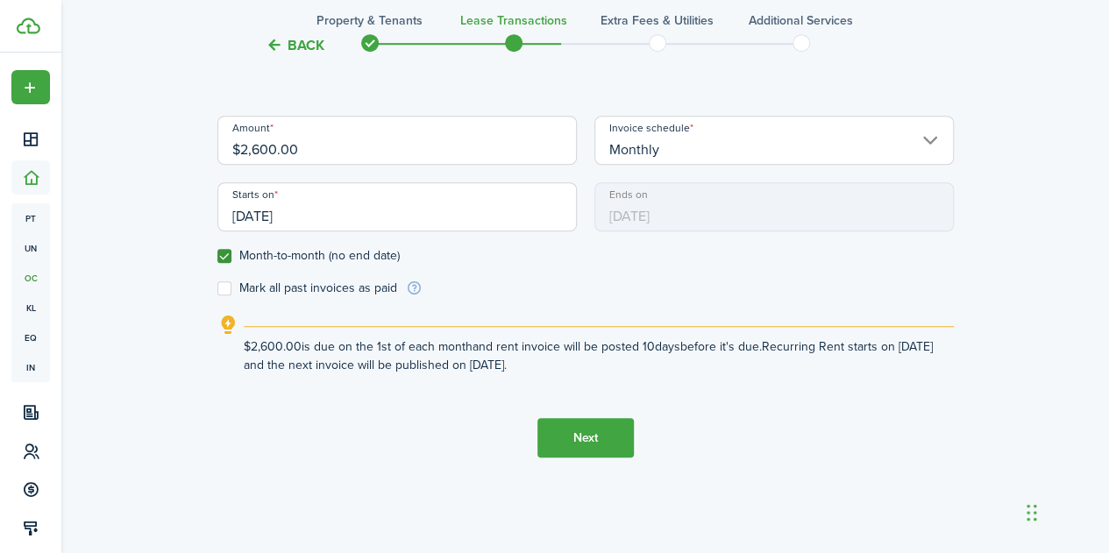
scroll to position [600, 0]
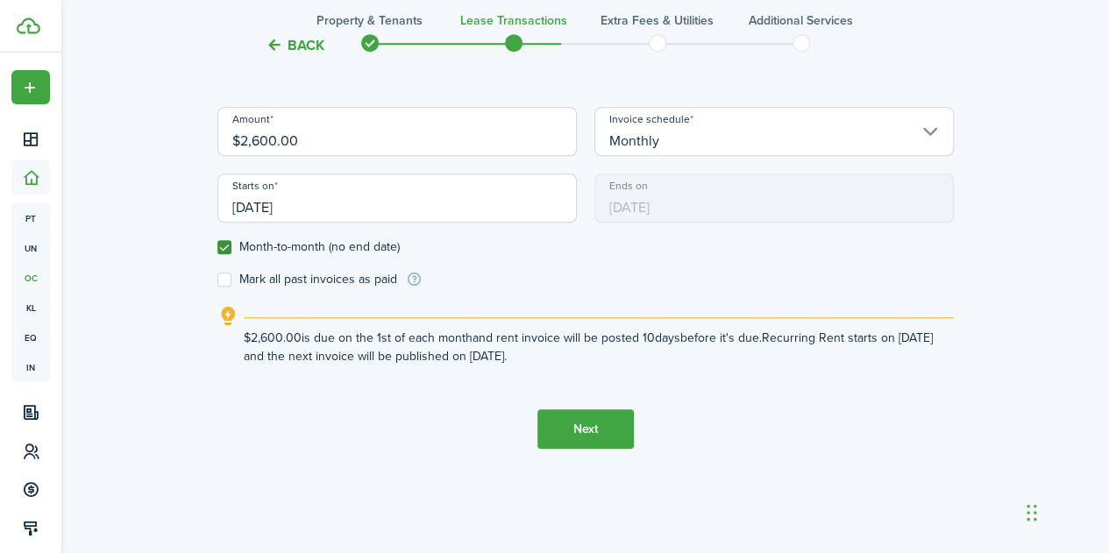
click at [579, 413] on button "Next" at bounding box center [585, 428] width 96 height 39
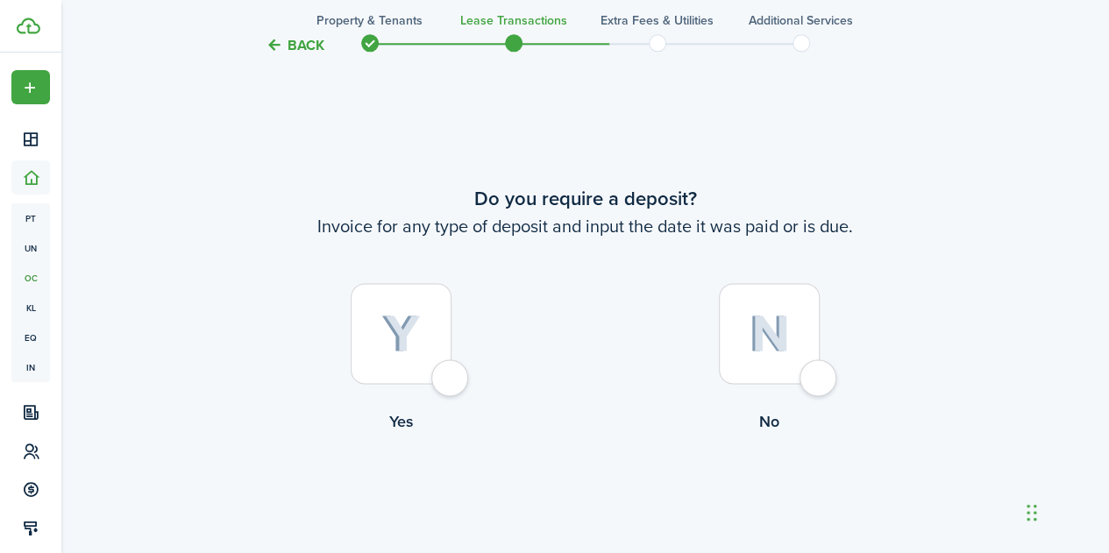
scroll to position [1035, 0]
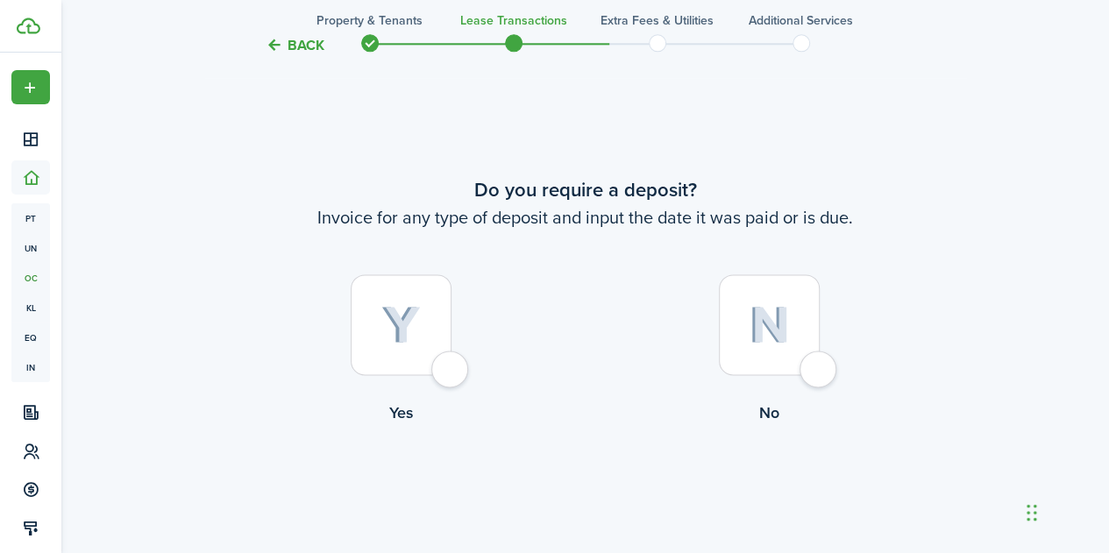
click at [451, 374] on div at bounding box center [401, 324] width 101 height 101
radio input "true"
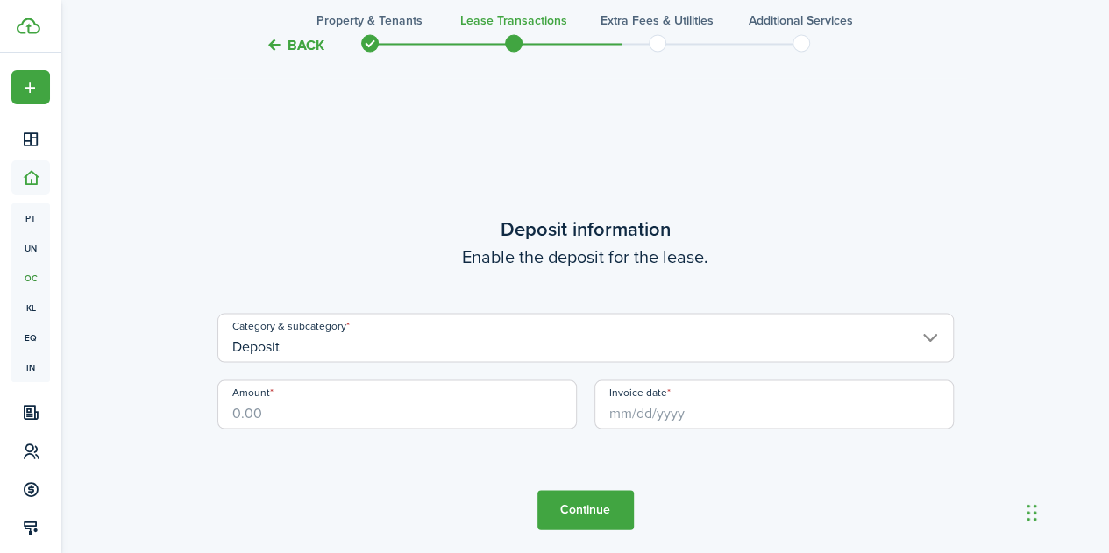
scroll to position [1588, 0]
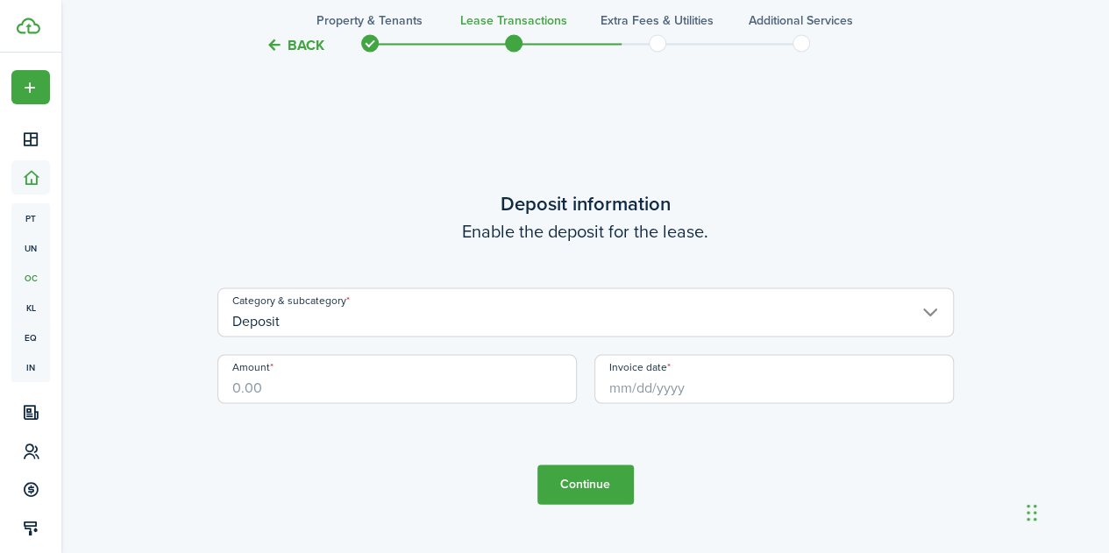
click at [293, 380] on input "Amount" at bounding box center [396, 378] width 359 height 49
click at [635, 374] on input "Invoice date" at bounding box center [773, 378] width 359 height 49
type input "$5,200.00"
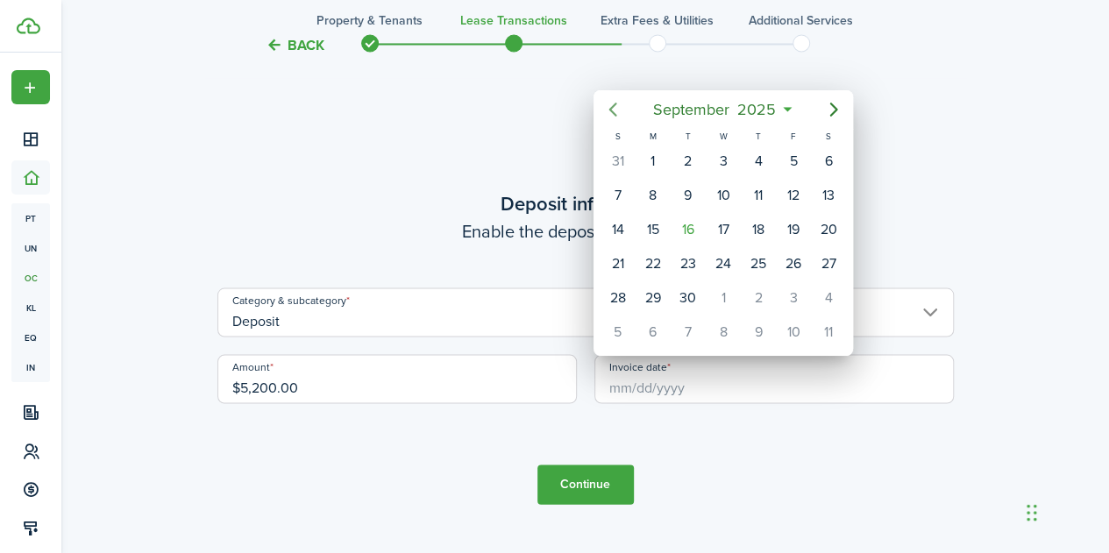
click at [615, 111] on icon "Previous page" at bounding box center [612, 109] width 21 height 21
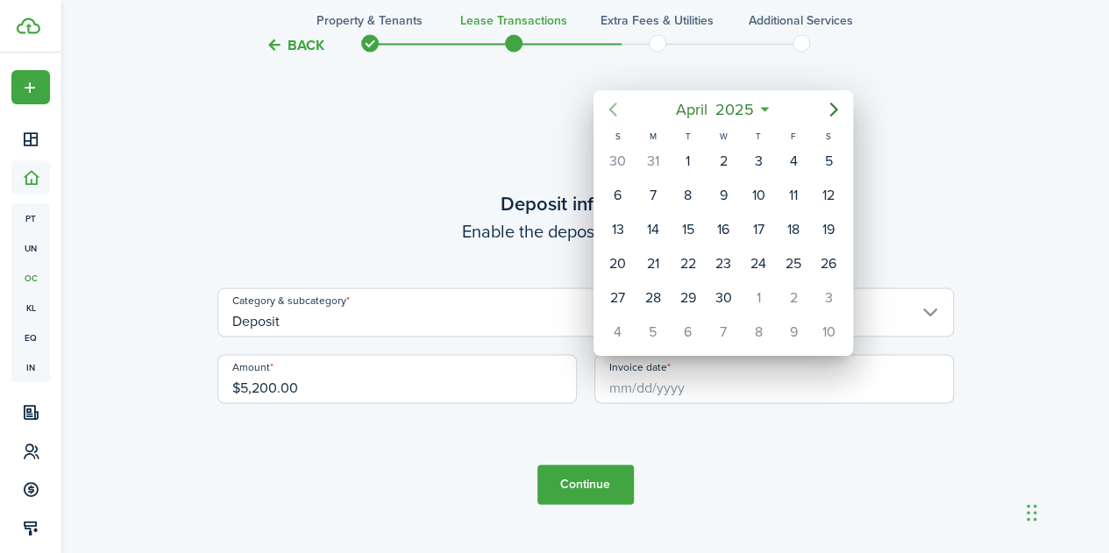
click at [615, 111] on icon "Previous page" at bounding box center [612, 109] width 21 height 21
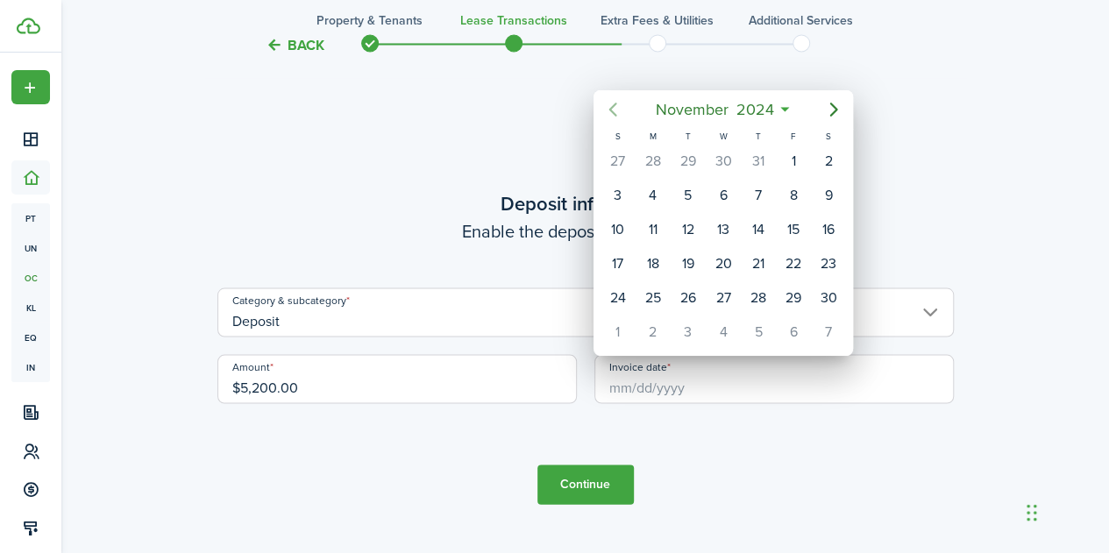
click at [615, 111] on icon "Previous page" at bounding box center [612, 109] width 21 height 21
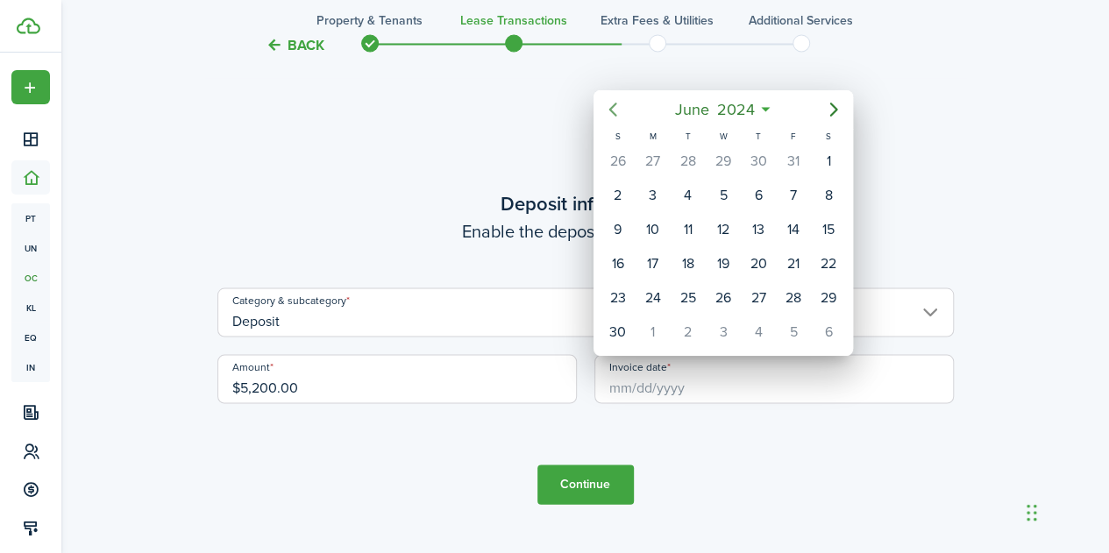
click at [615, 111] on icon "Previous page" at bounding box center [612, 109] width 21 height 21
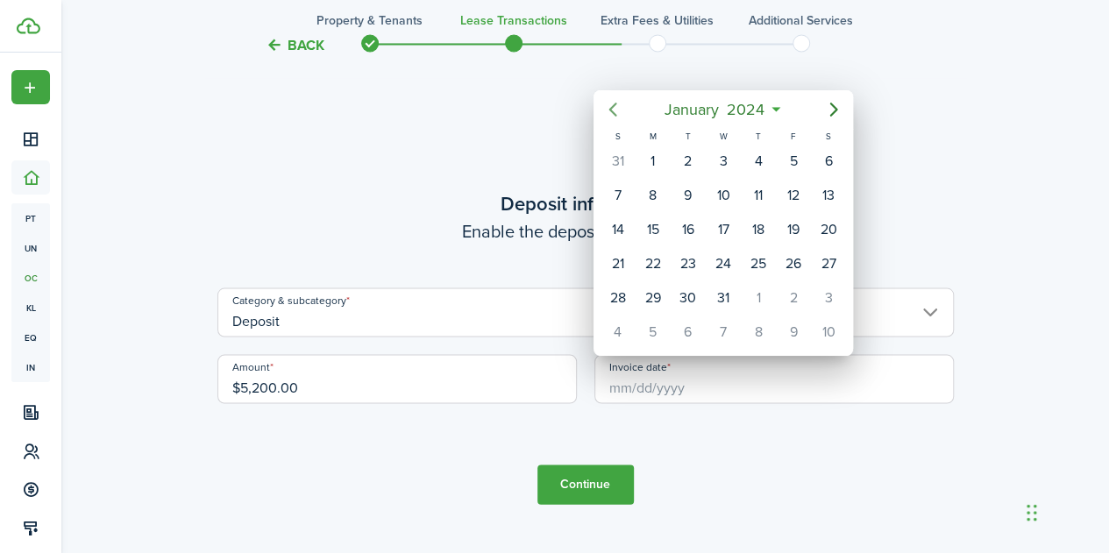
click at [615, 111] on icon "Previous page" at bounding box center [612, 109] width 21 height 21
click at [626, 153] on div "1" at bounding box center [617, 161] width 26 height 26
type input "[DATE]"
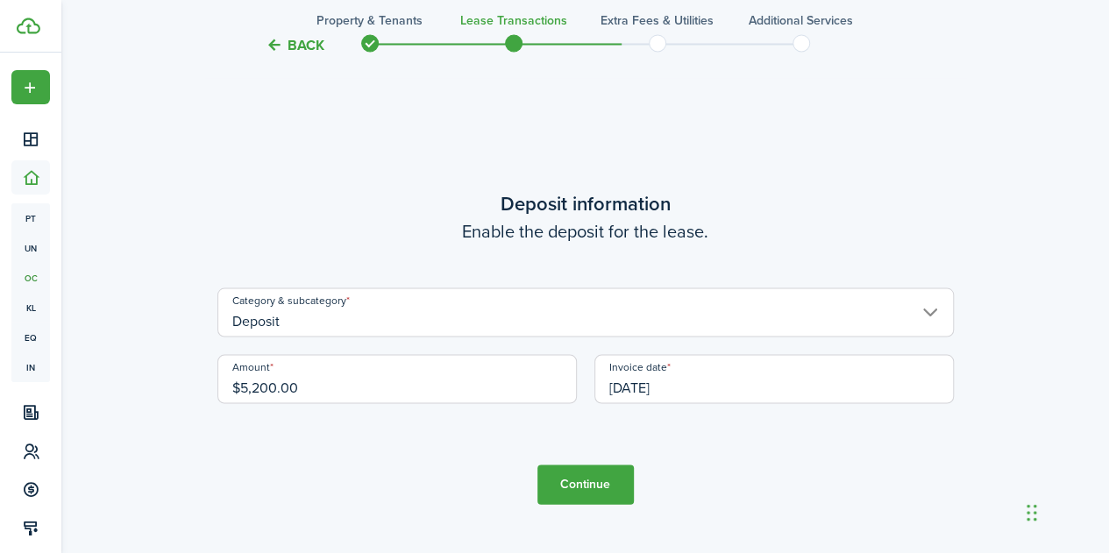
click at [591, 479] on button "Continue" at bounding box center [585, 484] width 96 height 39
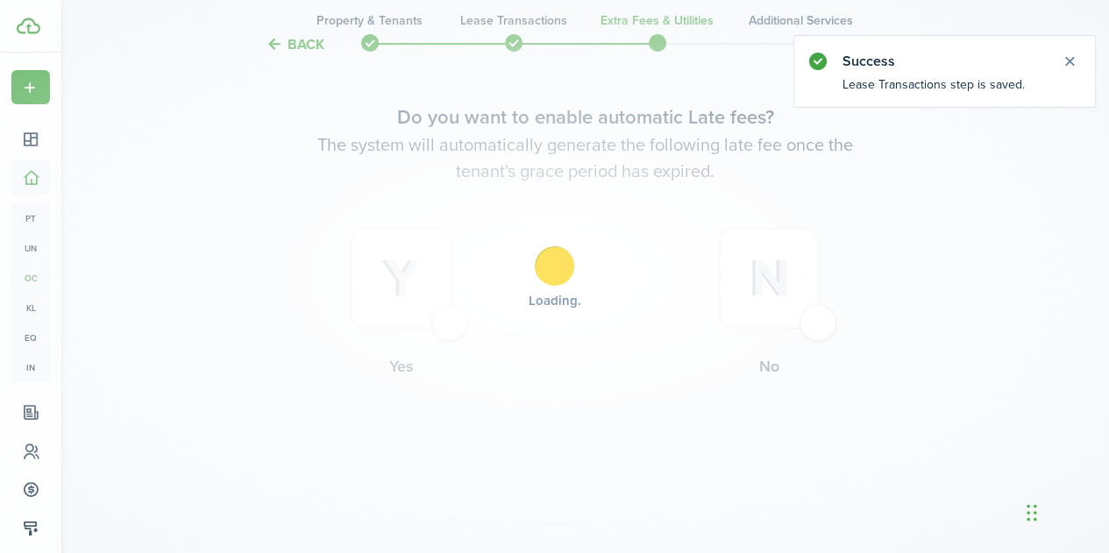
scroll to position [0, 0]
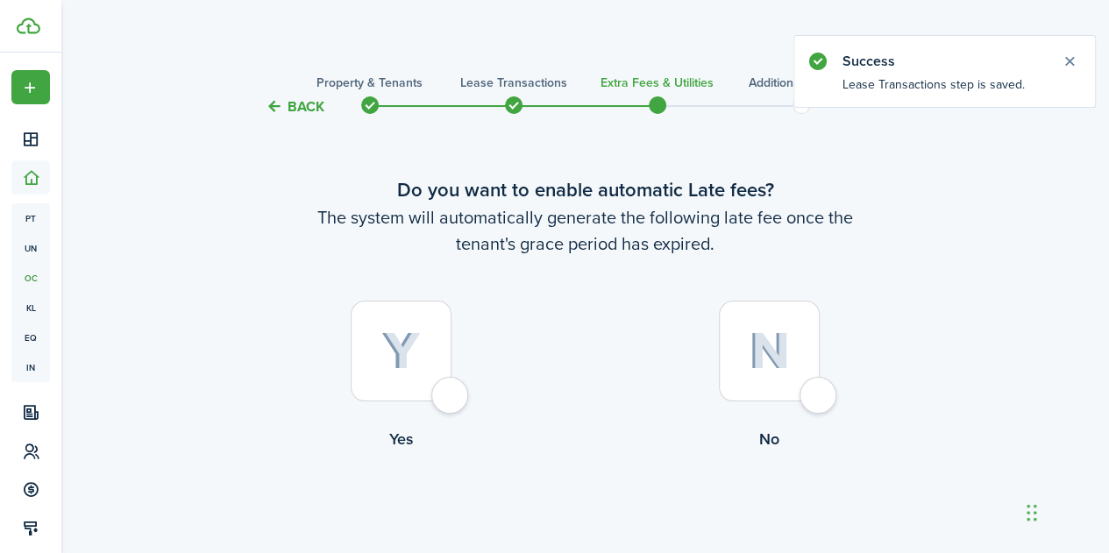
click at [451, 401] on div at bounding box center [401, 351] width 101 height 101
radio input "true"
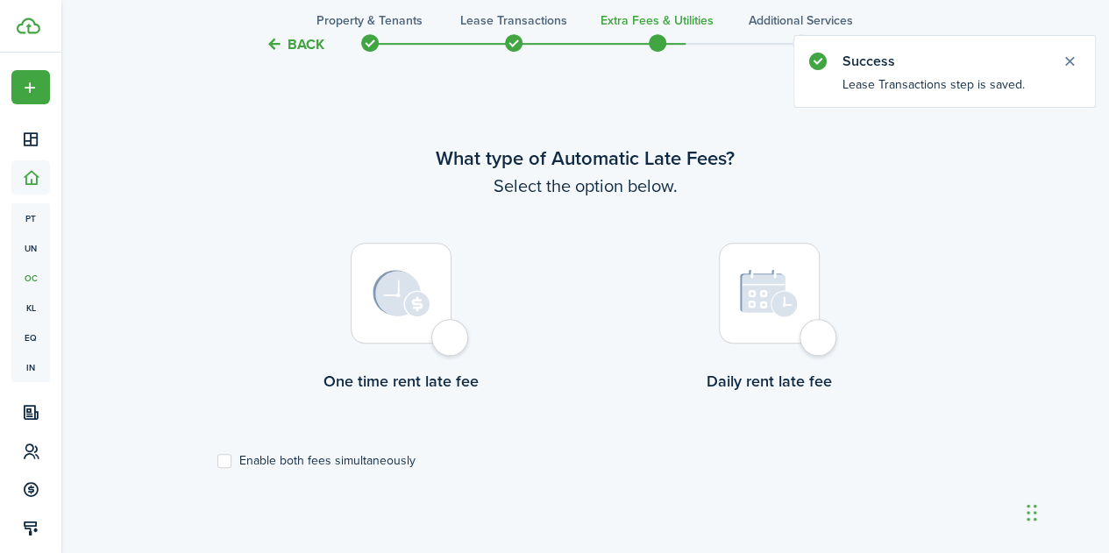
scroll to position [508, 0]
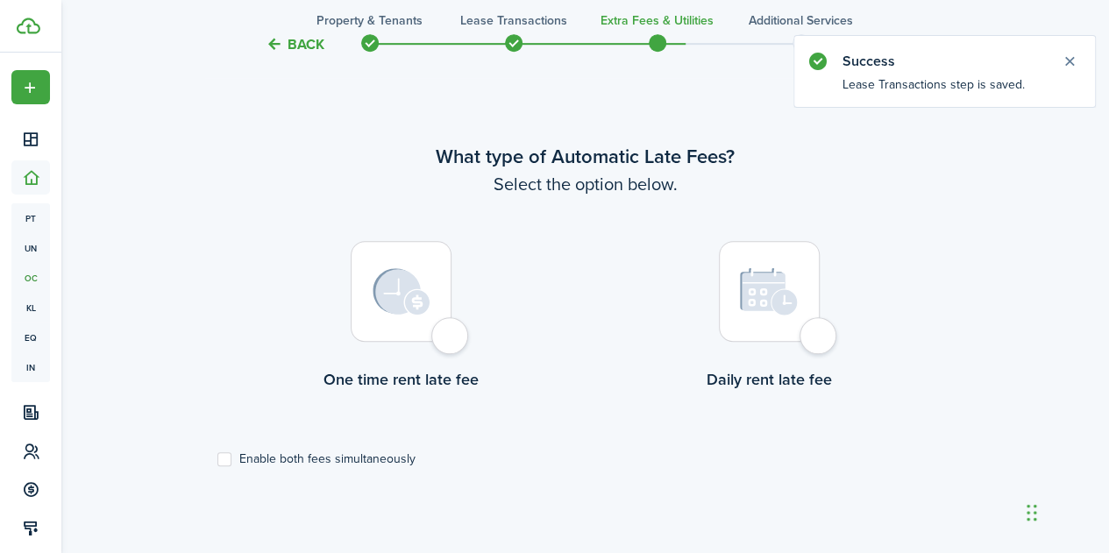
click at [443, 330] on div at bounding box center [401, 291] width 101 height 101
radio input "true"
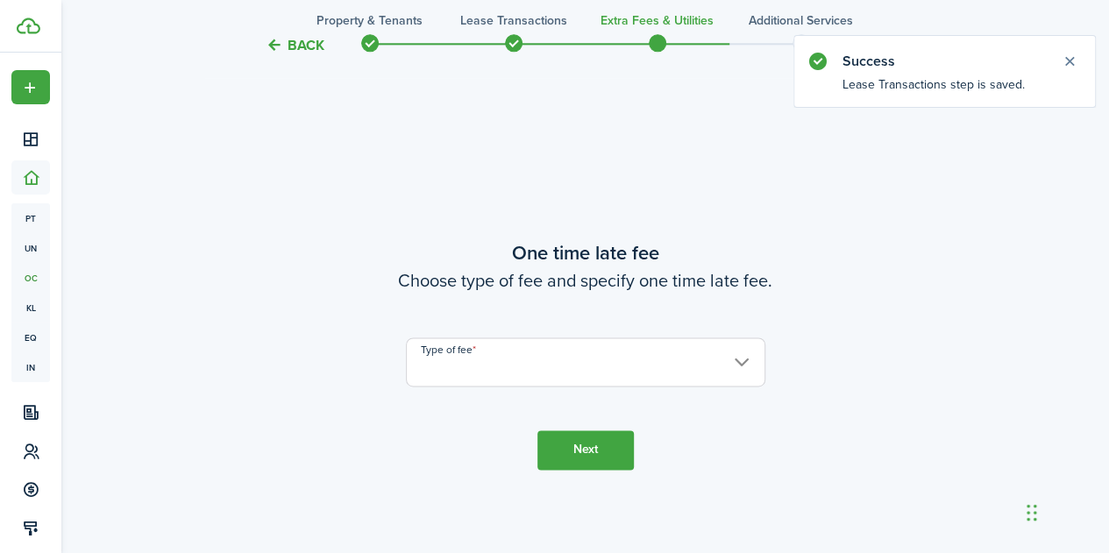
scroll to position [1061, 0]
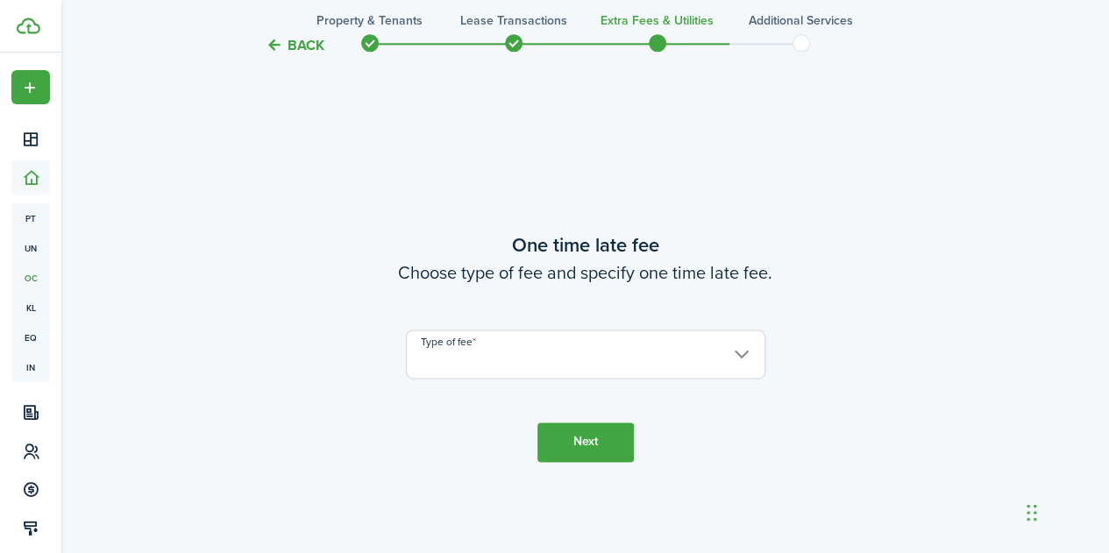
click at [454, 356] on input "Type of fee" at bounding box center [585, 354] width 359 height 49
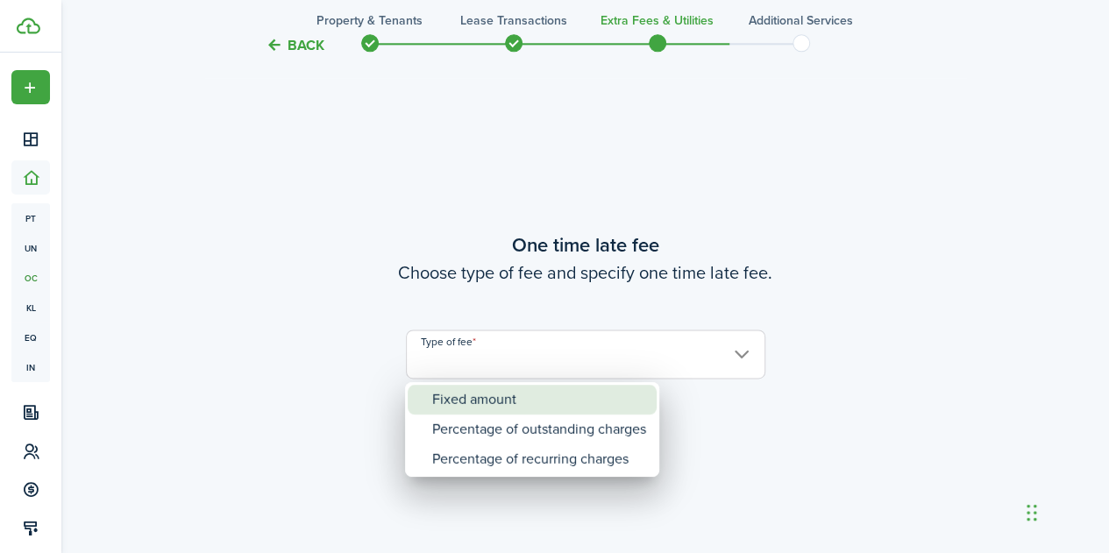
click at [460, 395] on div "Fixed amount" at bounding box center [539, 400] width 214 height 30
type input "Fixed amount"
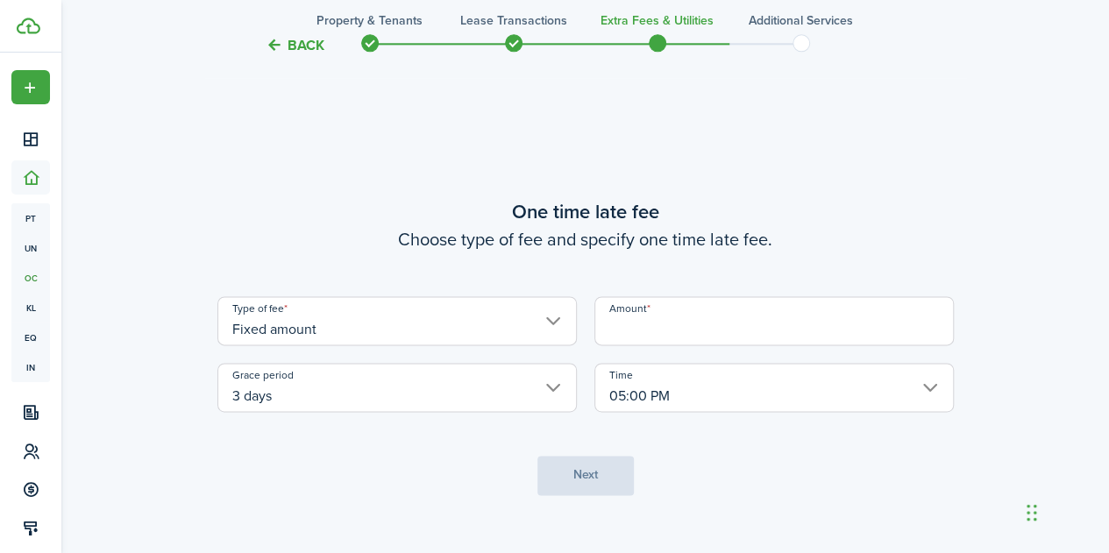
click at [644, 313] on input "Amount" at bounding box center [773, 320] width 359 height 49
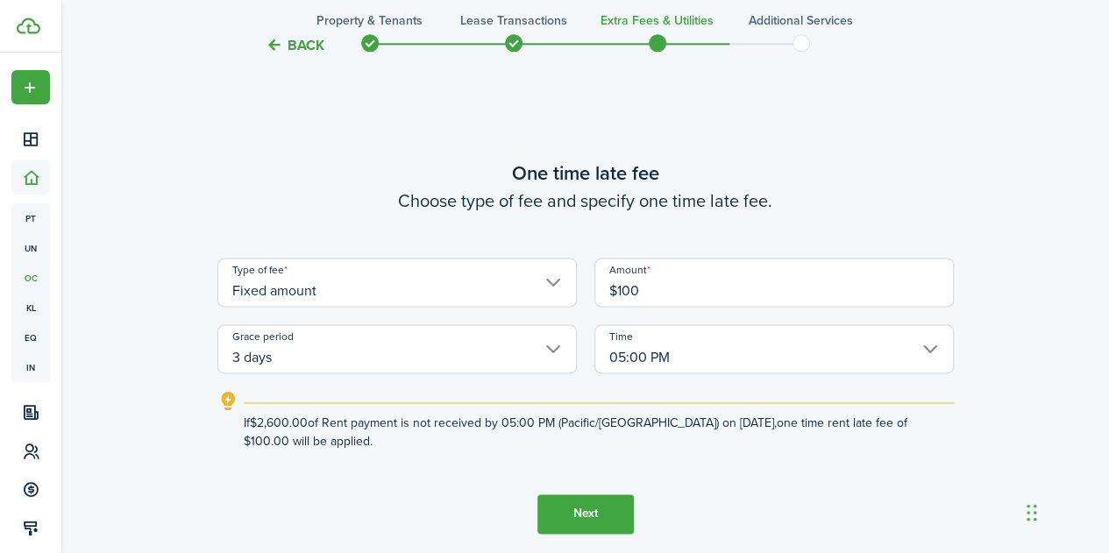
type input "$100.00"
click at [572, 504] on button "Next" at bounding box center [585, 513] width 96 height 39
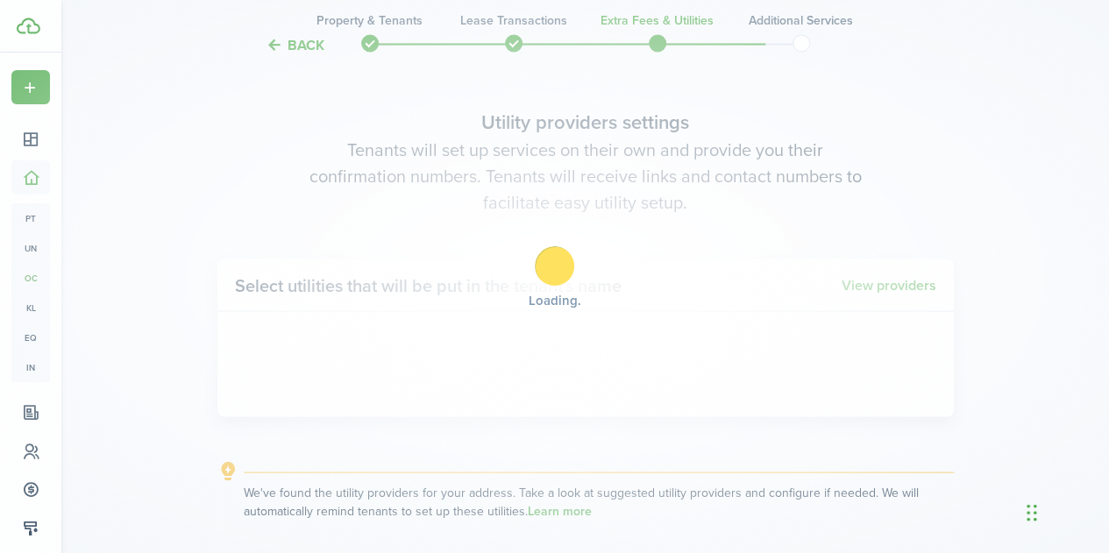
scroll to position [1615, 0]
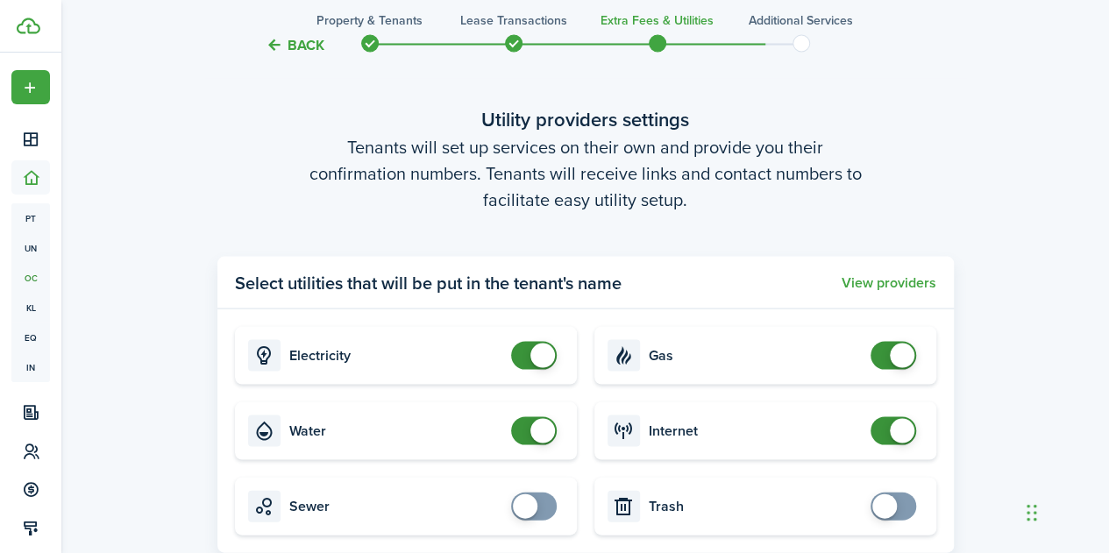
checkbox input "true"
click at [896, 506] on span at bounding box center [893, 506] width 18 height 28
checkbox input "true"
click at [543, 504] on span at bounding box center [534, 506] width 18 height 28
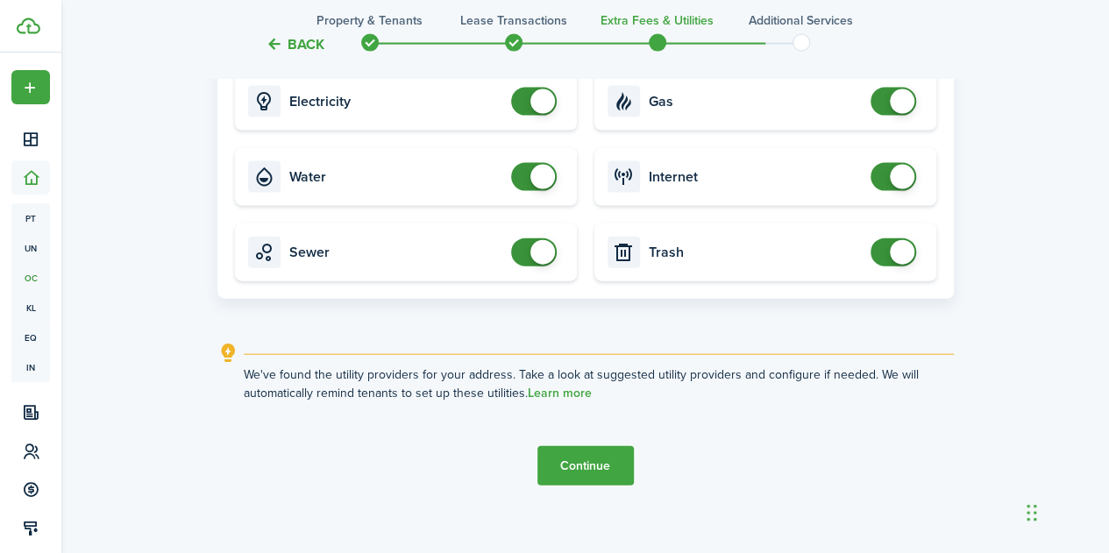
scroll to position [1884, 0]
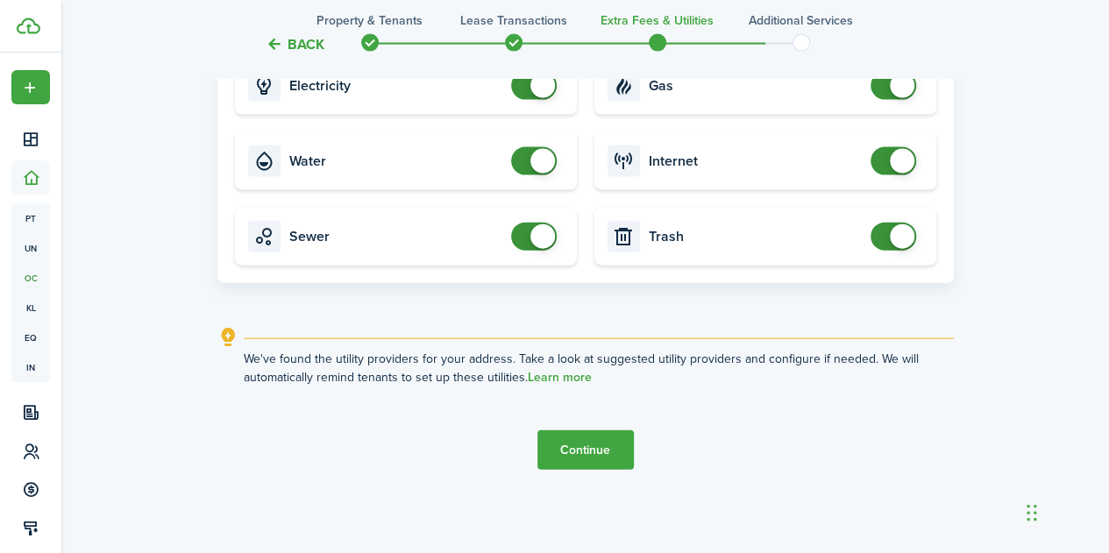
click at [612, 457] on button "Continue" at bounding box center [585, 449] width 96 height 39
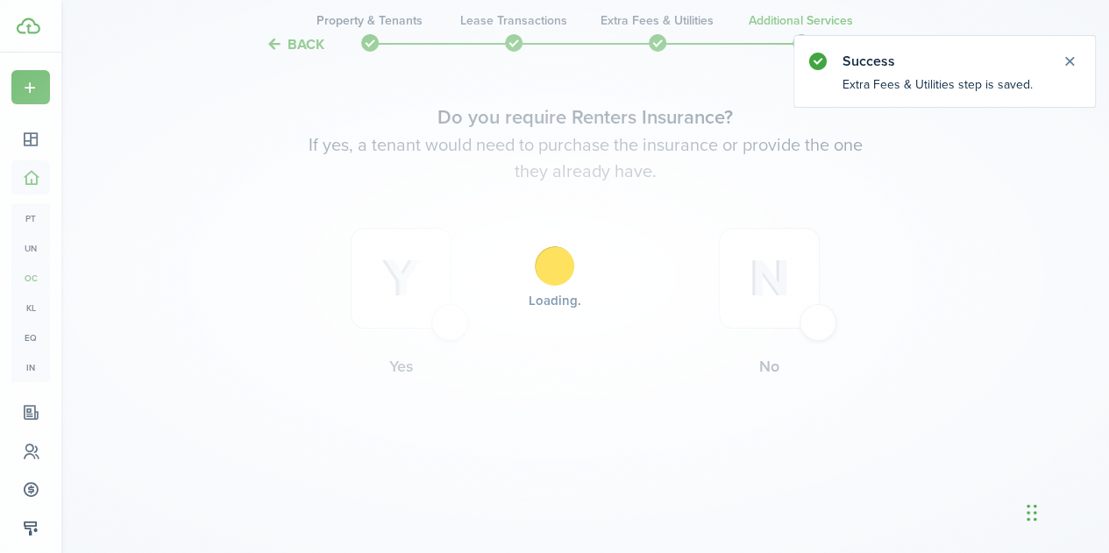
scroll to position [0, 0]
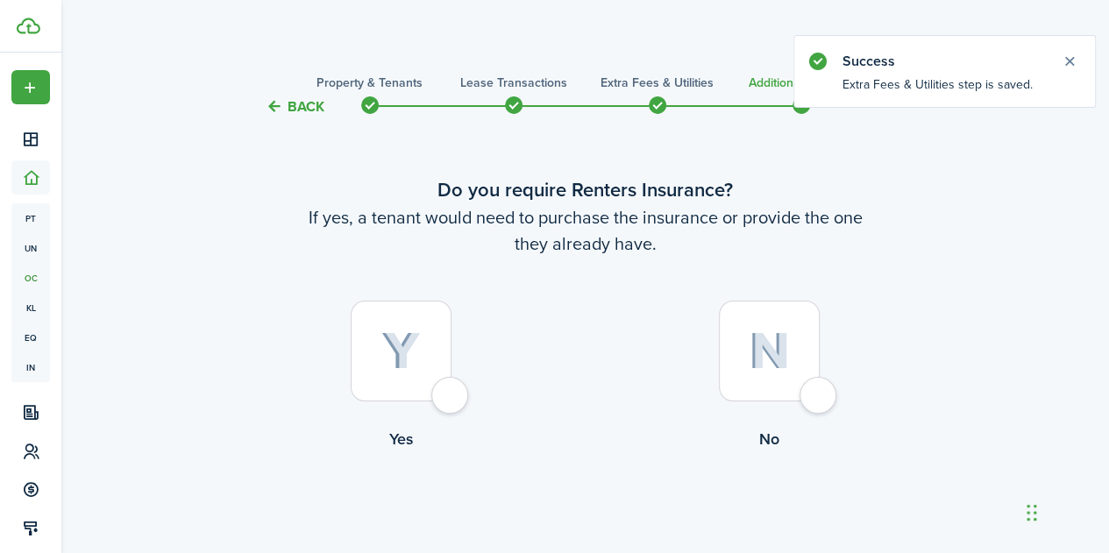
click at [447, 390] on div at bounding box center [401, 351] width 101 height 101
radio input "true"
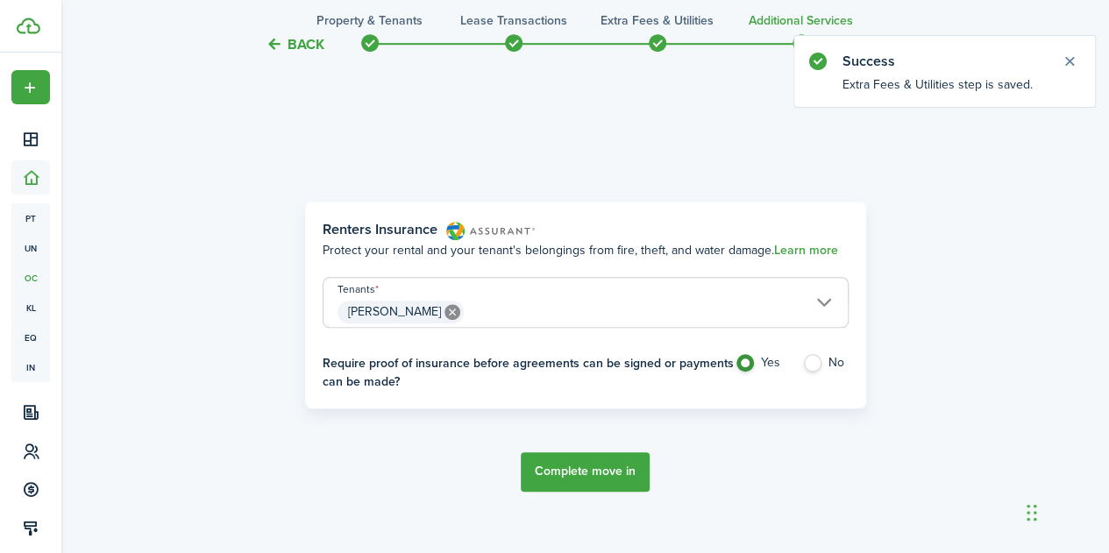
scroll to position [508, 0]
click at [808, 360] on label "No" at bounding box center [825, 366] width 46 height 26
radio input "false"
radio input "true"
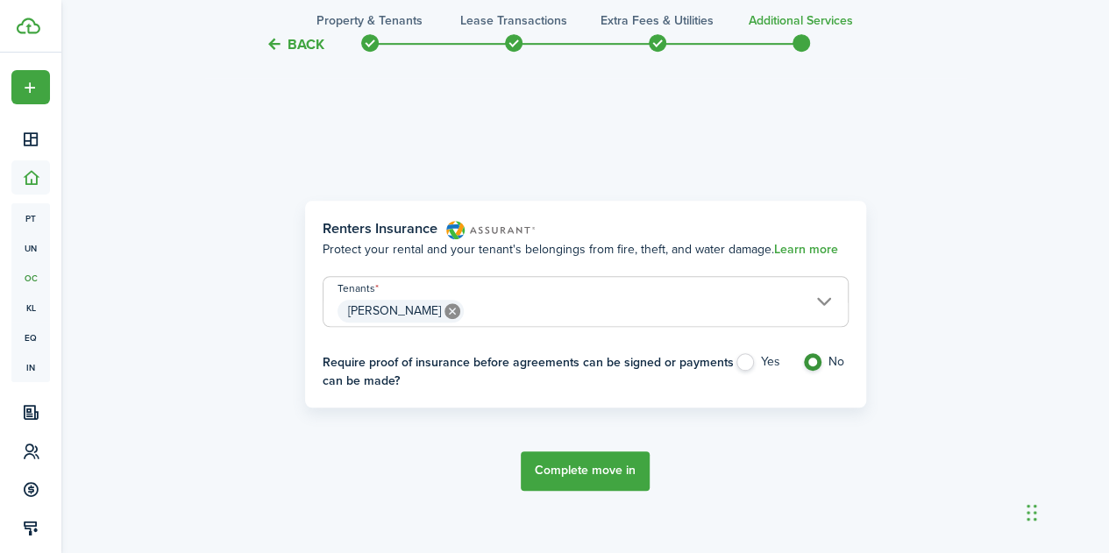
click at [591, 471] on button "Complete move in" at bounding box center [585, 470] width 129 height 39
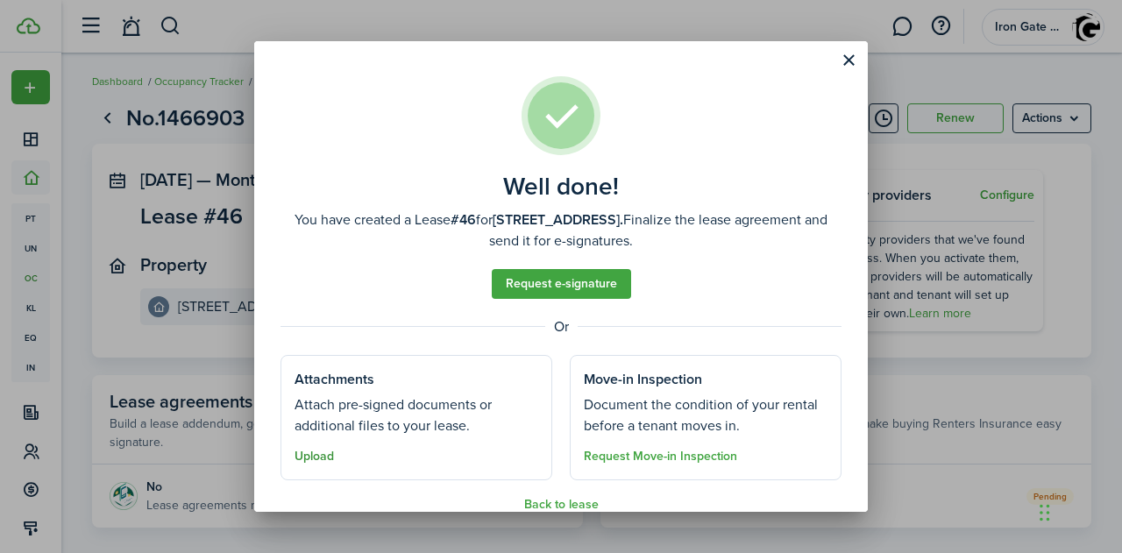
click at [321, 457] on button "Upload" at bounding box center [314, 457] width 39 height 14
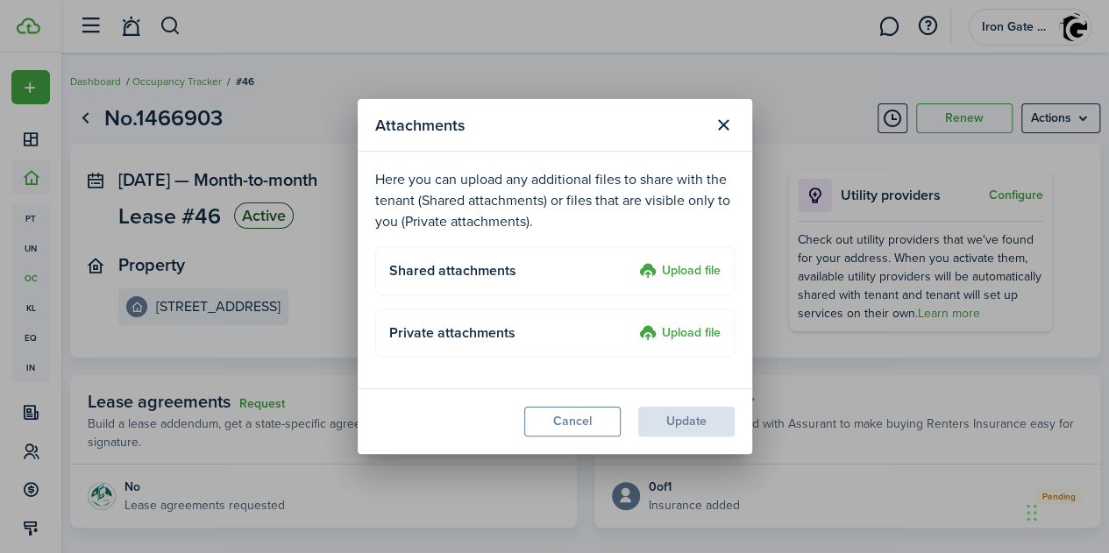
click at [702, 273] on label "Upload file" at bounding box center [680, 271] width 82 height 21
click at [633, 261] on input "Upload file" at bounding box center [633, 261] width 0 height 0
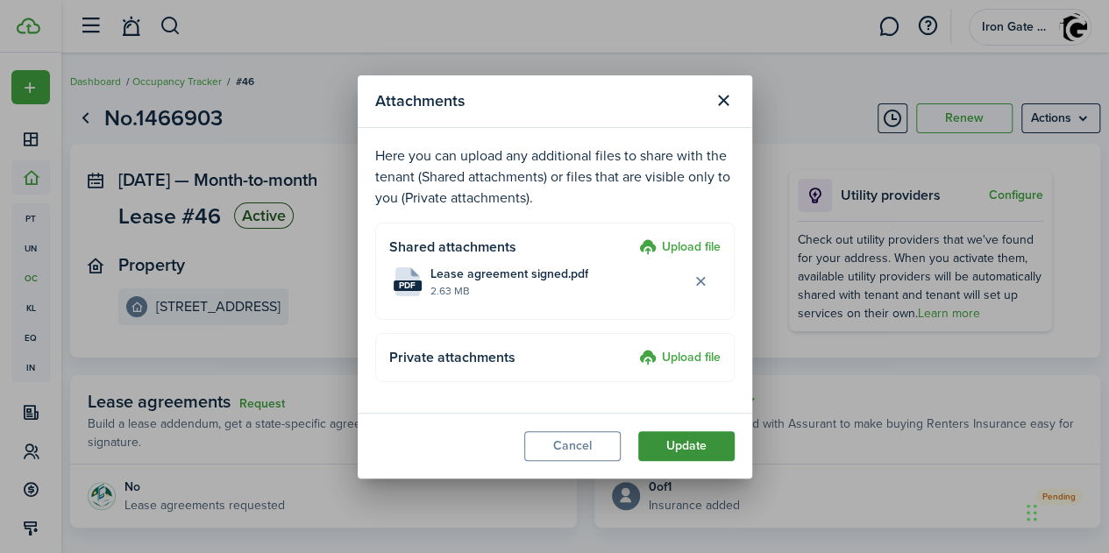
click at [697, 445] on button "Update" at bounding box center [686, 446] width 96 height 30
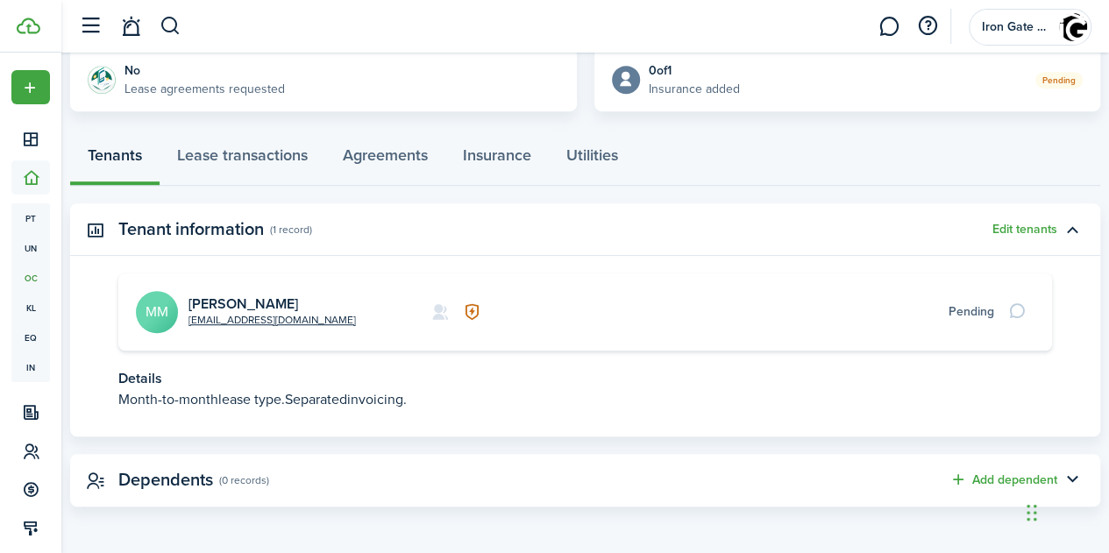
scroll to position [417, 0]
click at [252, 146] on link "Lease transactions" at bounding box center [243, 158] width 166 height 53
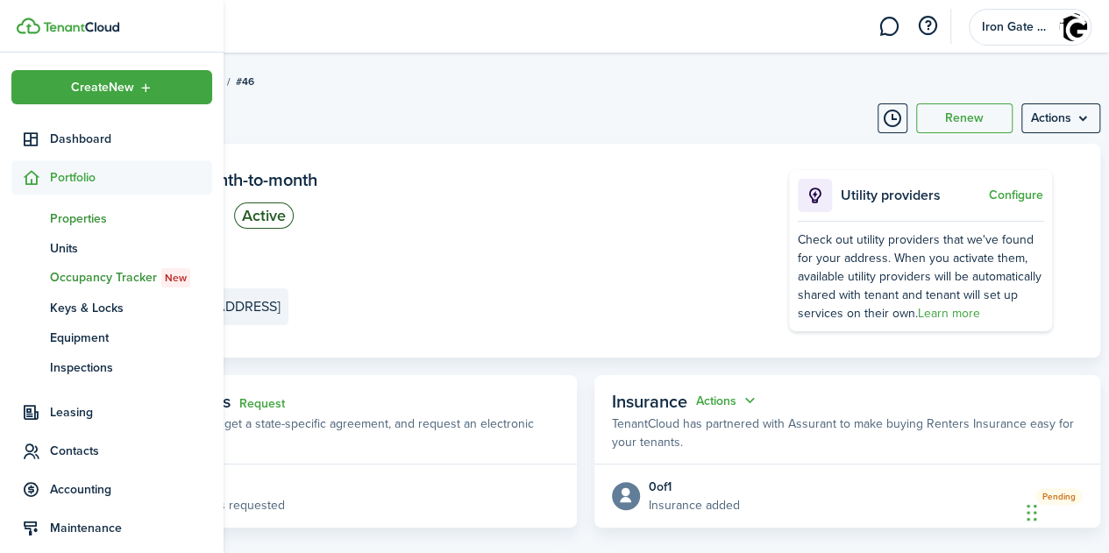
click at [69, 215] on span "Properties" at bounding box center [131, 218] width 162 height 18
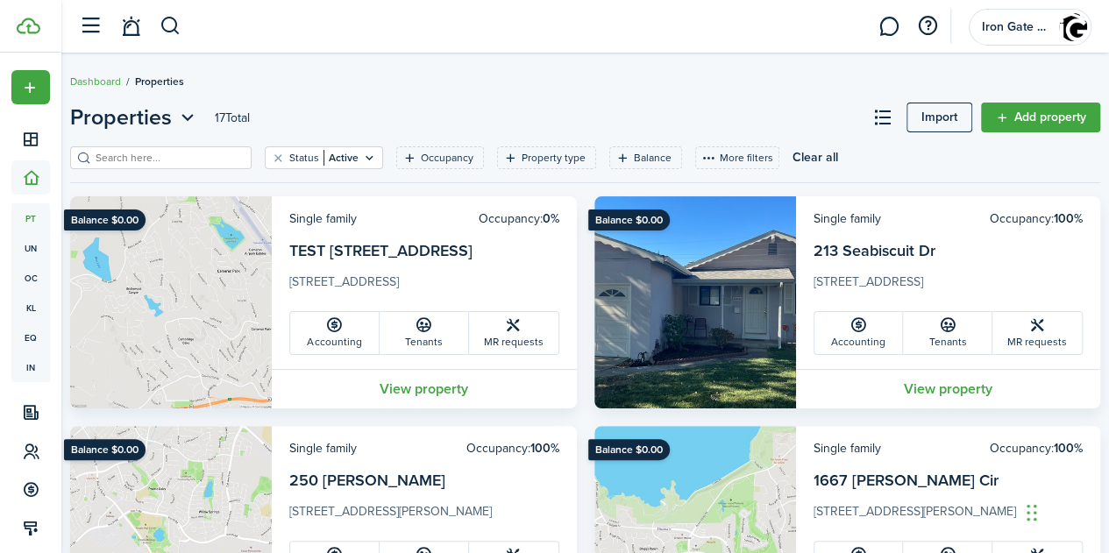
click at [375, 213] on card-additional-info "Single family Occupancy: 0% TEST [STREET_ADDRESS] Accounting Tenants MR requests" at bounding box center [424, 282] width 305 height 173
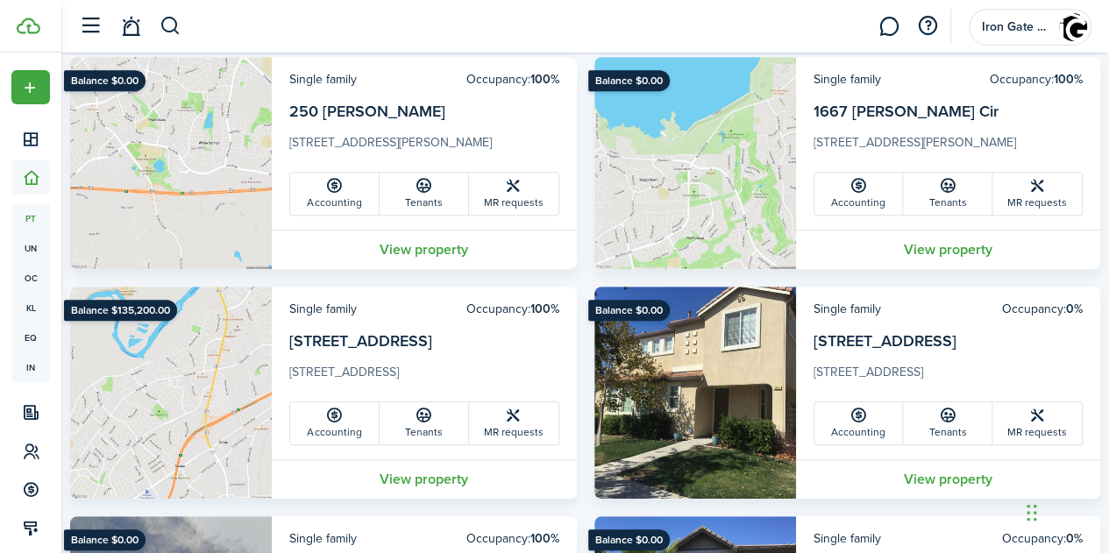
scroll to position [395, 0]
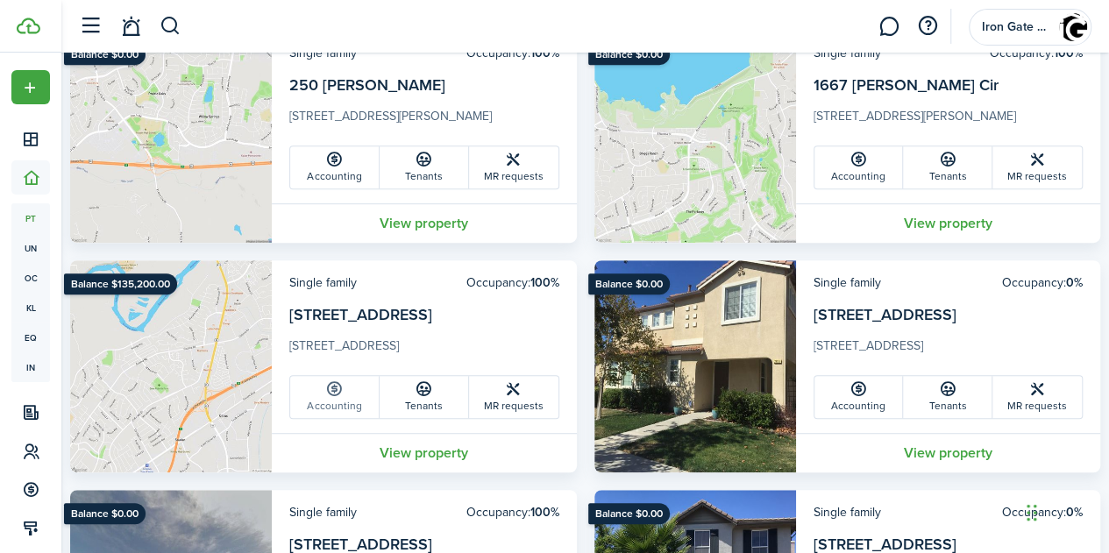
click at [344, 394] on icon at bounding box center [334, 389] width 18 height 18
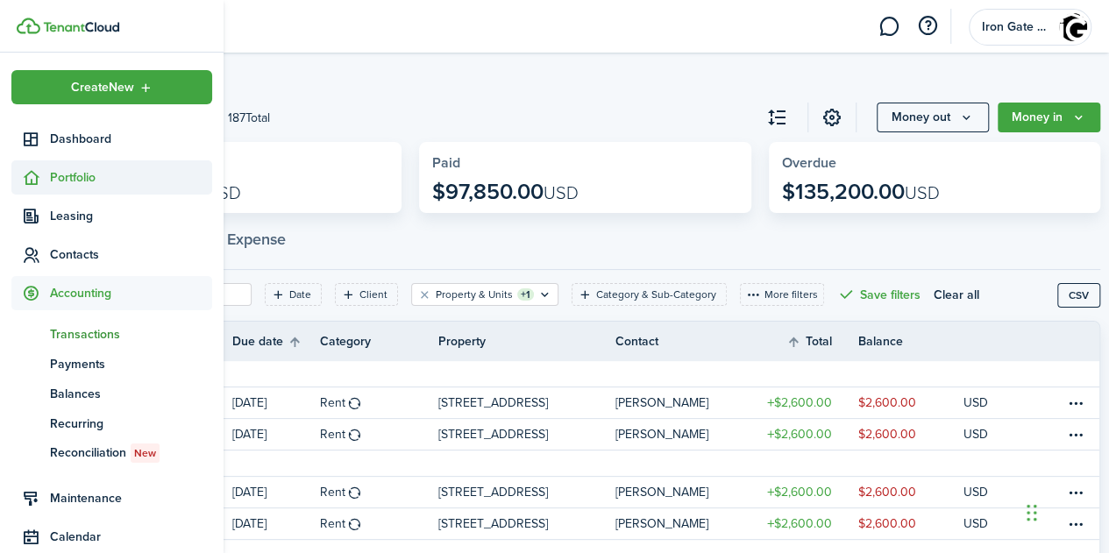
click at [82, 174] on span "Portfolio" at bounding box center [131, 177] width 162 height 18
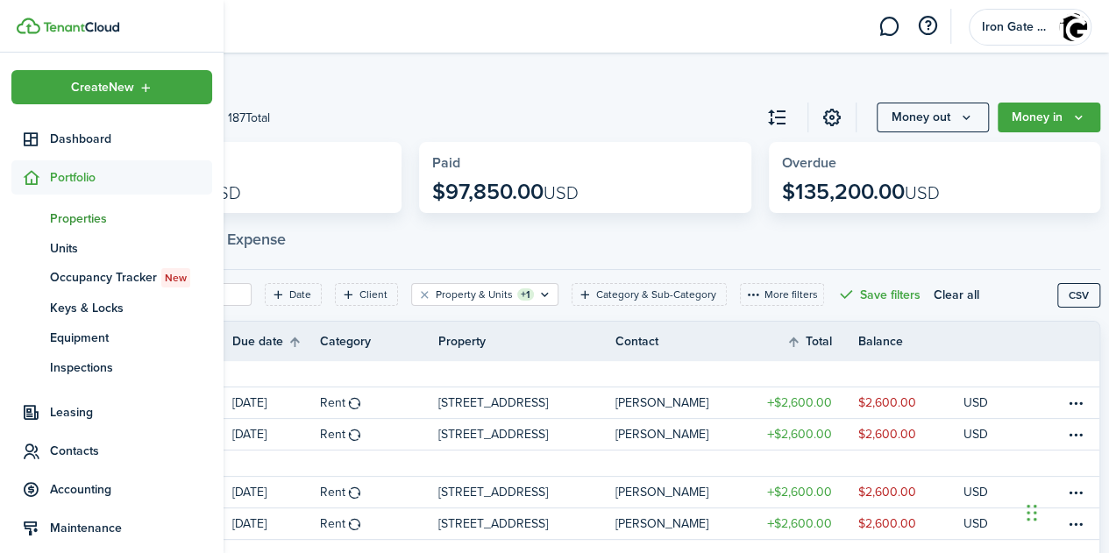
click at [82, 221] on span "Properties" at bounding box center [131, 218] width 162 height 18
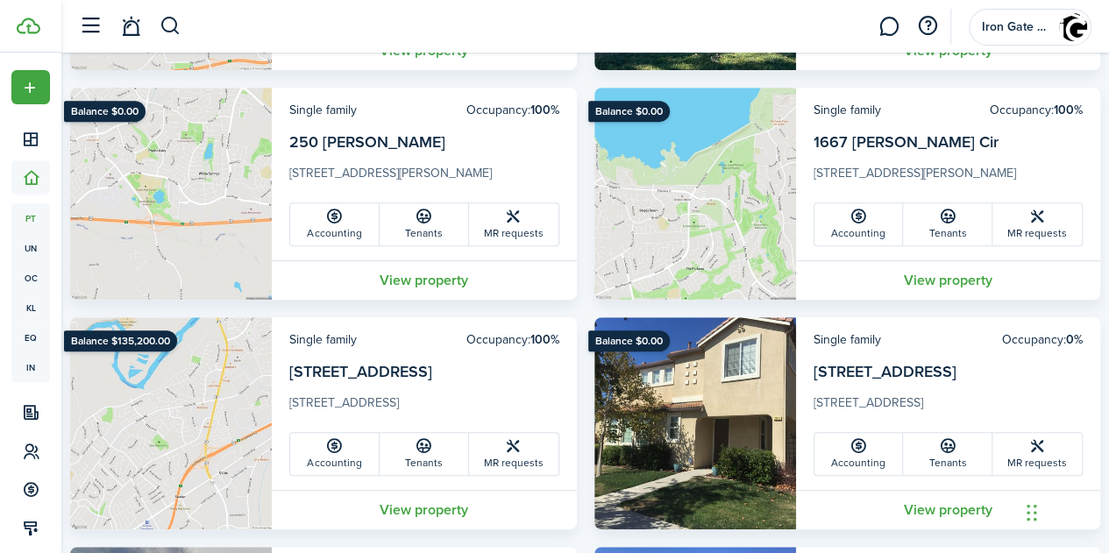
scroll to position [341, 0]
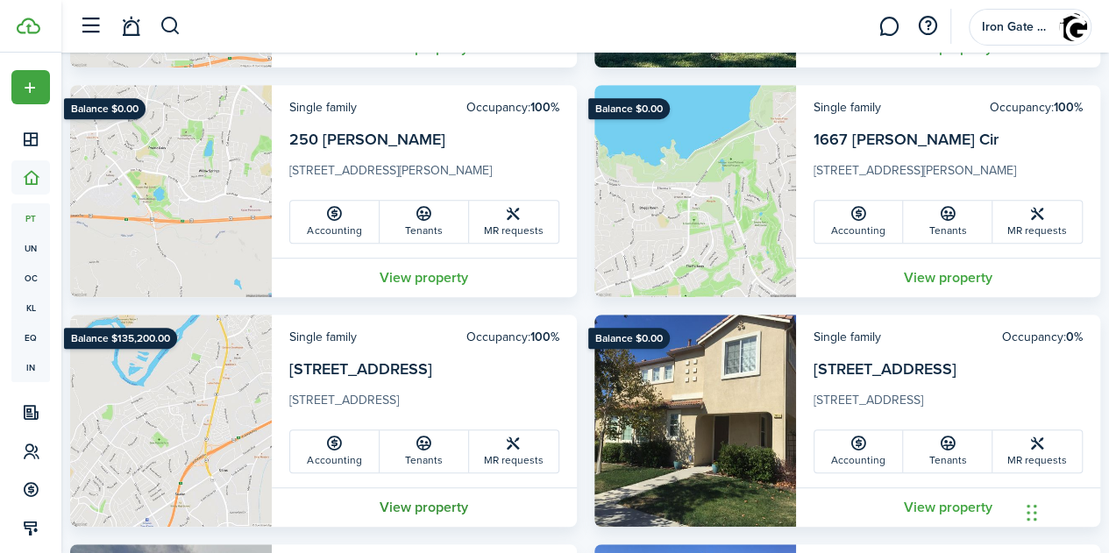
click at [454, 513] on link "View property" at bounding box center [424, 506] width 305 height 39
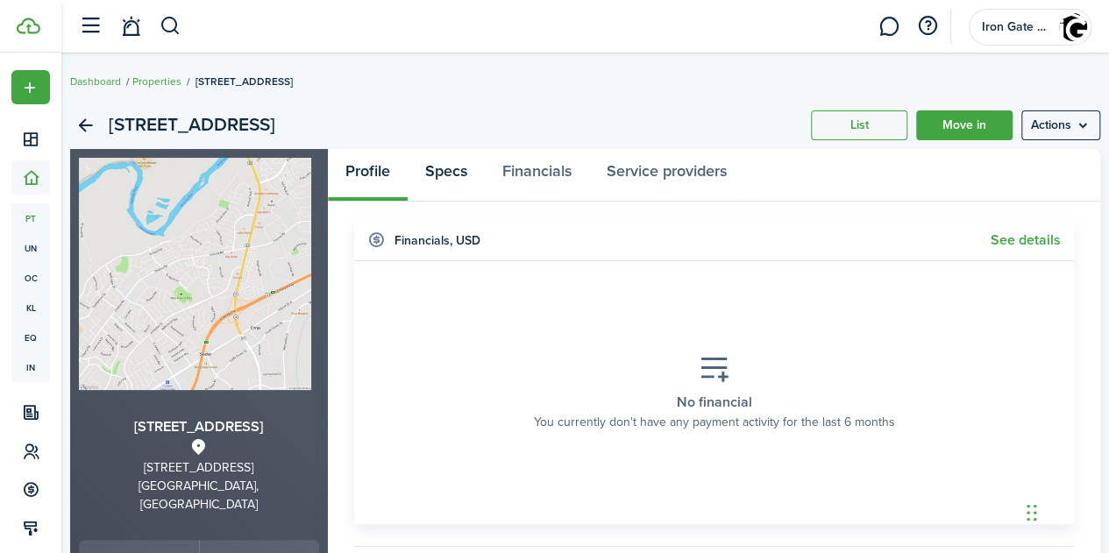
click at [445, 164] on link "Specs" at bounding box center [446, 175] width 77 height 53
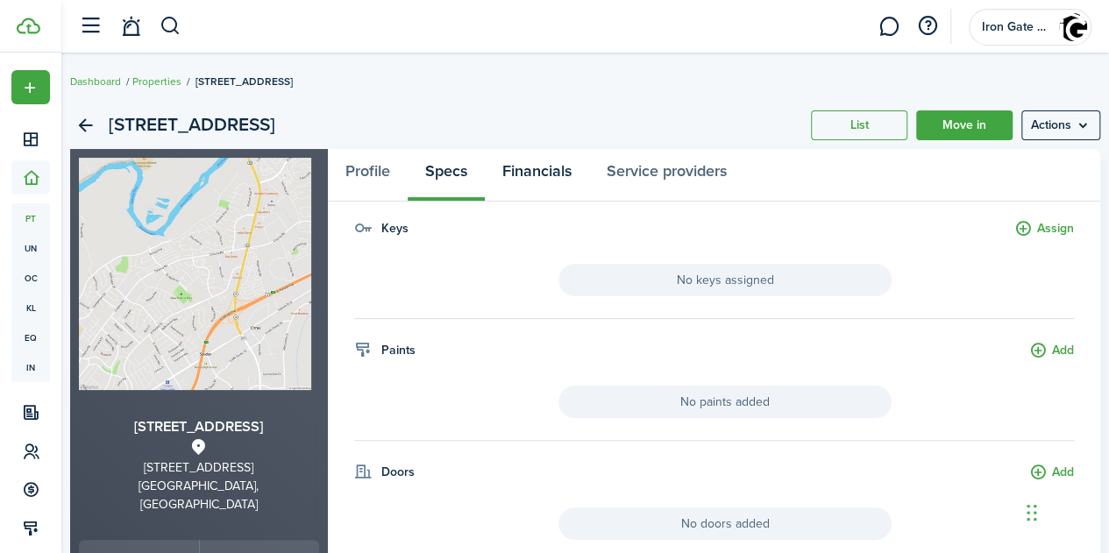
click at [543, 169] on link "Financials" at bounding box center [537, 175] width 104 height 53
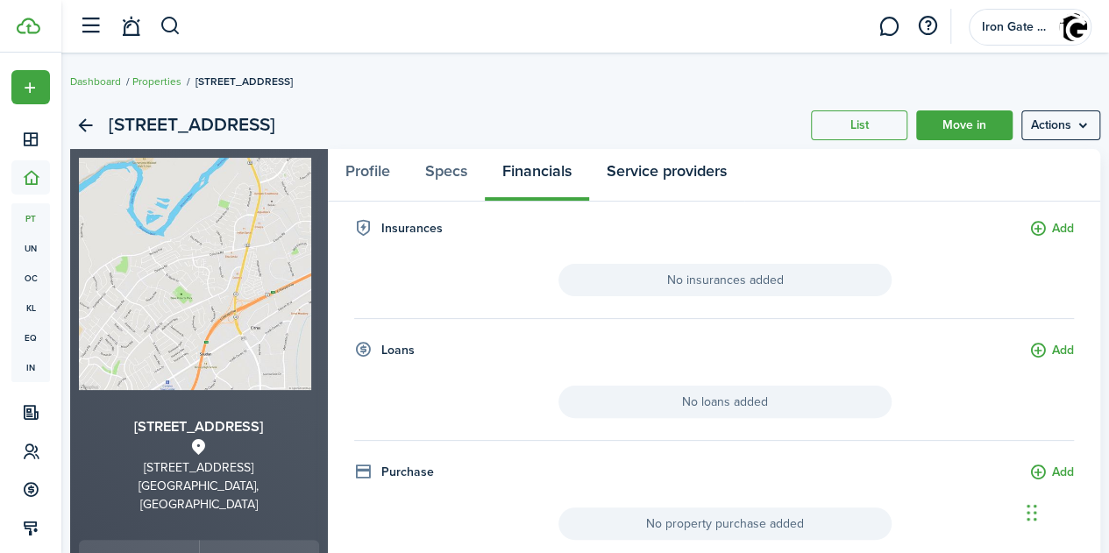
click at [657, 172] on link "Service providers" at bounding box center [666, 175] width 155 height 53
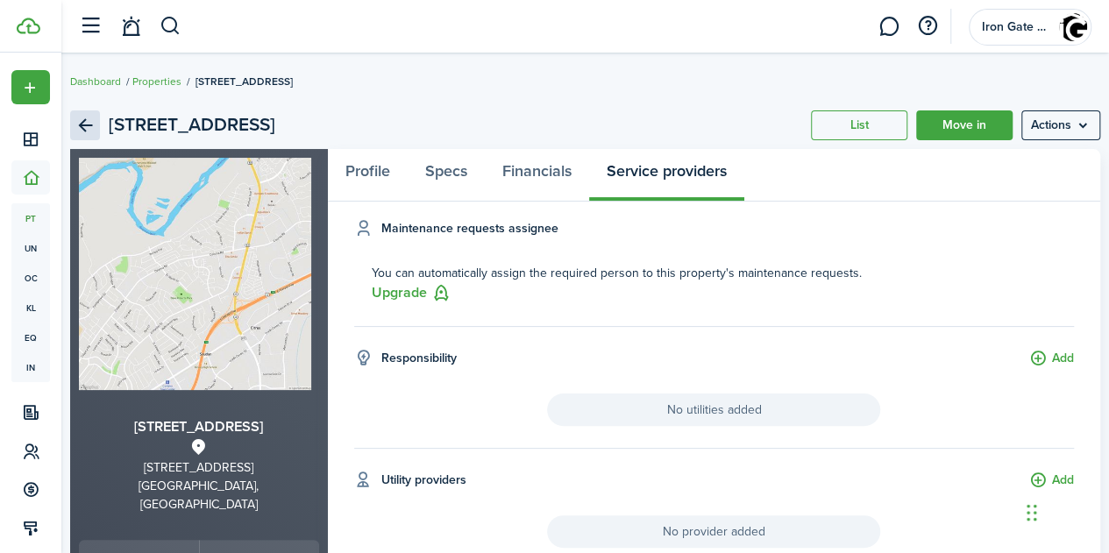
click at [100, 118] on link "Back" at bounding box center [85, 125] width 30 height 30
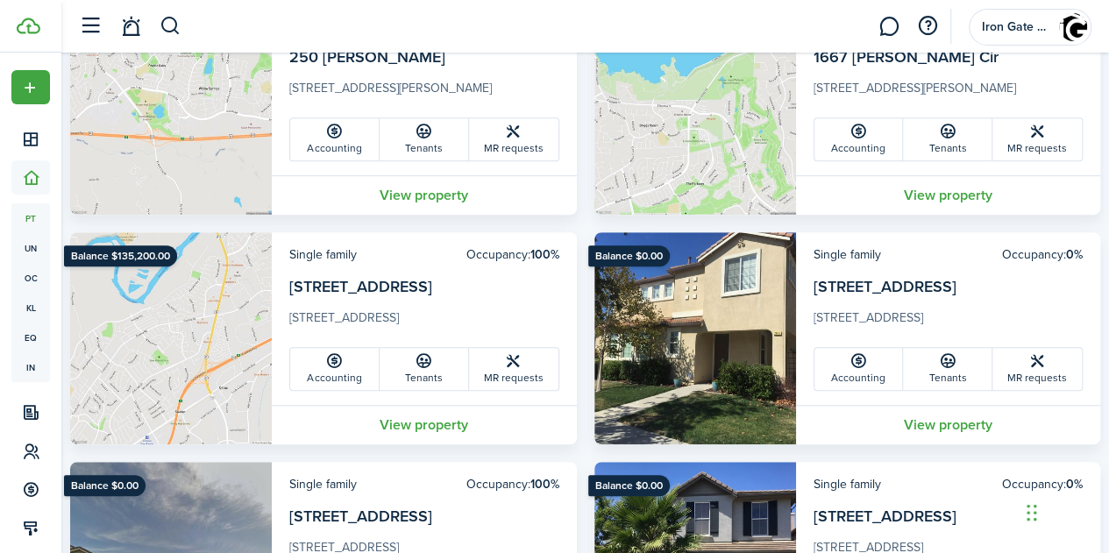
scroll to position [426, 0]
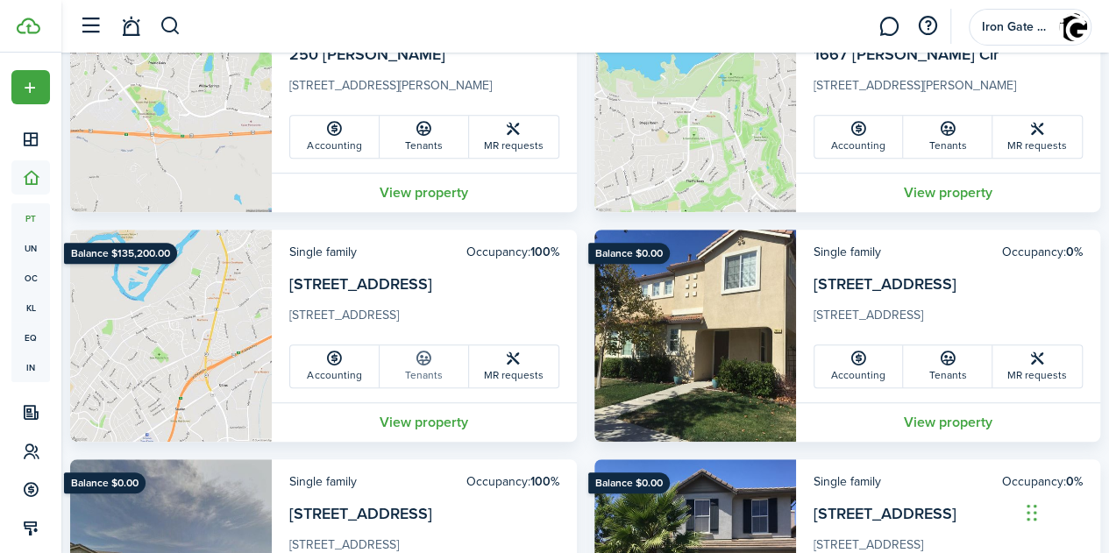
click at [424, 364] on icon at bounding box center [424, 359] width 18 height 18
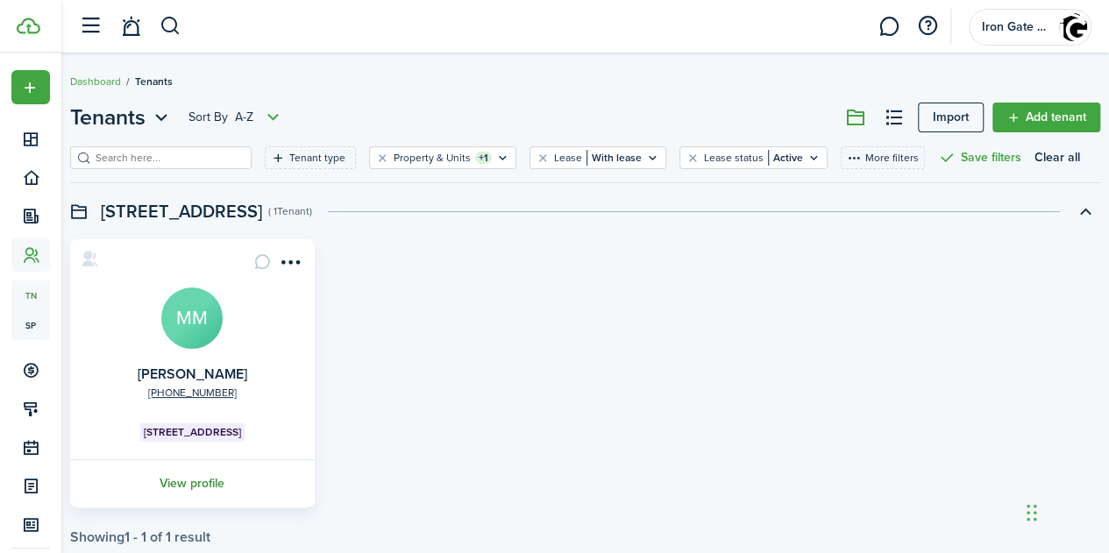
click at [216, 483] on link "View profile" at bounding box center [192, 483] width 250 height 48
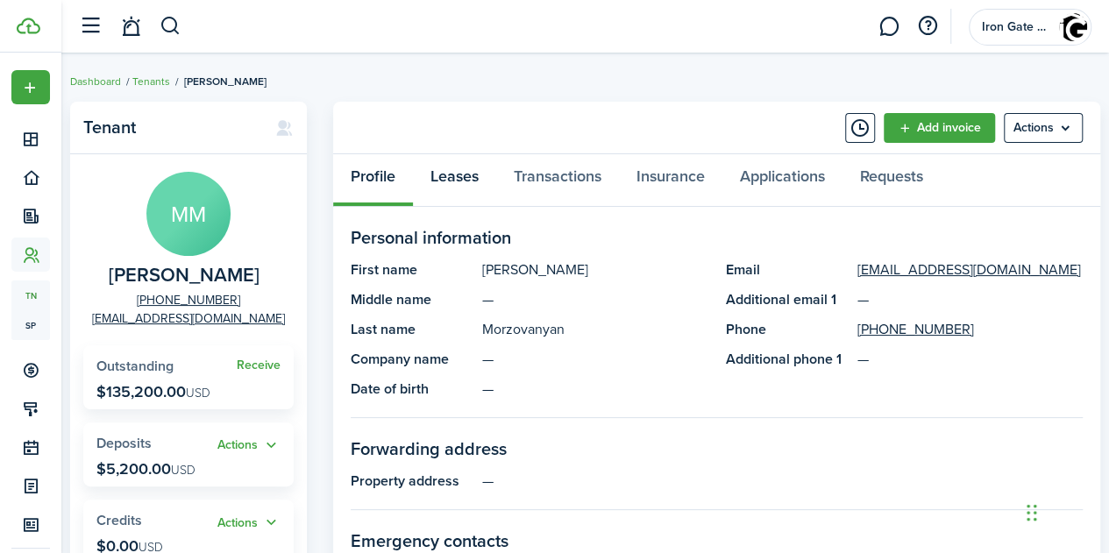
click at [454, 177] on link "Leases" at bounding box center [454, 180] width 83 height 53
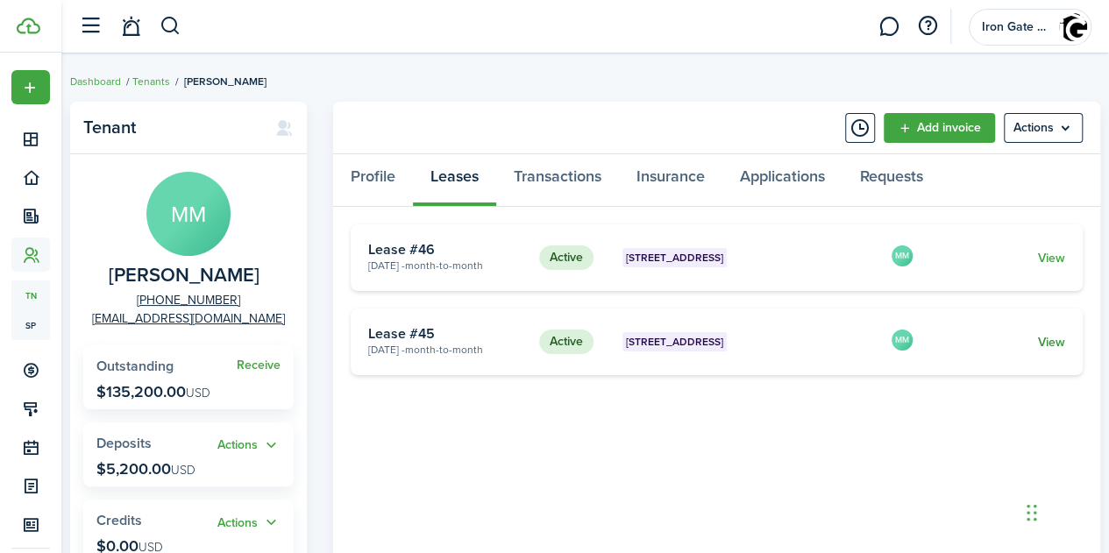
click at [1050, 345] on link "View" at bounding box center [1051, 342] width 27 height 18
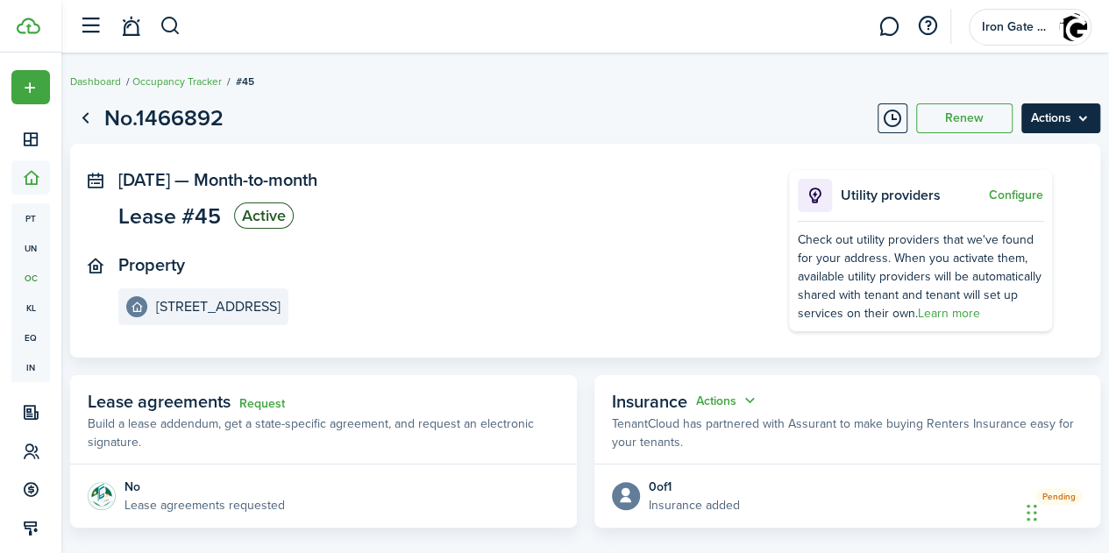
click at [1042, 118] on menu-btn "Actions" at bounding box center [1060, 118] width 79 height 30
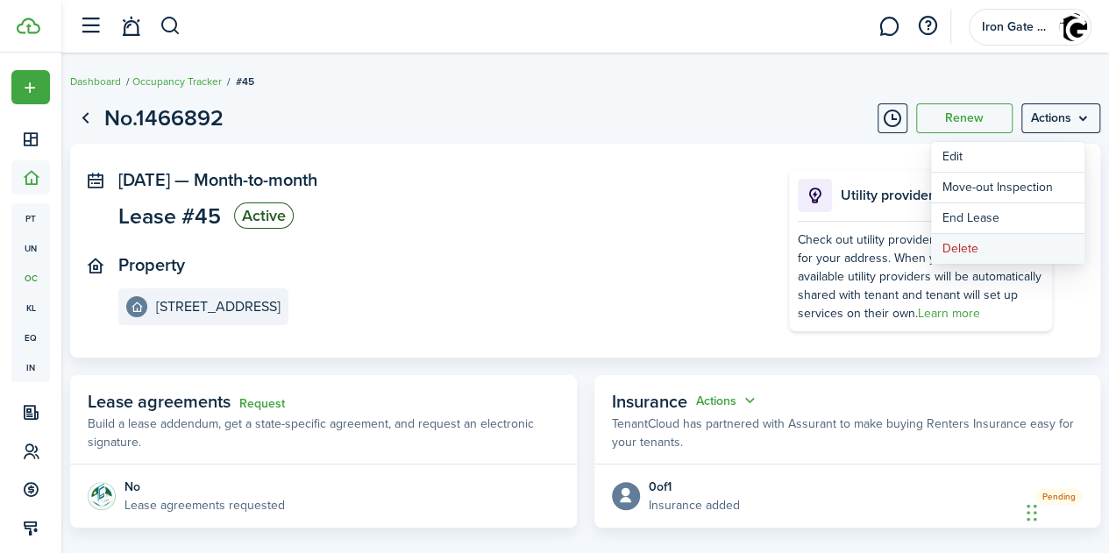
click at [955, 245] on button "Delete" at bounding box center [1007, 249] width 153 height 30
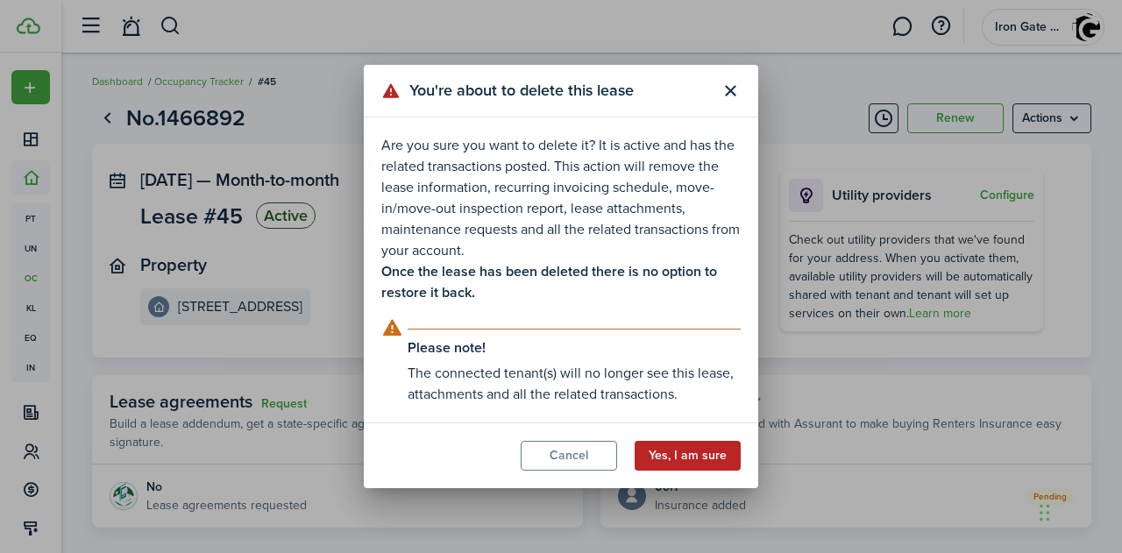
click at [699, 446] on button "Yes, I am sure" at bounding box center [688, 456] width 106 height 30
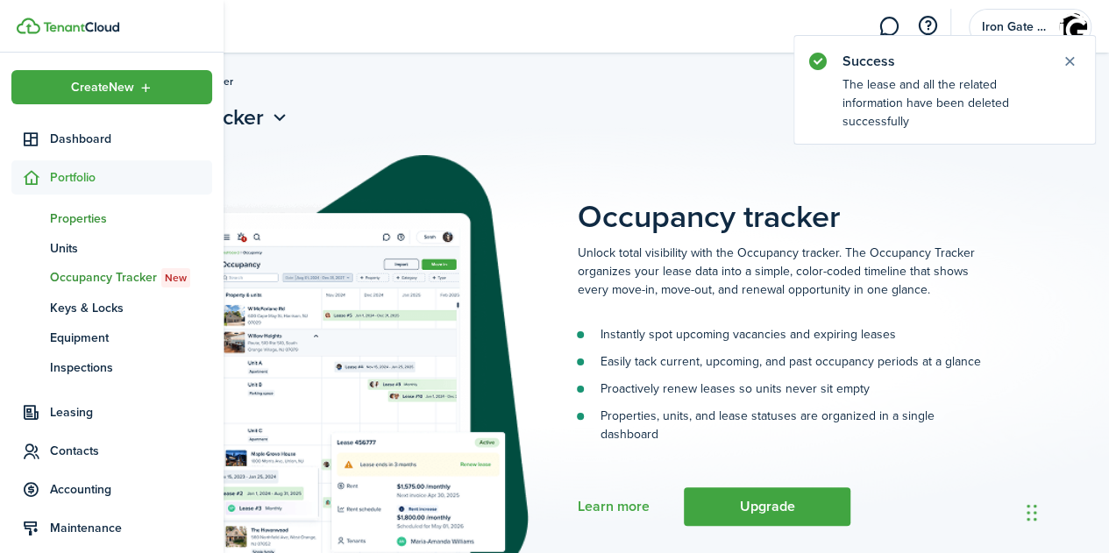
click at [69, 215] on span "Properties" at bounding box center [131, 218] width 162 height 18
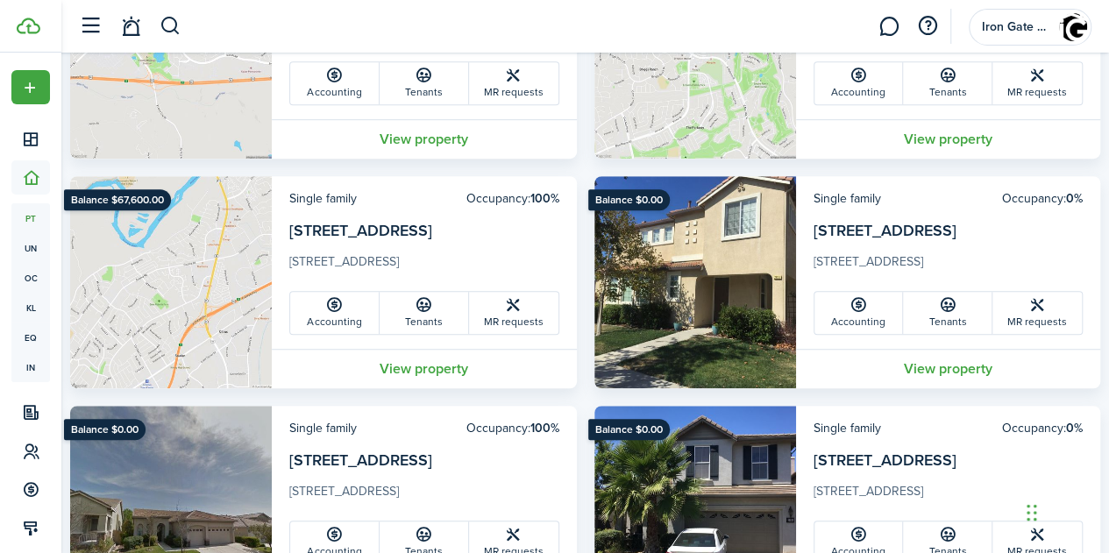
scroll to position [493, 0]
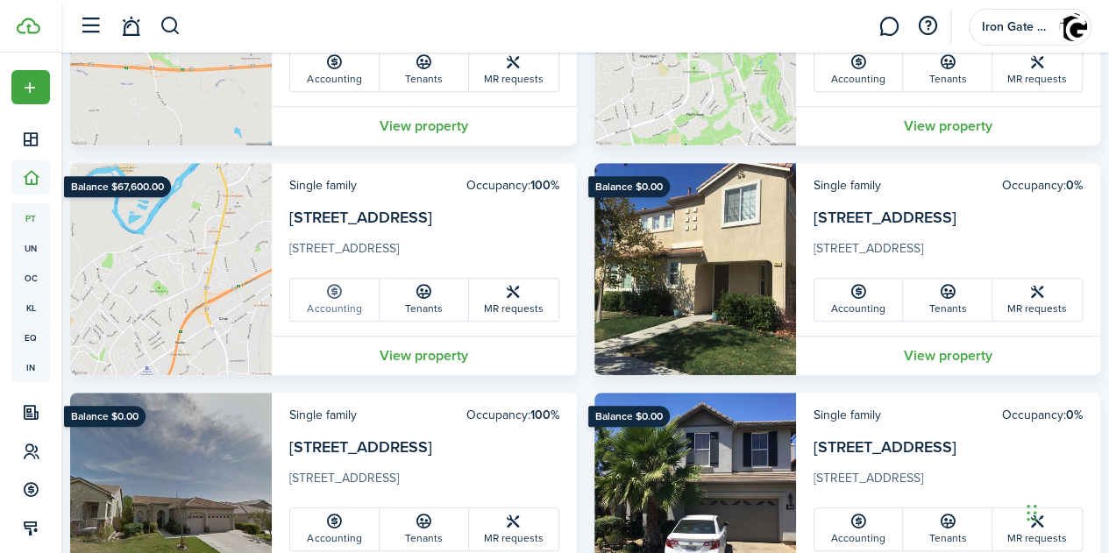
click at [344, 296] on icon at bounding box center [334, 292] width 18 height 18
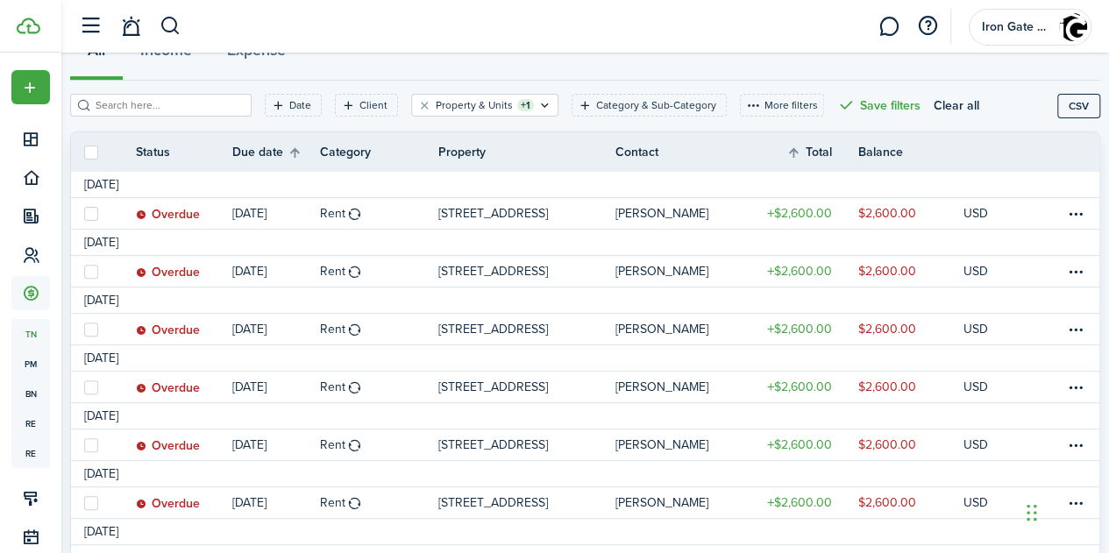
scroll to position [191, 0]
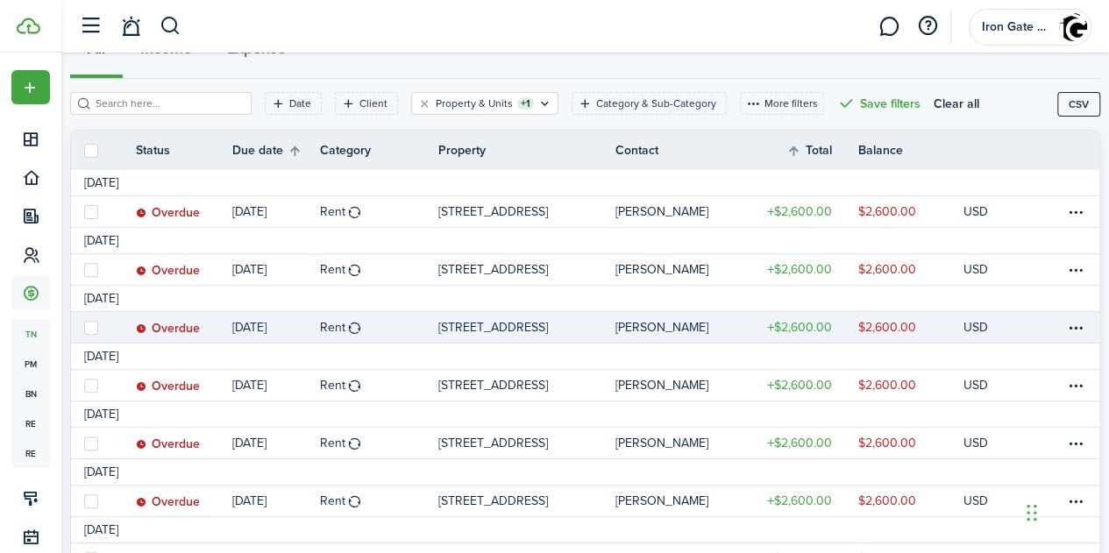
click at [98, 326] on label at bounding box center [91, 328] width 14 height 14
click at [84, 327] on input "checkbox" at bounding box center [83, 327] width 1 height 1
checkbox input "true"
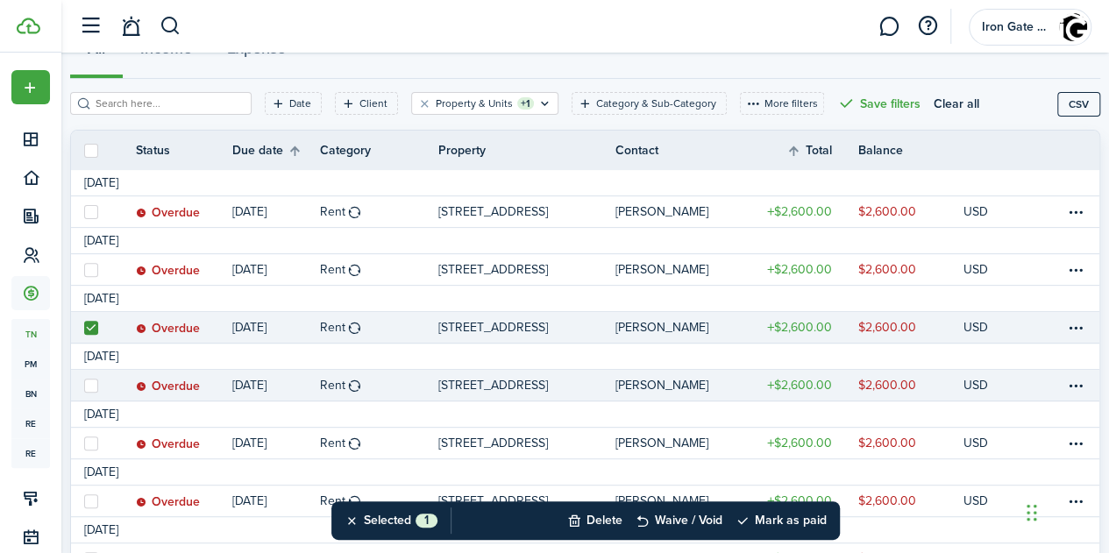
click at [98, 383] on label at bounding box center [91, 386] width 14 height 14
click at [84, 385] on input "checkbox" at bounding box center [83, 385] width 1 height 1
checkbox input "true"
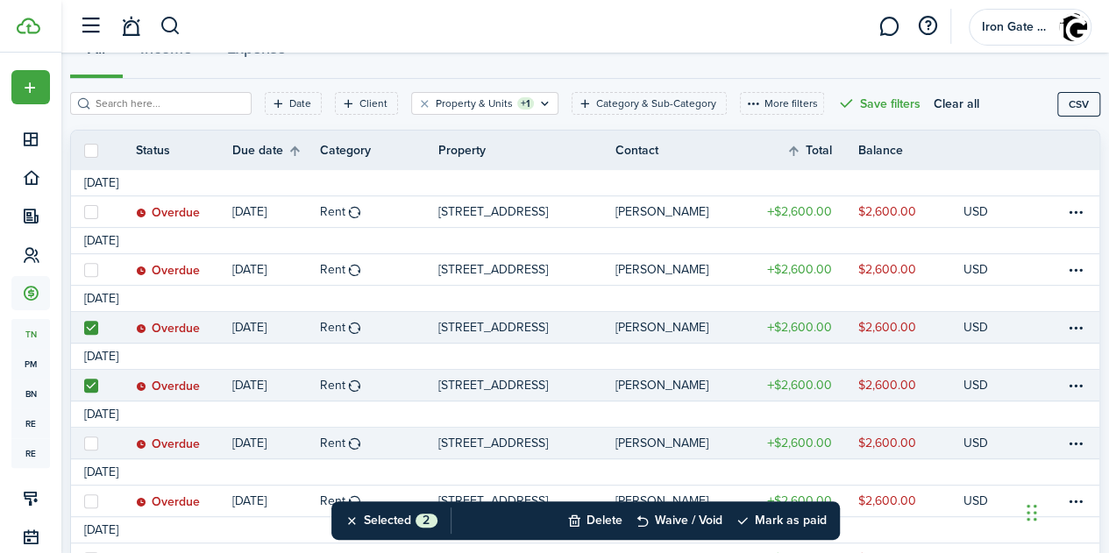
click at [98, 438] on label at bounding box center [91, 444] width 14 height 14
click at [84, 443] on input "checkbox" at bounding box center [83, 443] width 1 height 1
checkbox input "true"
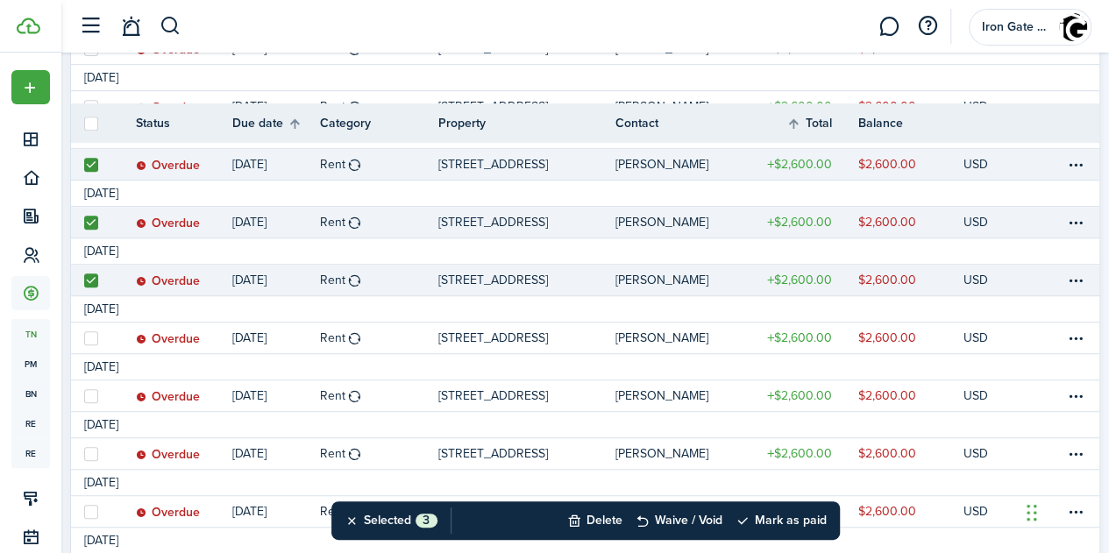
scroll to position [405, 0]
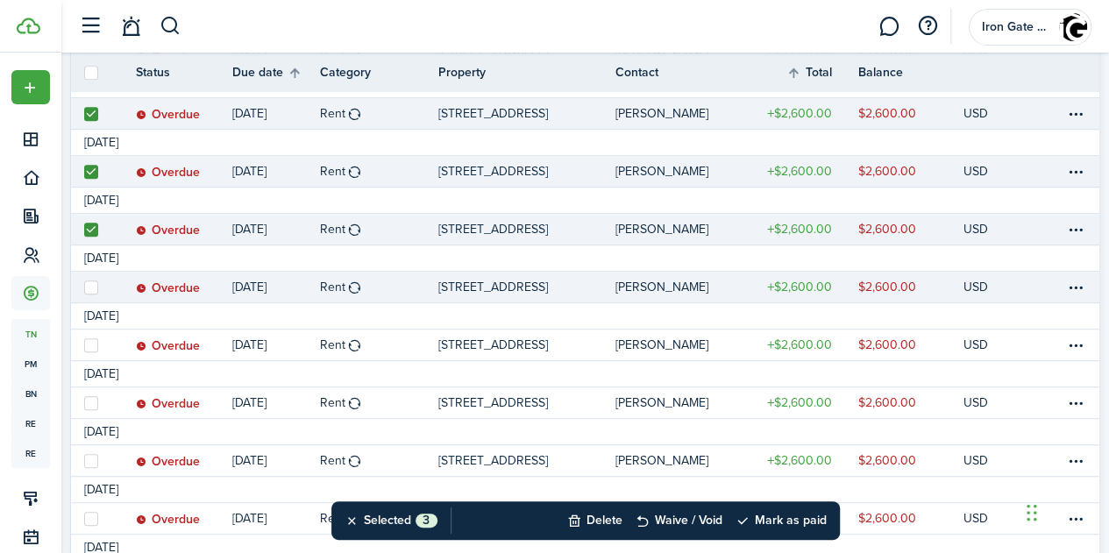
click at [98, 288] on label at bounding box center [91, 287] width 14 height 14
click at [84, 288] on input "checkbox" at bounding box center [83, 287] width 1 height 1
checkbox input "true"
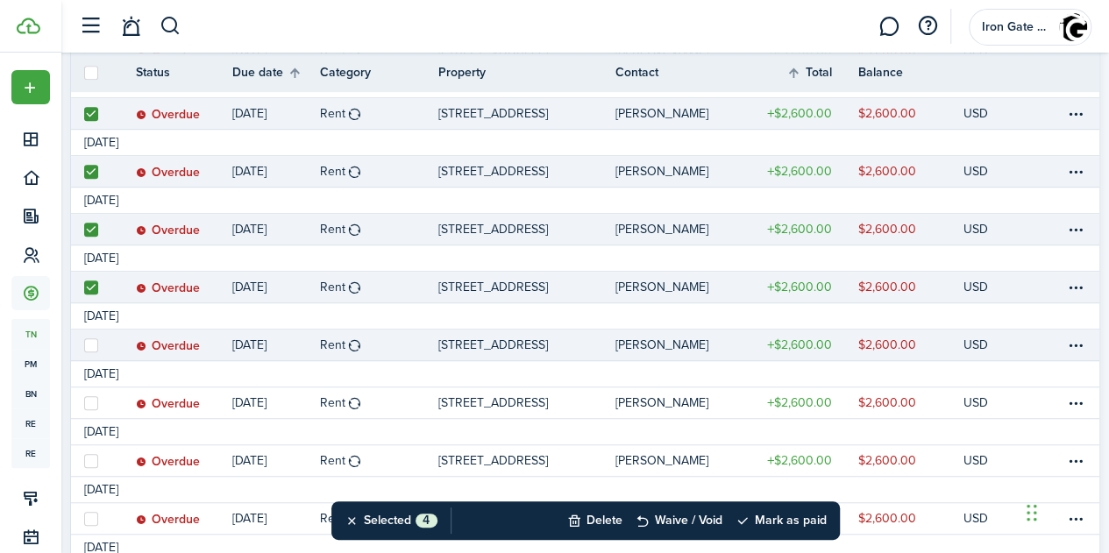
click at [98, 343] on label at bounding box center [91, 345] width 14 height 14
click at [84, 344] on input "checkbox" at bounding box center [83, 344] width 1 height 1
checkbox input "true"
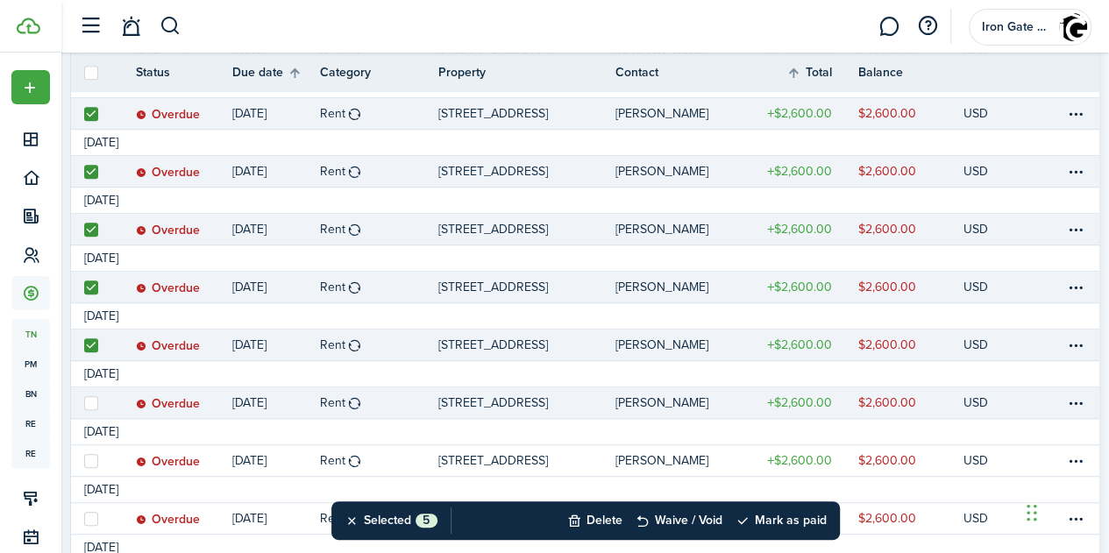
click at [98, 399] on label at bounding box center [91, 403] width 14 height 14
click at [84, 402] on input "checkbox" at bounding box center [83, 402] width 1 height 1
checkbox input "true"
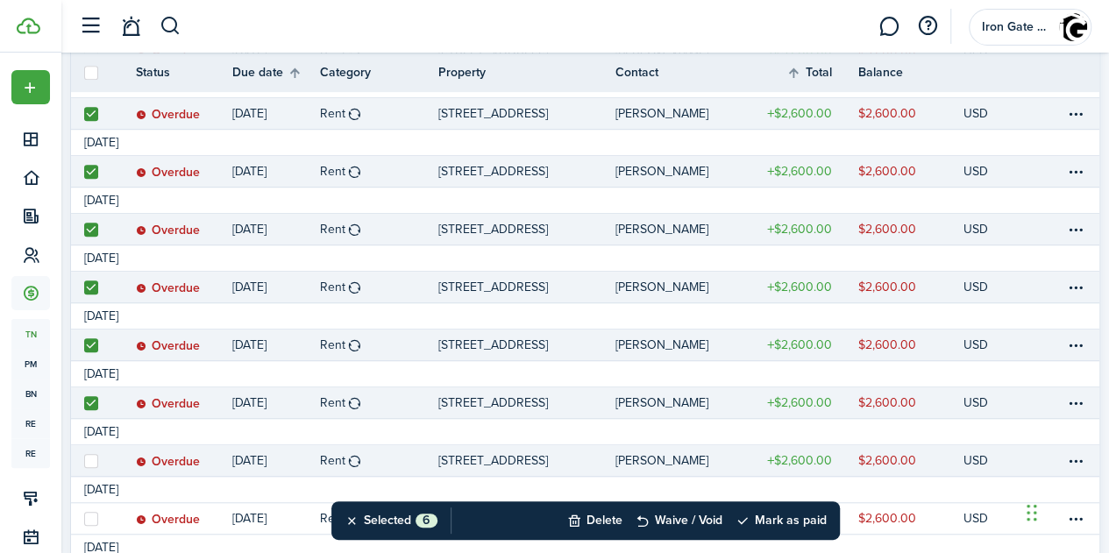
click at [98, 460] on label at bounding box center [91, 461] width 14 height 14
click at [84, 460] on input "checkbox" at bounding box center [83, 460] width 1 height 1
checkbox input "true"
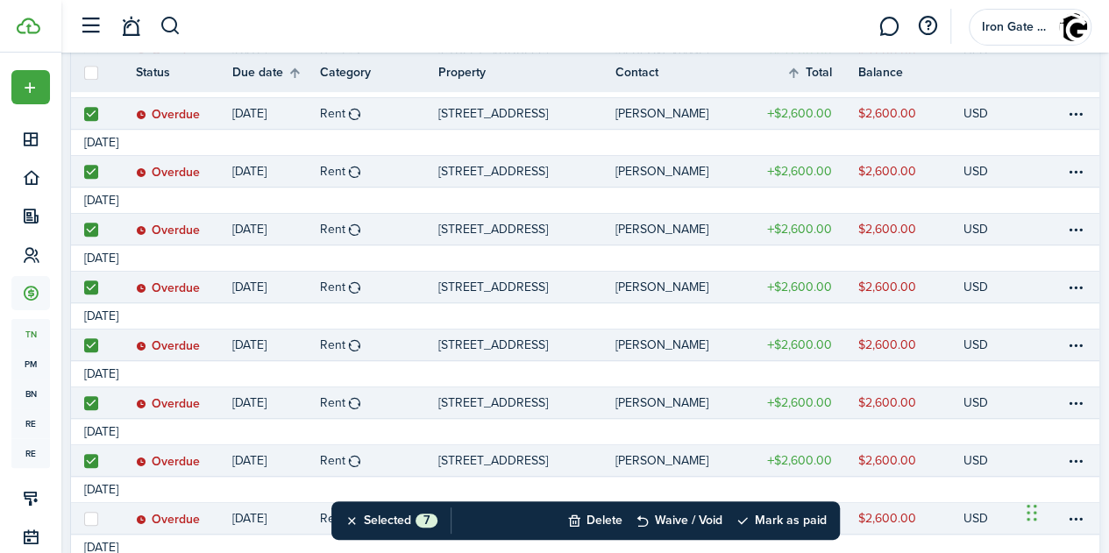
click at [98, 513] on label at bounding box center [91, 519] width 14 height 14
click at [84, 518] on input "checkbox" at bounding box center [83, 518] width 1 height 1
checkbox input "true"
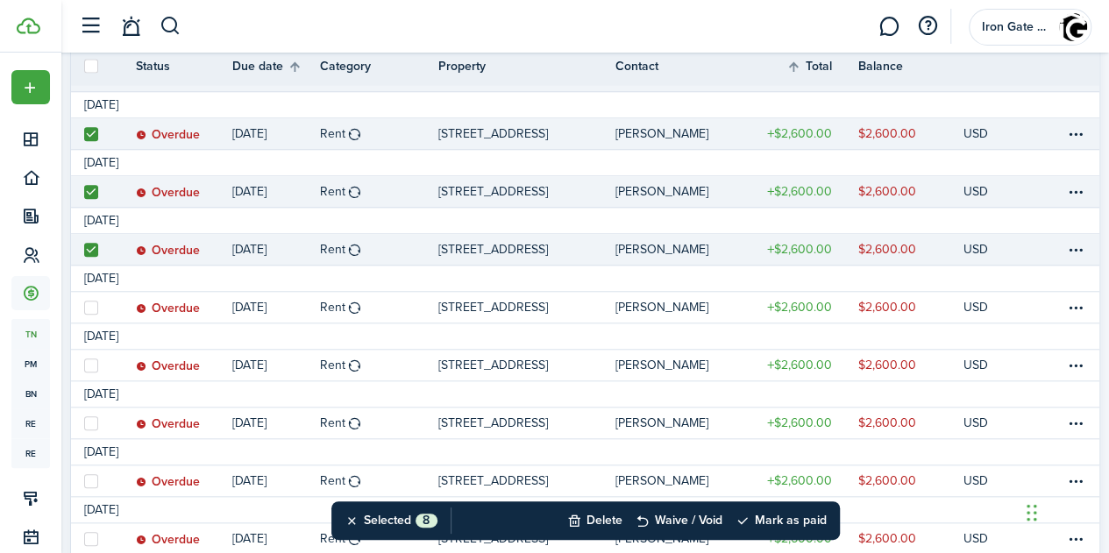
scroll to position [675, 0]
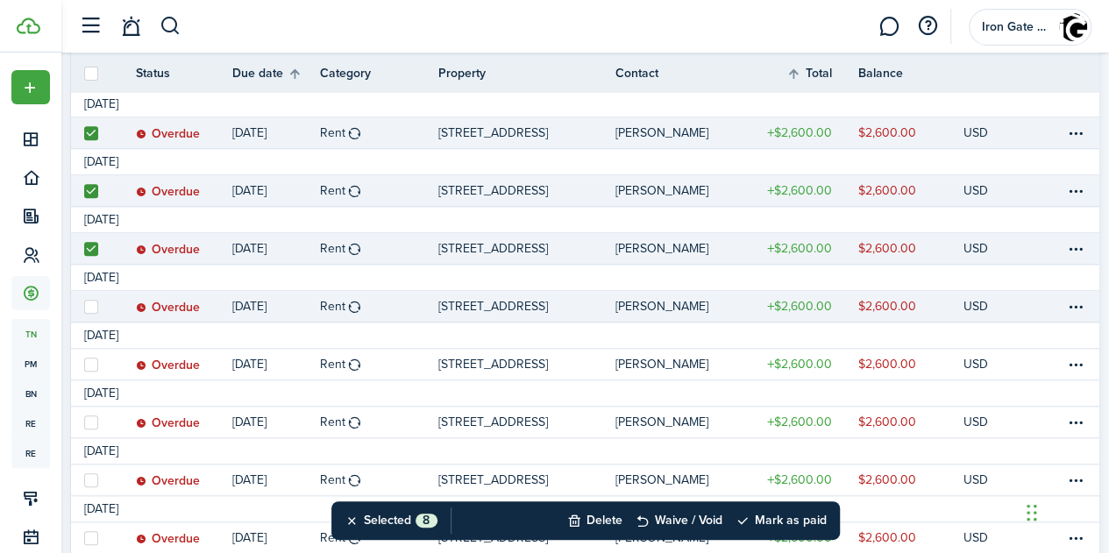
click at [98, 308] on label at bounding box center [91, 307] width 14 height 14
click at [84, 307] on input "checkbox" at bounding box center [83, 306] width 1 height 1
checkbox input "true"
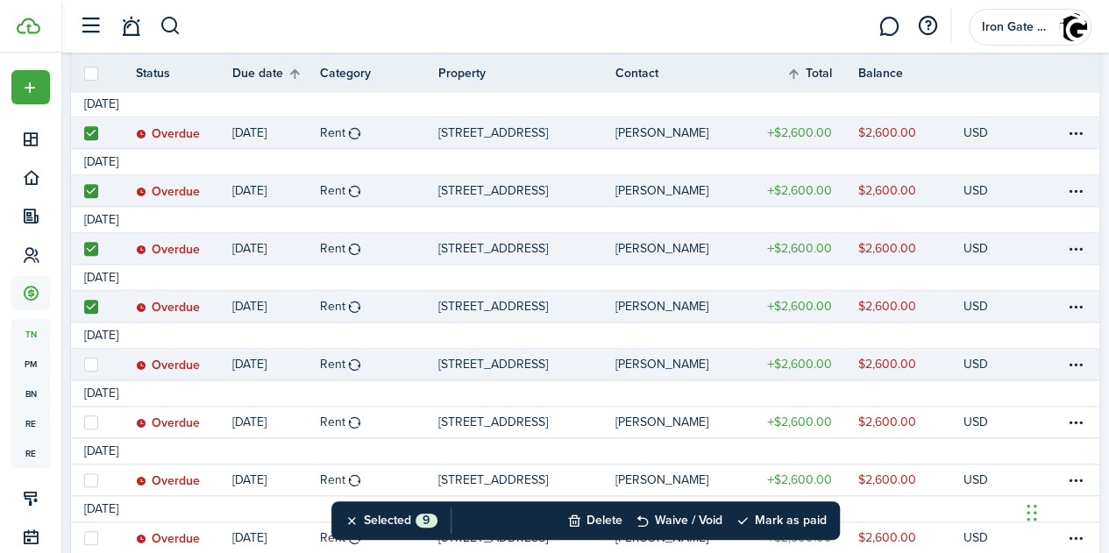
click at [98, 364] on label at bounding box center [91, 365] width 14 height 14
click at [84, 364] on input "checkbox" at bounding box center [83, 364] width 1 height 1
checkbox input "true"
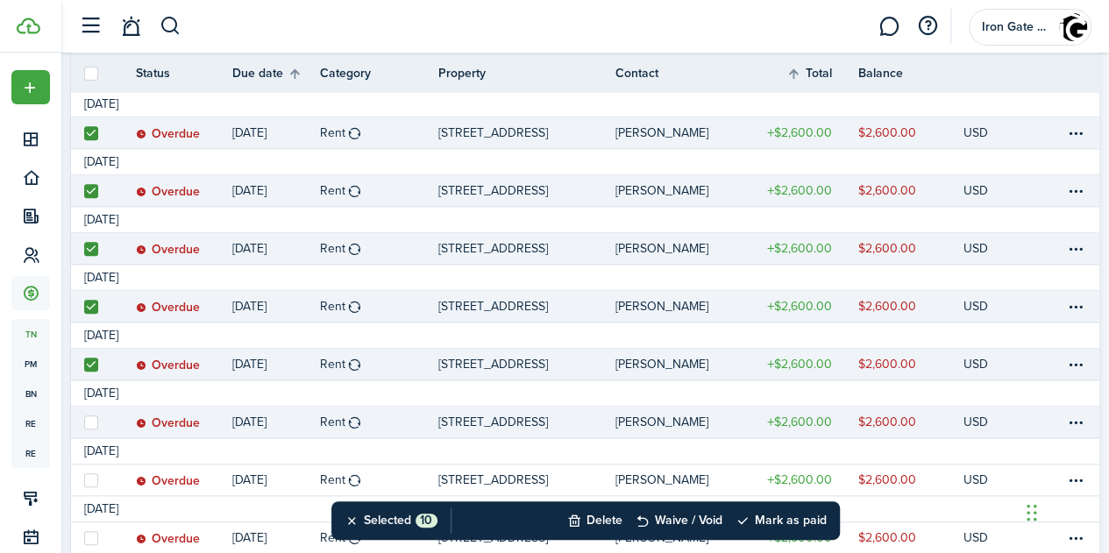
click at [98, 416] on label at bounding box center [91, 422] width 14 height 14
click at [84, 422] on input "checkbox" at bounding box center [83, 422] width 1 height 1
checkbox input "true"
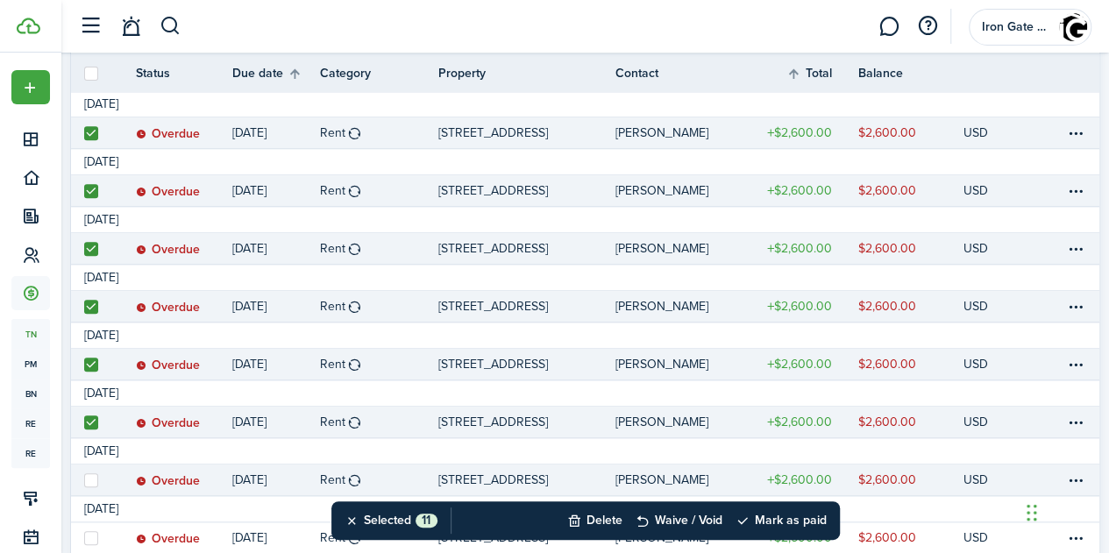
click at [98, 478] on label at bounding box center [91, 480] width 14 height 14
click at [84, 479] on input "checkbox" at bounding box center [83, 479] width 1 height 1
checkbox input "true"
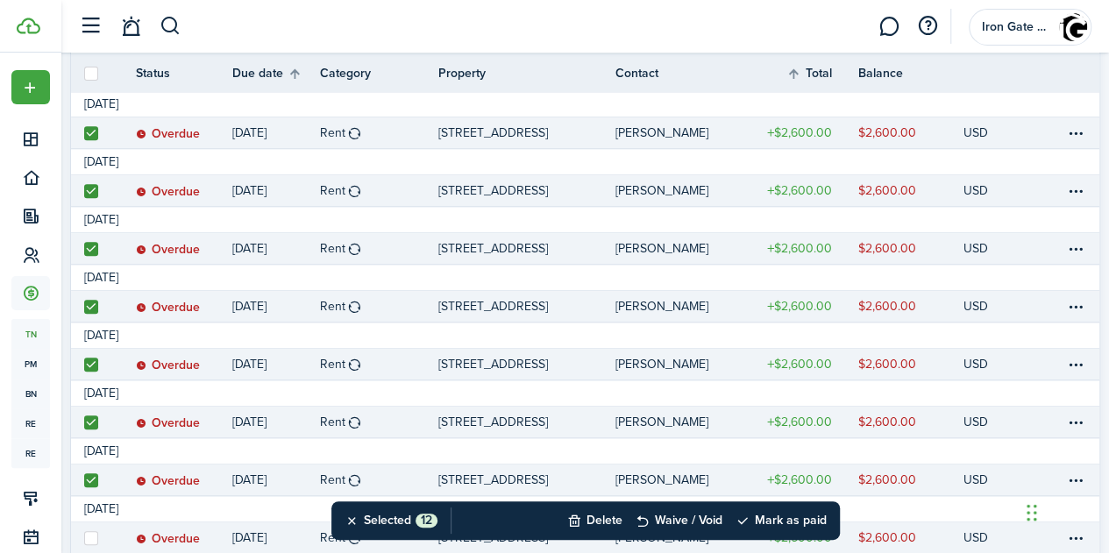
click at [98, 531] on label at bounding box center [91, 538] width 14 height 14
click at [84, 537] on input "checkbox" at bounding box center [83, 537] width 1 height 1
checkbox input "true"
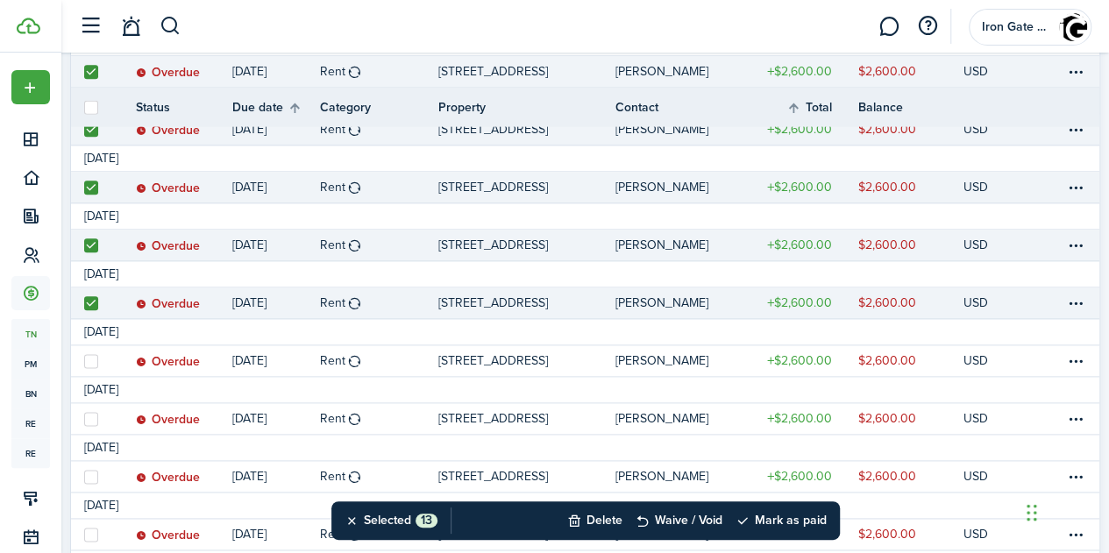
scroll to position [968, 0]
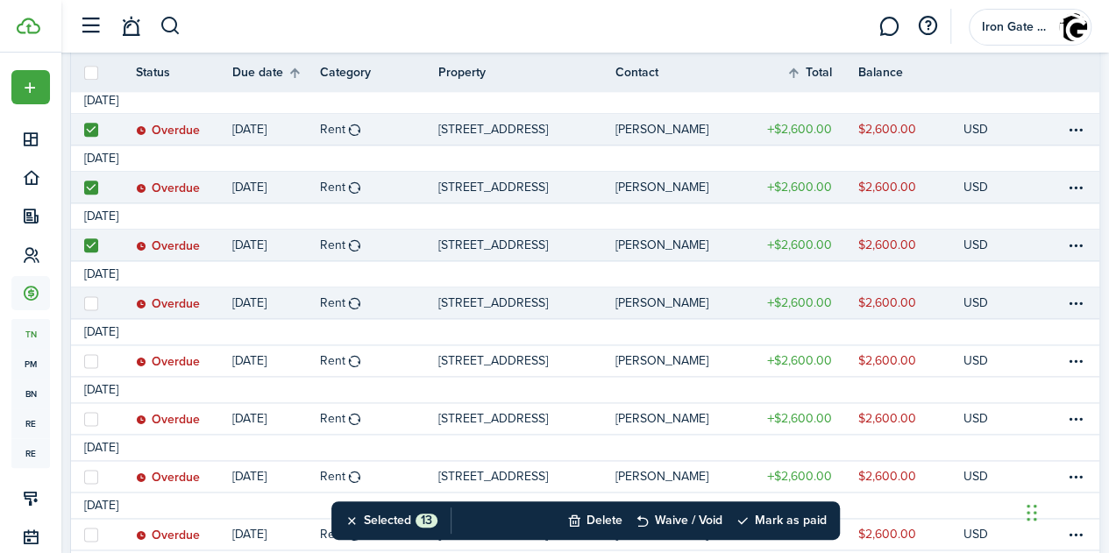
click at [98, 302] on label at bounding box center [91, 303] width 14 height 14
click at [84, 302] on input "checkbox" at bounding box center [83, 302] width 1 height 1
checkbox input "true"
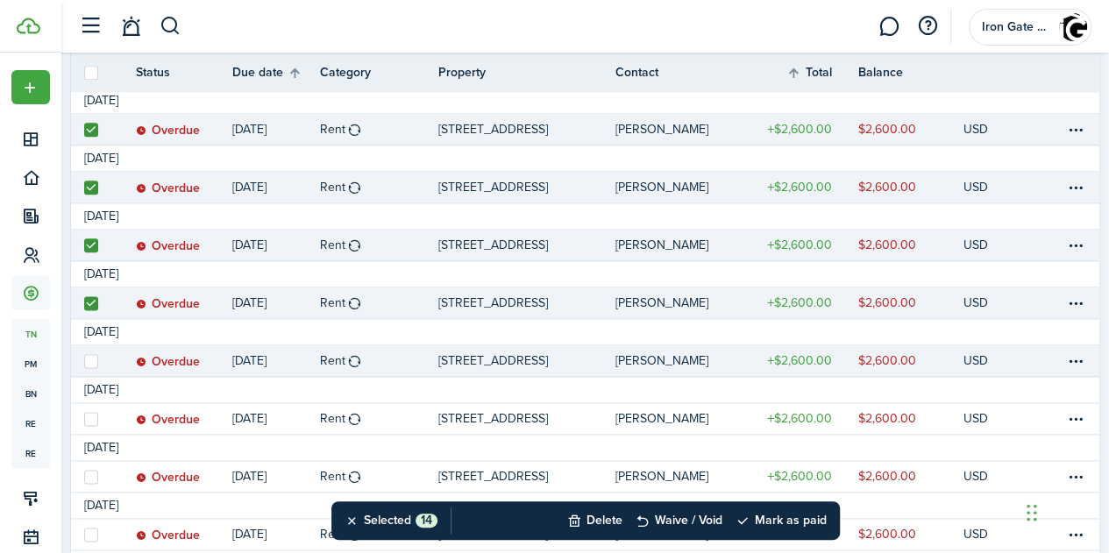
click at [98, 359] on label at bounding box center [91, 361] width 14 height 14
click at [84, 360] on input "checkbox" at bounding box center [83, 360] width 1 height 1
checkbox input "true"
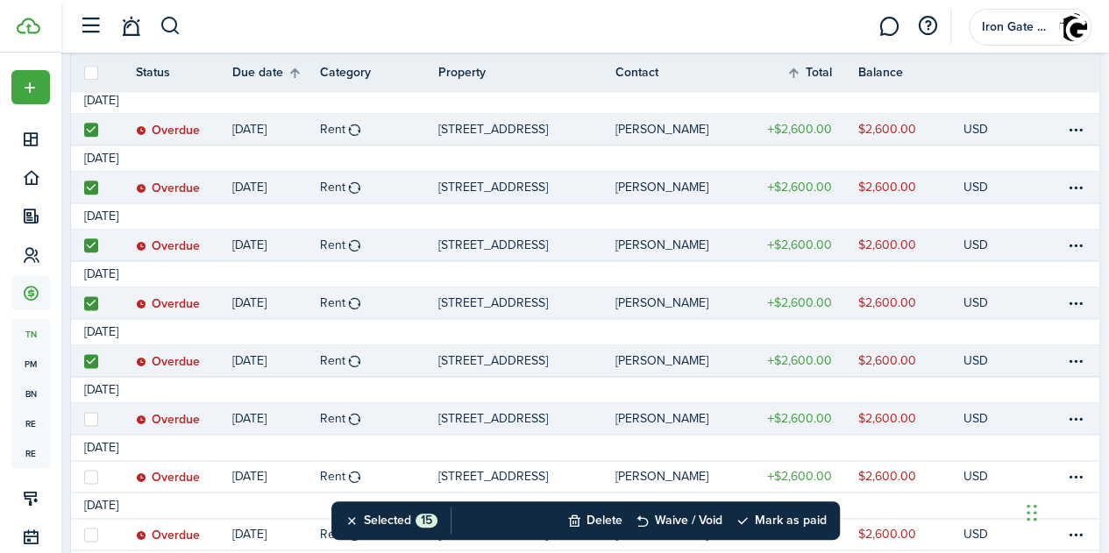
click at [98, 417] on label at bounding box center [91, 419] width 14 height 14
click at [84, 418] on input "checkbox" at bounding box center [83, 418] width 1 height 1
checkbox input "true"
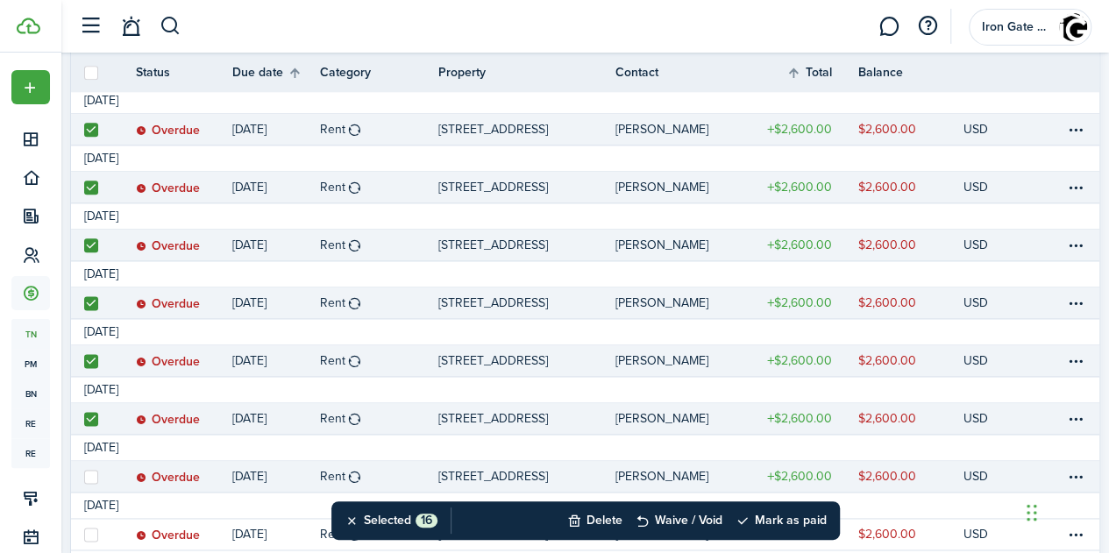
click at [98, 476] on label at bounding box center [91, 477] width 14 height 14
click at [84, 476] on input "checkbox" at bounding box center [83, 476] width 1 height 1
checkbox input "true"
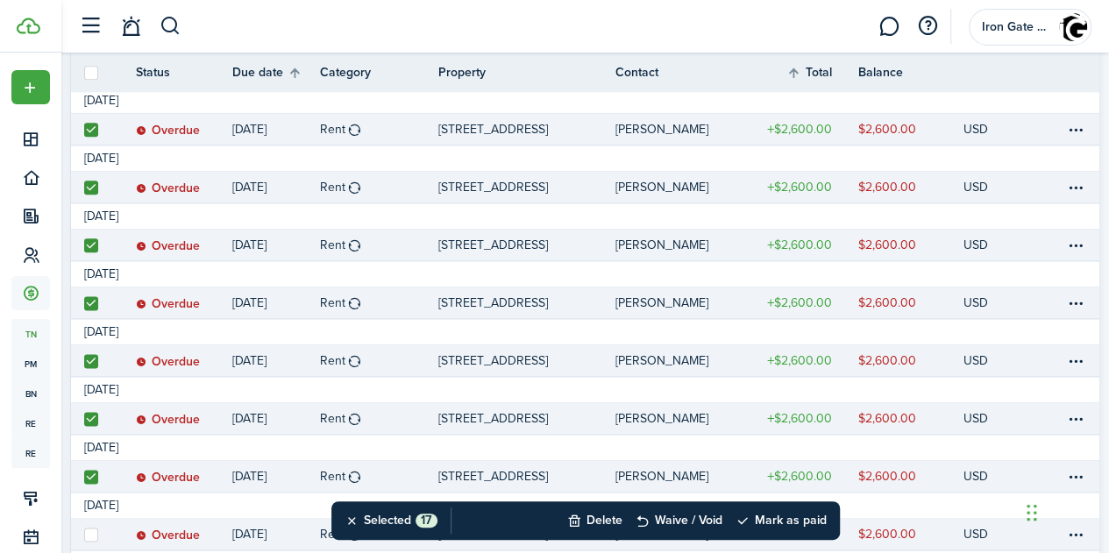
click at [98, 536] on label at bounding box center [91, 535] width 14 height 14
click at [84, 535] on input "checkbox" at bounding box center [83, 534] width 1 height 1
checkbox input "true"
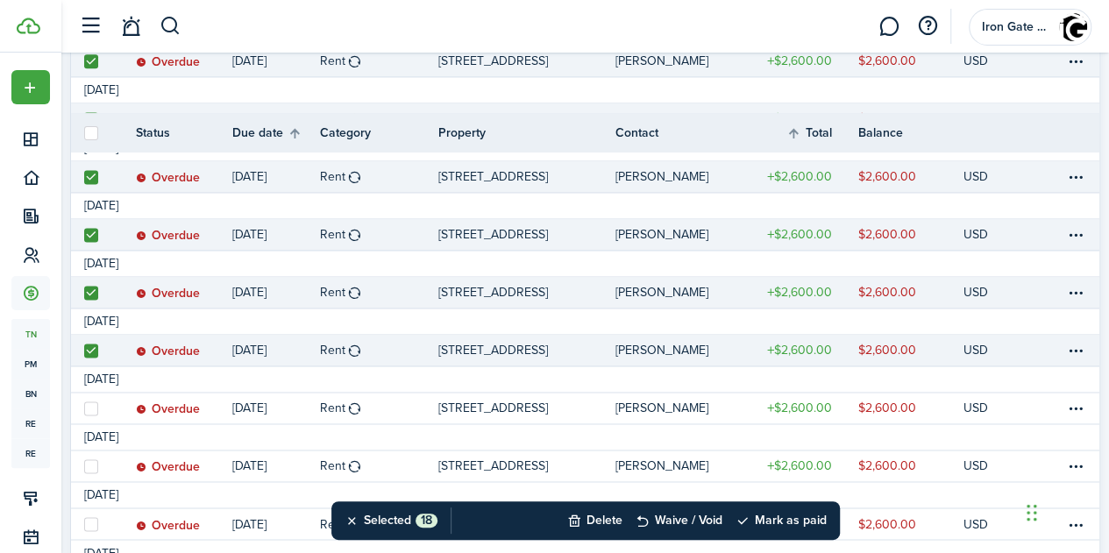
scroll to position [1218, 0]
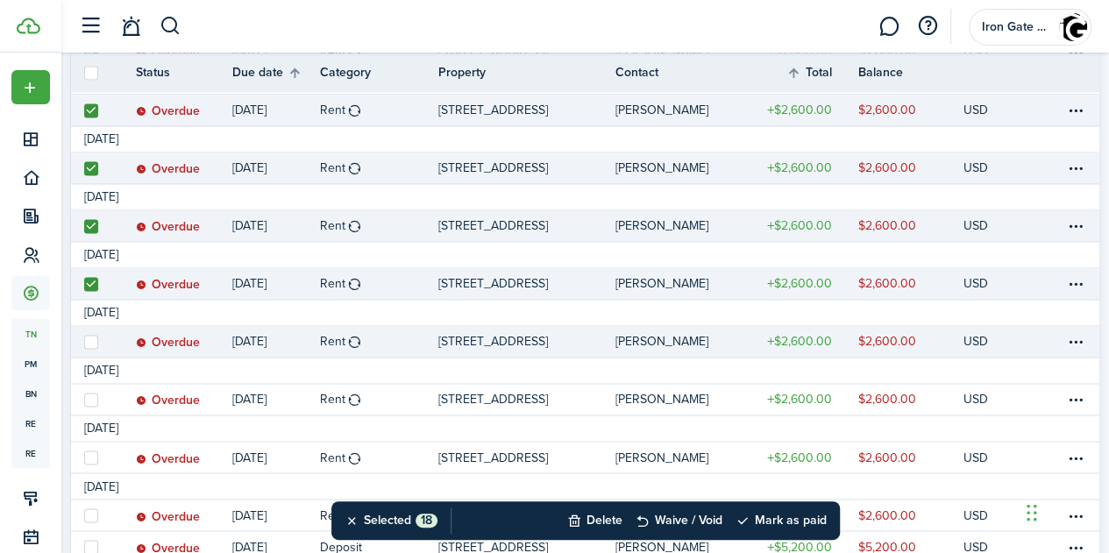
click at [98, 344] on label at bounding box center [91, 342] width 14 height 14
click at [84, 342] on input "checkbox" at bounding box center [83, 341] width 1 height 1
checkbox input "true"
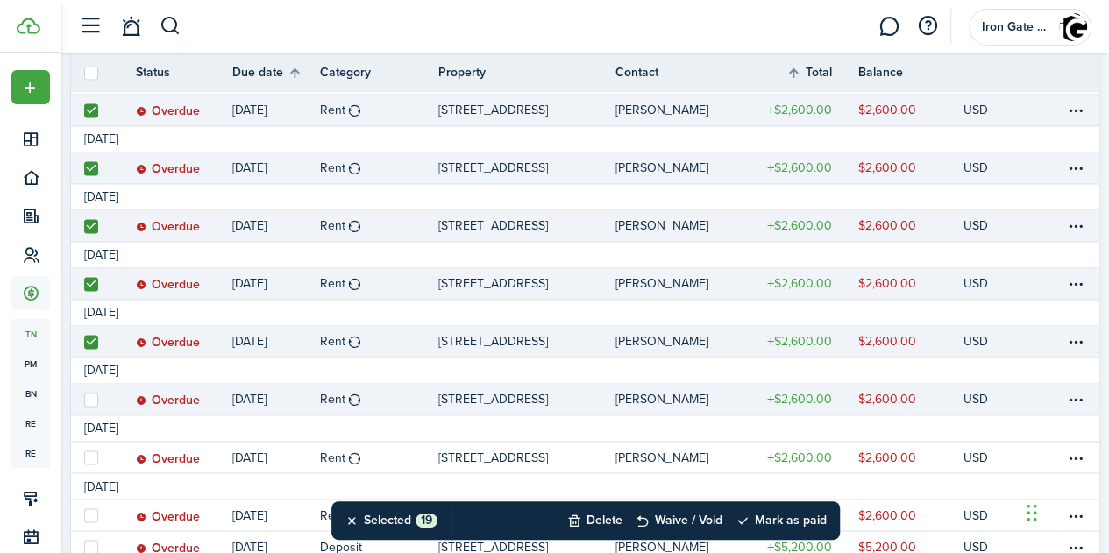
click at [98, 406] on label at bounding box center [91, 400] width 14 height 14
click at [84, 400] on input "checkbox" at bounding box center [83, 399] width 1 height 1
checkbox input "true"
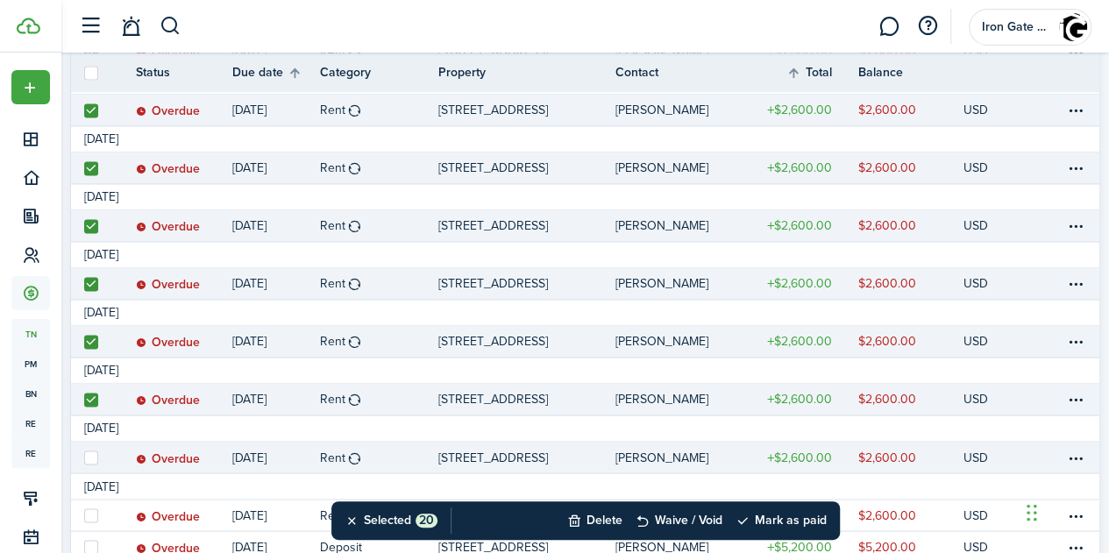
click at [98, 455] on label at bounding box center [91, 458] width 14 height 14
click at [84, 457] on input "checkbox" at bounding box center [83, 457] width 1 height 1
checkbox input "true"
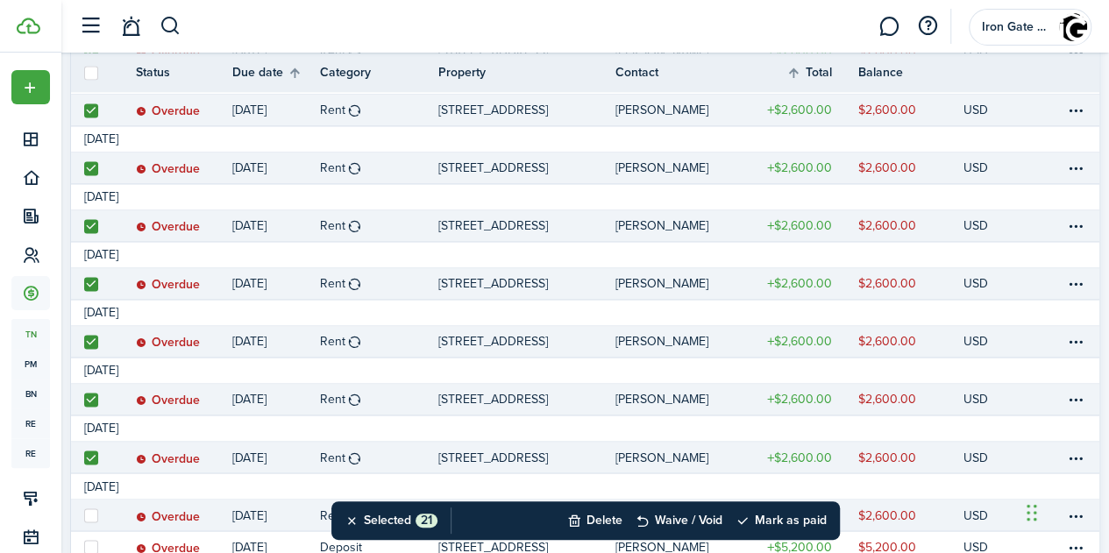
click at [98, 515] on label at bounding box center [91, 515] width 14 height 14
click at [84, 515] on input "checkbox" at bounding box center [83, 515] width 1 height 1
checkbox input "true"
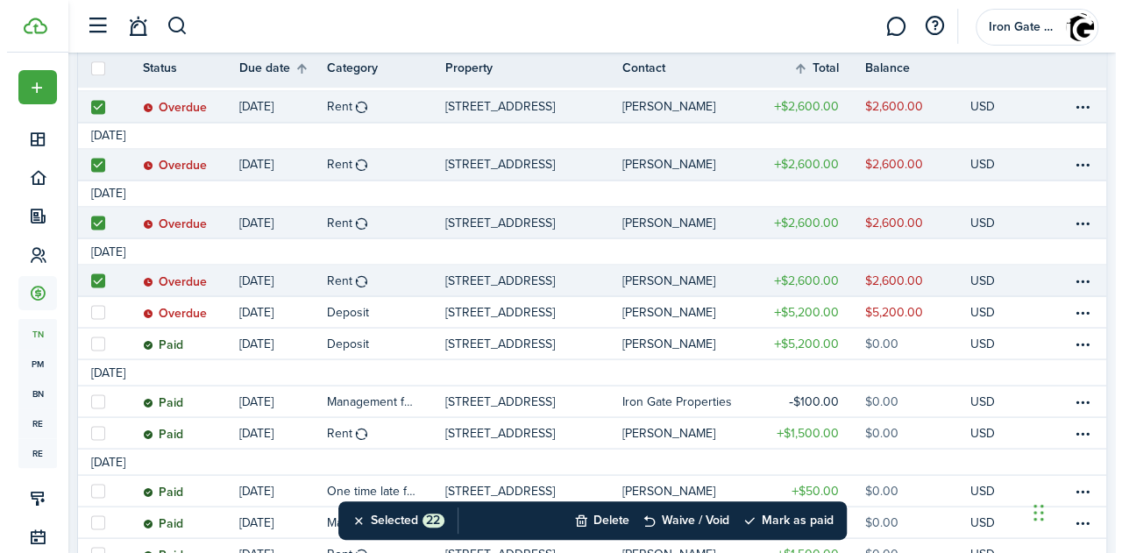
scroll to position [1445, 0]
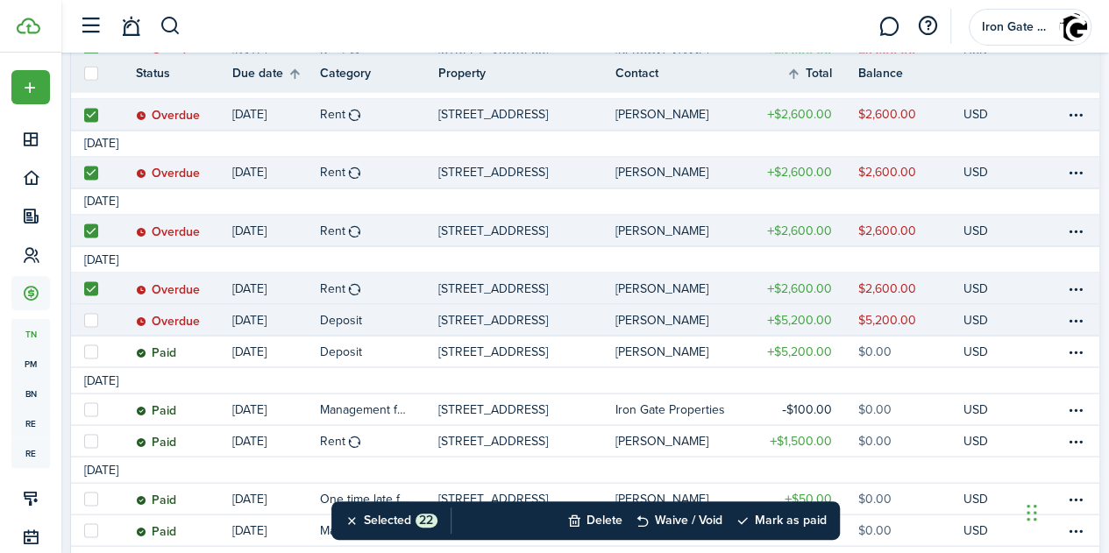
click at [98, 321] on label at bounding box center [91, 320] width 14 height 14
click at [84, 320] on input "checkbox" at bounding box center [83, 319] width 1 height 1
checkbox input "true"
click at [770, 519] on button "Mark as paid" at bounding box center [780, 520] width 91 height 39
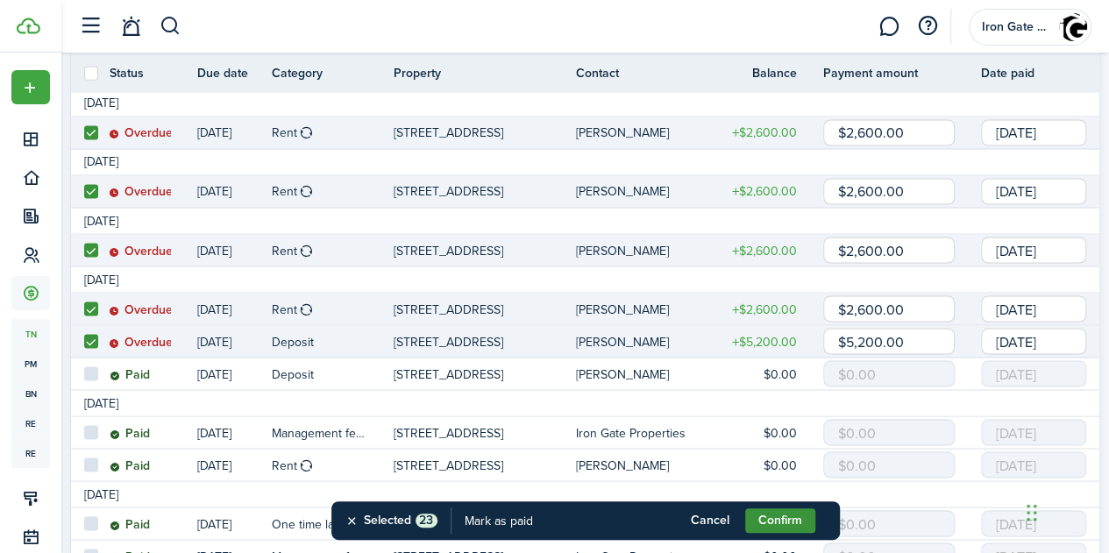
click at [777, 520] on button "Confirm" at bounding box center [780, 520] width 70 height 25
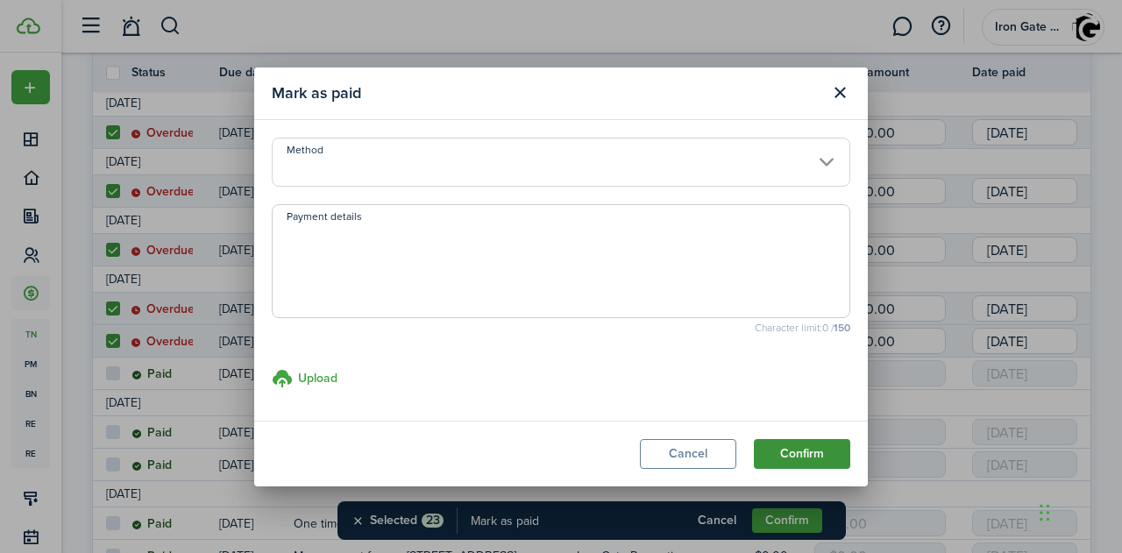
click at [787, 458] on button "Confirm" at bounding box center [802, 454] width 96 height 30
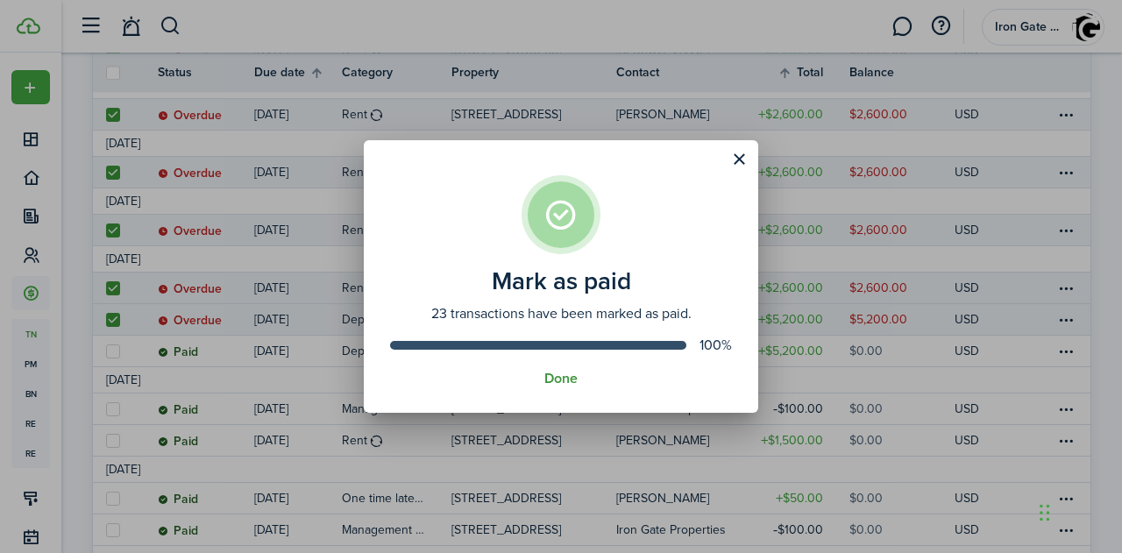
click at [566, 376] on button "Done" at bounding box center [560, 379] width 33 height 16
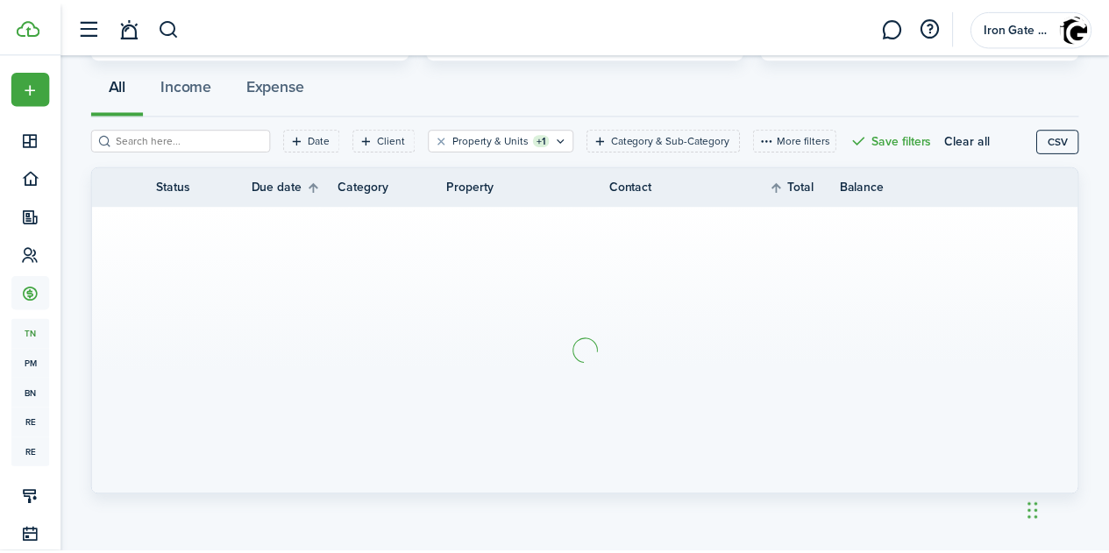
scroll to position [154, 0]
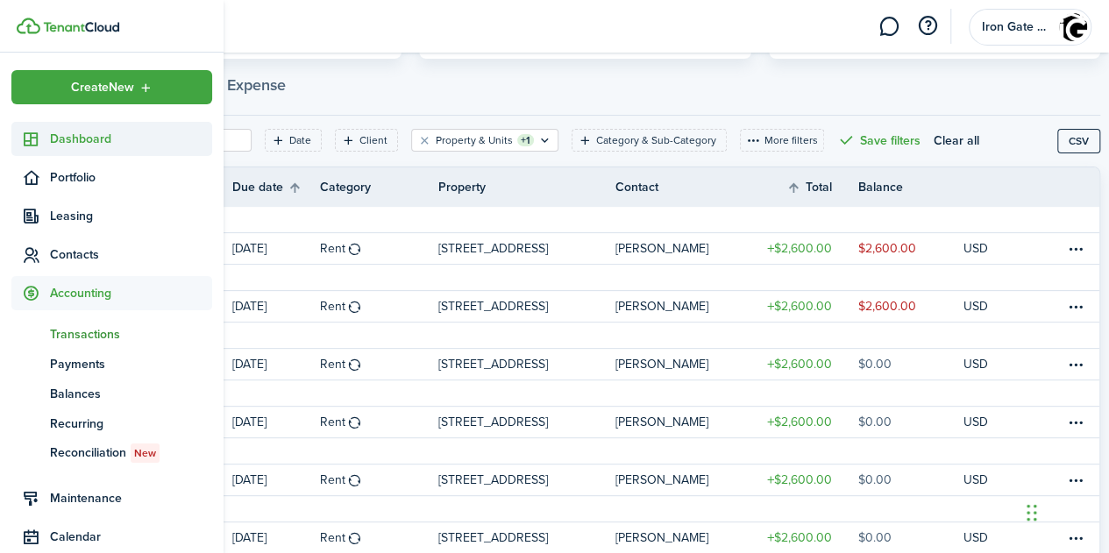
click at [67, 132] on span "Dashboard" at bounding box center [131, 139] width 162 height 18
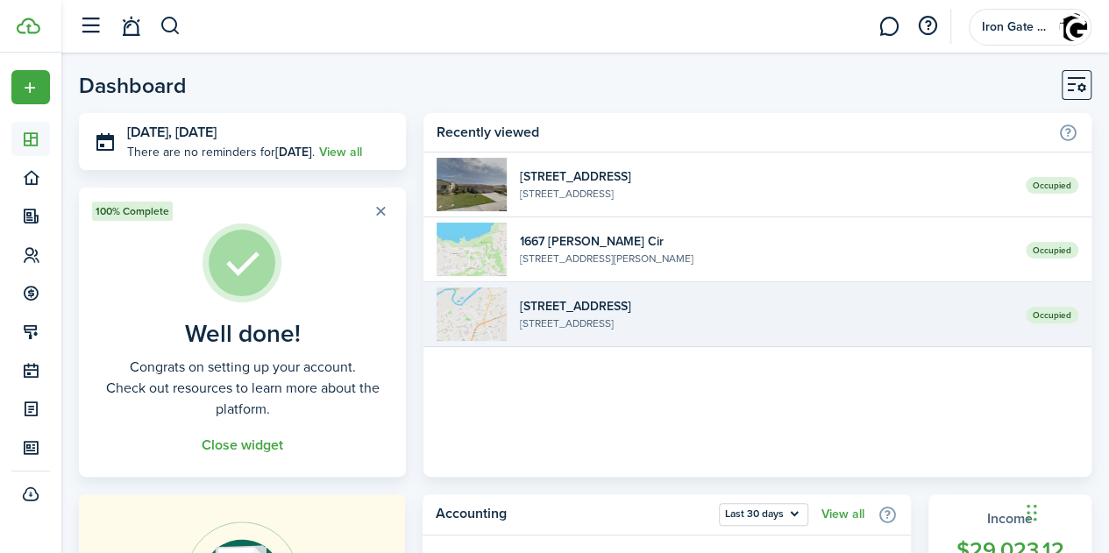
click at [594, 305] on widget-list-item-title "[STREET_ADDRESS]" at bounding box center [766, 306] width 493 height 18
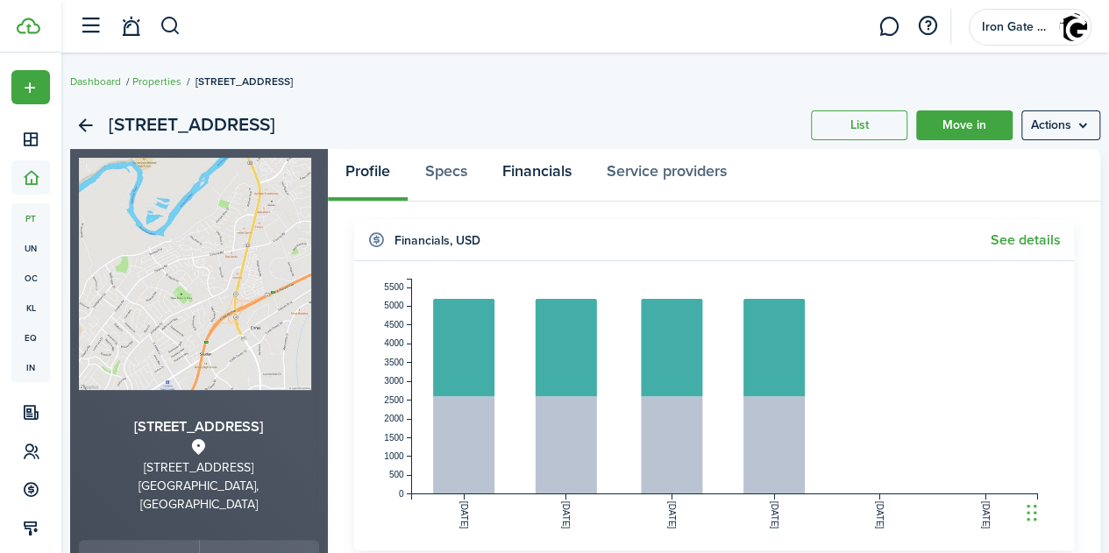
click at [542, 176] on link "Financials" at bounding box center [537, 175] width 104 height 53
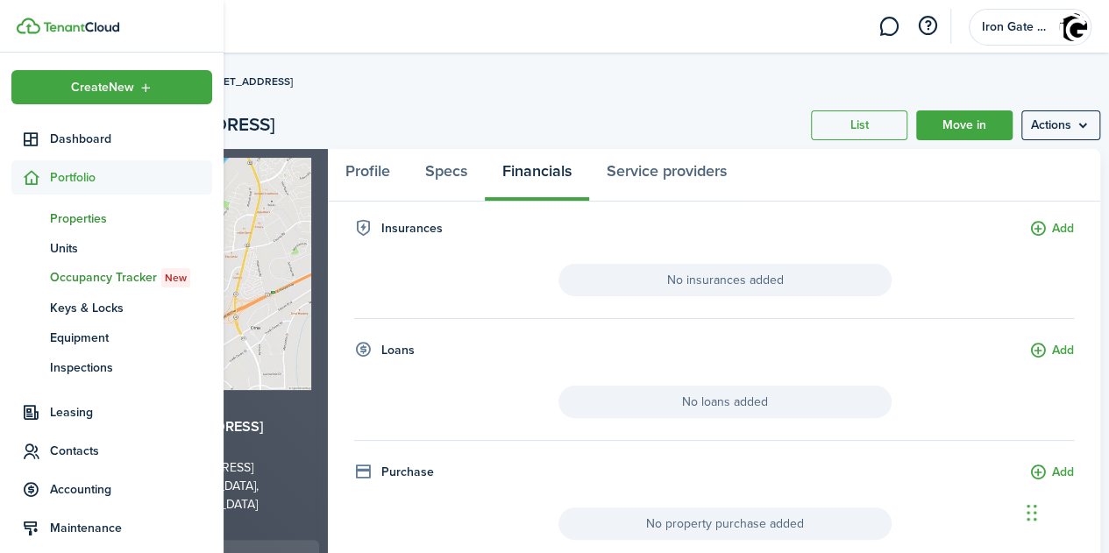
click at [82, 276] on span "Occupancy Tracker New" at bounding box center [131, 277] width 162 height 19
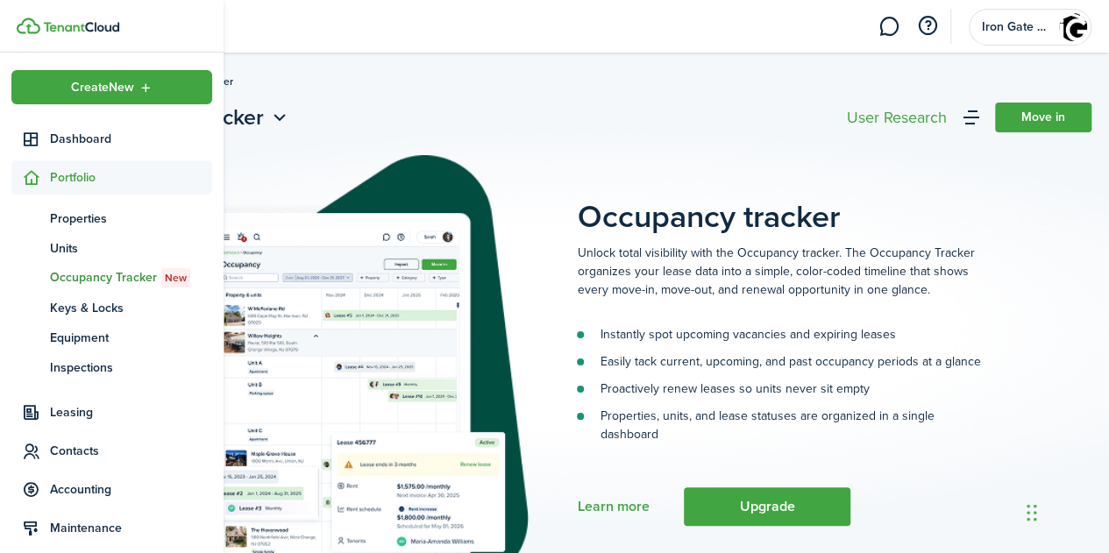
click at [67, 180] on span "Portfolio" at bounding box center [131, 177] width 162 height 18
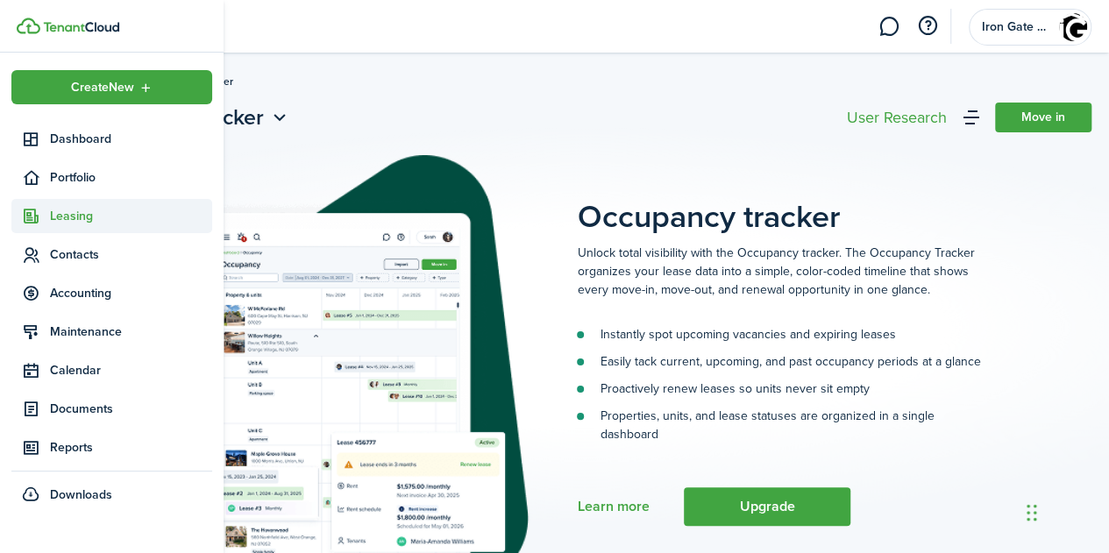
click at [70, 212] on span "Leasing" at bounding box center [131, 216] width 162 height 18
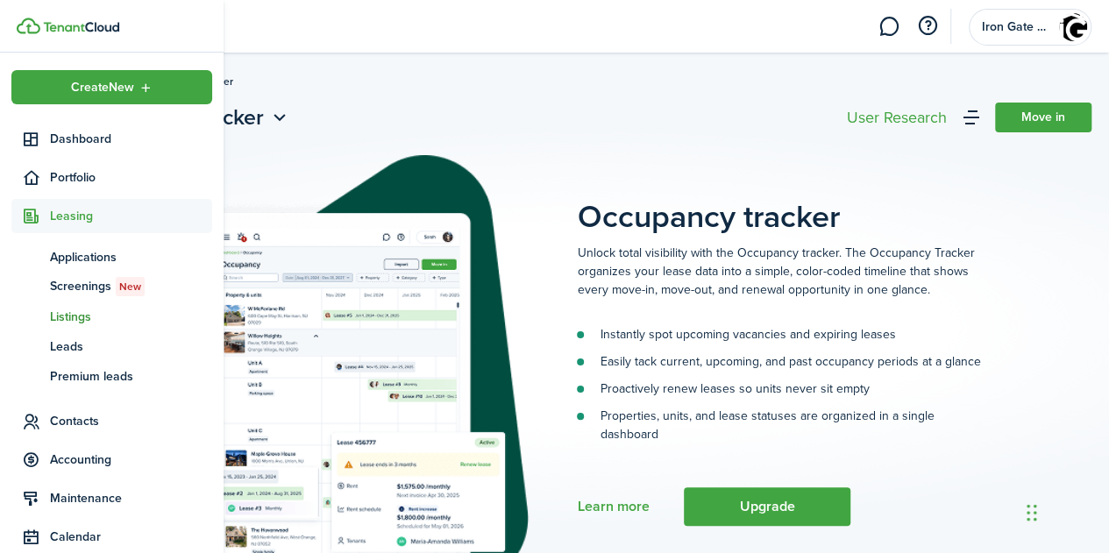
click at [74, 320] on span "Listings" at bounding box center [131, 317] width 162 height 18
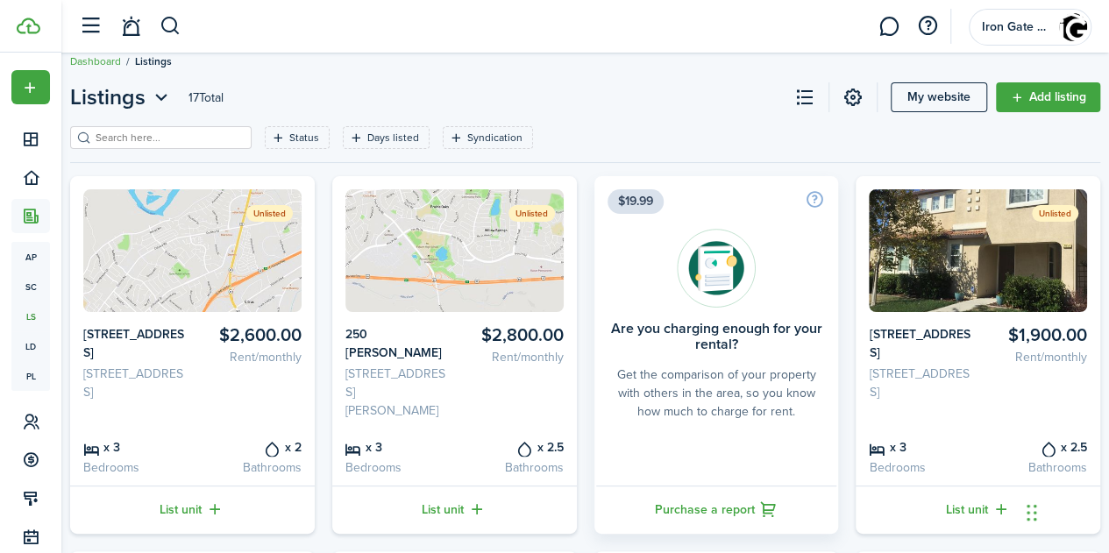
scroll to position [18, 0]
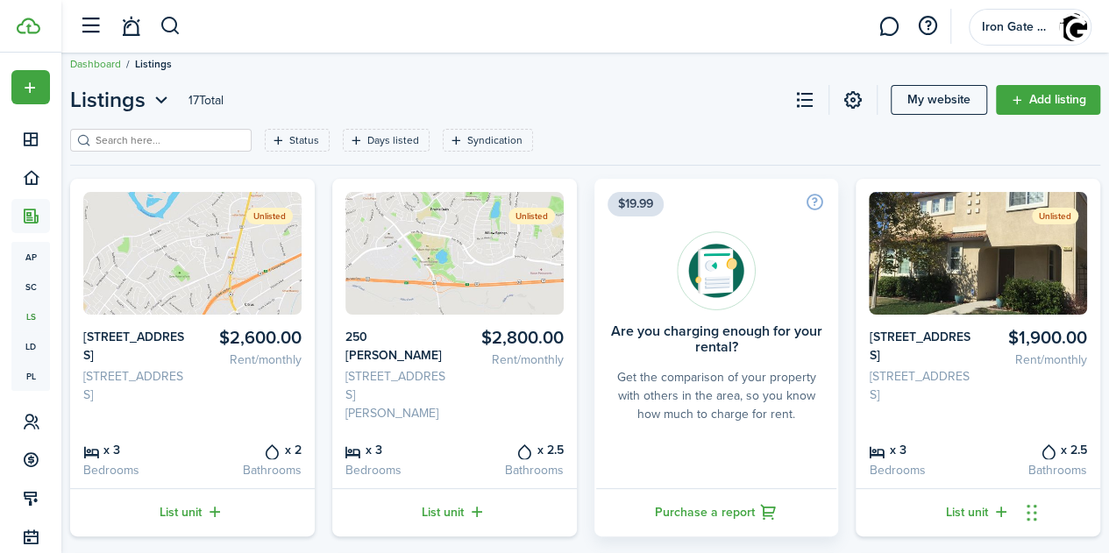
click at [200, 254] on img at bounding box center [192, 253] width 218 height 123
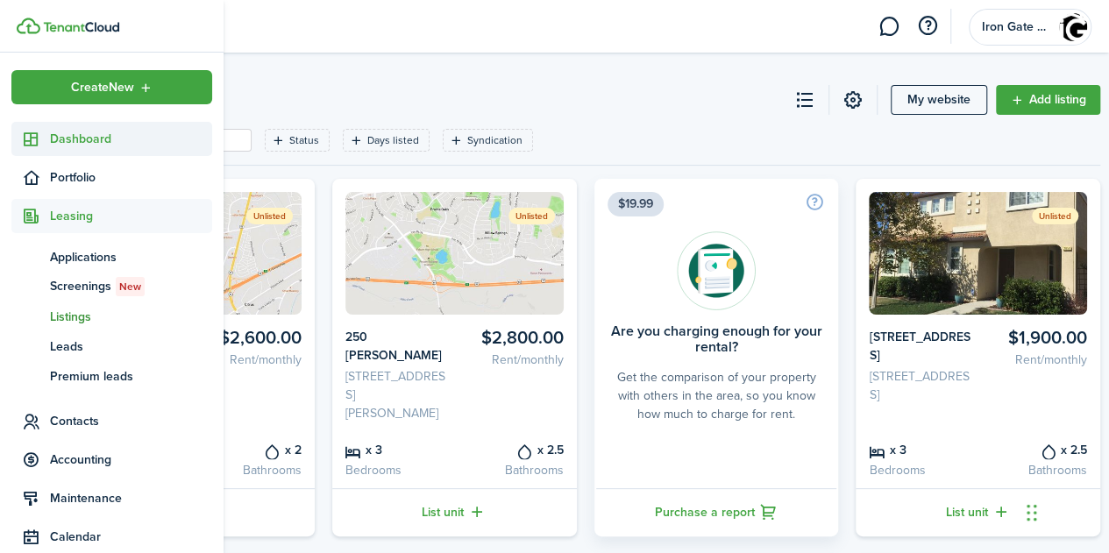
click at [75, 138] on span "Dashboard" at bounding box center [131, 139] width 162 height 18
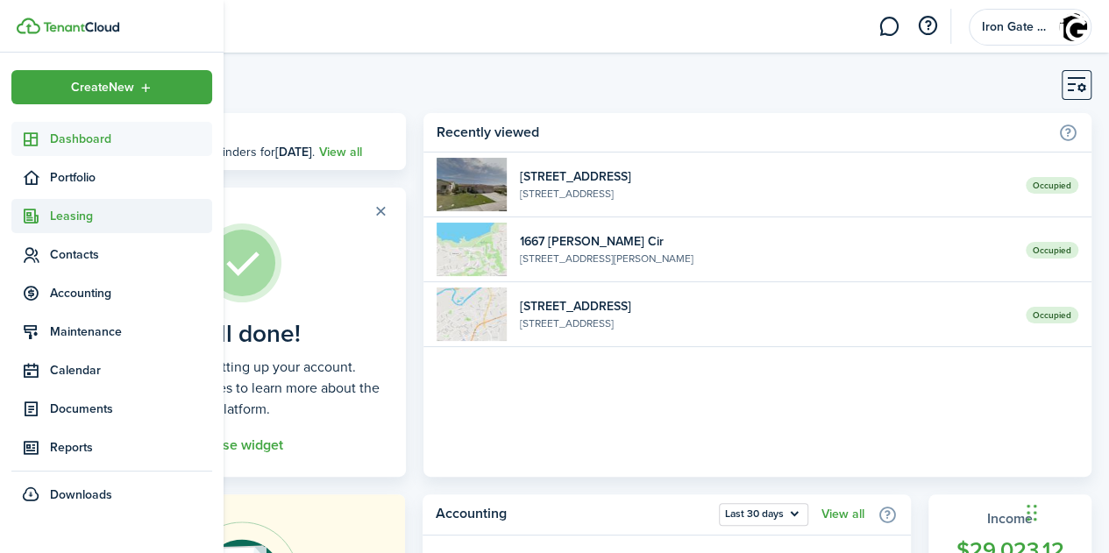
click at [72, 215] on span "Leasing" at bounding box center [131, 216] width 162 height 18
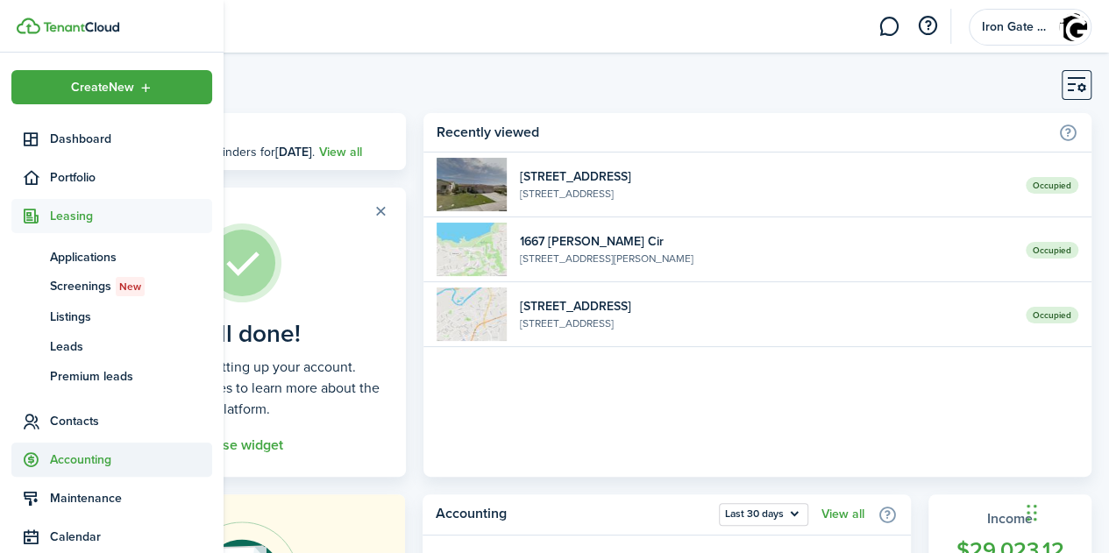
click at [93, 465] on span "Accounting" at bounding box center [131, 460] width 162 height 18
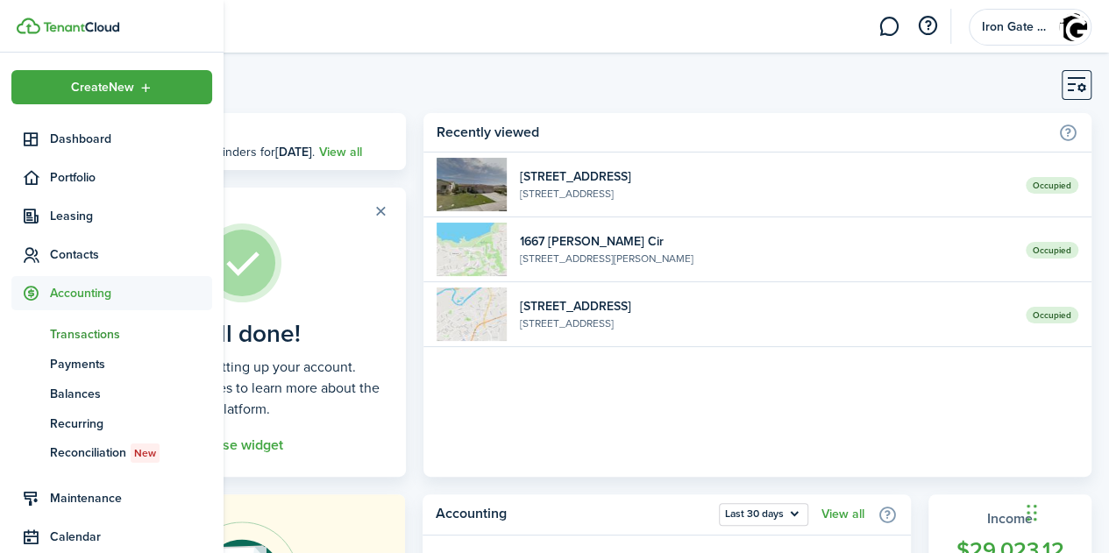
click at [71, 336] on span "Transactions" at bounding box center [131, 334] width 162 height 18
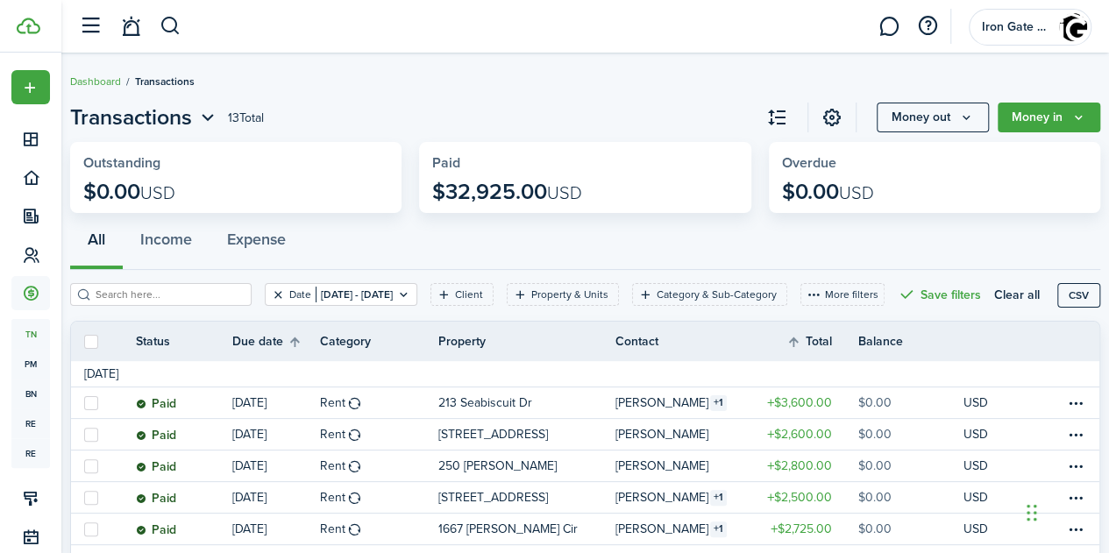
click at [272, 292] on button "Clear filter" at bounding box center [278, 295] width 15 height 14
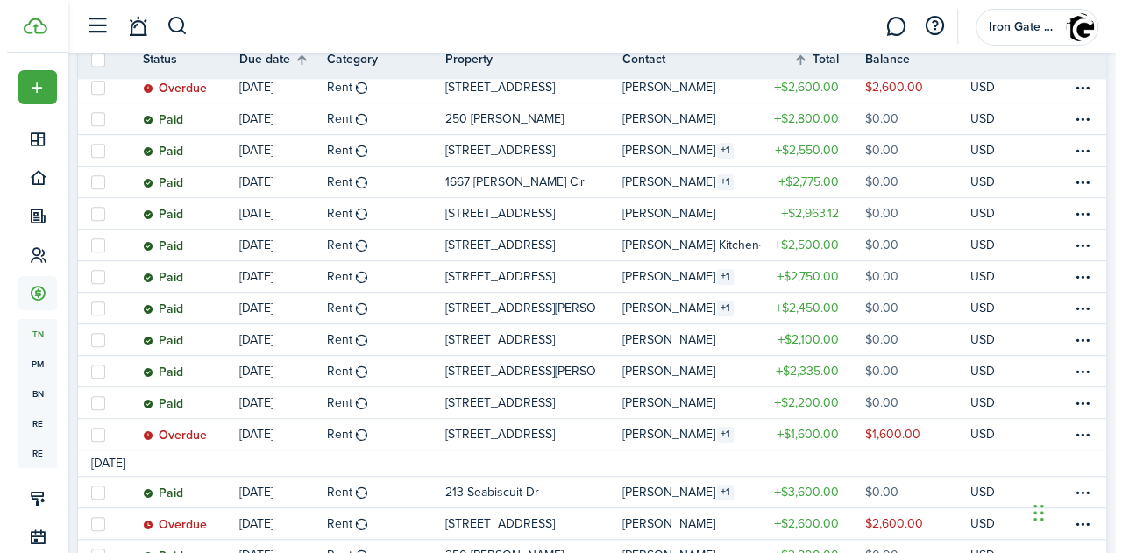
scroll to position [352, 0]
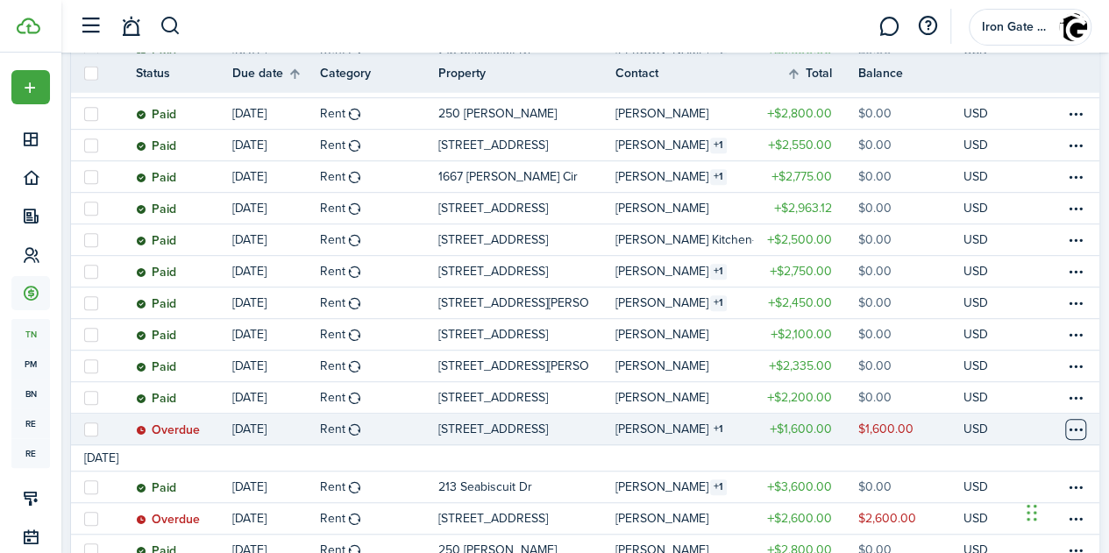
click at [1065, 426] on table-menu-btn-icon at bounding box center [1075, 429] width 21 height 21
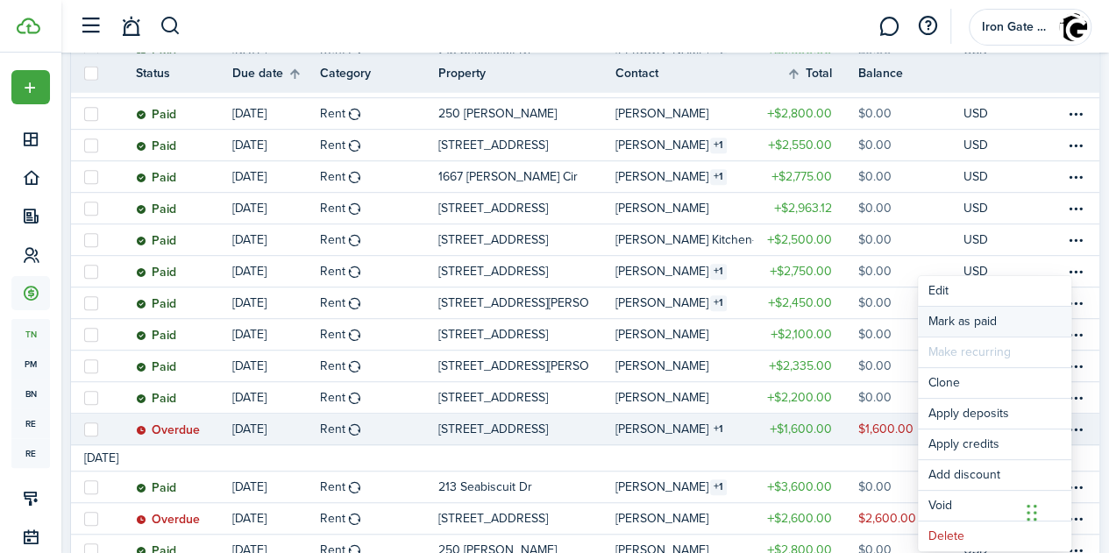
click at [936, 316] on link "Mark as paid" at bounding box center [994, 322] width 153 height 30
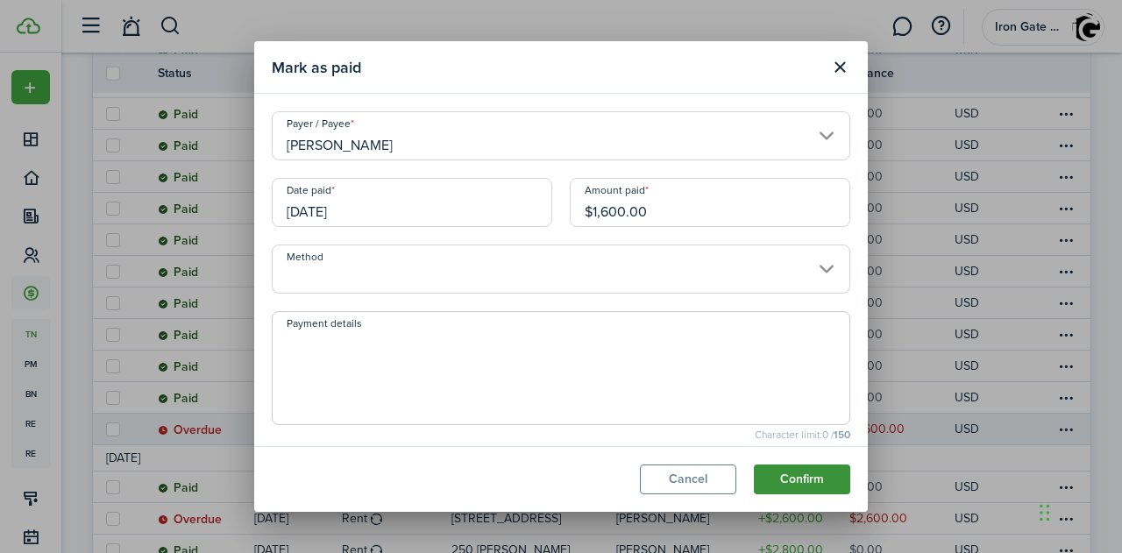
click at [805, 475] on button "Confirm" at bounding box center [802, 480] width 96 height 30
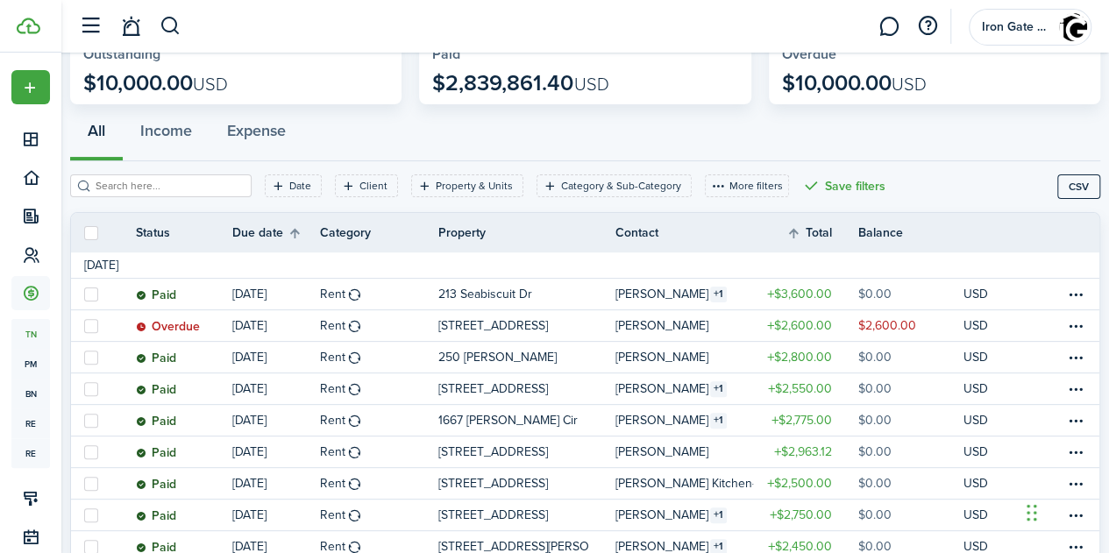
scroll to position [0, 0]
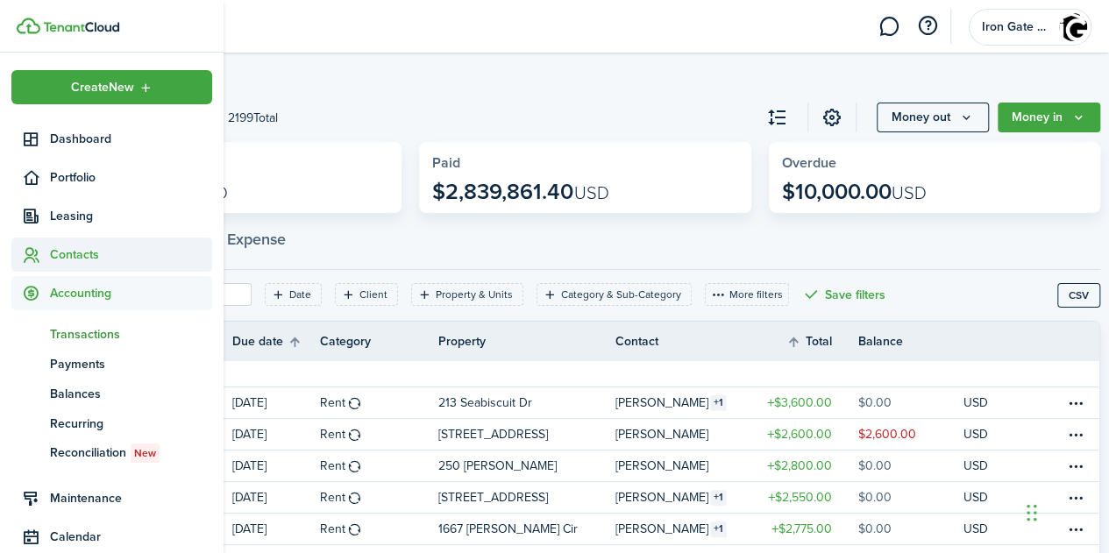
click at [72, 250] on span "Contacts" at bounding box center [131, 254] width 162 height 18
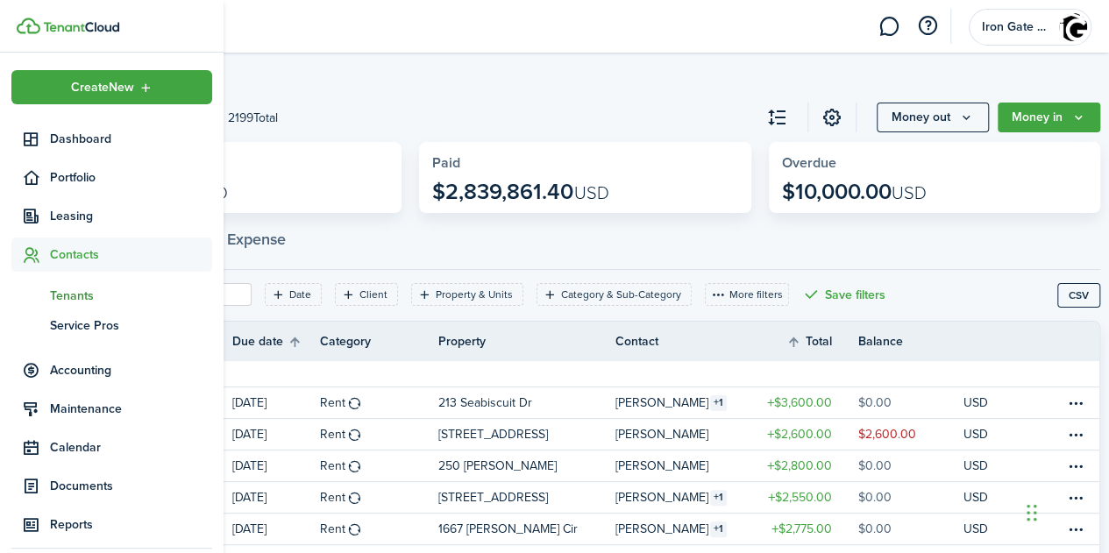
click at [72, 294] on span "Tenants" at bounding box center [131, 296] width 162 height 18
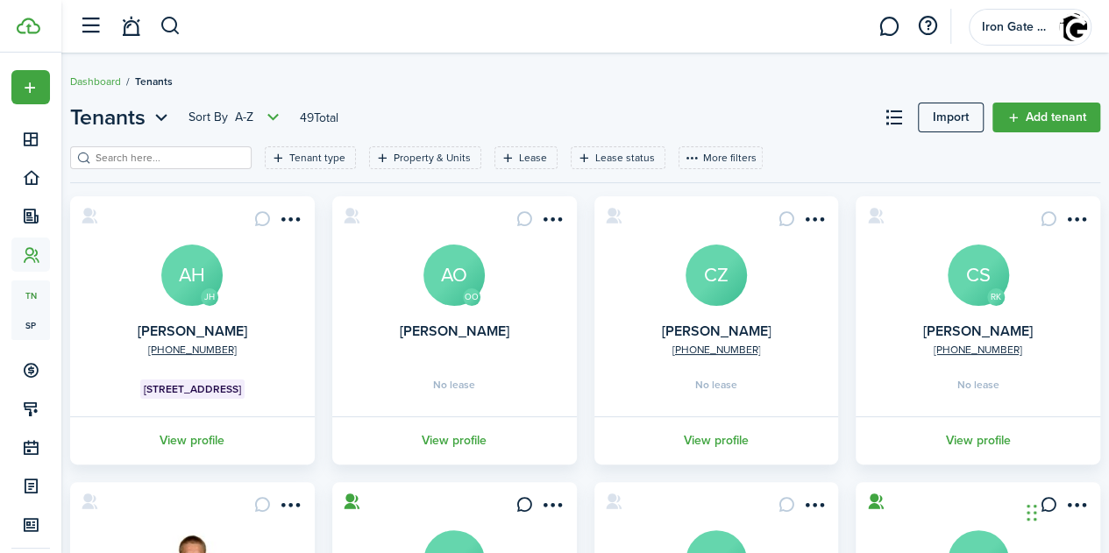
click at [184, 161] on input "search" at bounding box center [168, 158] width 154 height 17
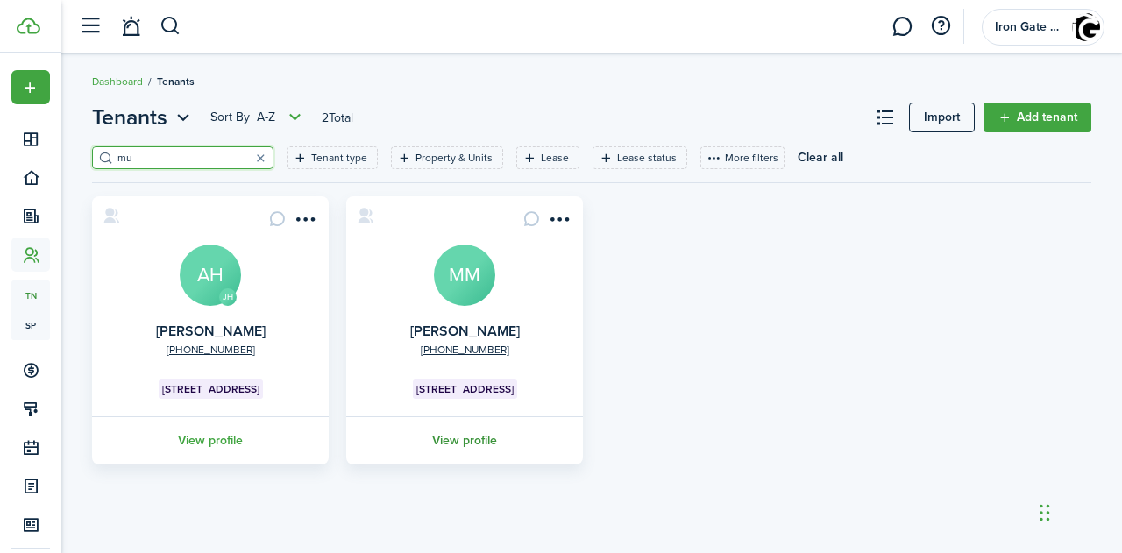
type input "mu"
click at [472, 435] on link "View profile" at bounding box center [465, 440] width 242 height 48
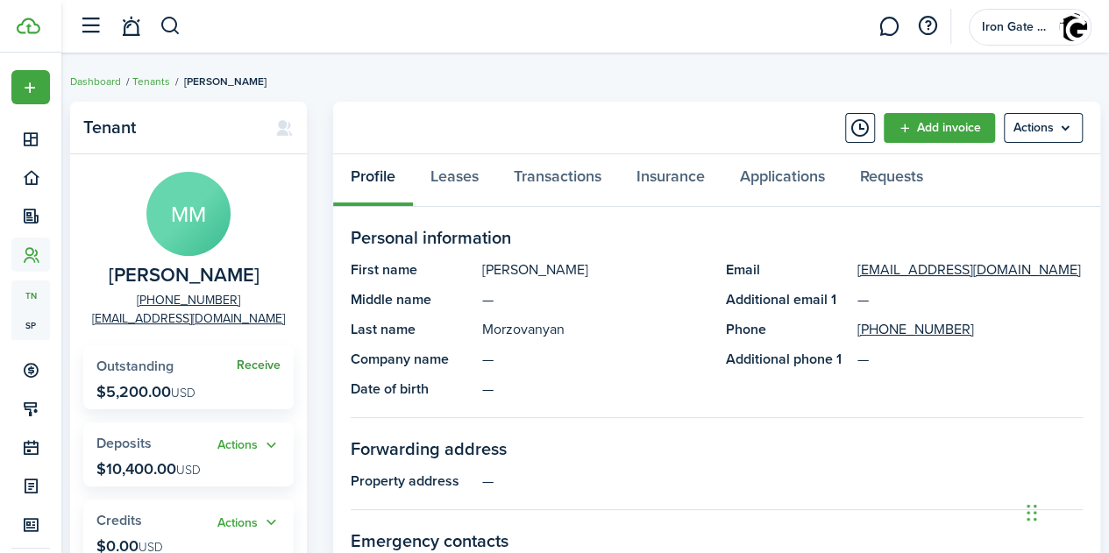
click at [259, 366] on link "Receive" at bounding box center [259, 366] width 44 height 14
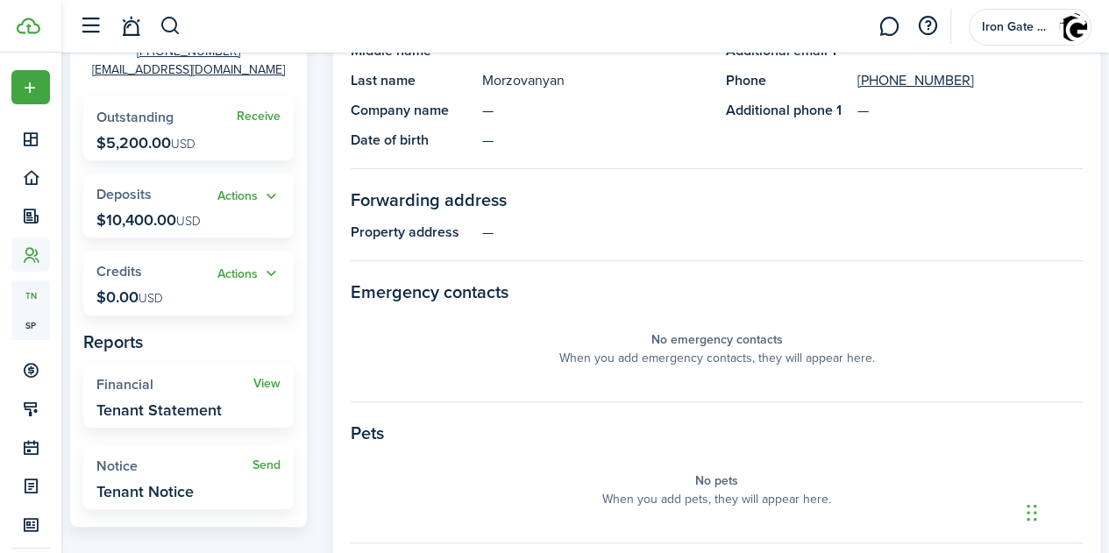
scroll to position [254, 0]
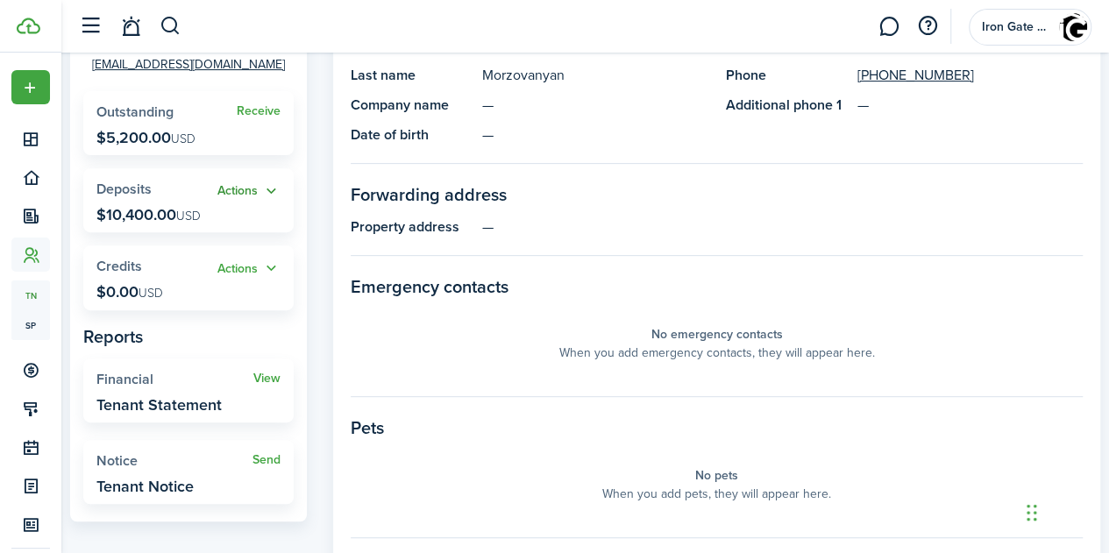
click at [244, 194] on button "Actions" at bounding box center [248, 191] width 63 height 20
click at [179, 168] on widget-stats "Actions Deposits $10,400.00 USD" at bounding box center [188, 200] width 210 height 64
click at [234, 192] on button "Actions" at bounding box center [248, 191] width 63 height 20
click at [177, 185] on widget-stats-title "Deposits" at bounding box center [156, 189] width 121 height 16
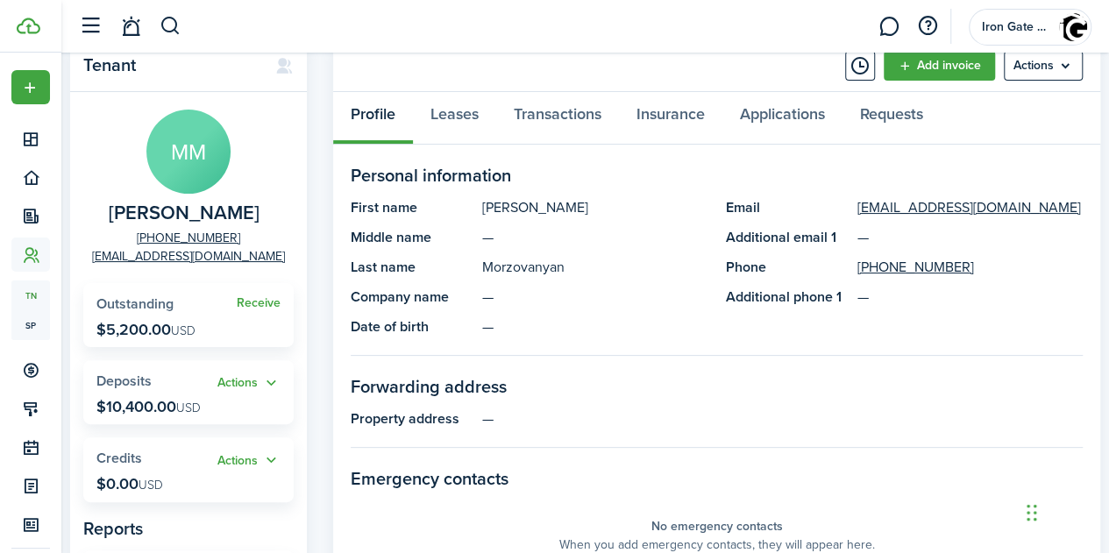
scroll to position [39, 0]
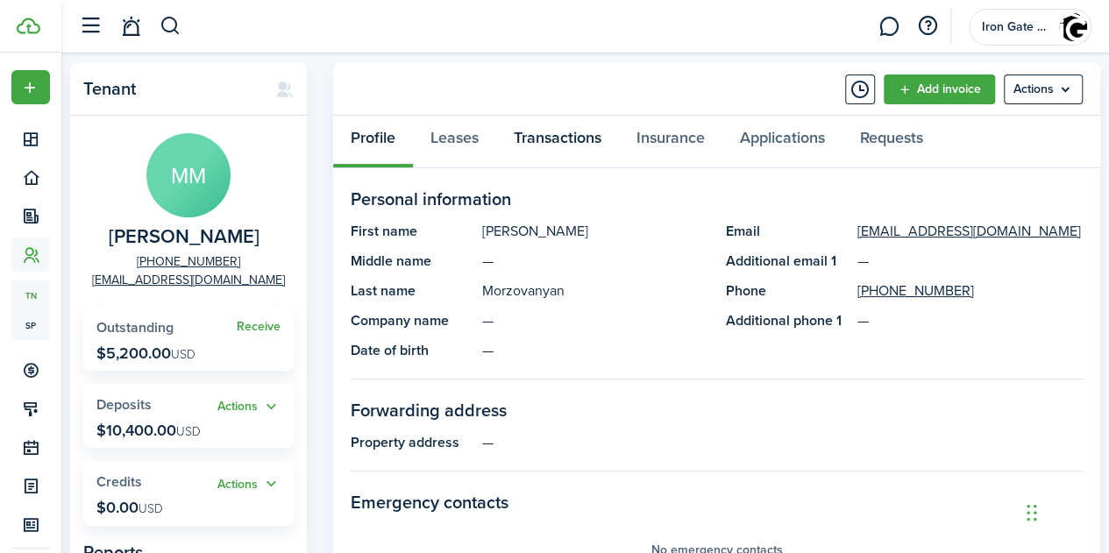
click at [547, 152] on link "Transactions" at bounding box center [557, 142] width 123 height 53
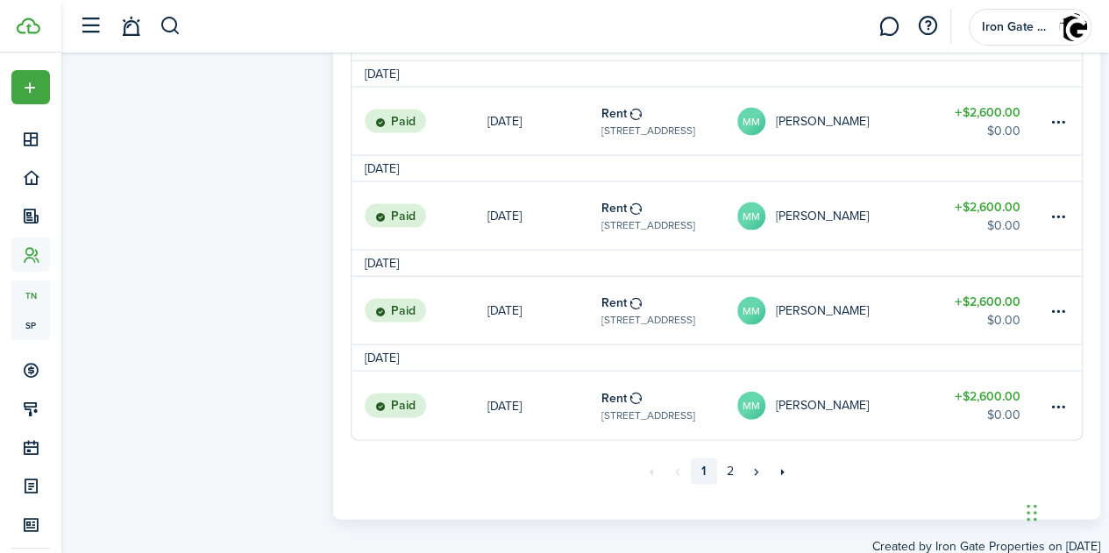
scroll to position [1767, 0]
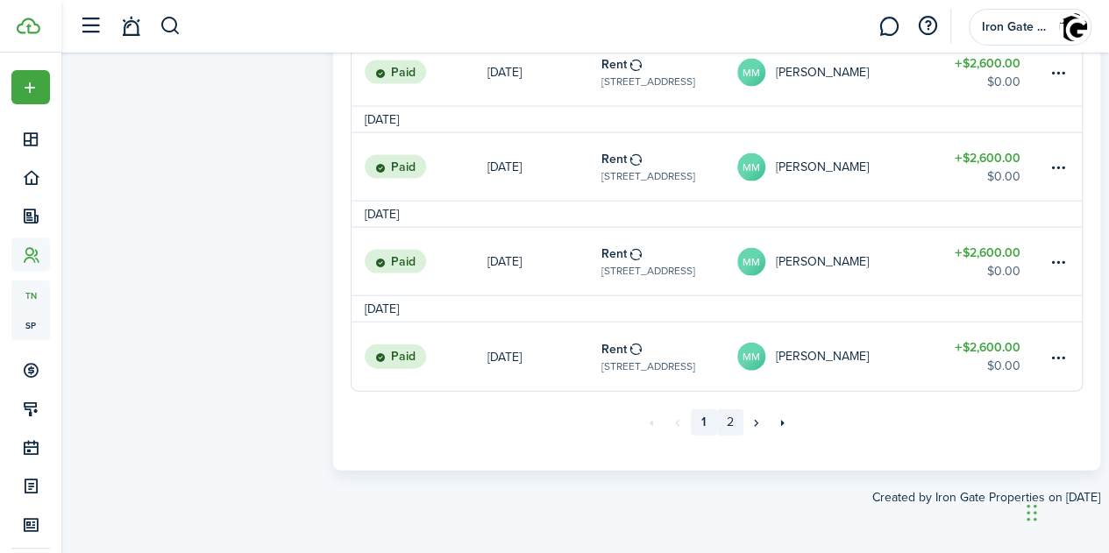
click at [729, 425] on link "2" at bounding box center [730, 422] width 26 height 26
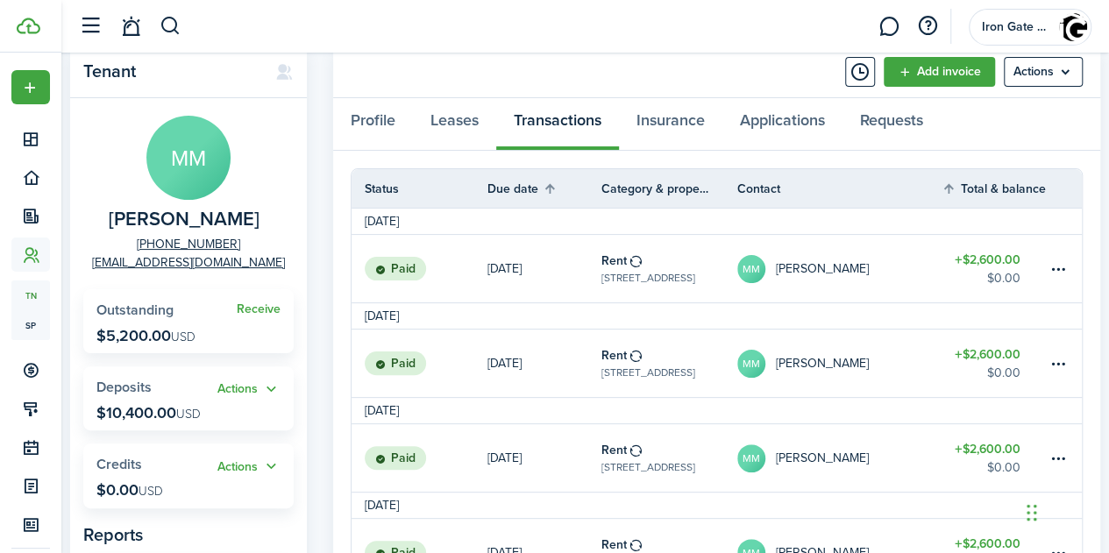
scroll to position [53, 0]
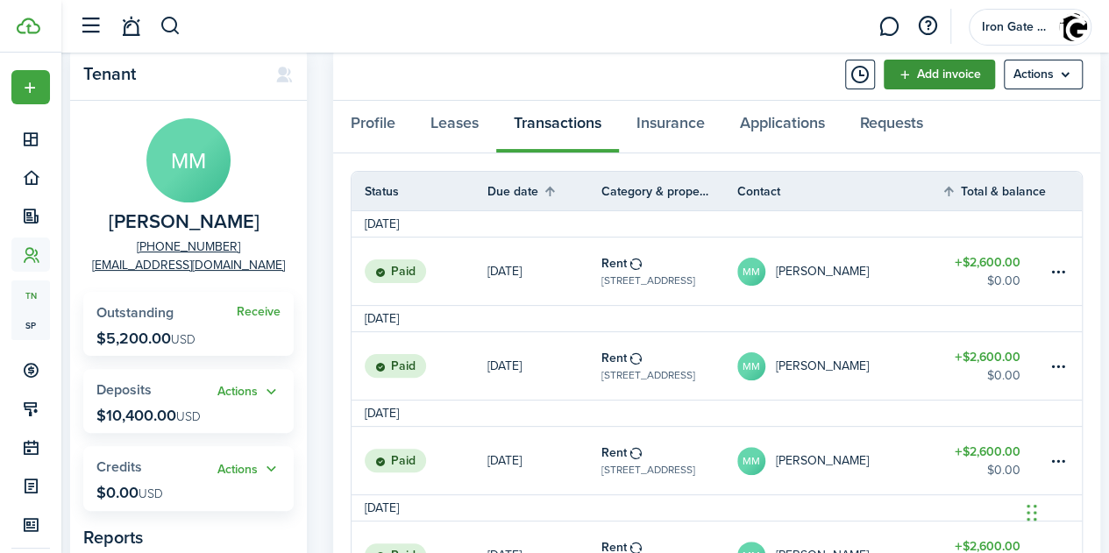
click at [927, 71] on link "Add invoice" at bounding box center [939, 75] width 111 height 30
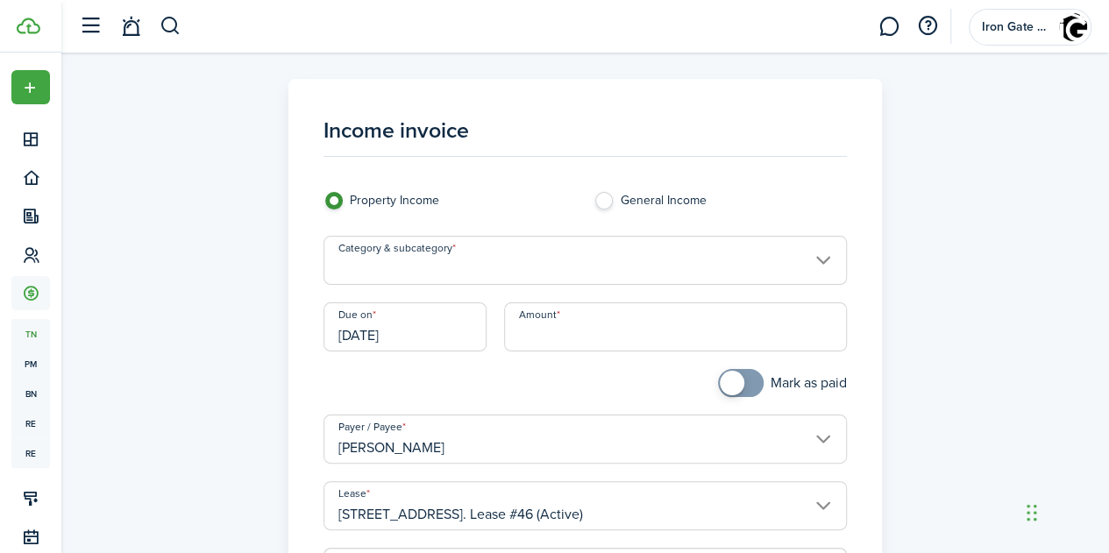
click at [483, 259] on input "Category & subcategory" at bounding box center [584, 260] width 523 height 49
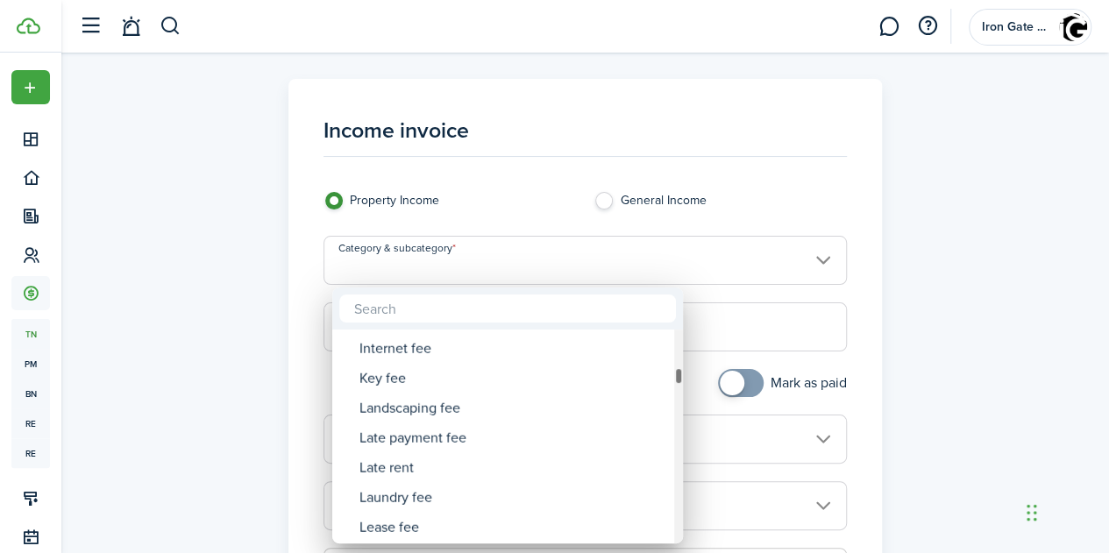
drag, startPoint x: 678, startPoint y: 343, endPoint x: 677, endPoint y: 381, distance: 38.6
click at [677, 381] on div "Category & subcategory" at bounding box center [678, 377] width 9 height 18
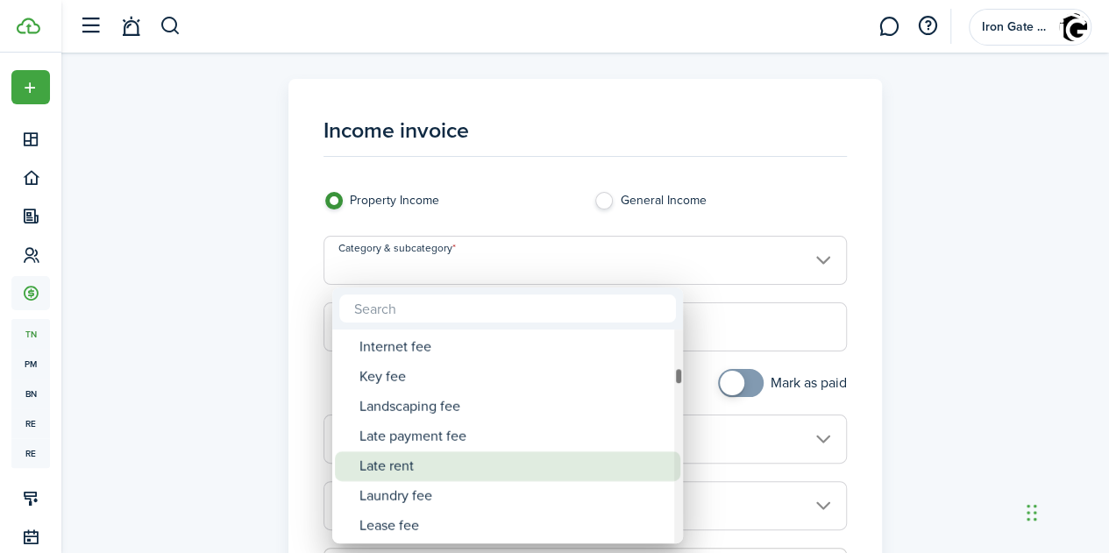
click at [405, 469] on div "Late rent" at bounding box center [514, 466] width 310 height 30
type input "Tenant charges & fees / Late rent"
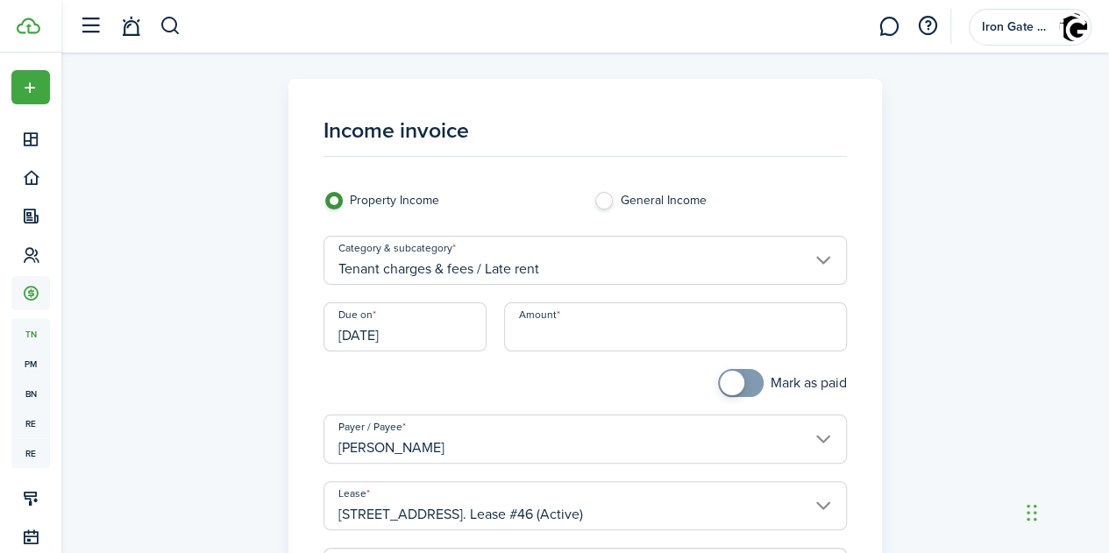
click at [418, 347] on input "[DATE]" at bounding box center [404, 326] width 163 height 49
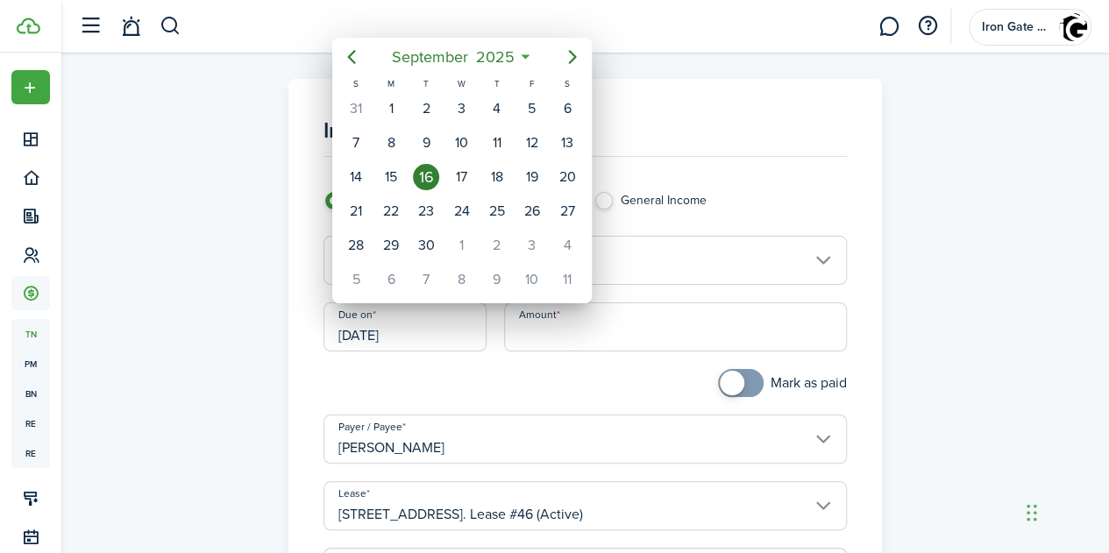
click at [418, 347] on div at bounding box center [554, 277] width 1389 height 834
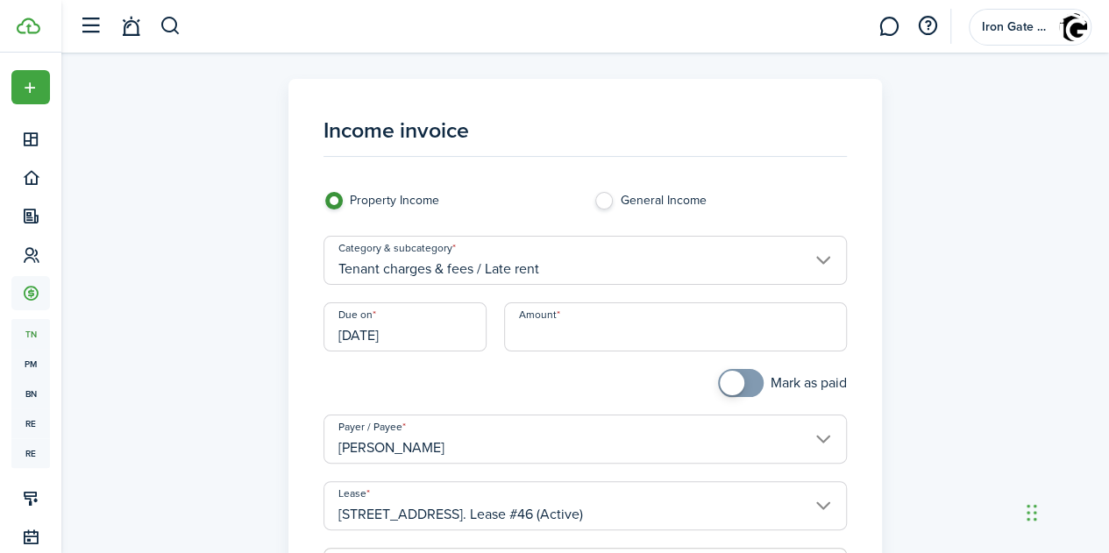
click at [396, 341] on input "[DATE]" at bounding box center [404, 326] width 163 height 49
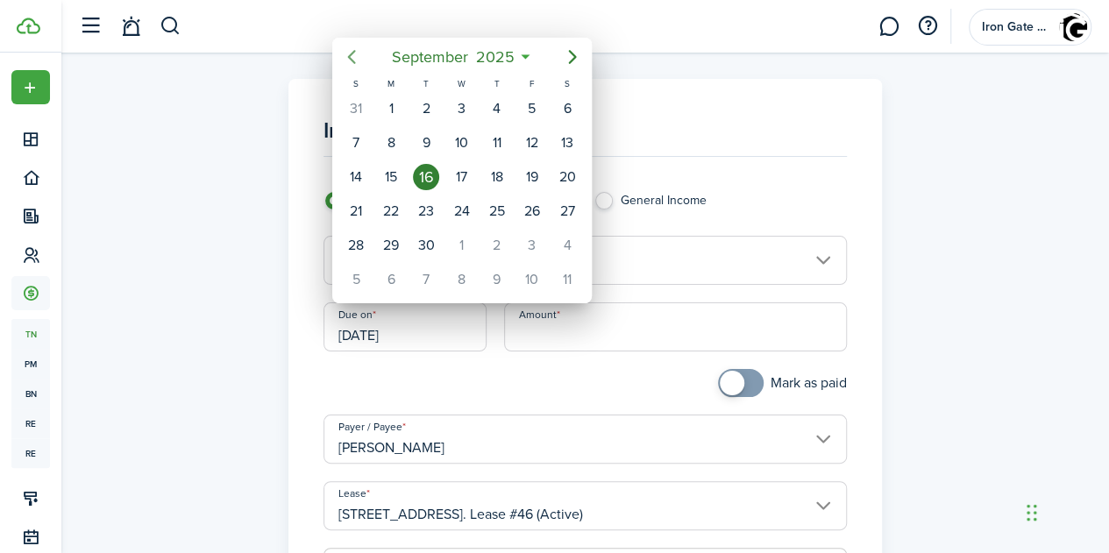
click at [351, 57] on icon "Previous page" at bounding box center [351, 56] width 21 height 21
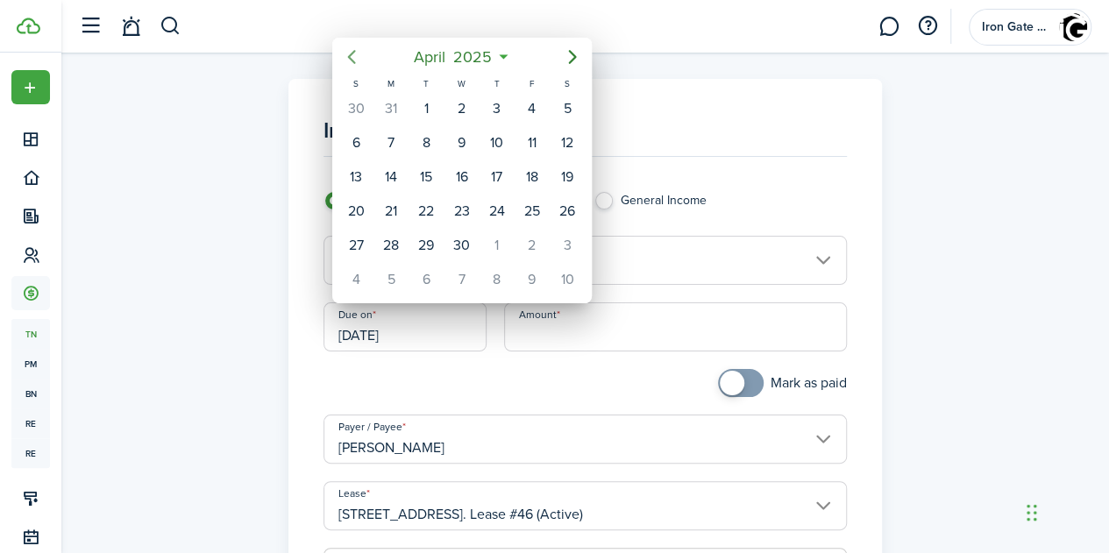
click at [351, 57] on icon "Previous page" at bounding box center [351, 56] width 21 height 21
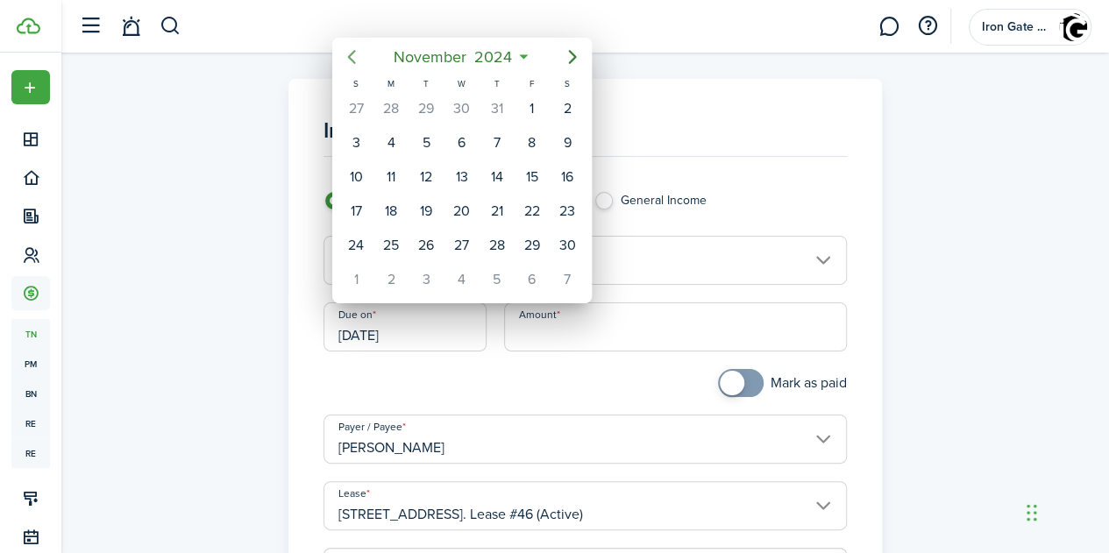
click at [351, 57] on icon "Previous page" at bounding box center [351, 56] width 21 height 21
click at [419, 103] on div "1" at bounding box center [426, 109] width 26 height 26
type input "[DATE]"
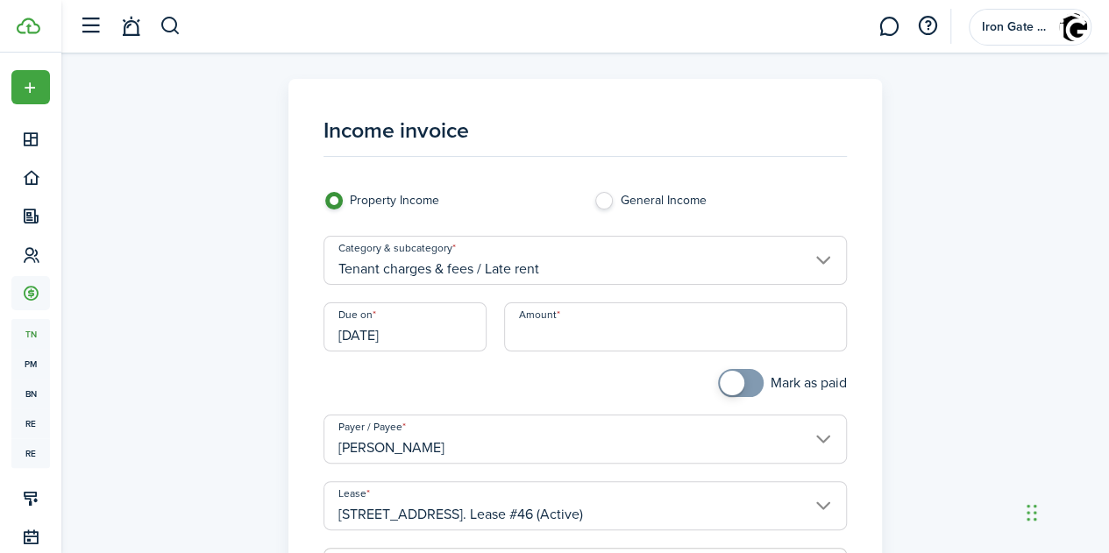
click at [561, 330] on input "Amount" at bounding box center [675, 326] width 343 height 49
type input "$2,600.00"
checkbox input "true"
click at [723, 384] on span at bounding box center [732, 383] width 25 height 25
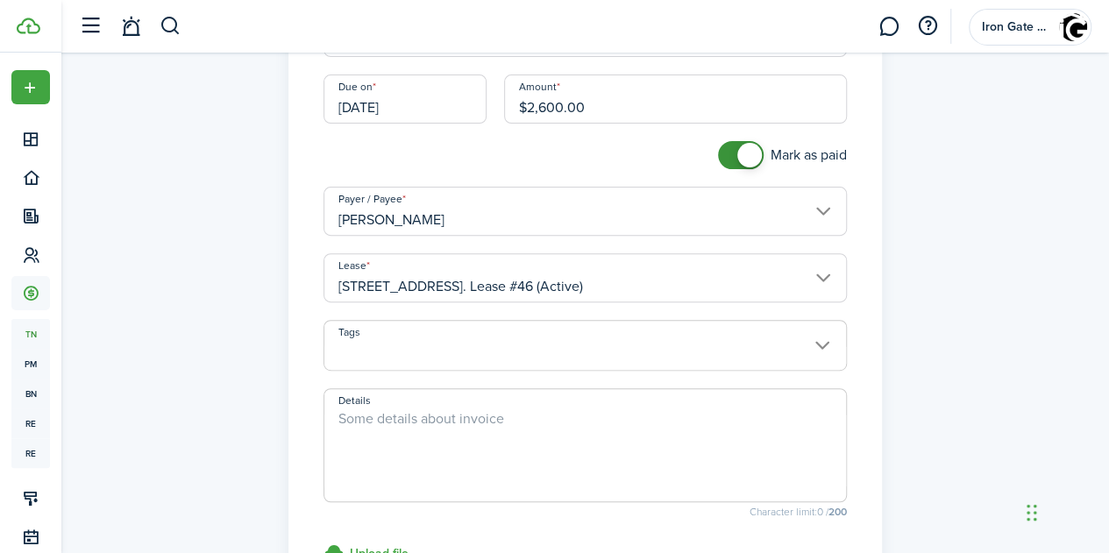
scroll to position [245, 0]
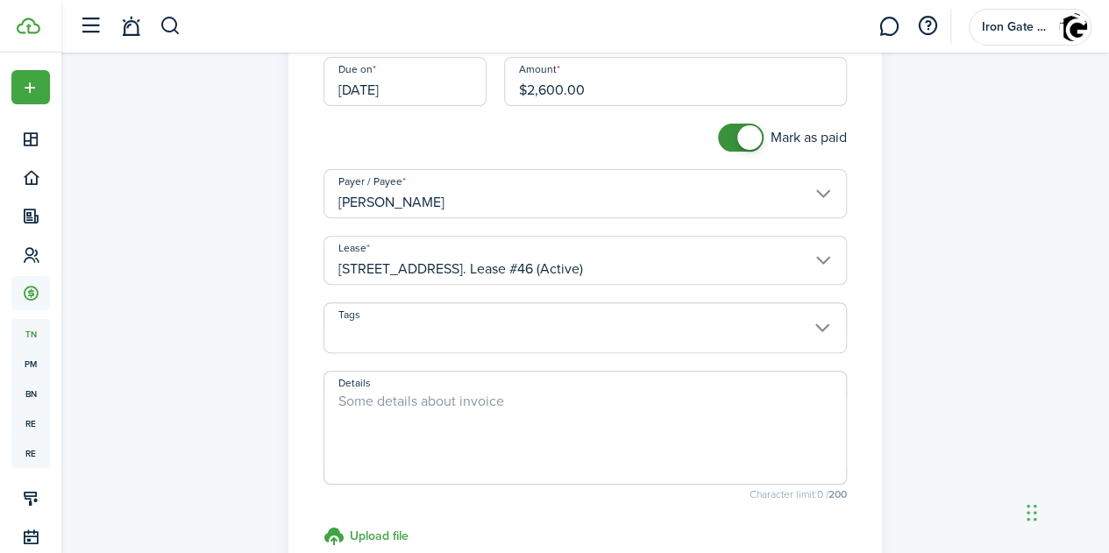
click at [574, 427] on textarea "Details" at bounding box center [585, 433] width 522 height 84
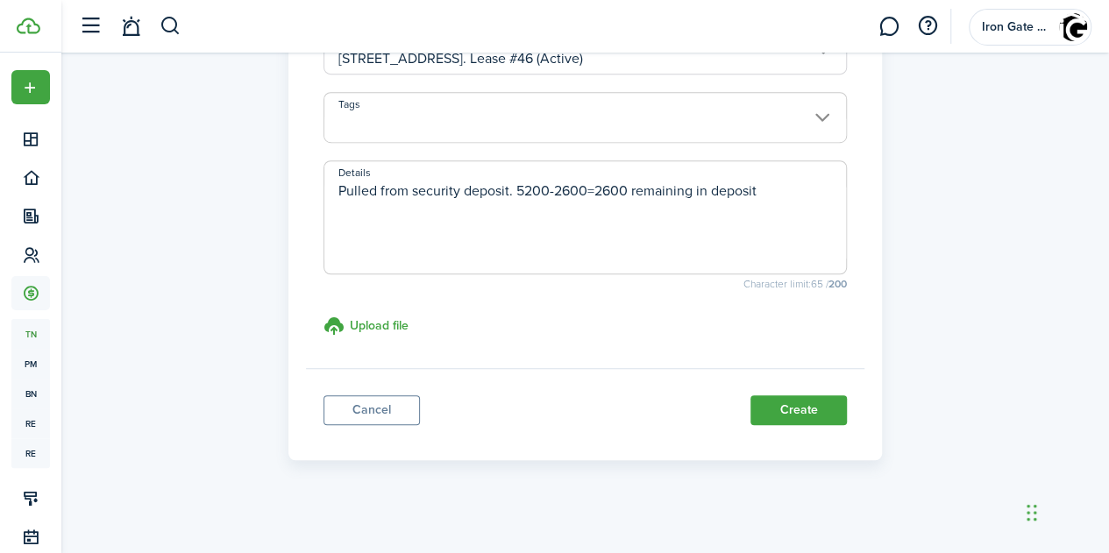
scroll to position [462, 0]
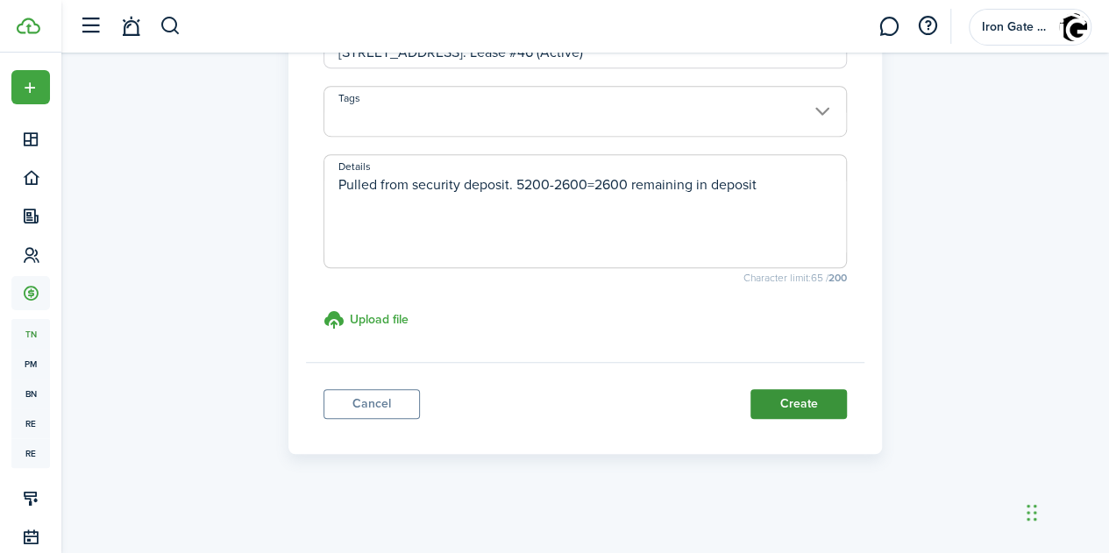
type textarea "Pulled from security deposit. 5200-2600=2600 remaining in deposit"
click at [813, 397] on button "Create" at bounding box center [798, 404] width 96 height 30
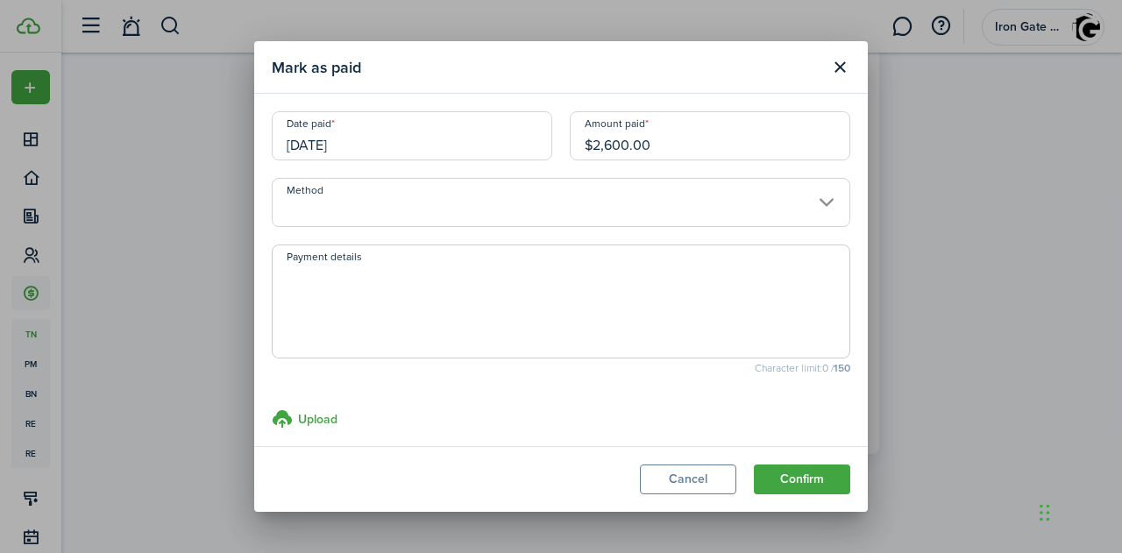
click at [465, 202] on input "Method" at bounding box center [561, 202] width 579 height 49
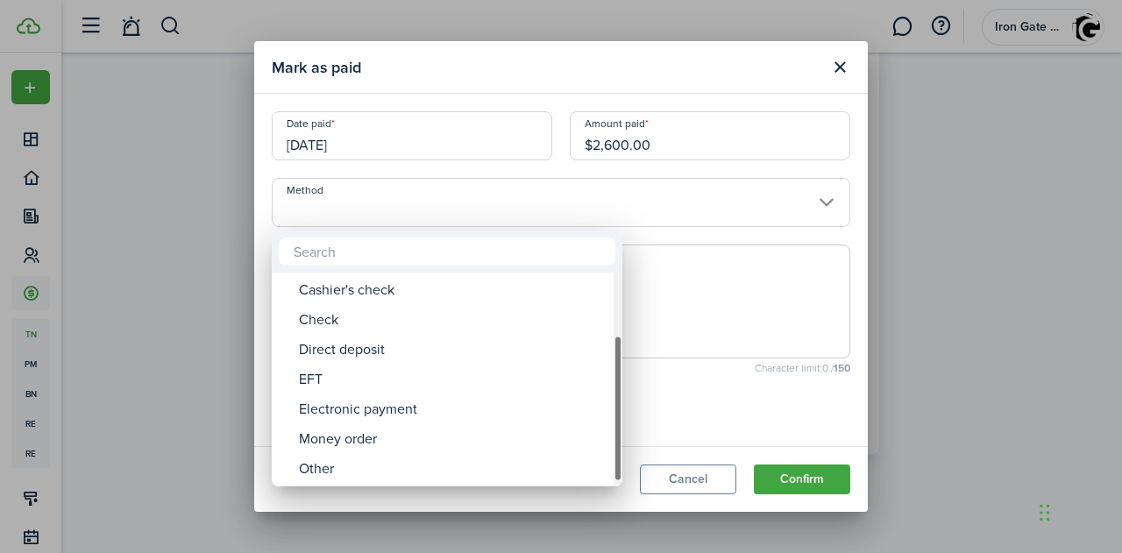
click at [617, 465] on div "Method" at bounding box center [618, 380] width 9 height 214
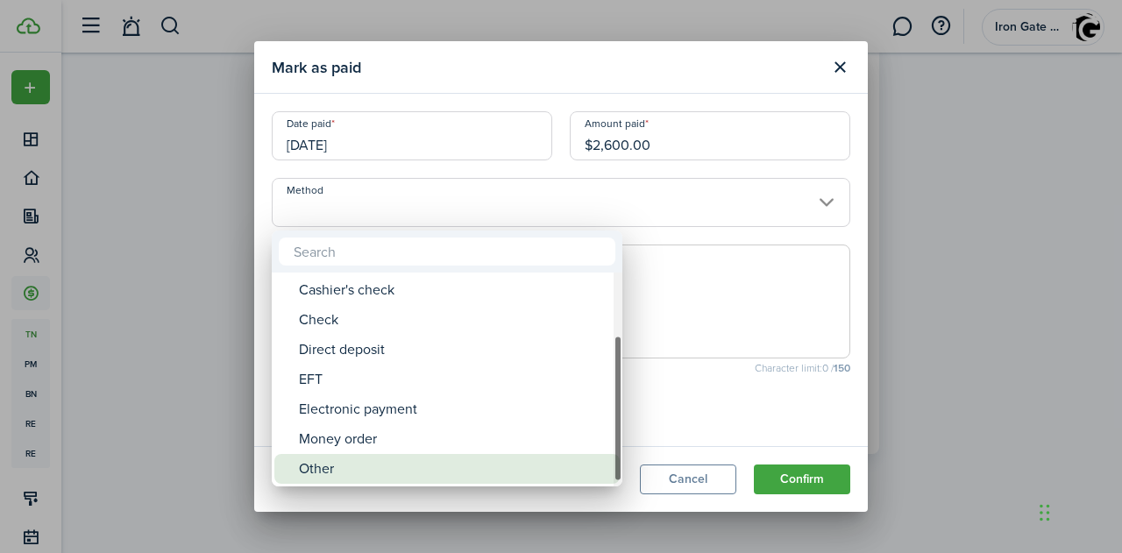
click at [353, 464] on div "Other" at bounding box center [454, 469] width 310 height 30
type input "Other"
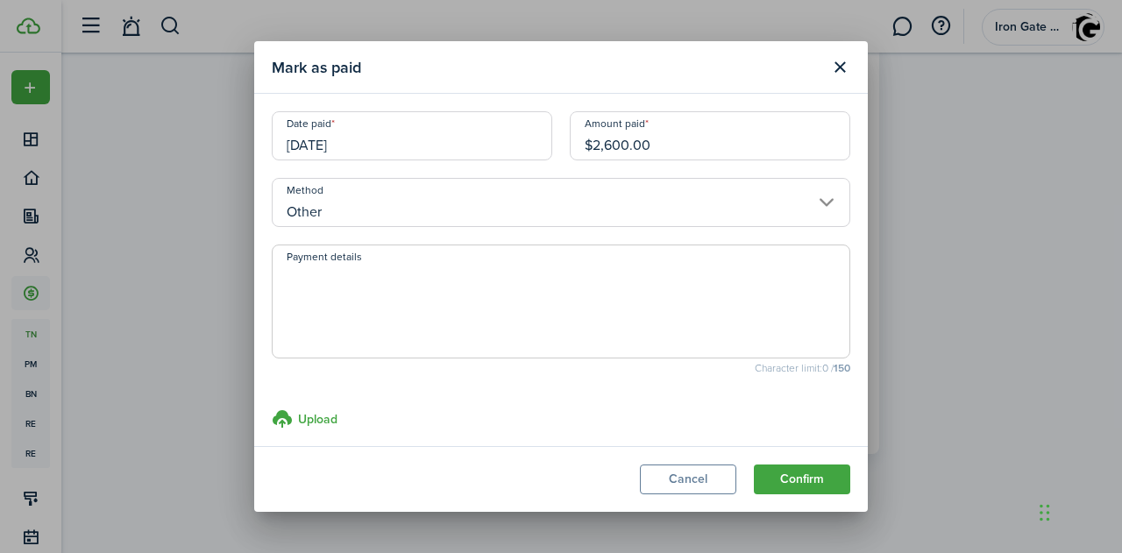
click at [377, 310] on textarea "Payment details" at bounding box center [561, 307] width 577 height 84
type textarea "pulled from security deposit"
click at [799, 479] on button "Confirm" at bounding box center [802, 480] width 96 height 30
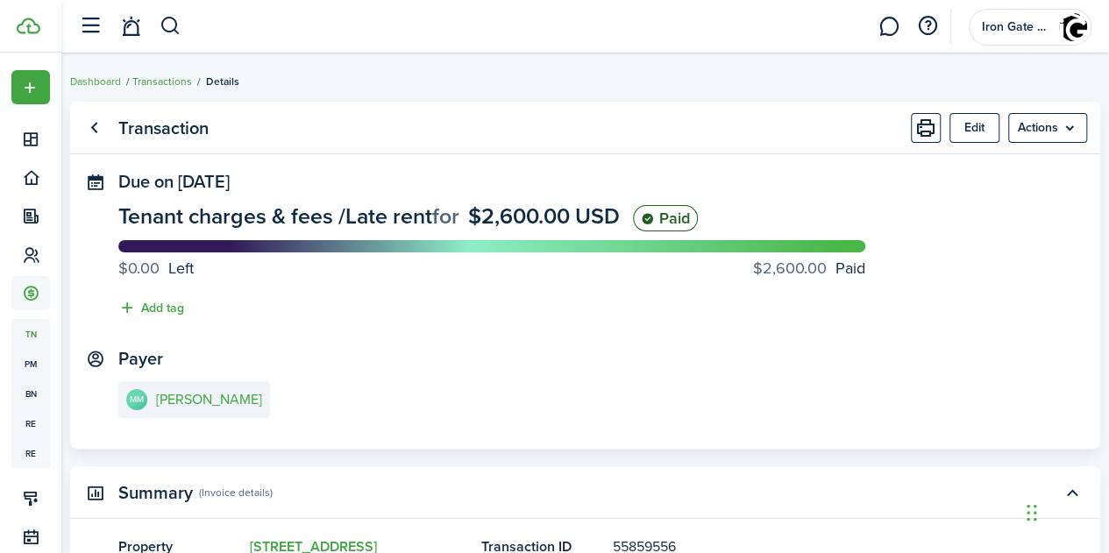
click at [187, 80] on link "Transactions" at bounding box center [162, 82] width 60 height 16
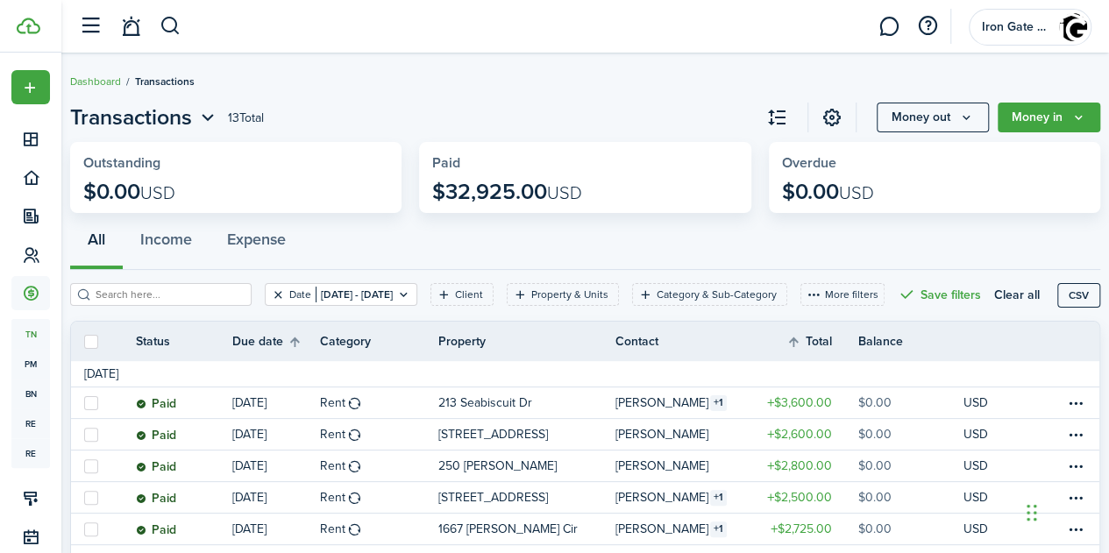
click at [279, 292] on button "Clear filter" at bounding box center [278, 295] width 15 height 14
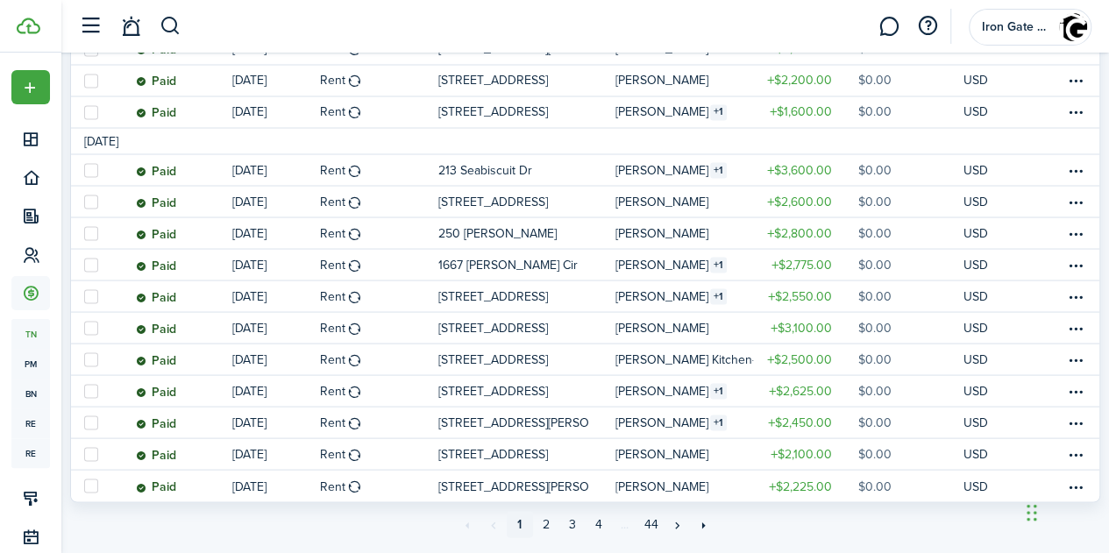
scroll to position [1583, 0]
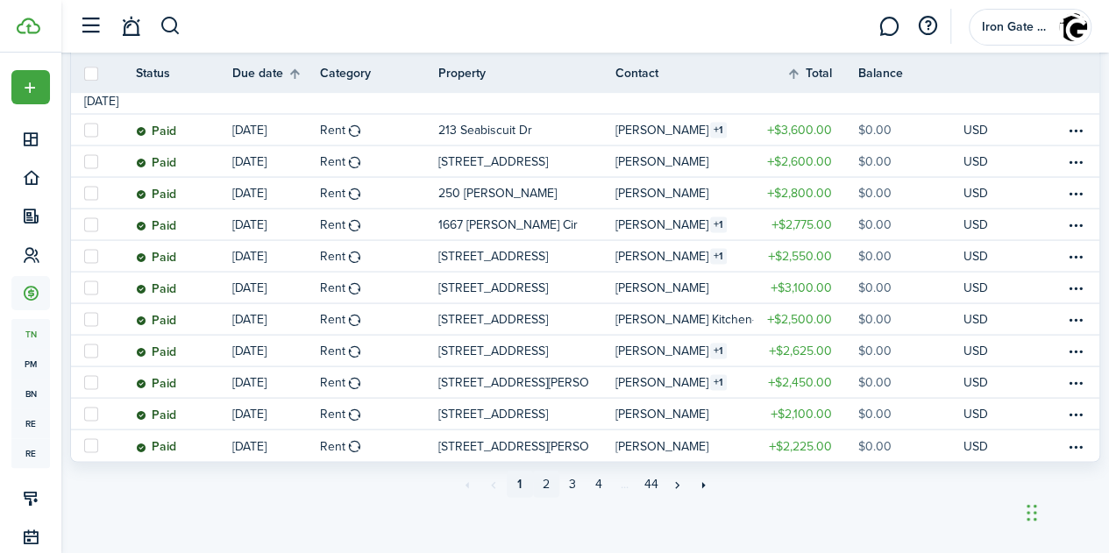
click at [547, 479] on link "2" at bounding box center [546, 484] width 26 height 26
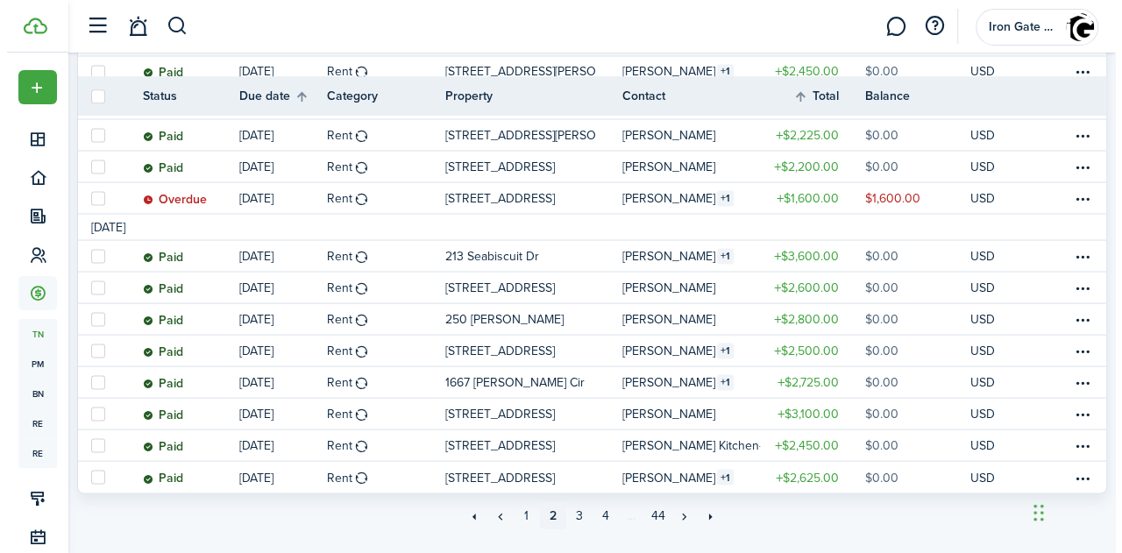
scroll to position [1601, 0]
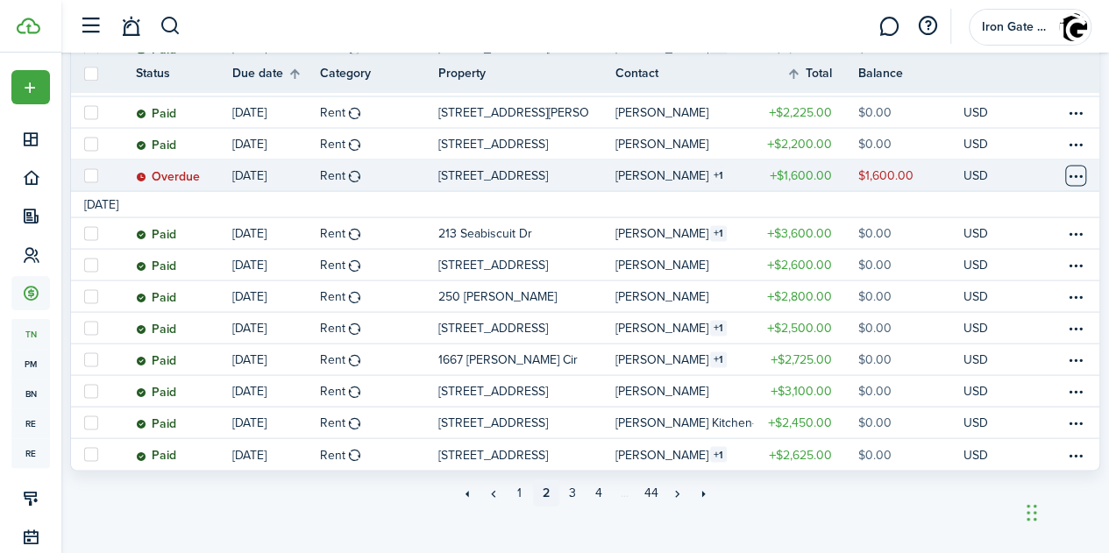
click at [1065, 175] on table-menu-btn-icon at bounding box center [1075, 175] width 21 height 21
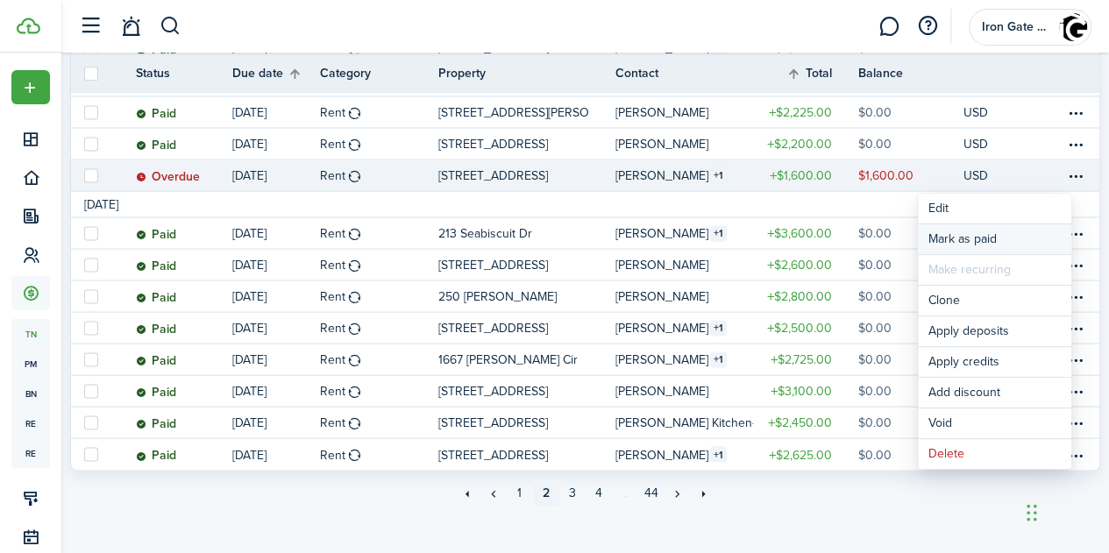
click at [980, 231] on link "Mark as paid" at bounding box center [994, 239] width 153 height 30
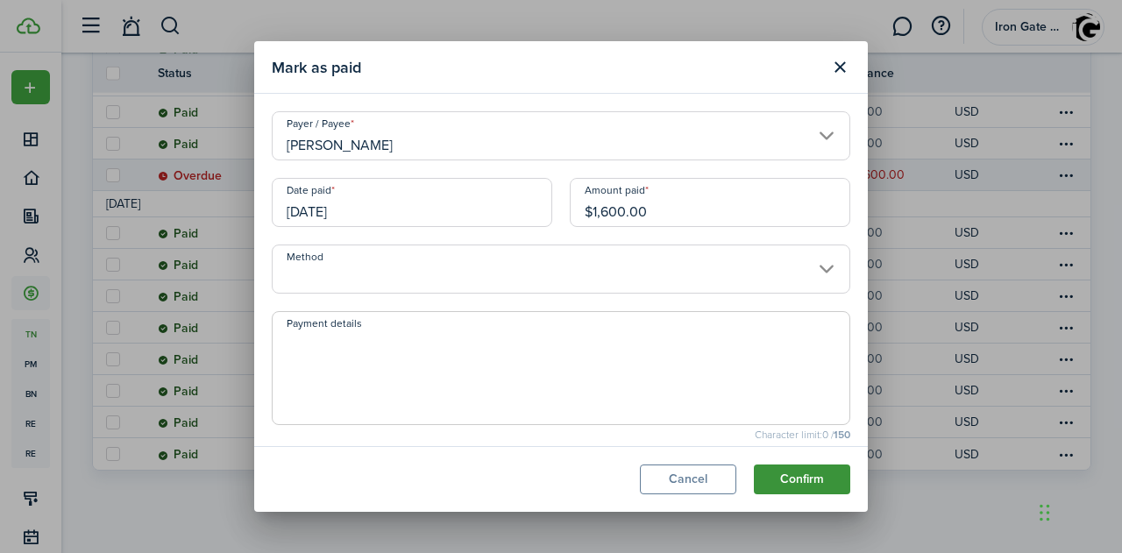
click at [792, 478] on button "Confirm" at bounding box center [802, 480] width 96 height 30
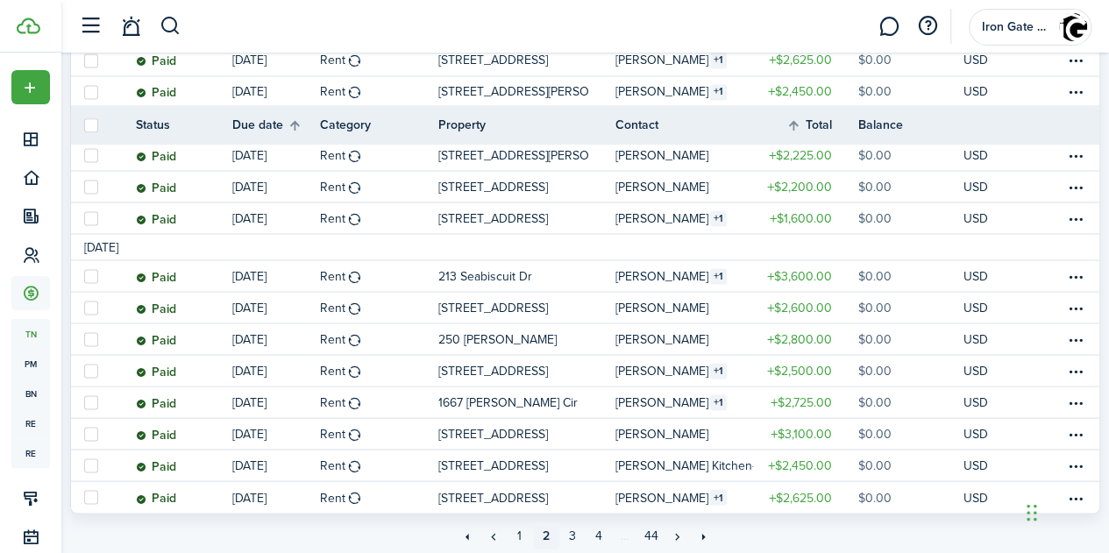
scroll to position [1609, 0]
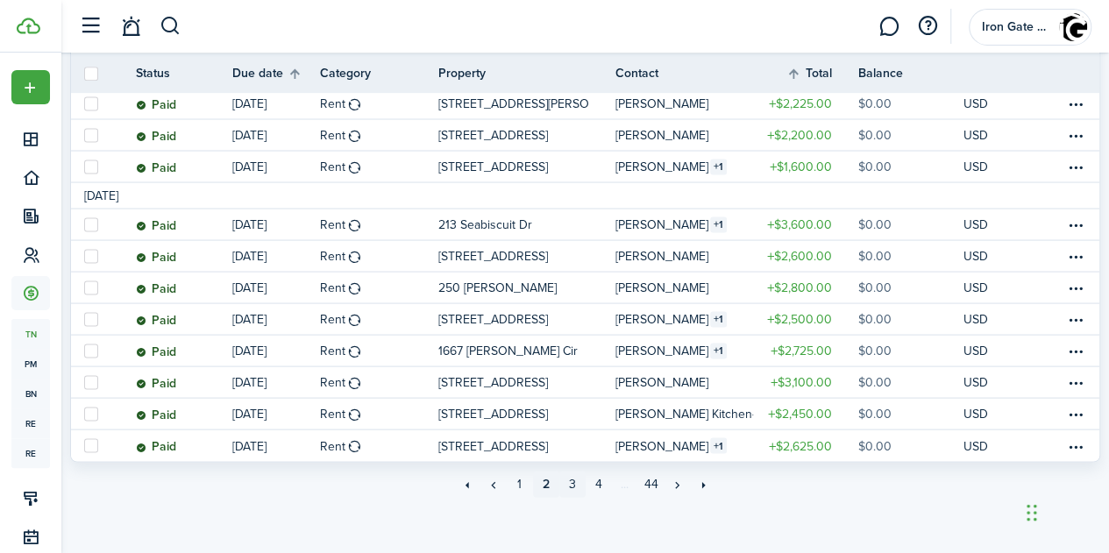
click at [574, 479] on link "3" at bounding box center [572, 484] width 26 height 26
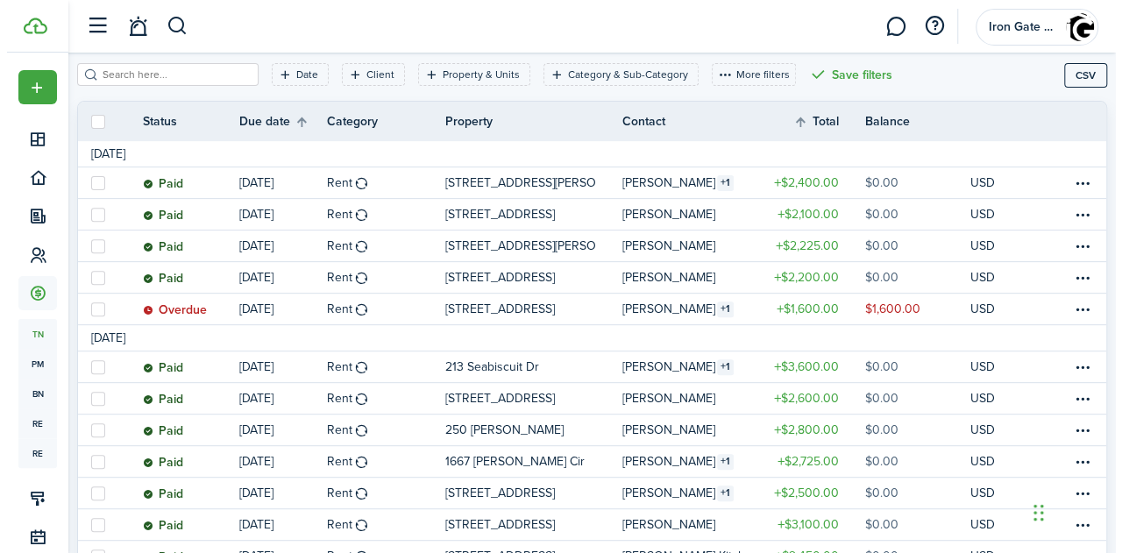
scroll to position [245, 0]
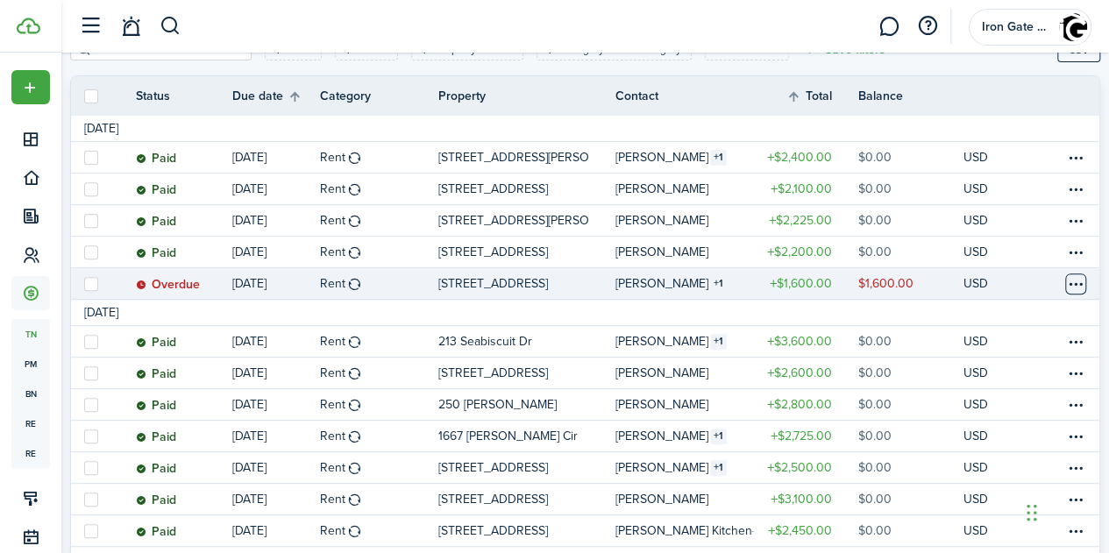
click at [1065, 280] on table-menu-btn-icon at bounding box center [1075, 283] width 21 height 21
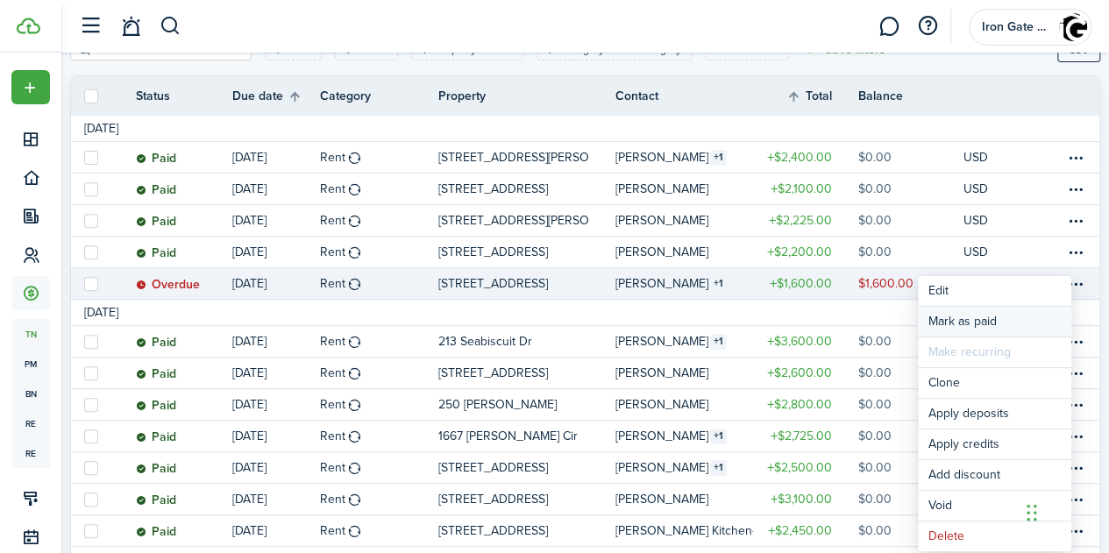
click at [968, 319] on link "Mark as paid" at bounding box center [994, 322] width 153 height 30
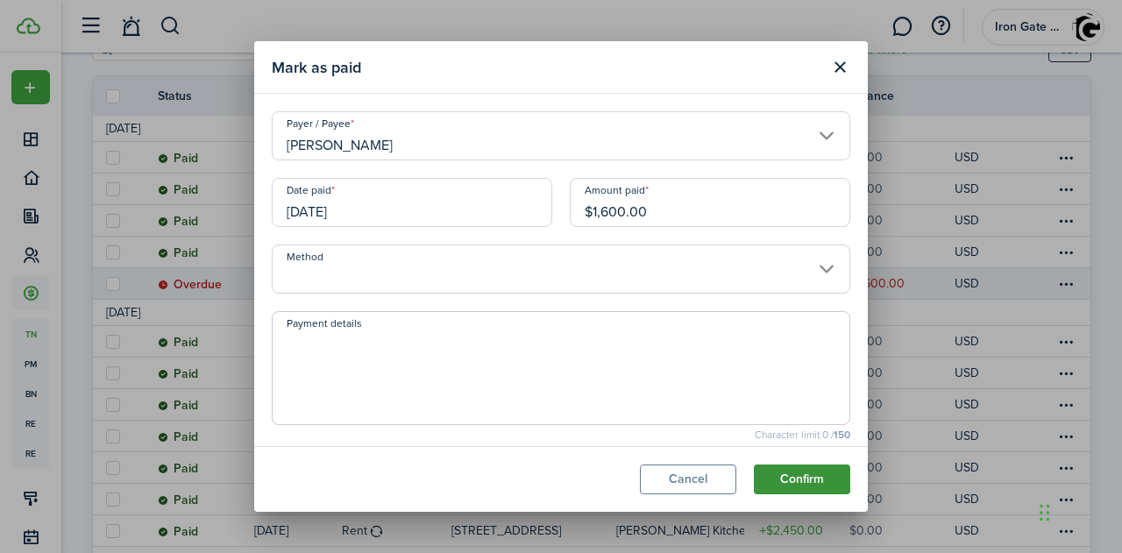
click at [806, 486] on button "Confirm" at bounding box center [802, 480] width 96 height 30
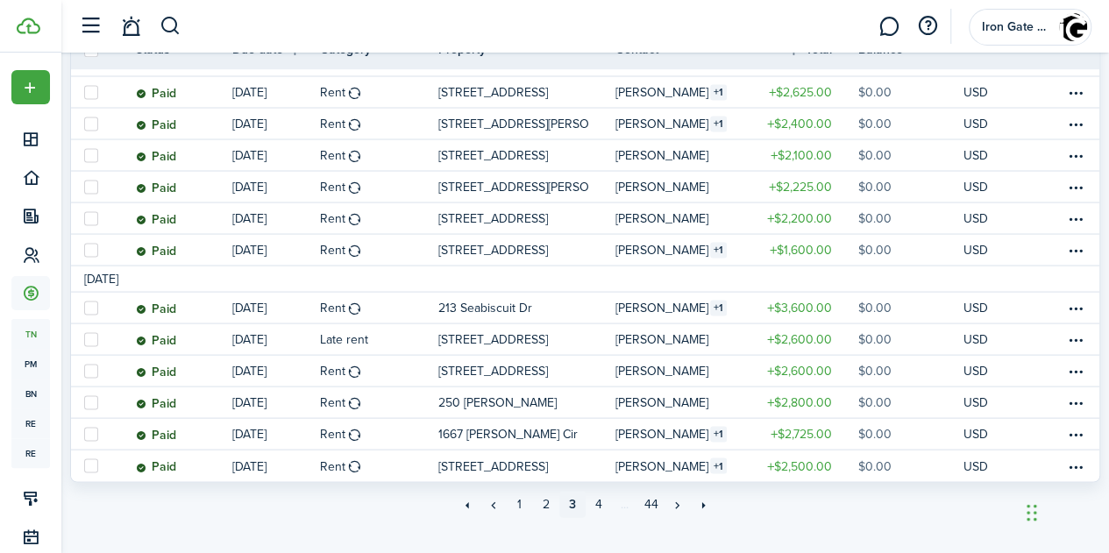
scroll to position [1609, 0]
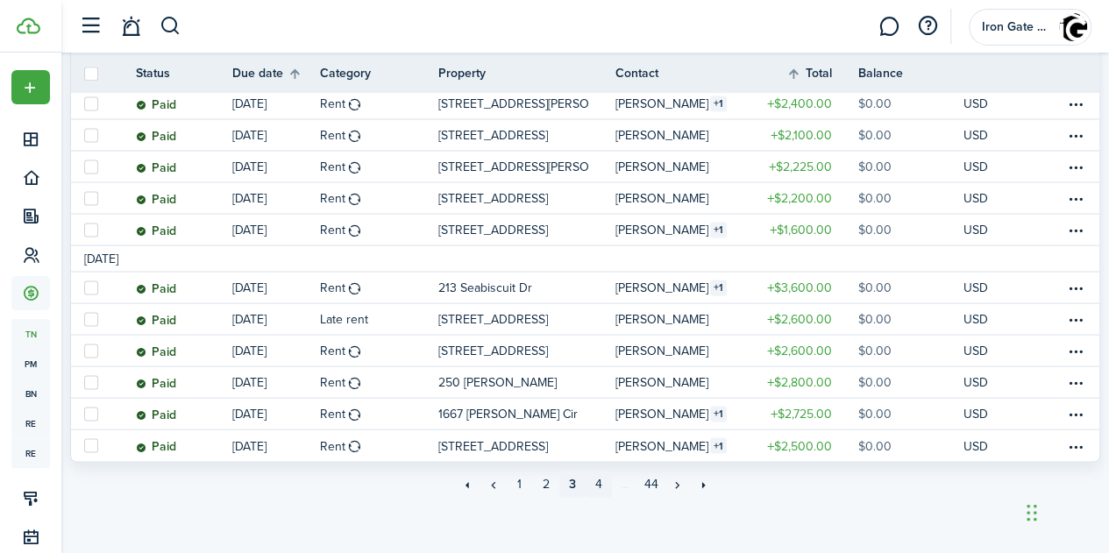
click at [600, 485] on link "4" at bounding box center [599, 484] width 26 height 26
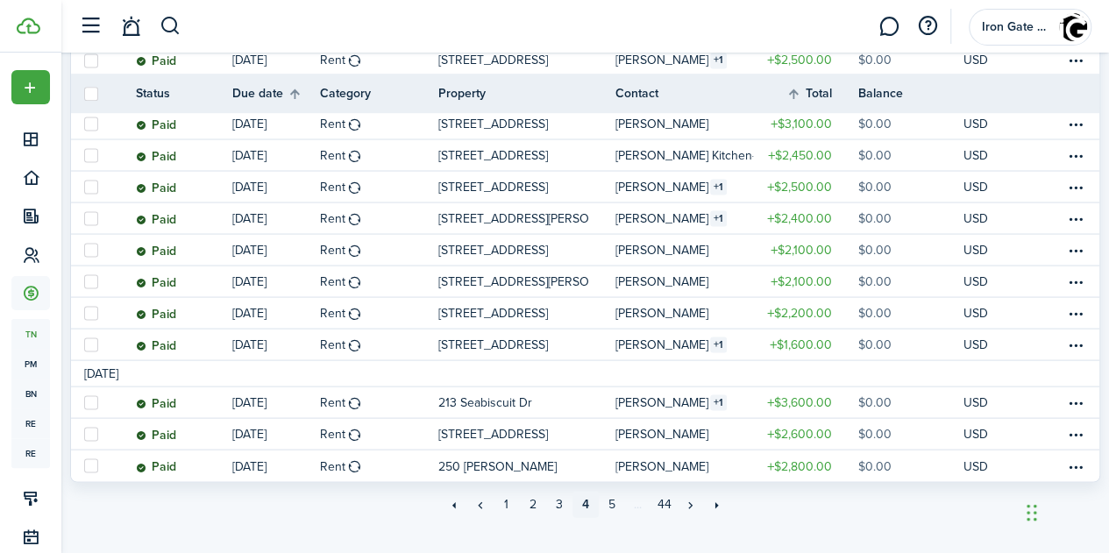
scroll to position [1609, 0]
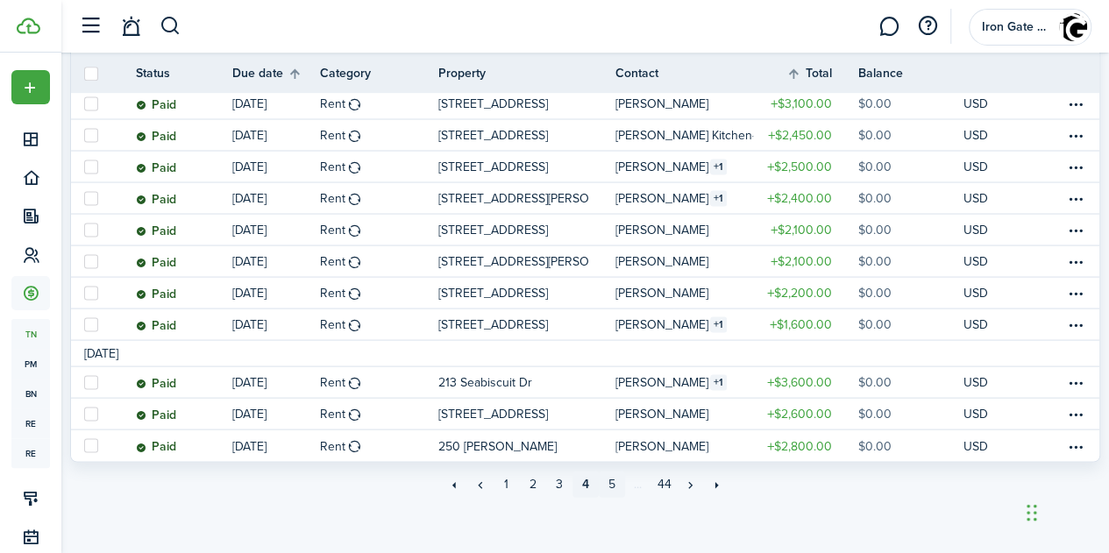
click at [610, 488] on link "5" at bounding box center [612, 484] width 26 height 26
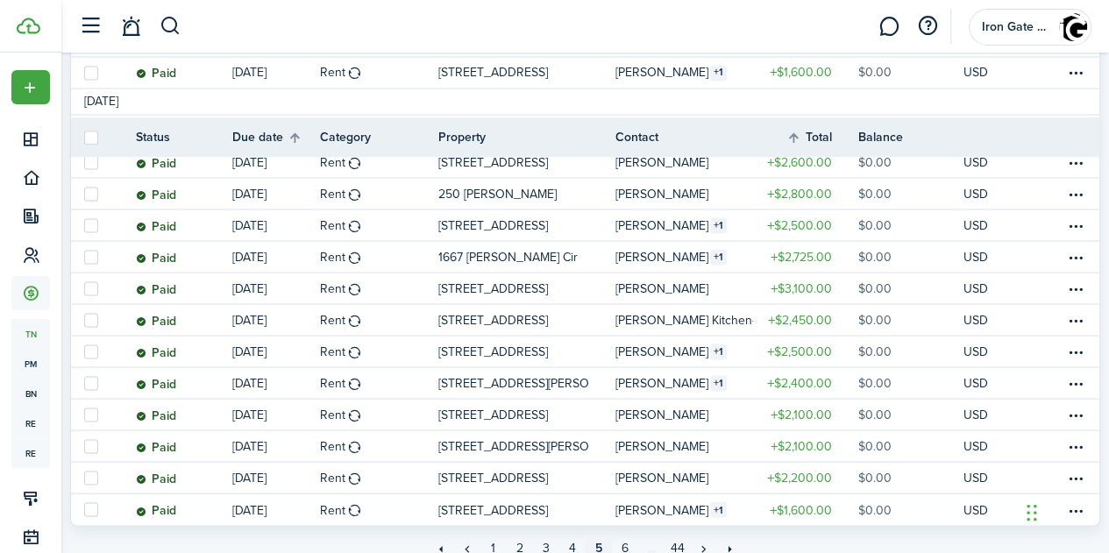
scroll to position [1583, 0]
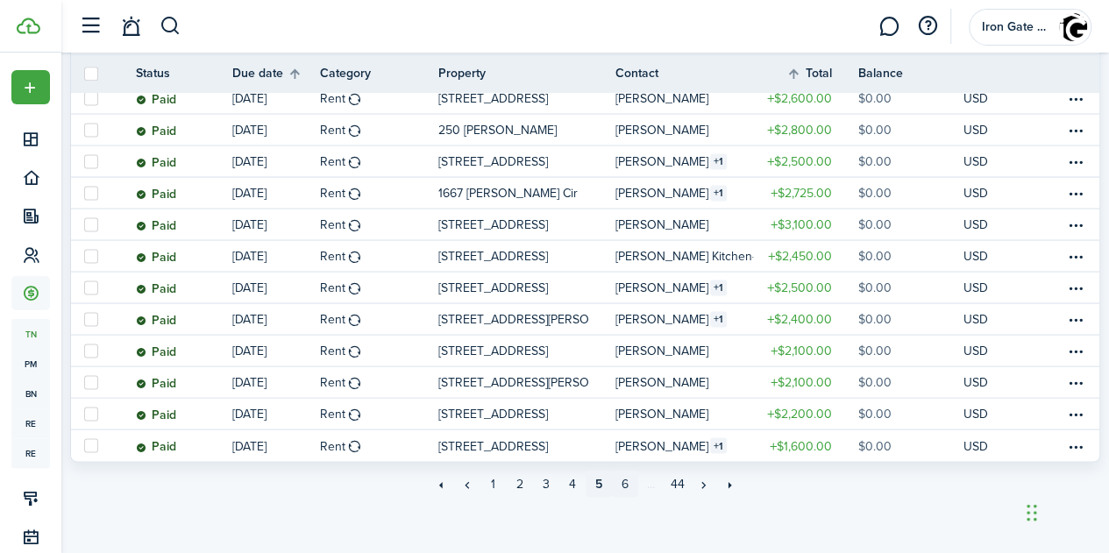
click at [626, 490] on link "6" at bounding box center [625, 484] width 26 height 26
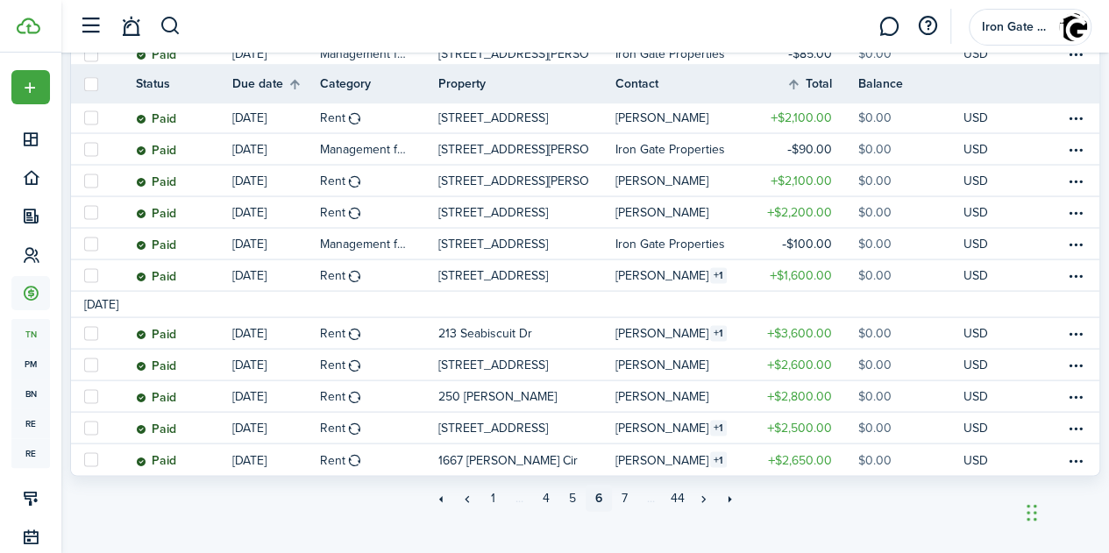
scroll to position [1583, 0]
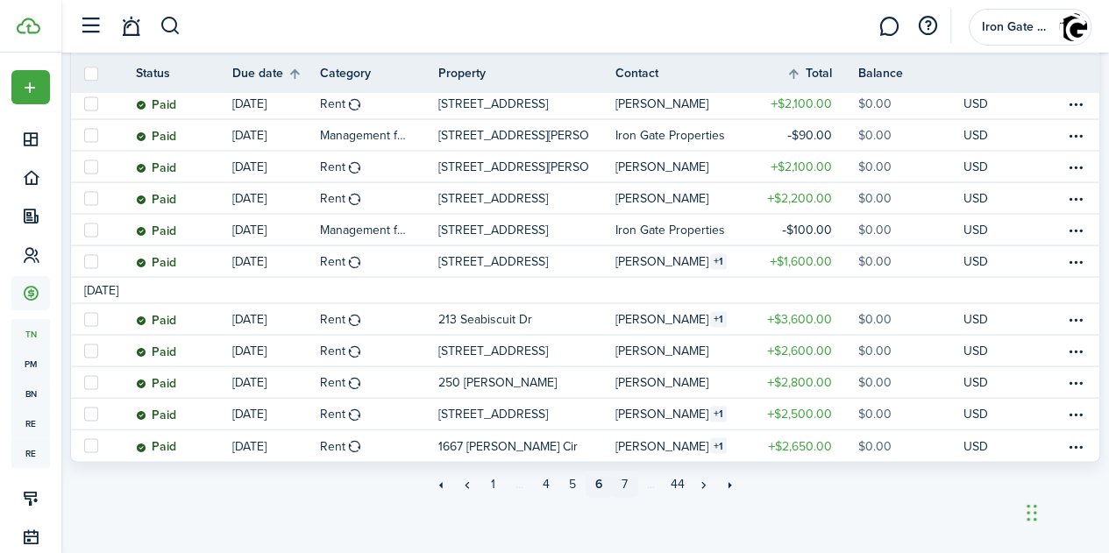
click at [624, 483] on link "7" at bounding box center [625, 484] width 26 height 26
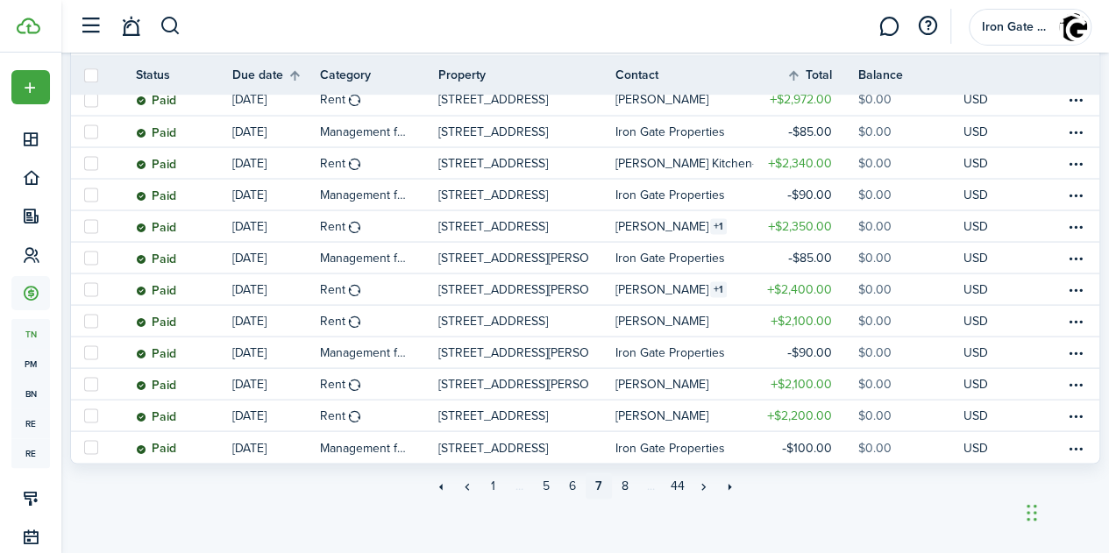
scroll to position [1557, 0]
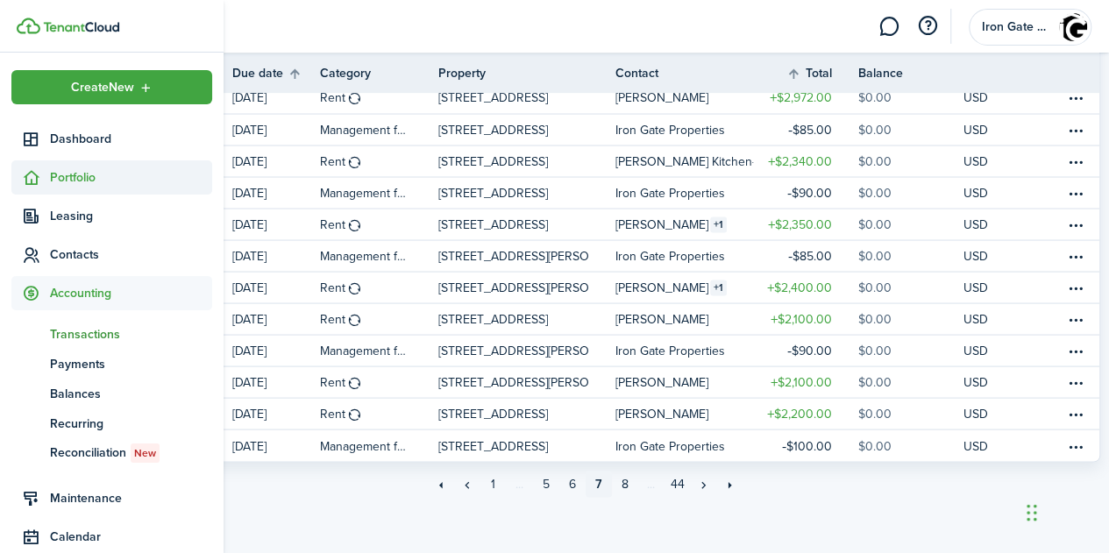
click at [72, 180] on span "Portfolio" at bounding box center [131, 177] width 162 height 18
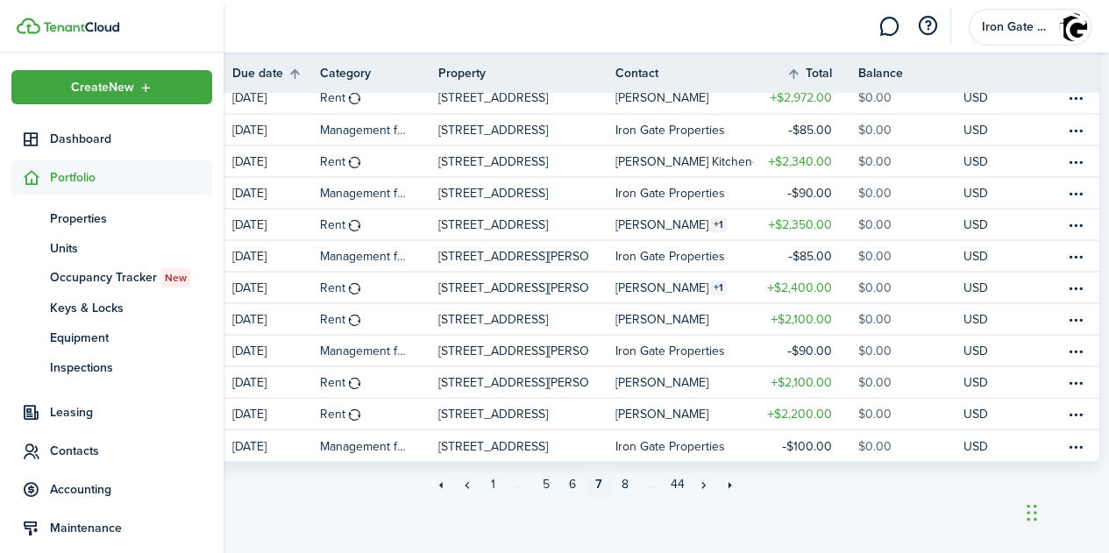
click at [72, 180] on span "Portfolio" at bounding box center [131, 177] width 162 height 18
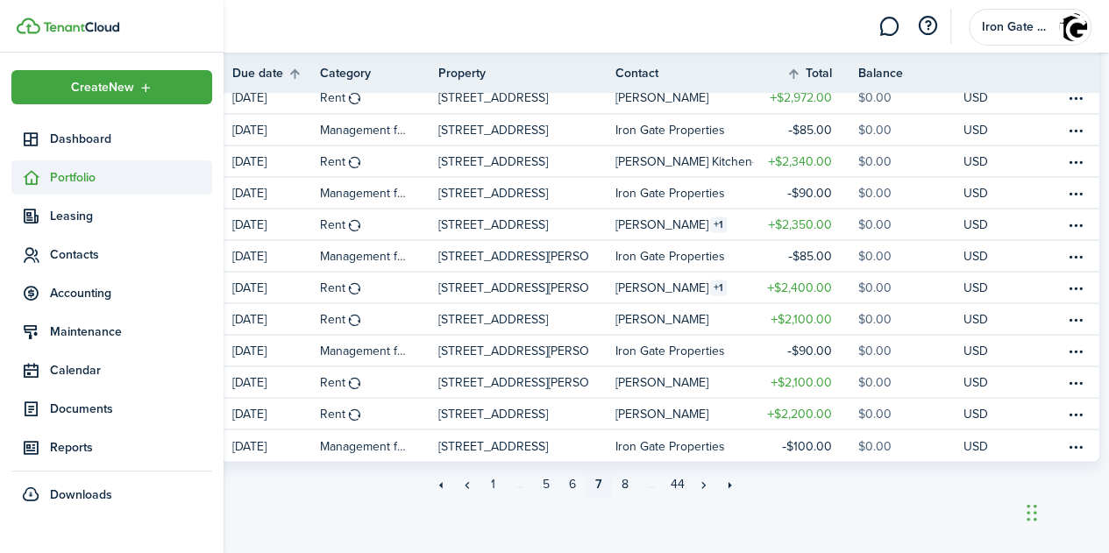
click at [72, 180] on span "Portfolio" at bounding box center [131, 177] width 162 height 18
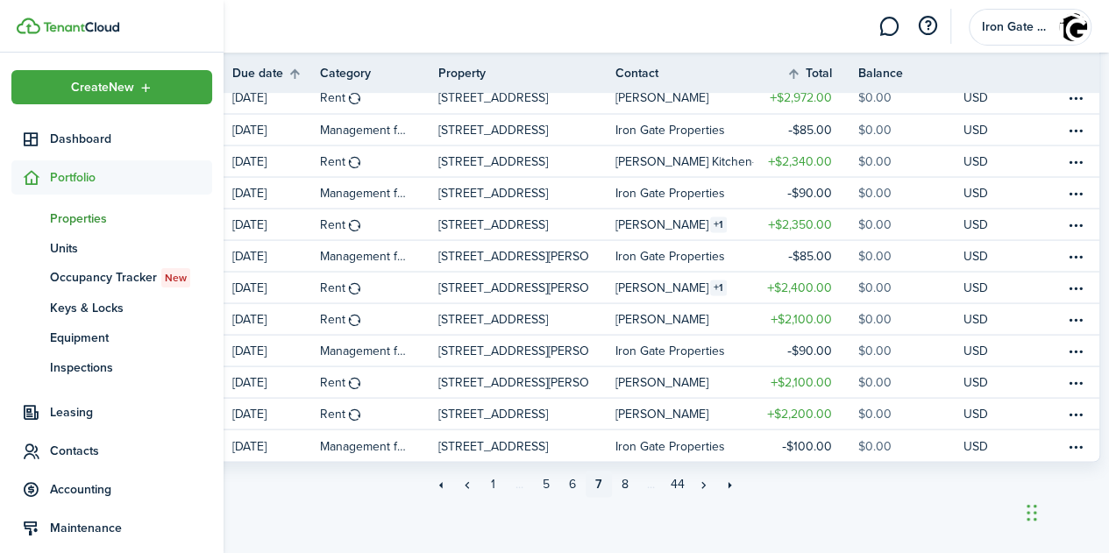
click at [74, 215] on span "Properties" at bounding box center [131, 218] width 162 height 18
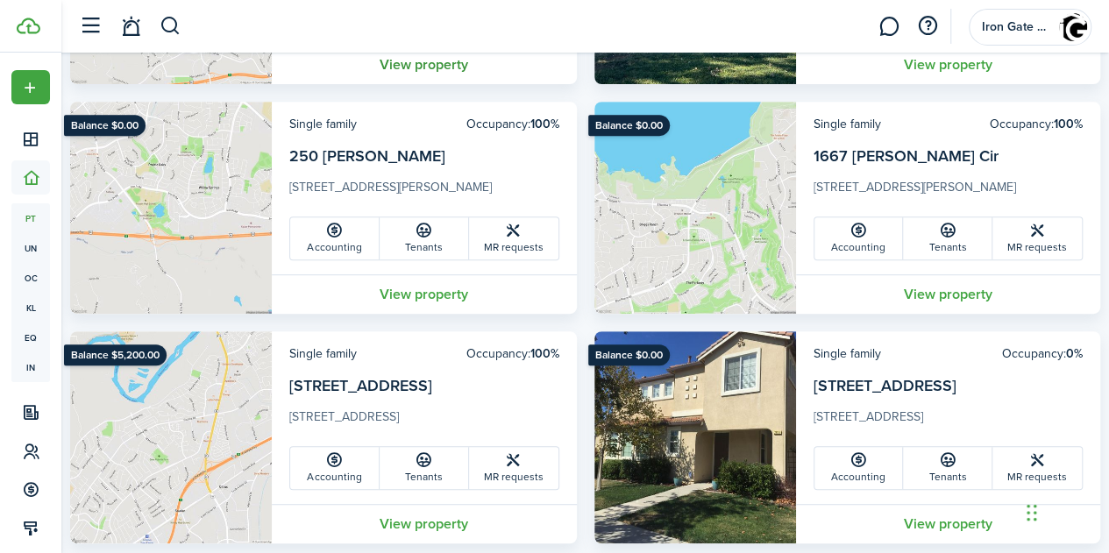
scroll to position [325, 0]
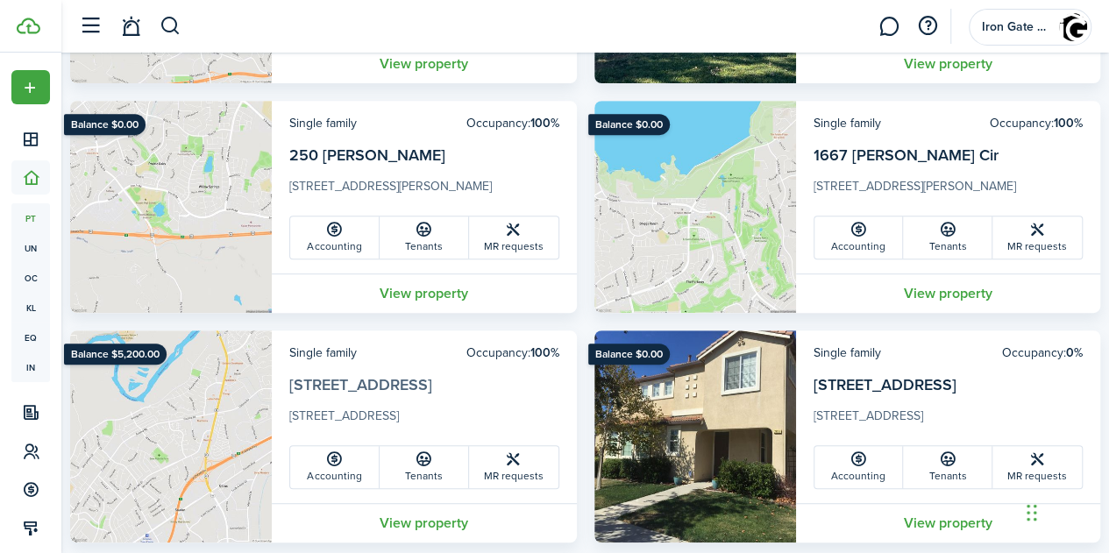
click at [401, 389] on link "[STREET_ADDRESS]" at bounding box center [360, 384] width 143 height 23
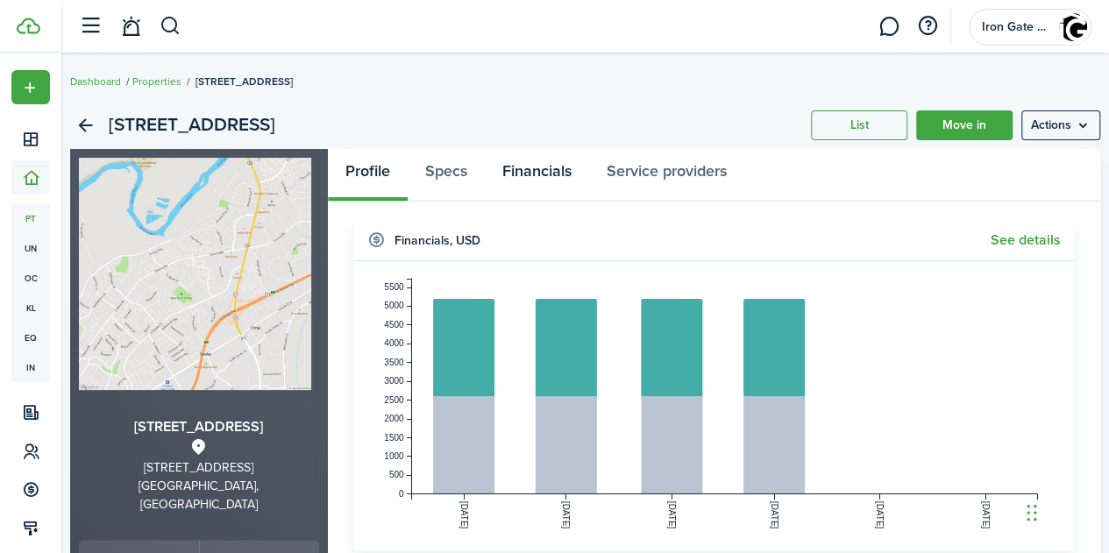
click at [535, 160] on link "Financials" at bounding box center [537, 175] width 104 height 53
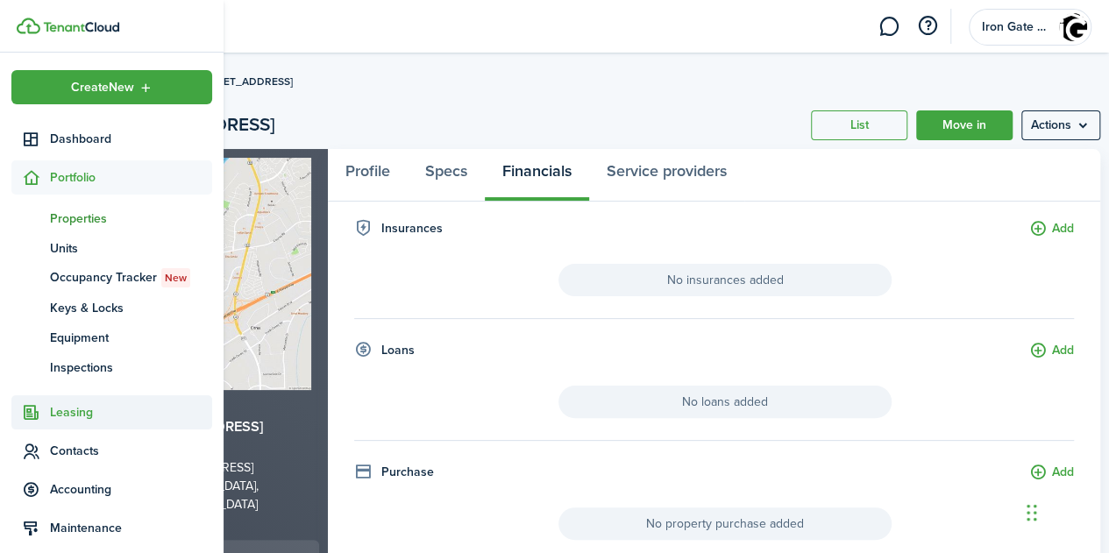
click at [78, 408] on span "Leasing" at bounding box center [131, 412] width 162 height 18
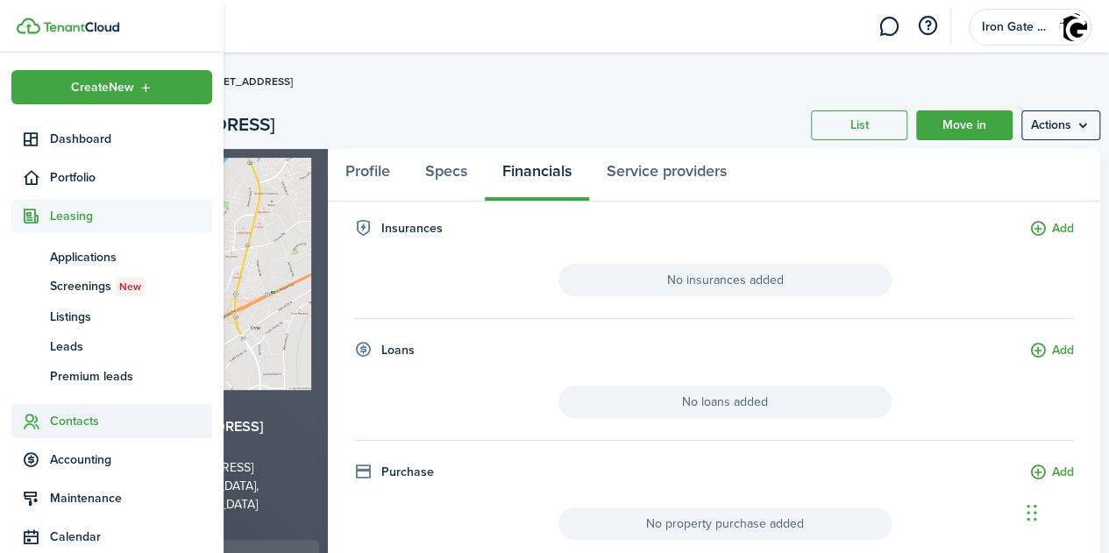
click at [76, 421] on span "Contacts" at bounding box center [131, 421] width 162 height 18
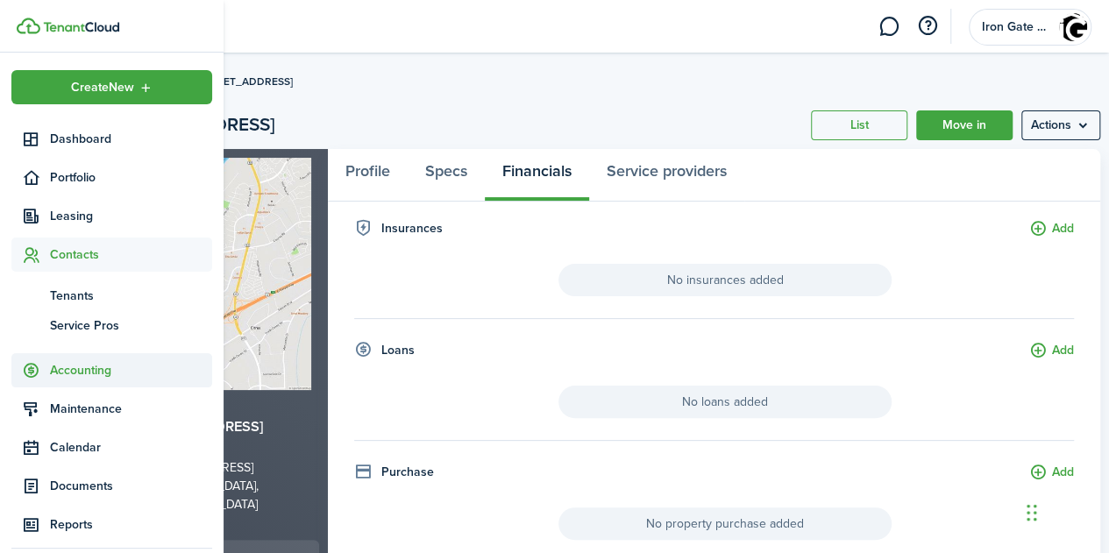
click at [68, 368] on span "Accounting" at bounding box center [131, 370] width 162 height 18
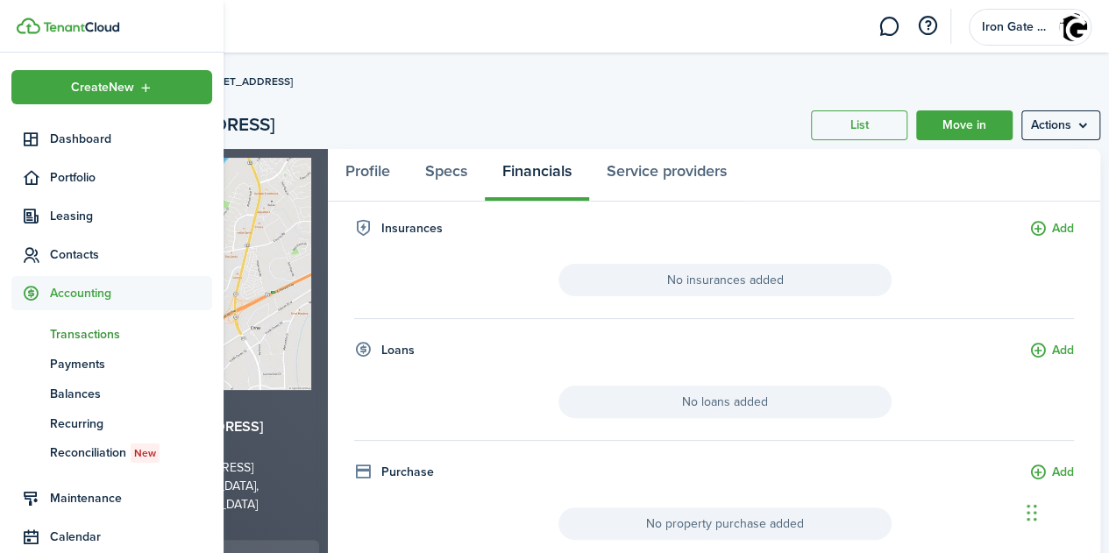
click at [67, 330] on span "Transactions" at bounding box center [131, 334] width 162 height 18
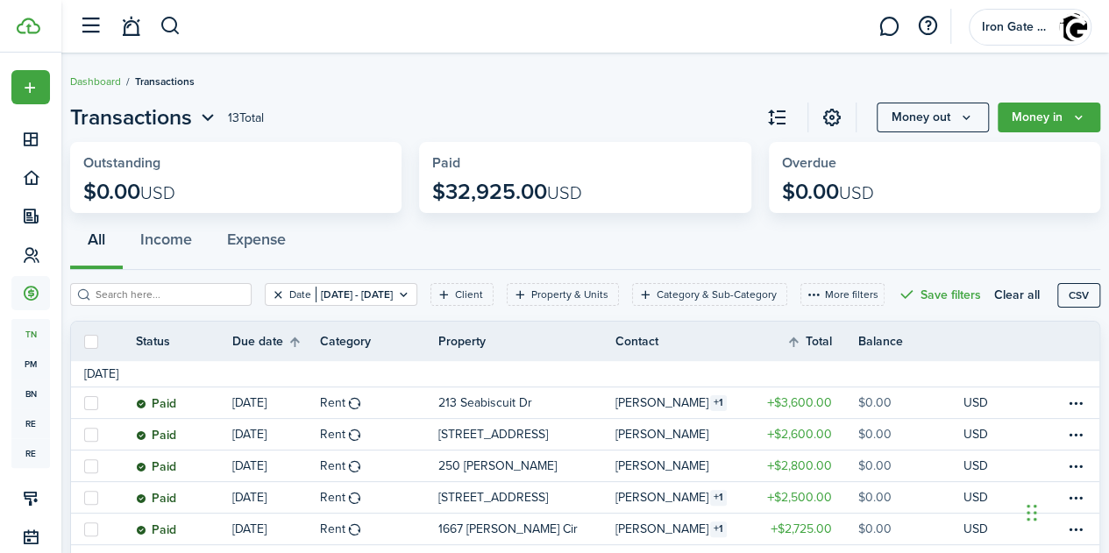
click at [272, 294] on button "Clear filter" at bounding box center [278, 295] width 15 height 14
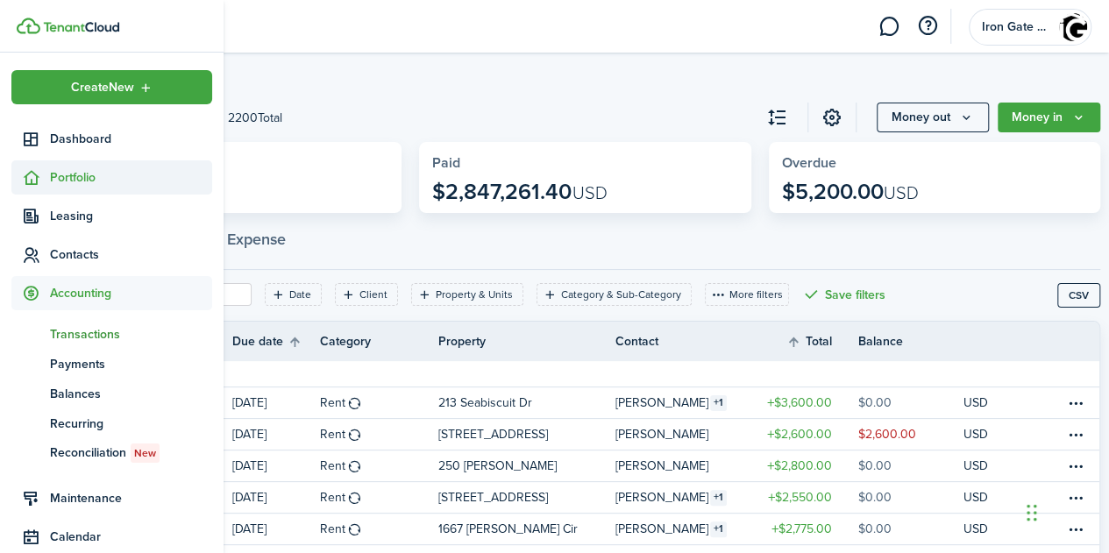
click at [69, 174] on span "Portfolio" at bounding box center [131, 177] width 162 height 18
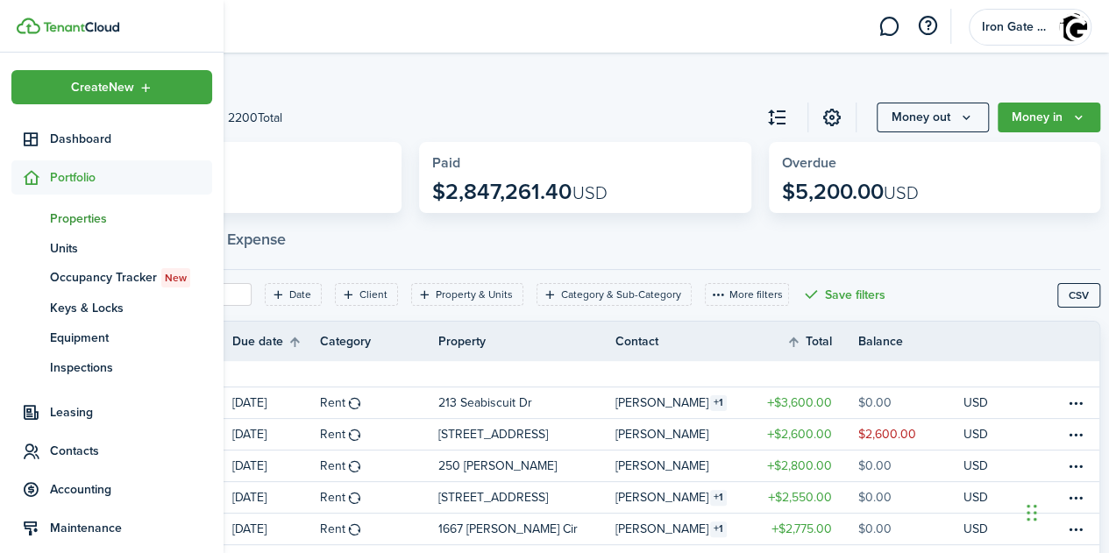
click at [81, 218] on span "Properties" at bounding box center [131, 218] width 162 height 18
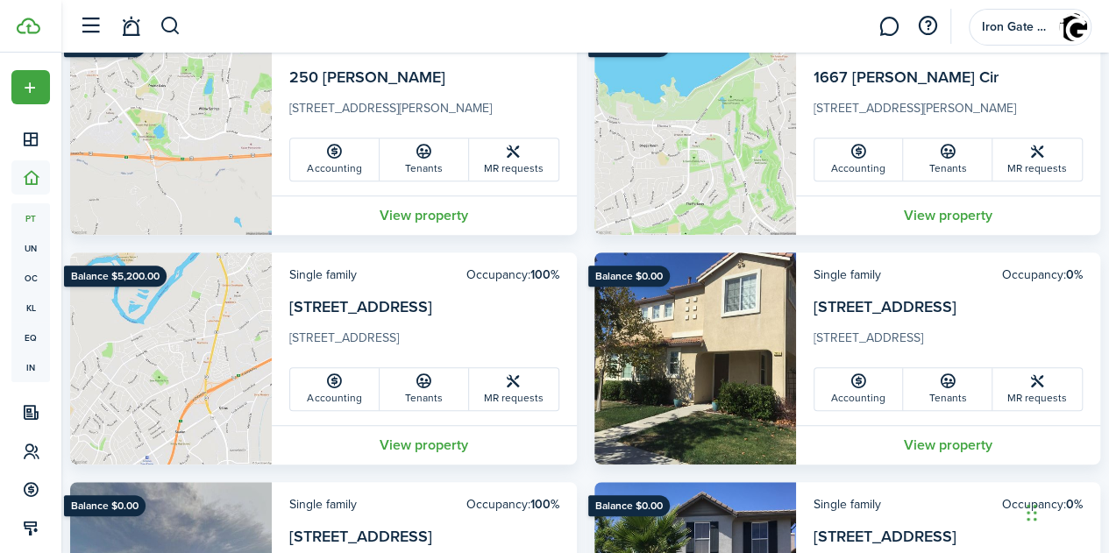
scroll to position [403, 0]
click at [361, 400] on link "Accounting" at bounding box center [334, 389] width 89 height 42
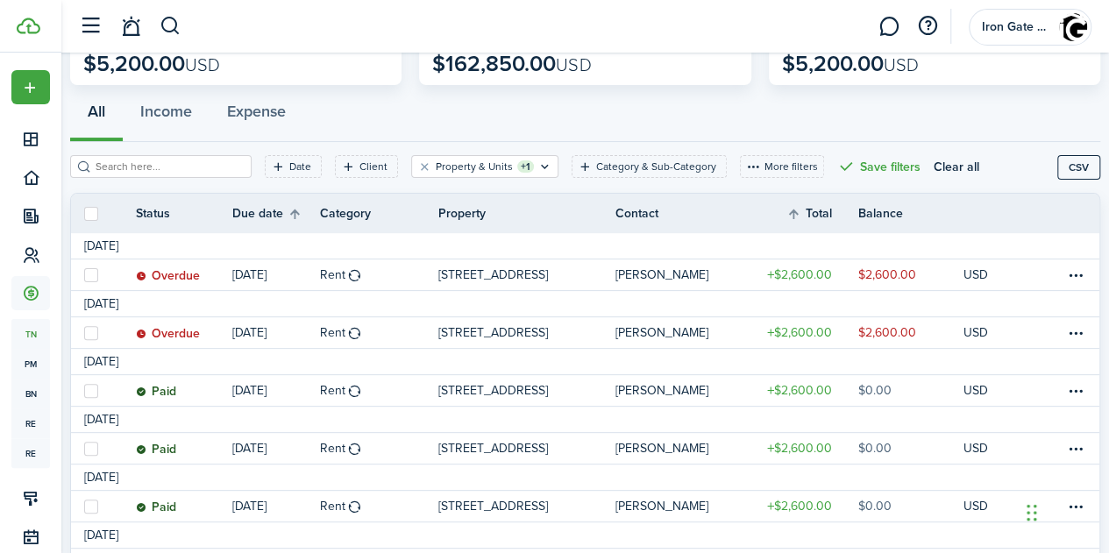
scroll to position [133, 0]
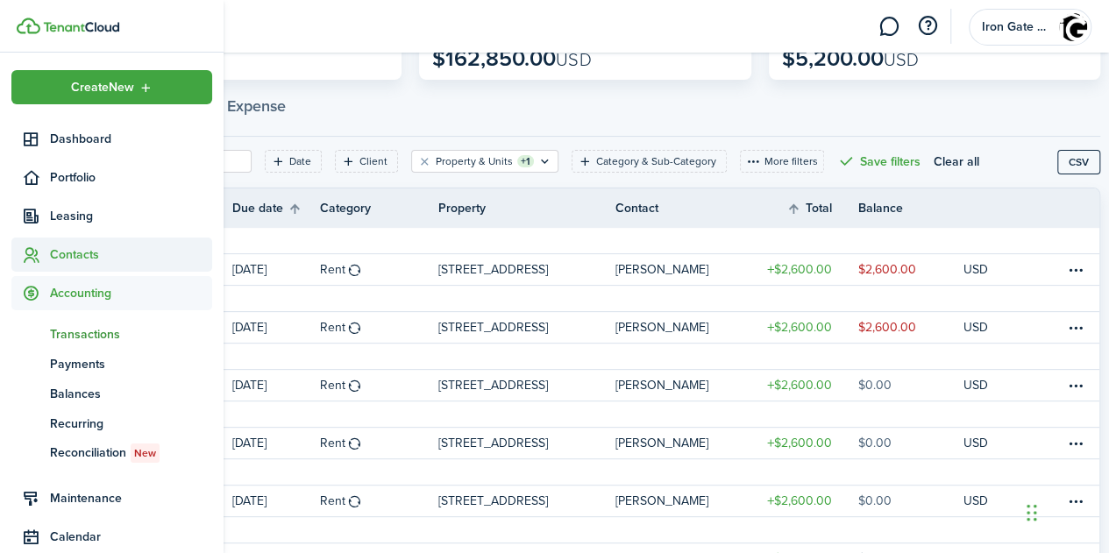
click at [72, 256] on span "Contacts" at bounding box center [131, 254] width 162 height 18
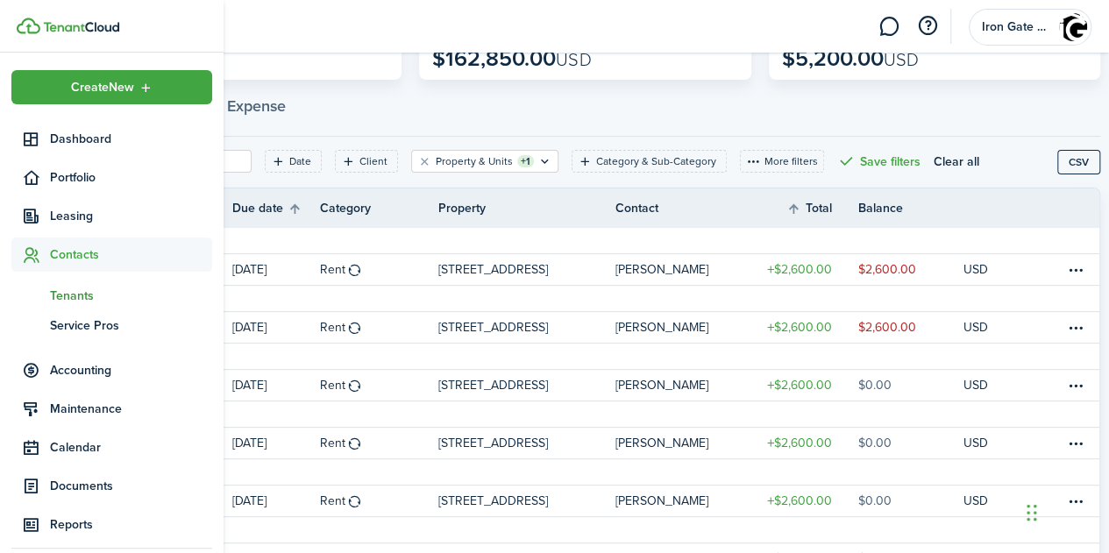
click at [72, 294] on span "Tenants" at bounding box center [131, 296] width 162 height 18
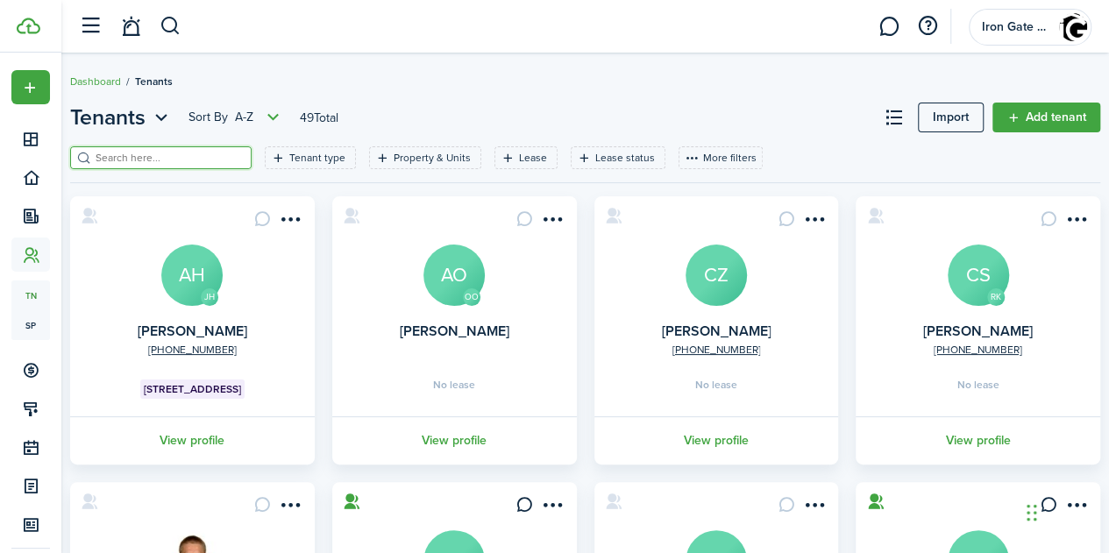
click at [177, 160] on input "search" at bounding box center [168, 158] width 154 height 17
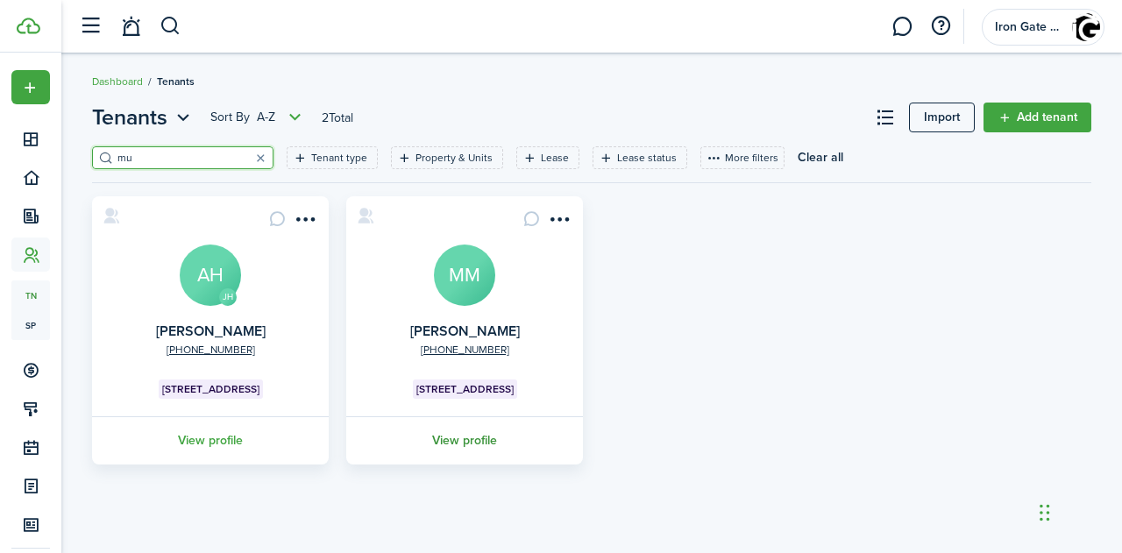
type input "mu"
click at [462, 444] on link "View profile" at bounding box center [465, 440] width 242 height 48
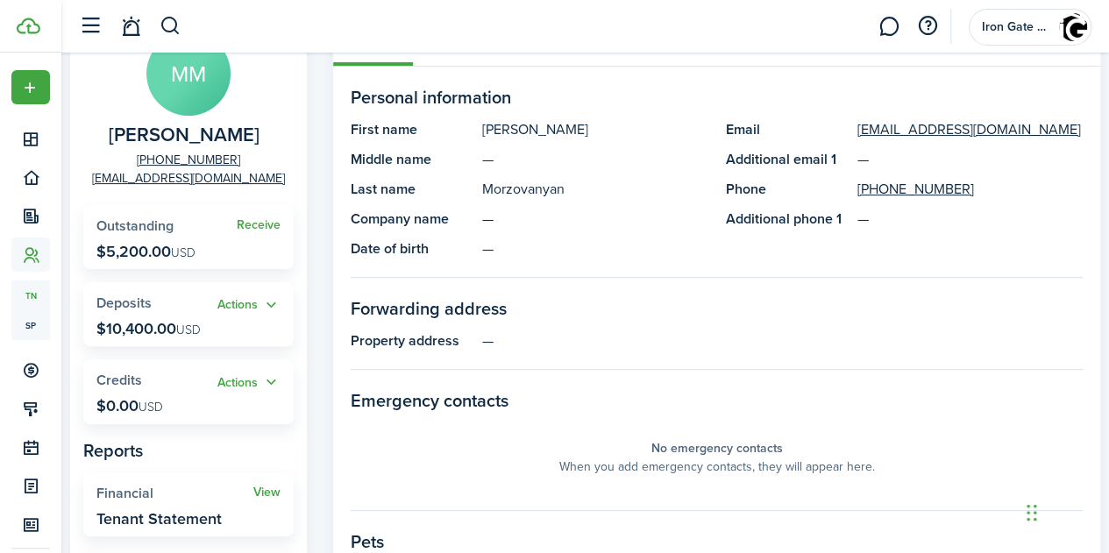
scroll to position [175, 0]
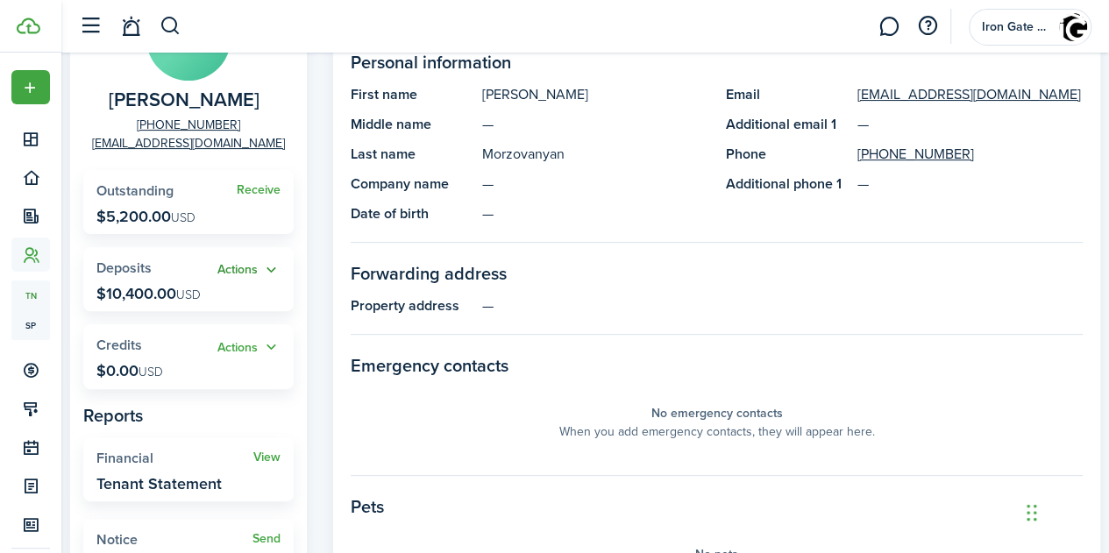
click at [273, 273] on button "Actions" at bounding box center [248, 270] width 63 height 20
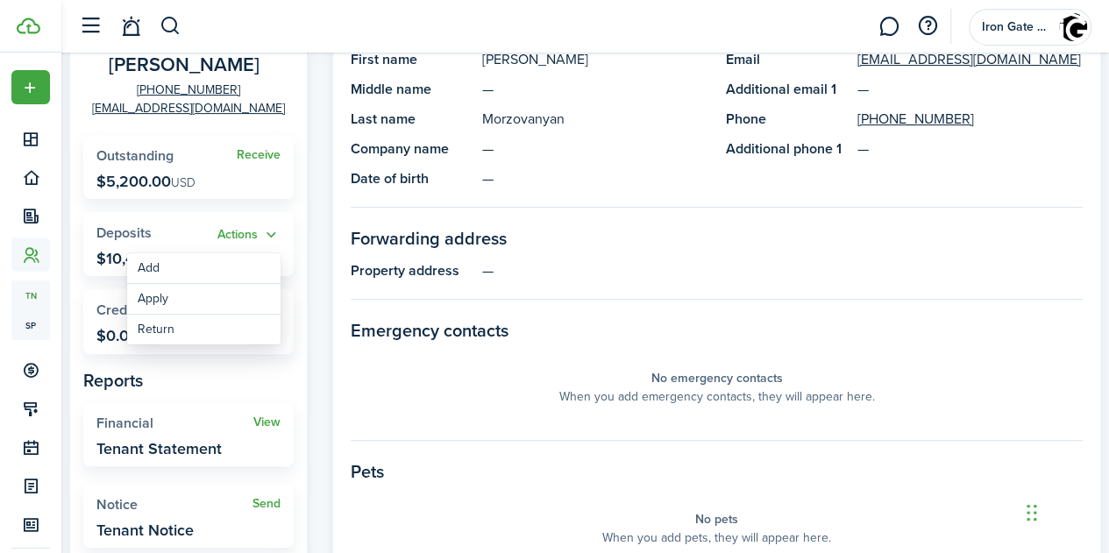
scroll to position [245, 0]
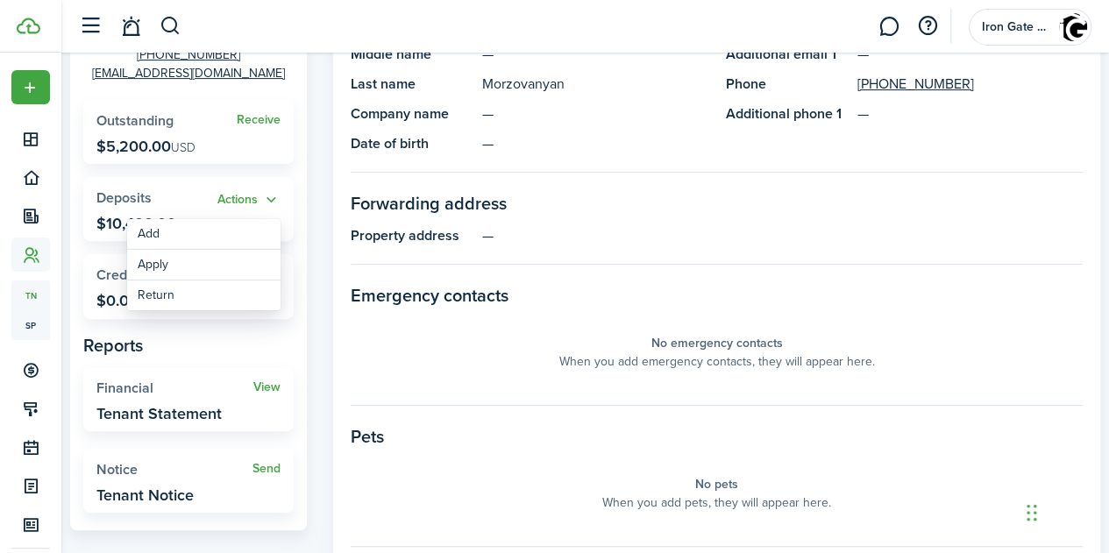
click at [498, 347] on panel-main-placeholder "No emergency contacts When you add emergency contacts, they will appear here." at bounding box center [717, 352] width 732 height 70
click at [264, 196] on button "Actions" at bounding box center [248, 200] width 63 height 20
click at [177, 288] on link "Return" at bounding box center [203, 295] width 153 height 30
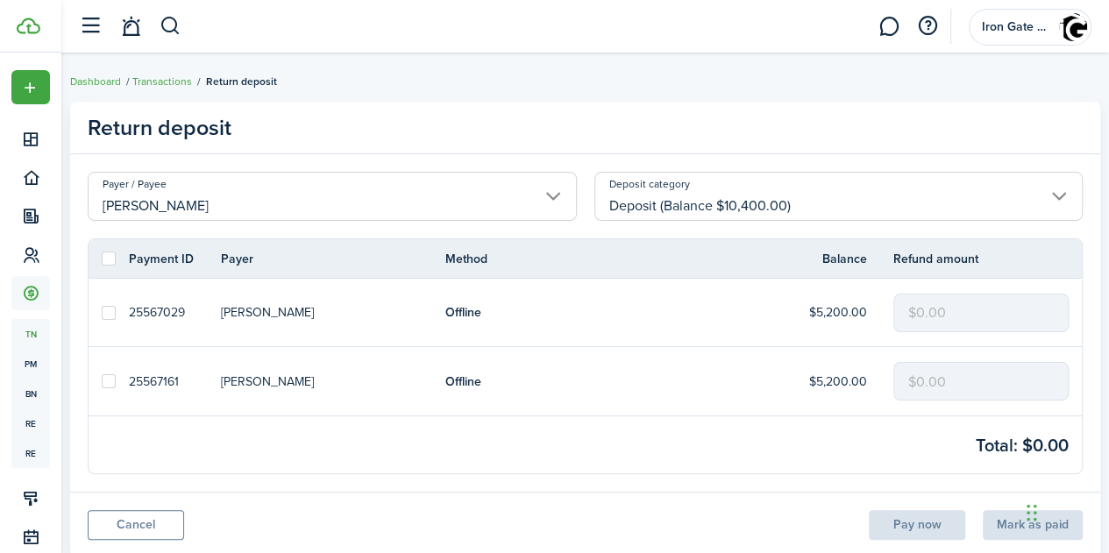
click at [111, 380] on label at bounding box center [109, 381] width 14 height 14
click at [102, 381] on input "checkbox" at bounding box center [101, 381] width 1 height 1
checkbox input "true"
click at [965, 387] on input "$0.00" at bounding box center [980, 381] width 175 height 39
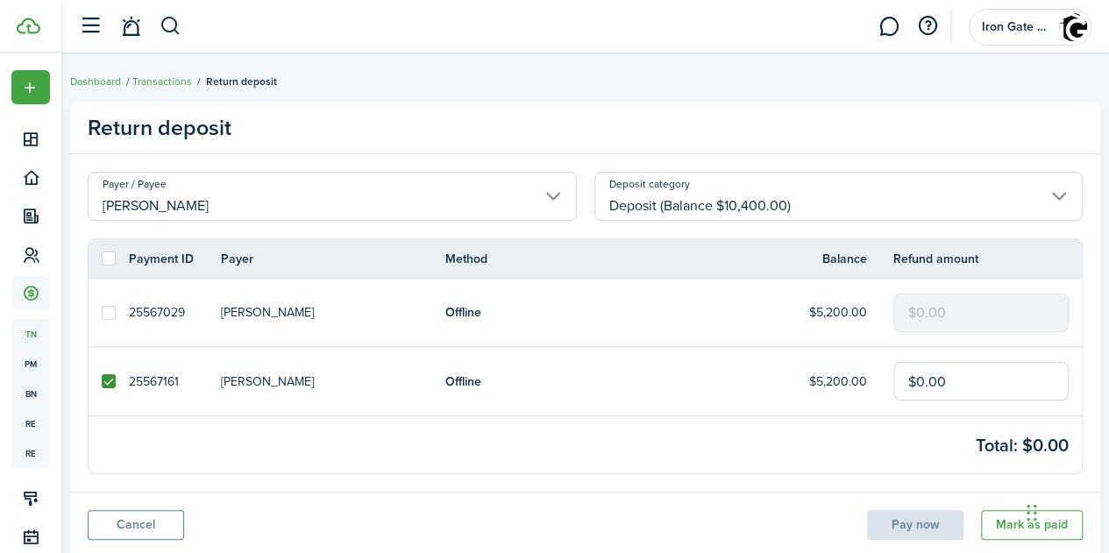
click at [965, 387] on input "$0.00" at bounding box center [980, 381] width 175 height 39
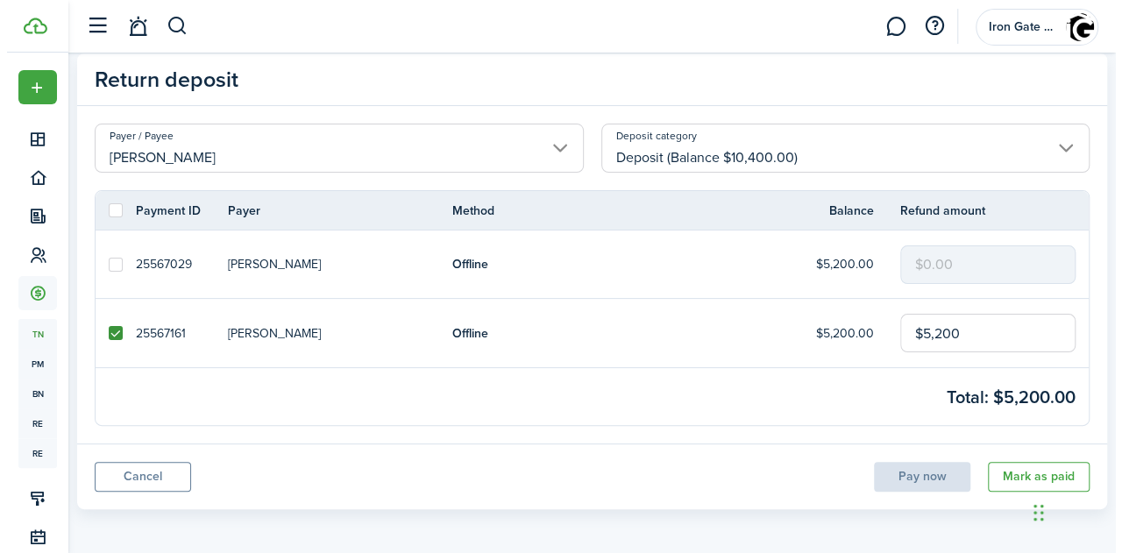
scroll to position [51, 0]
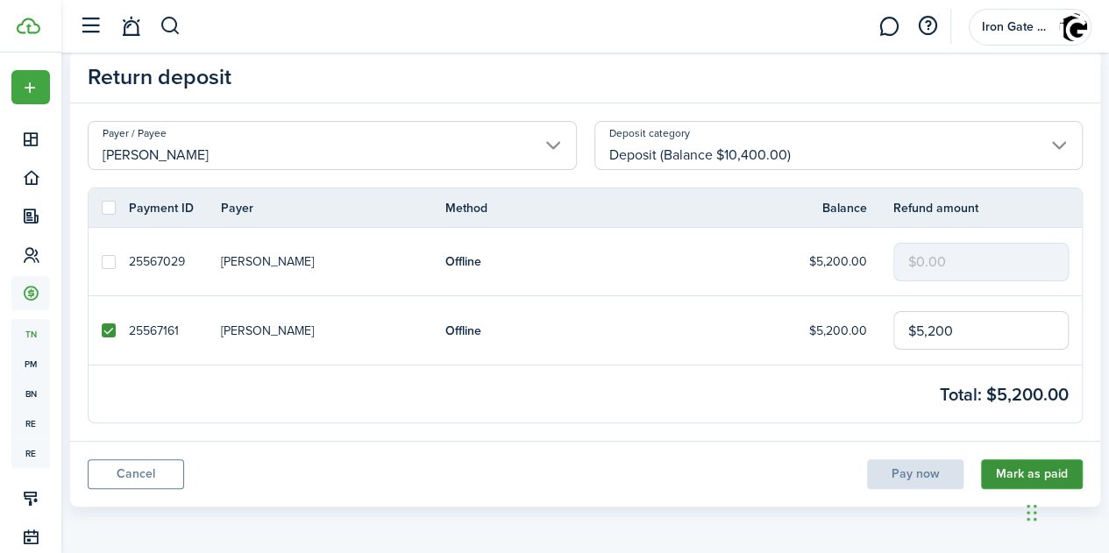
type input "$5,200.00"
click at [1017, 474] on button "Mark as paid" at bounding box center [1032, 474] width 102 height 30
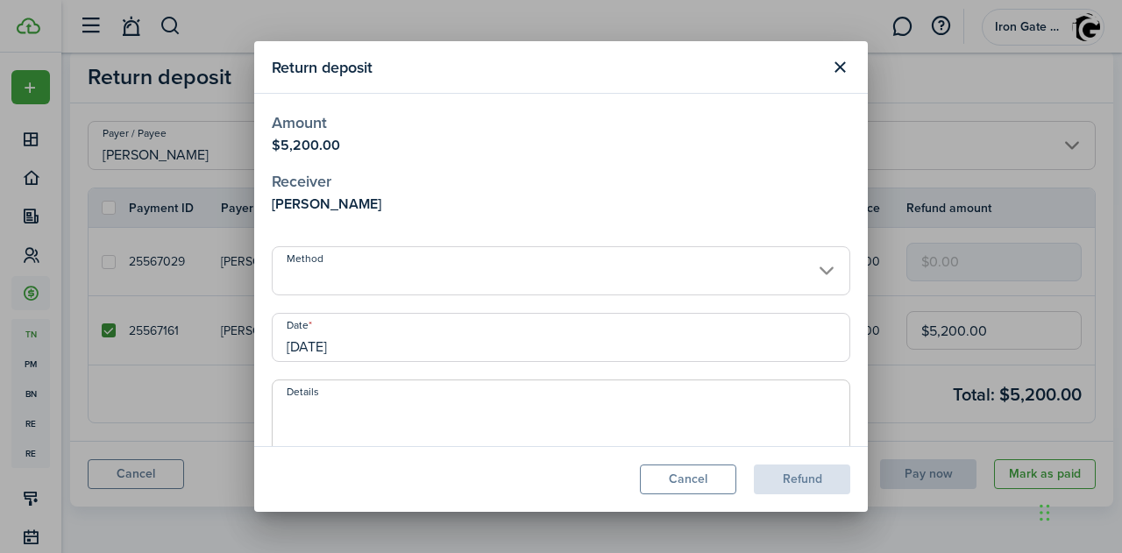
click at [406, 274] on input "Method" at bounding box center [561, 270] width 579 height 49
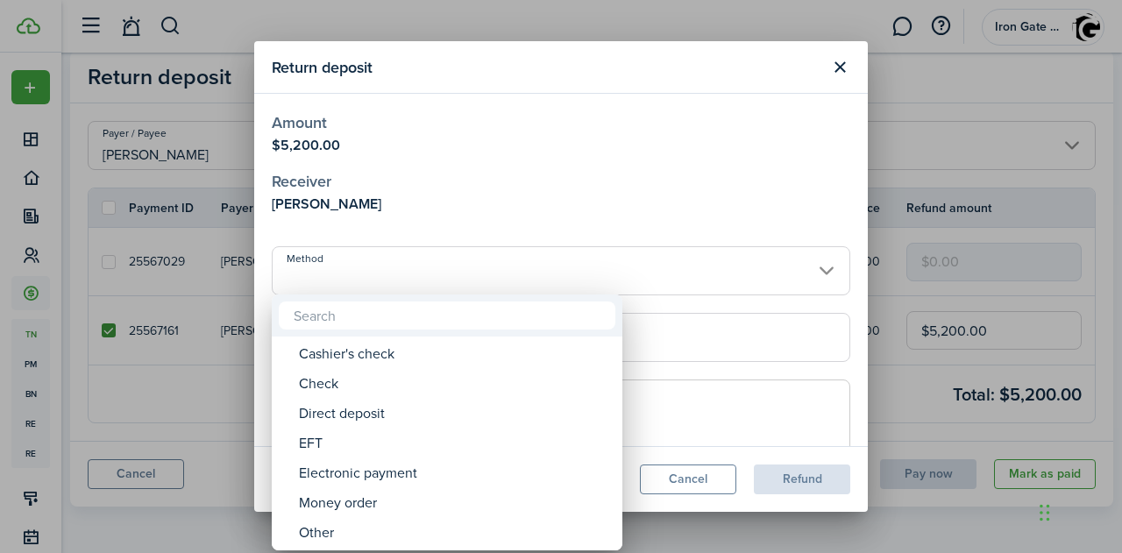
click at [318, 536] on div "Other" at bounding box center [454, 533] width 310 height 30
type input "Other"
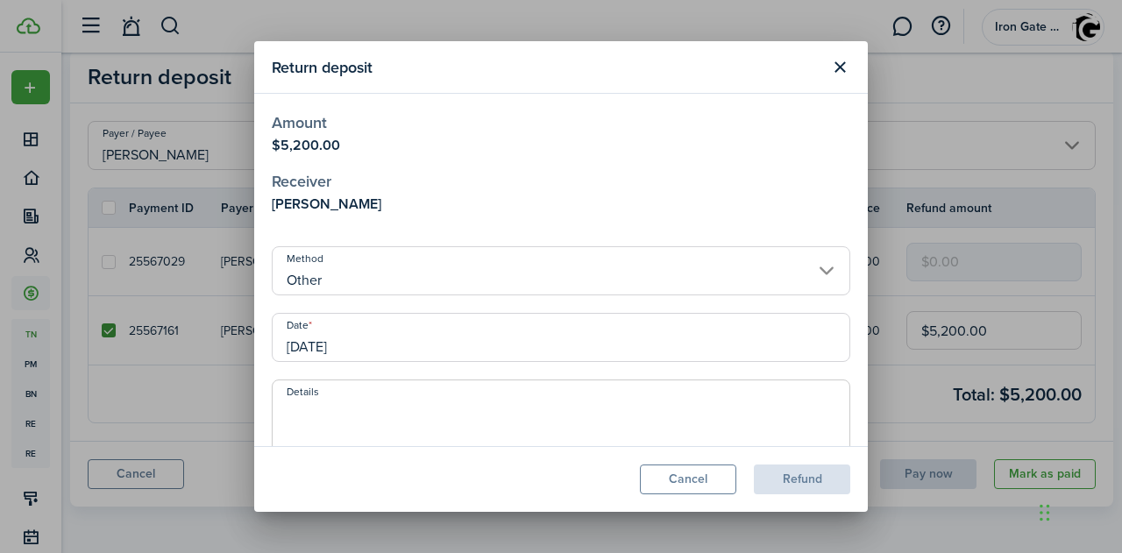
click at [319, 418] on textarea "Details" at bounding box center [561, 442] width 577 height 84
click at [560, 422] on textarea "duplicate entry" at bounding box center [561, 442] width 577 height 84
type textarea "duplicate entry"
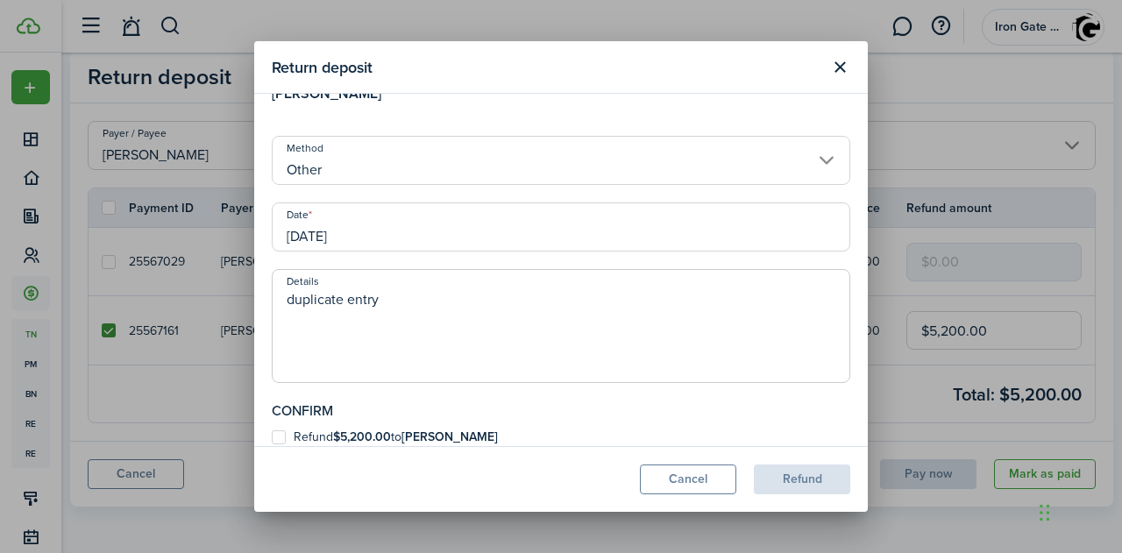
scroll to position [126, 0]
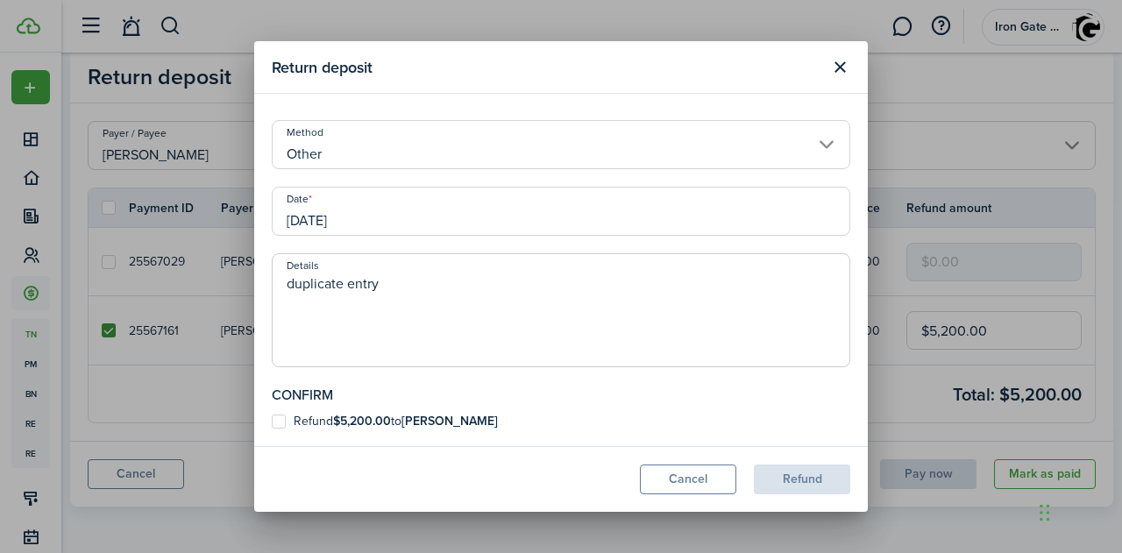
click at [280, 423] on label "Refund $5,200.00 to Murad Morzovanyan" at bounding box center [385, 422] width 226 height 14
click at [272, 548] on input "Refund $5,200.00 to Murad Morzovanyan" at bounding box center [271, 548] width 1 height 1
checkbox input "true"
click at [792, 474] on button "Refund" at bounding box center [802, 480] width 96 height 30
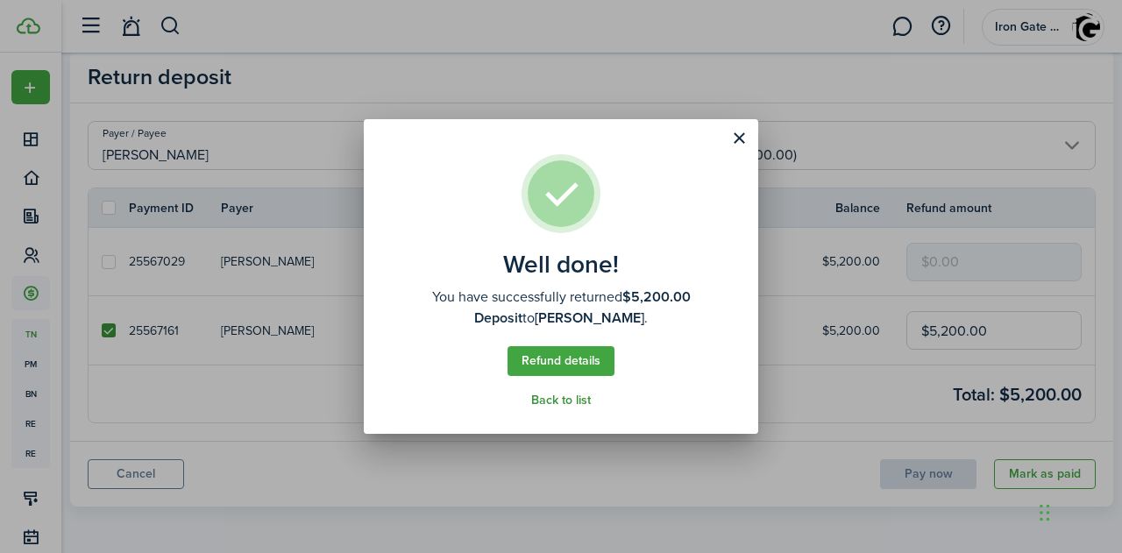
click at [561, 400] on link "Back to list" at bounding box center [561, 401] width 60 height 14
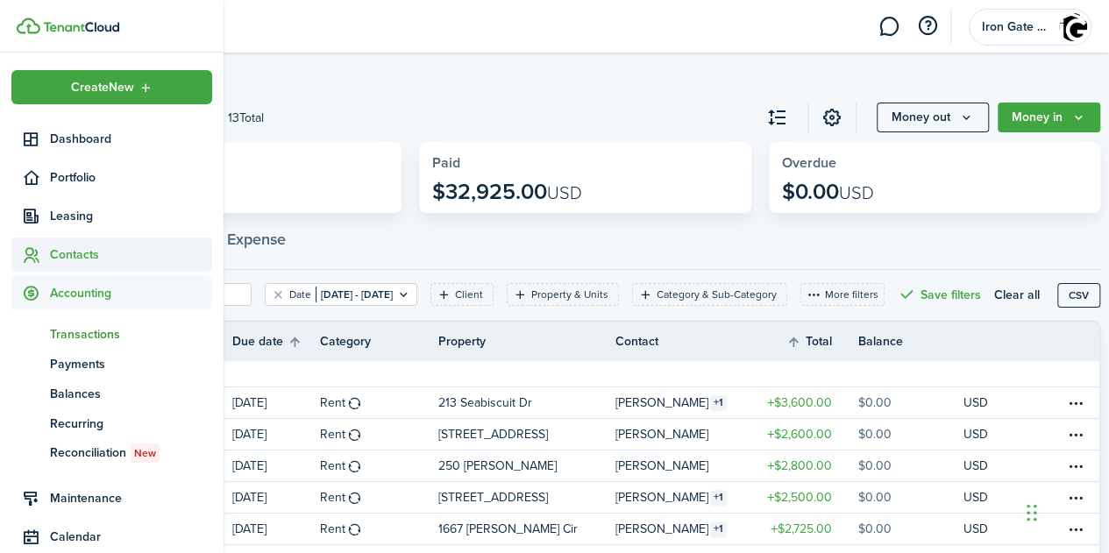
click at [71, 251] on span "Contacts" at bounding box center [131, 254] width 162 height 18
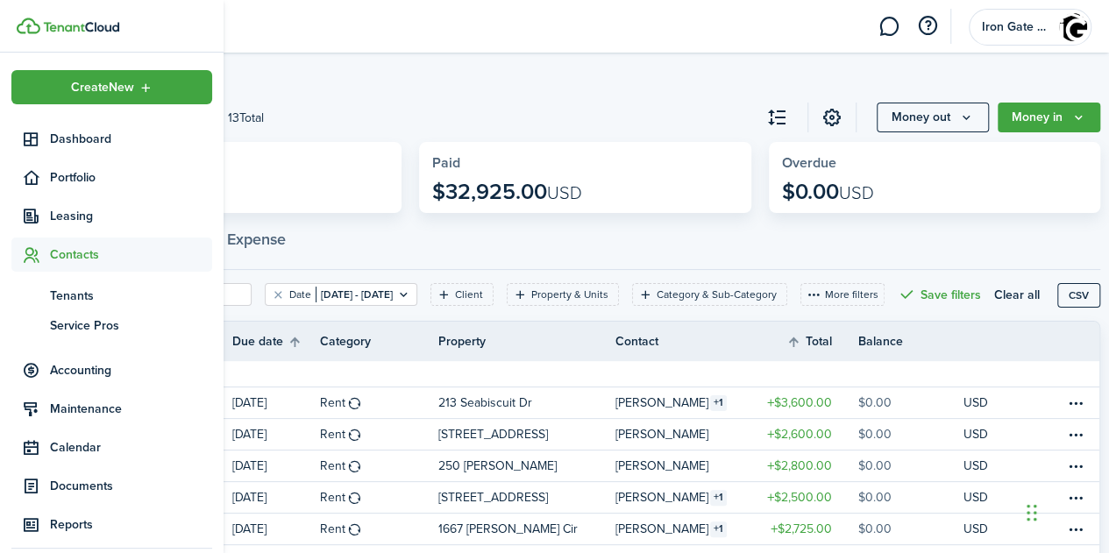
click at [89, 251] on span "Contacts" at bounding box center [131, 254] width 162 height 18
click at [82, 295] on span "Tenants" at bounding box center [131, 296] width 162 height 18
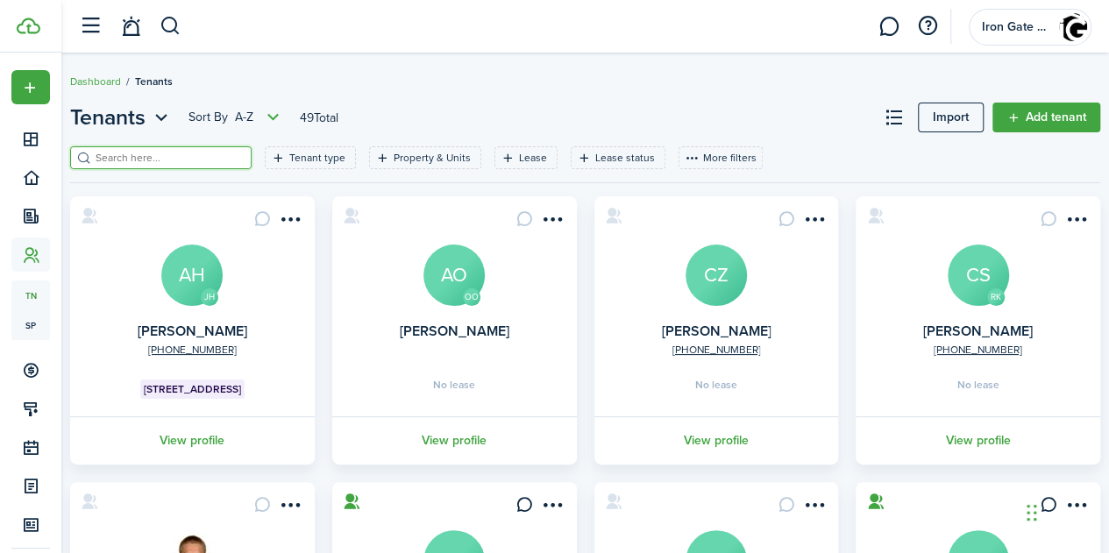
click at [174, 162] on input "search" at bounding box center [168, 158] width 154 height 17
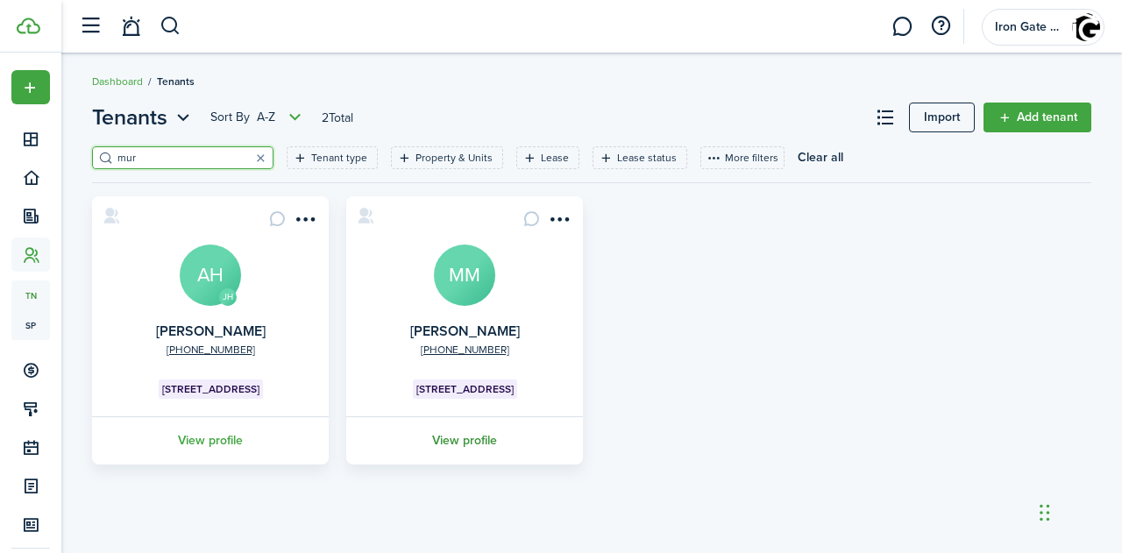
type input "mur"
click at [461, 438] on link "View profile" at bounding box center [465, 440] width 242 height 48
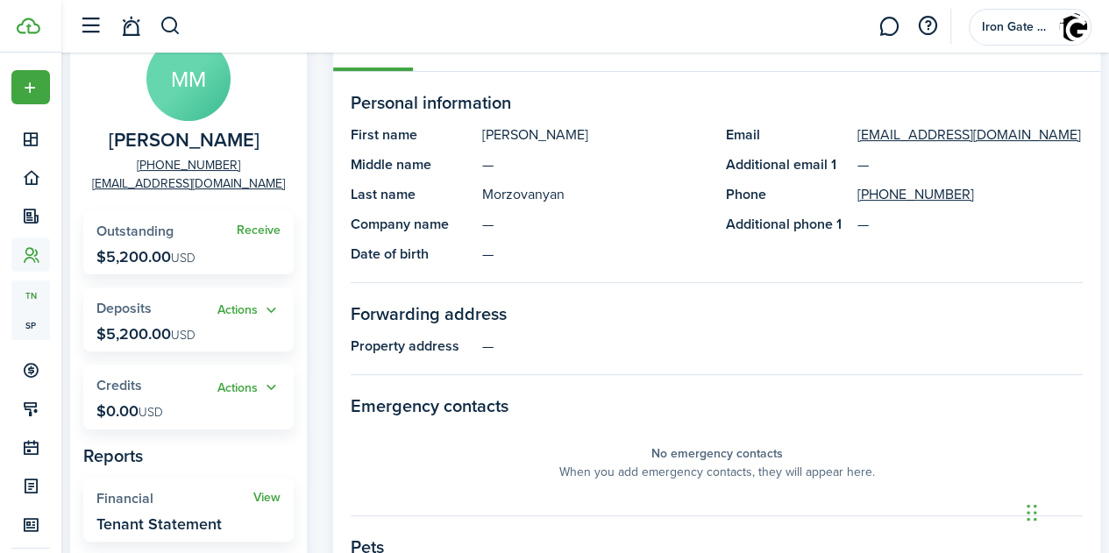
scroll to position [167, 0]
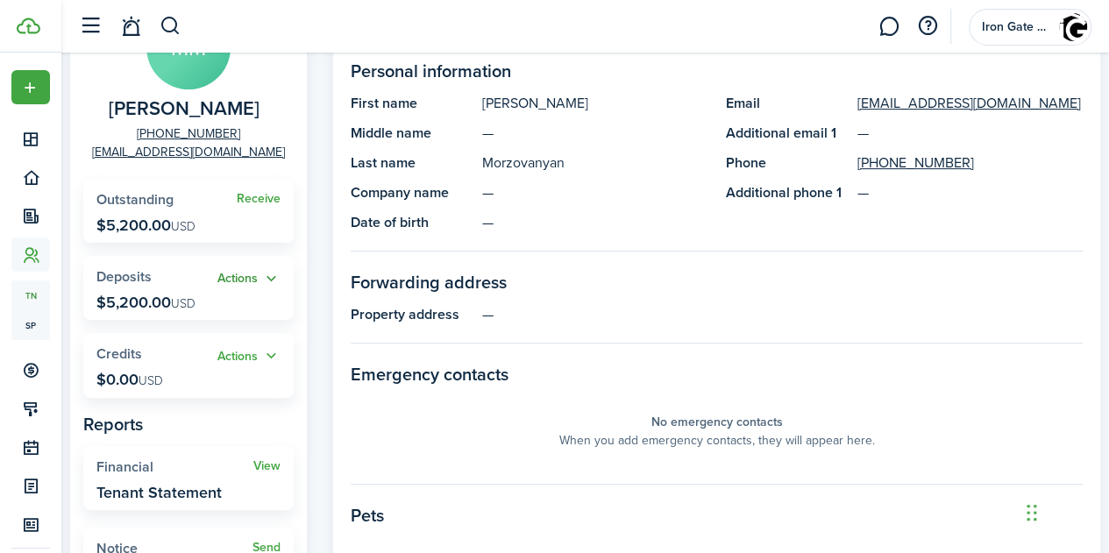
click at [234, 278] on button "Actions" at bounding box center [248, 279] width 63 height 20
click at [165, 336] on link "Apply" at bounding box center [203, 344] width 153 height 31
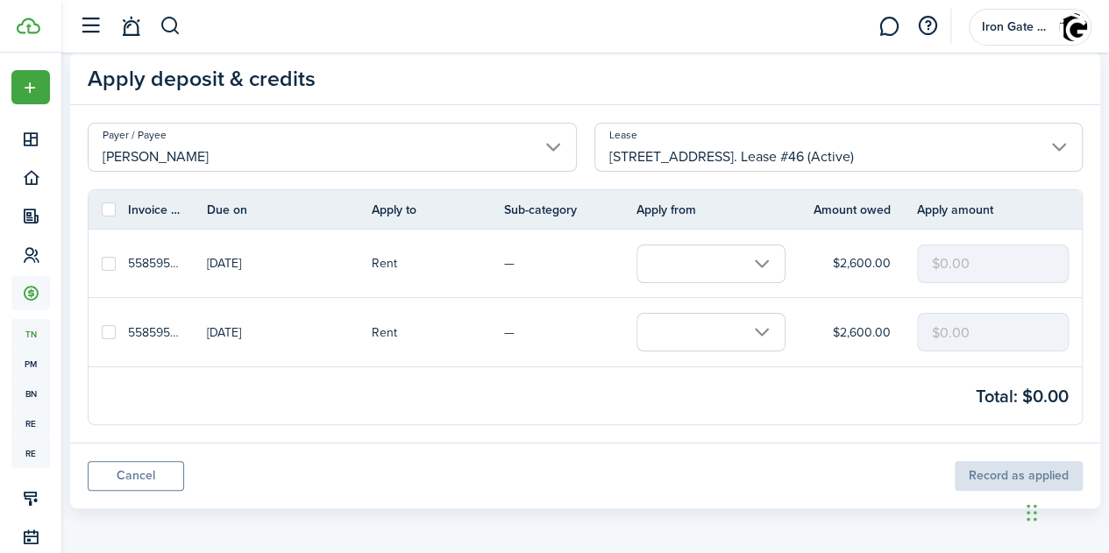
scroll to position [51, 0]
click at [998, 466] on panel-main-footer "Cancel Record as applied" at bounding box center [585, 474] width 1030 height 66
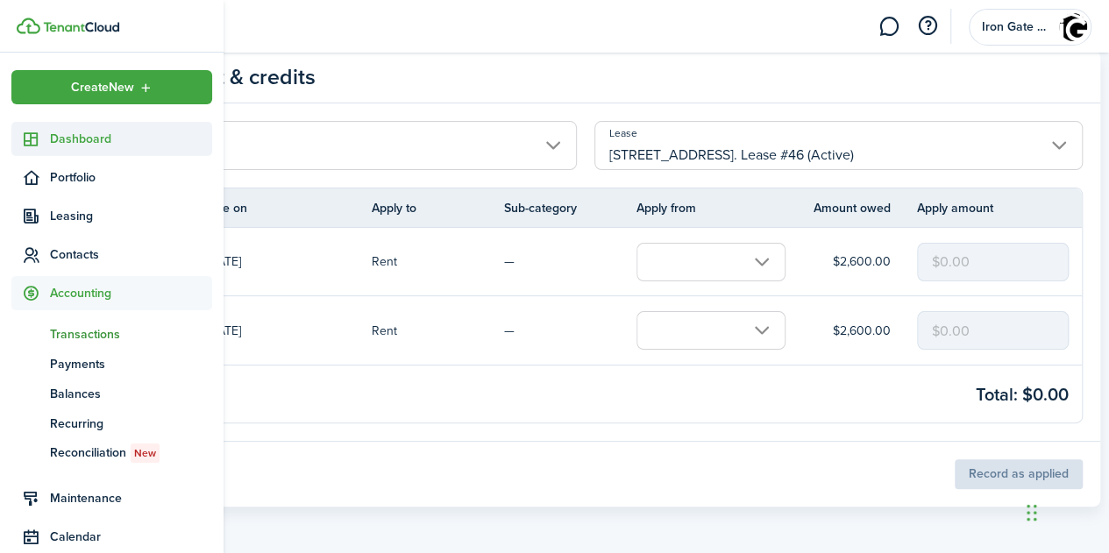
click at [83, 138] on span "Dashboard" at bounding box center [131, 139] width 162 height 18
